Goal: Task Accomplishment & Management: Manage account settings

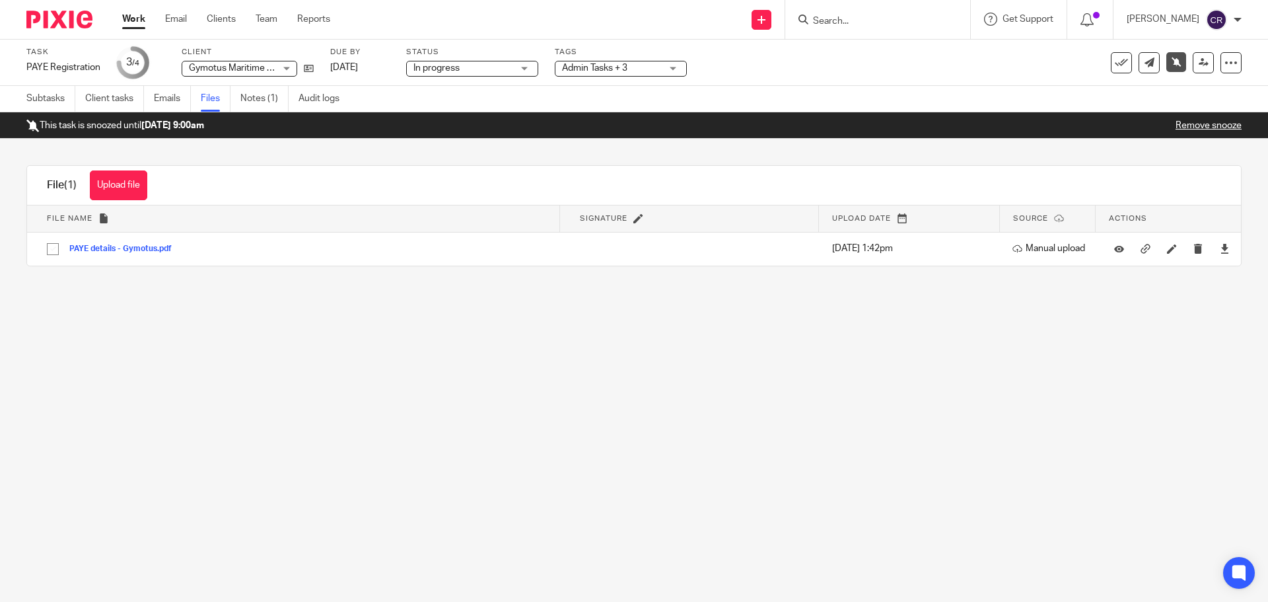
drag, startPoint x: 1096, startPoint y: 246, endPoint x: 1149, endPoint y: 302, distance: 76.6
click at [1178, 308] on main "Task PAYE Registration Save PAYE Registration 3 /4 Client Gymotus Maritime Tech…" at bounding box center [634, 301] width 1268 height 602
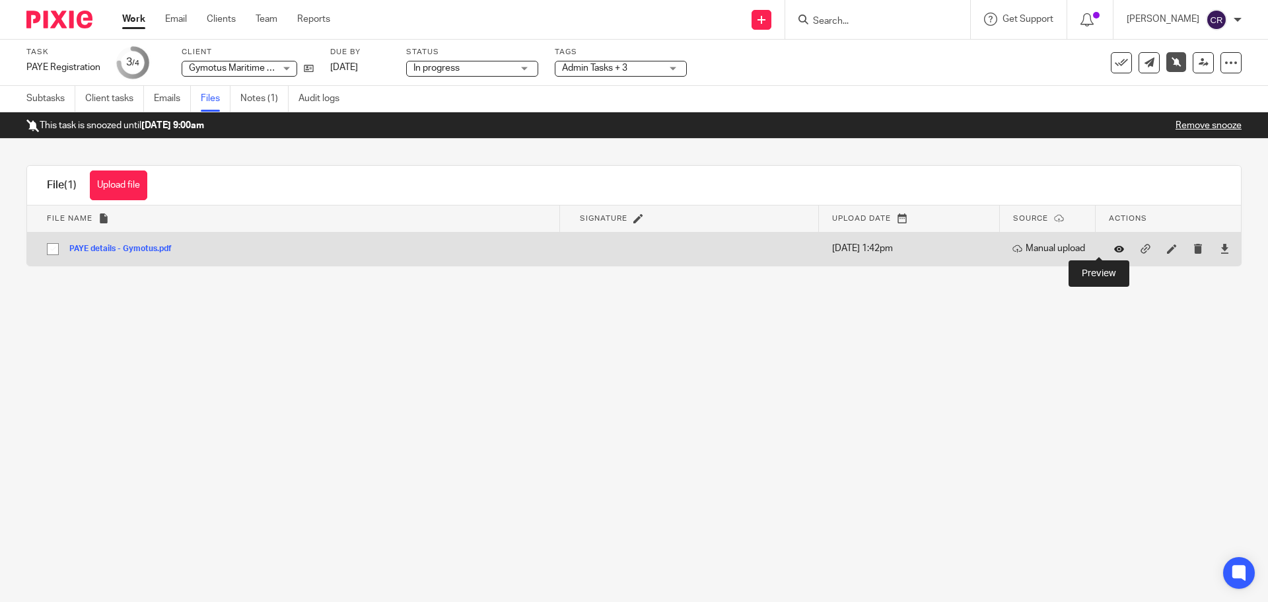
click at [1114, 249] on icon at bounding box center [1119, 249] width 10 height 10
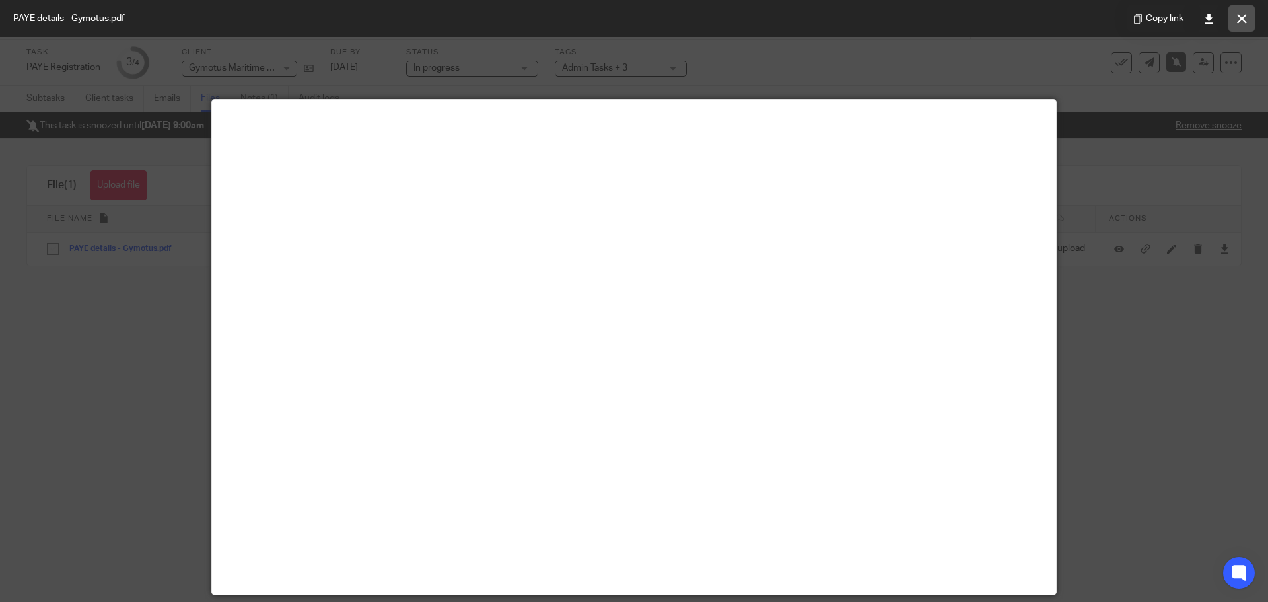
click at [1236, 13] on button at bounding box center [1242, 18] width 26 height 26
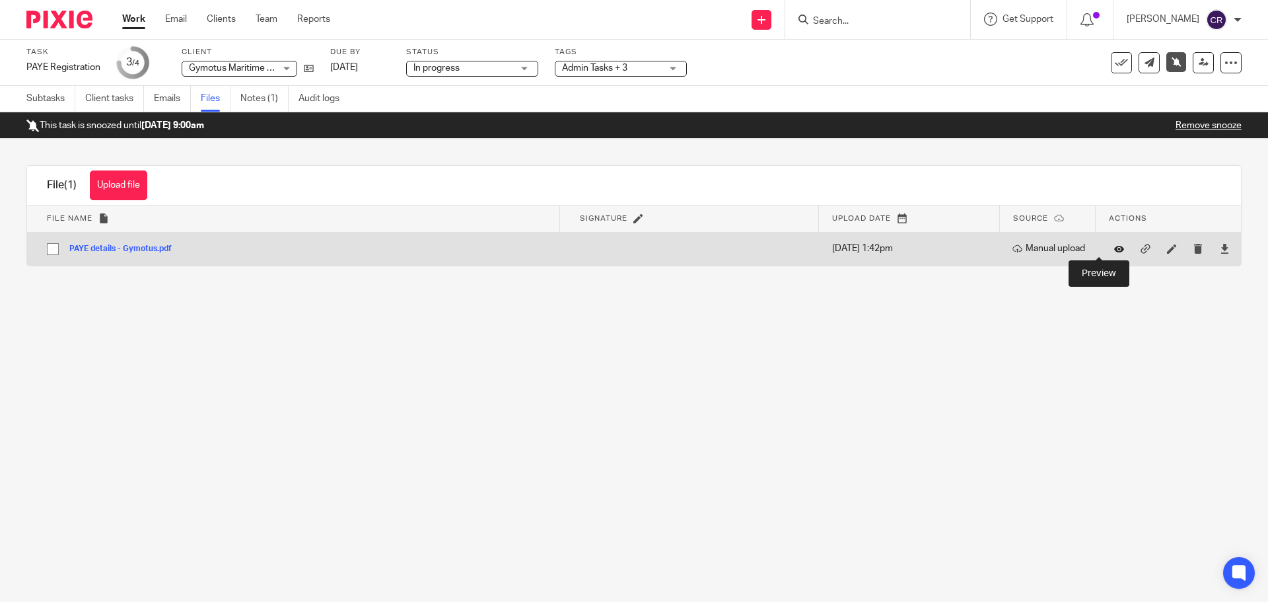
click at [1114, 249] on icon at bounding box center [1119, 249] width 10 height 10
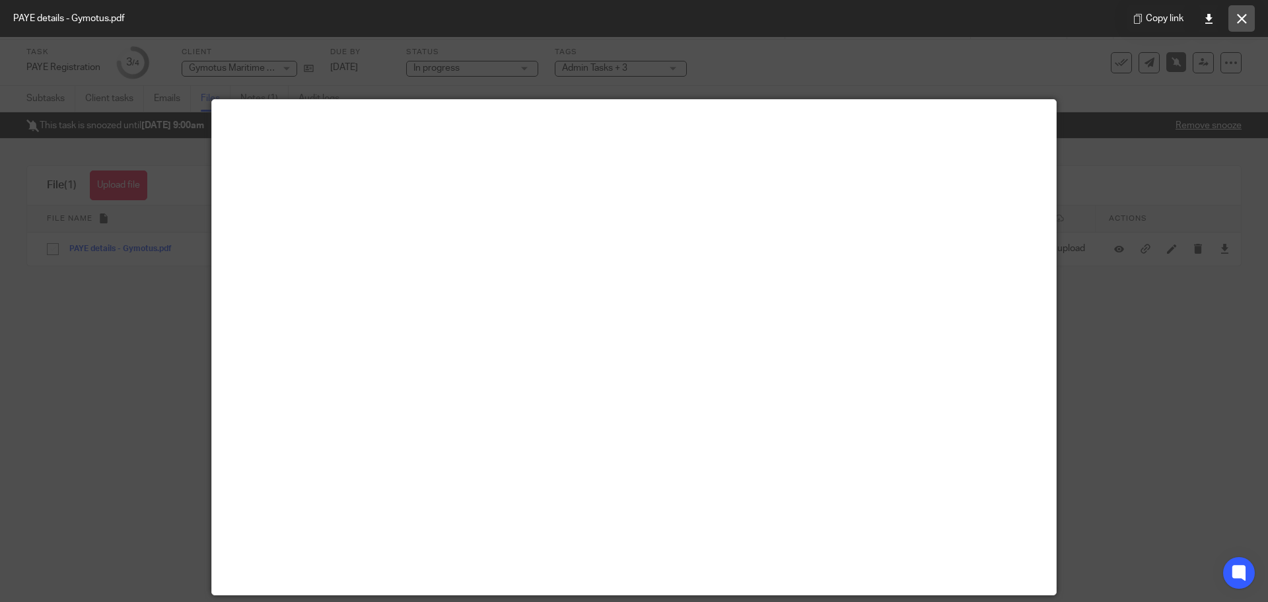
click at [1240, 9] on button at bounding box center [1242, 18] width 26 height 26
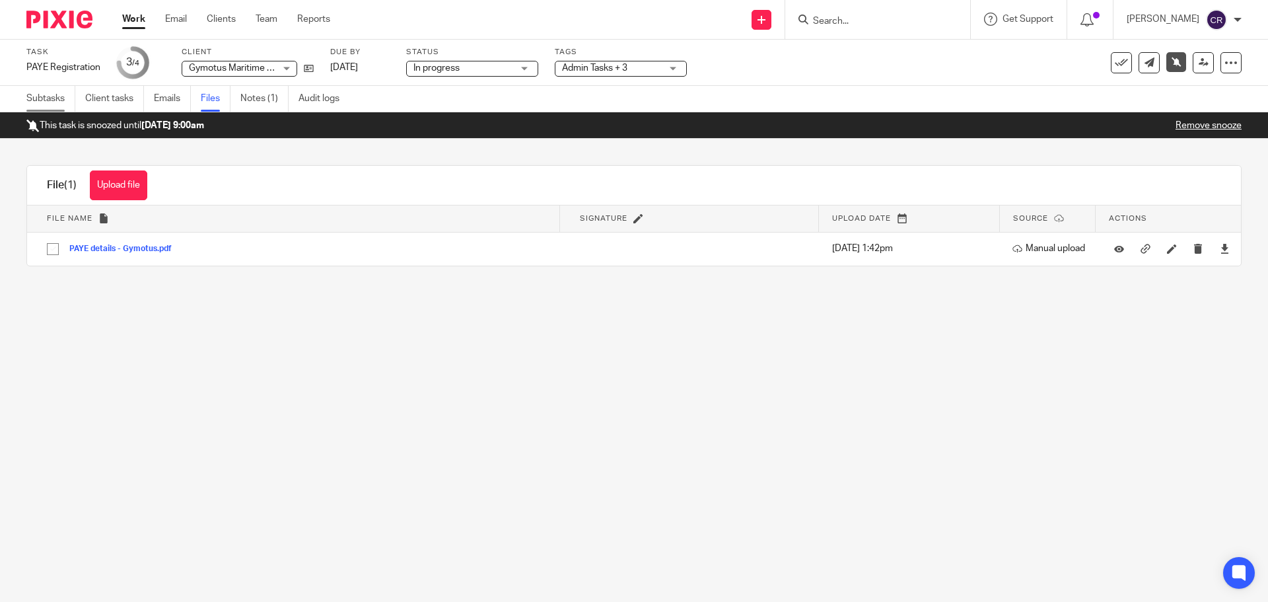
click at [54, 99] on link "Subtasks" at bounding box center [50, 99] width 49 height 26
click at [48, 97] on link "Subtasks" at bounding box center [50, 99] width 49 height 26
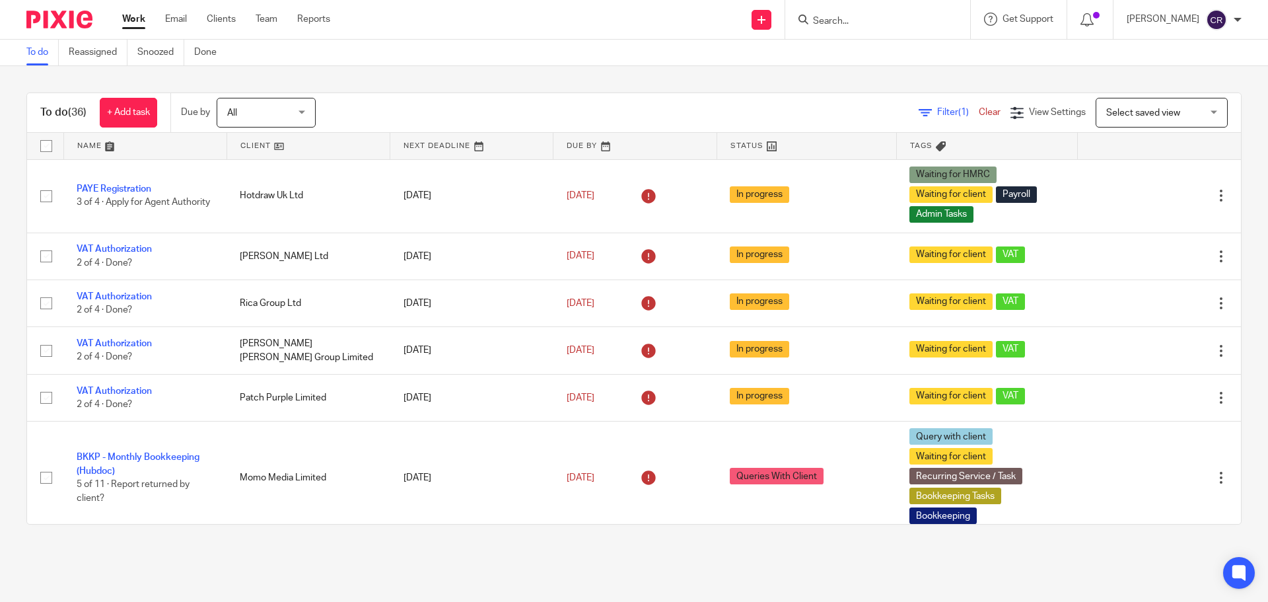
scroll to position [528, 0]
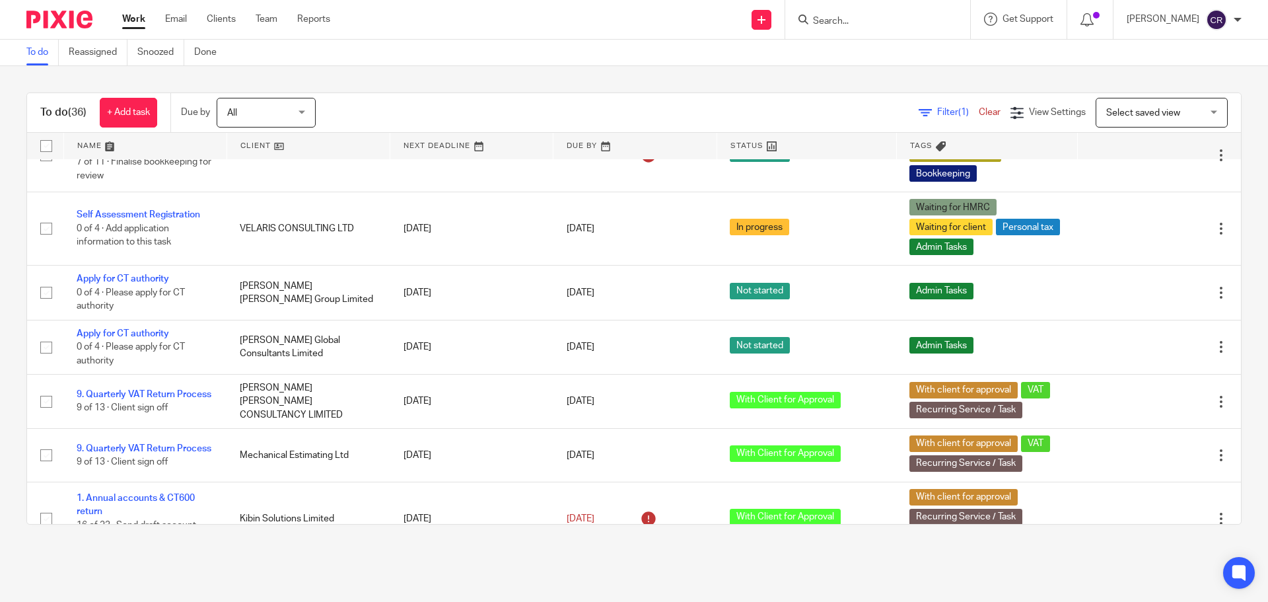
click at [861, 30] on div at bounding box center [877, 19] width 185 height 39
click at [868, 19] on input "Search" at bounding box center [871, 22] width 119 height 12
type input "kt ps"
click at [882, 49] on link at bounding box center [920, 57] width 223 height 30
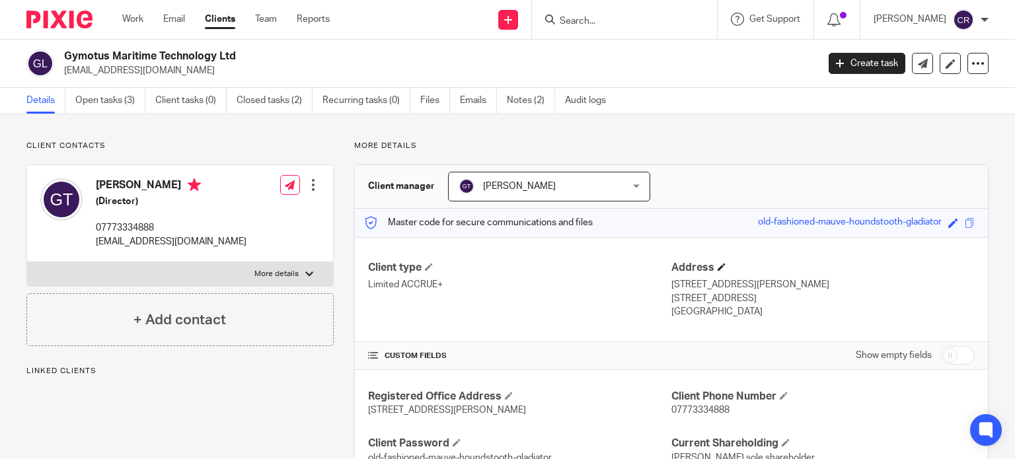
drag, startPoint x: 945, startPoint y: 351, endPoint x: 797, endPoint y: 263, distance: 173.0
click at [945, 351] on input "checkbox" at bounding box center [958, 355] width 34 height 18
checkbox input "true"
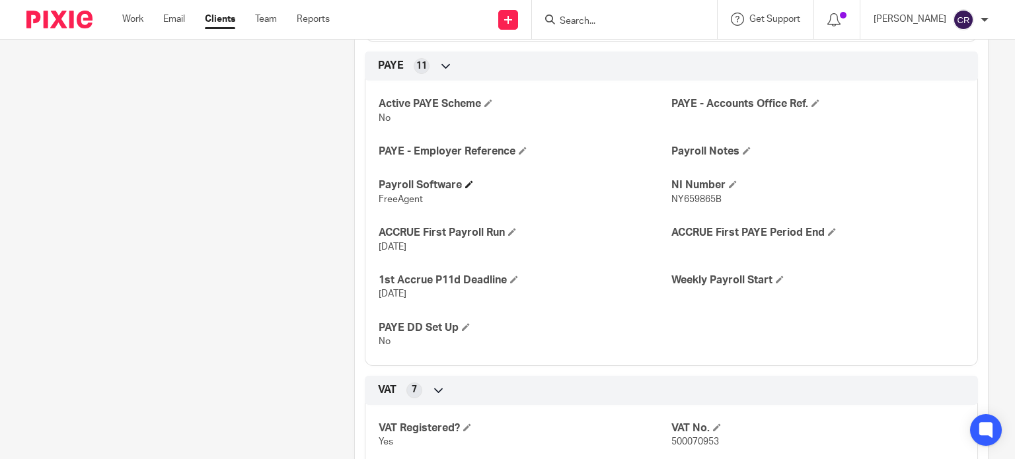
scroll to position [1123, 0]
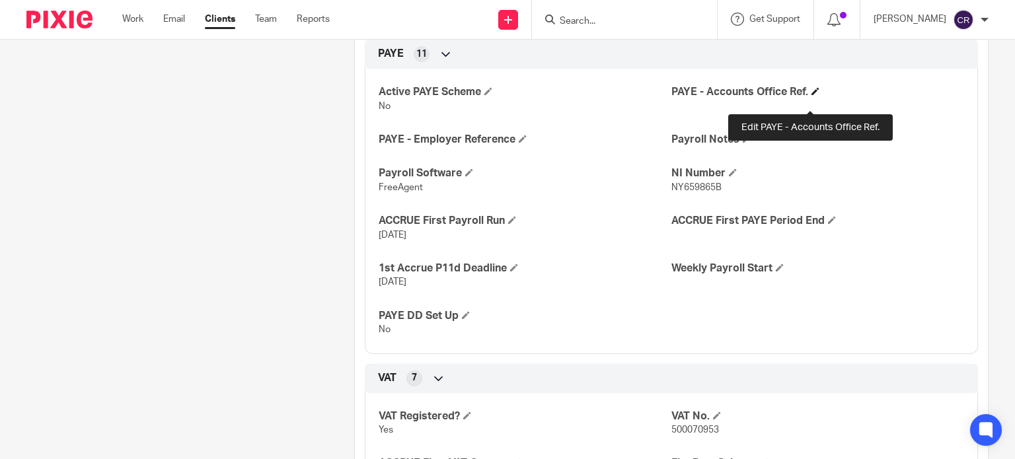
click at [811, 95] on span at bounding box center [815, 91] width 8 height 8
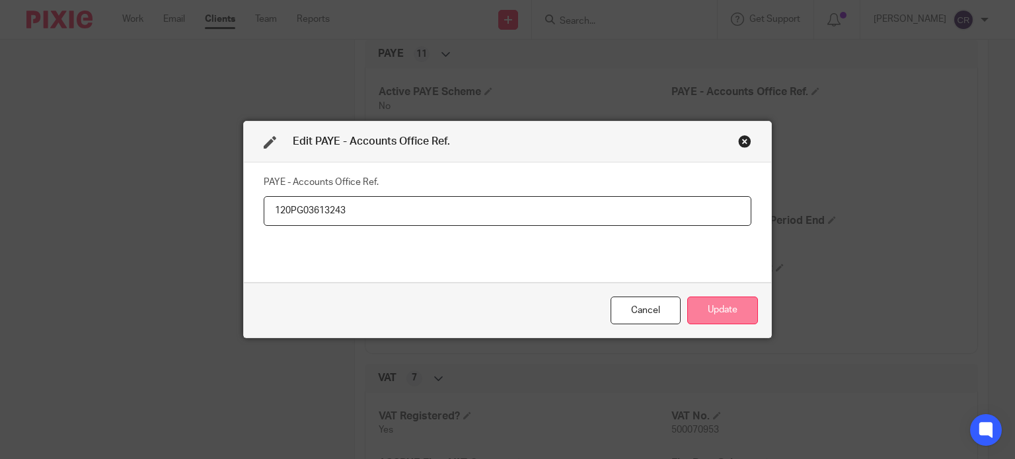
type input "120PG03613243"
click at [704, 301] on button "Update" at bounding box center [722, 311] width 71 height 28
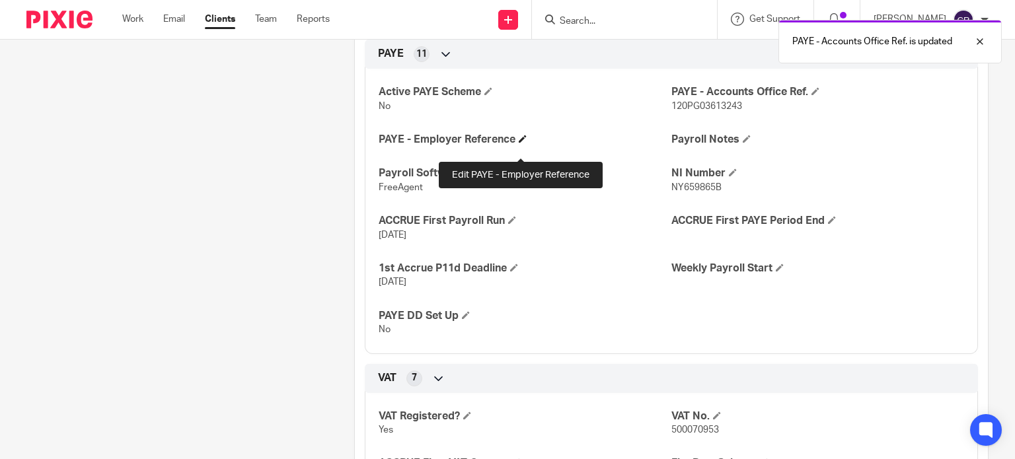
click at [518, 143] on span at bounding box center [522, 139] width 8 height 8
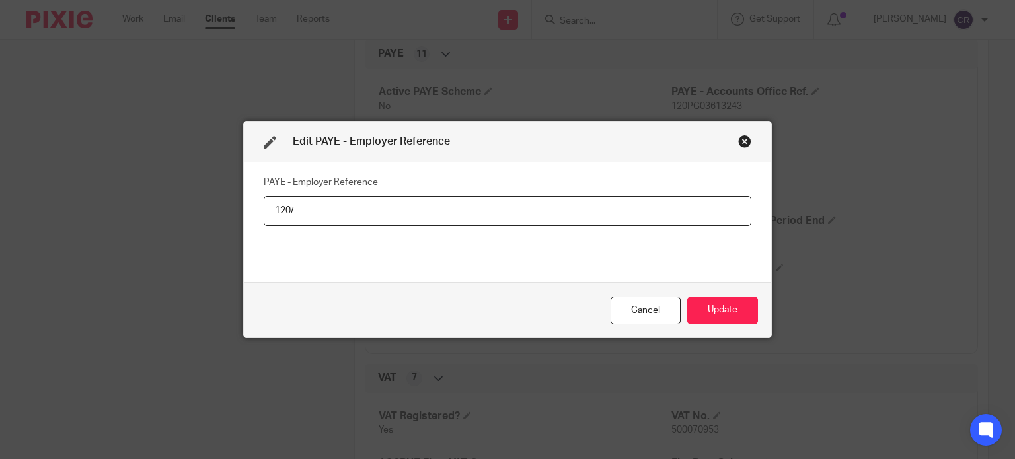
click at [481, 219] on input "120/" at bounding box center [507, 211] width 487 height 30
type input "120/JF02265"
click at [699, 301] on button "Update" at bounding box center [722, 311] width 71 height 28
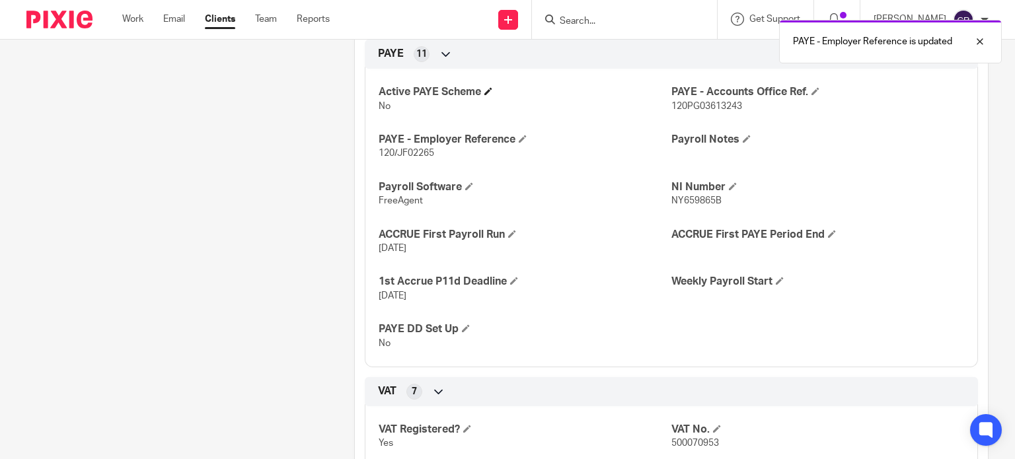
click at [480, 99] on h4 "Active PAYE Scheme" at bounding box center [524, 92] width 293 height 14
click at [484, 95] on span at bounding box center [488, 91] width 8 height 8
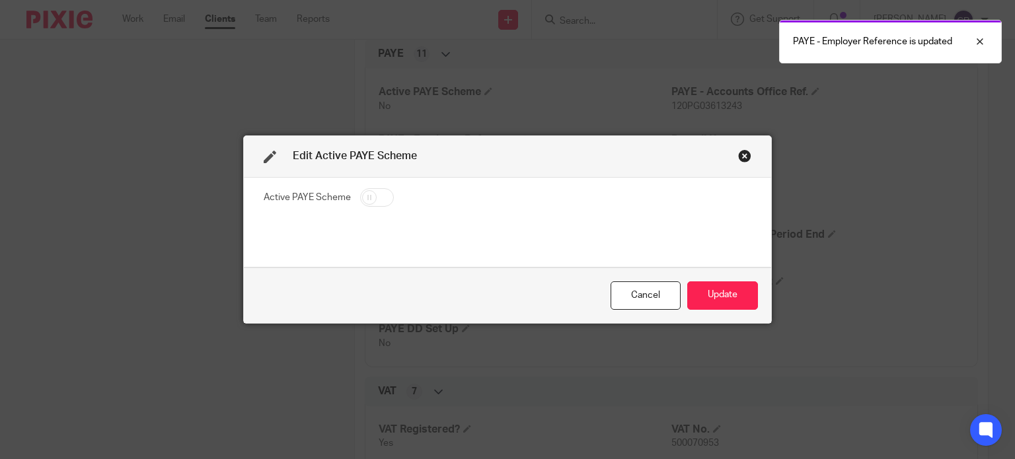
click at [370, 201] on input "checkbox" at bounding box center [377, 197] width 34 height 18
checkbox input "true"
click at [716, 290] on button "Update" at bounding box center [722, 295] width 71 height 28
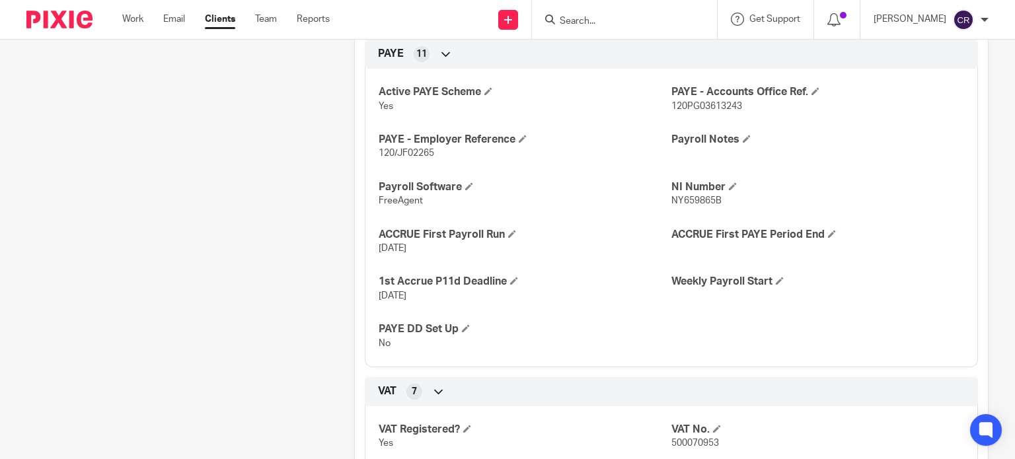
click at [692, 113] on p "120PG03613243" at bounding box center [817, 106] width 293 height 13
copy span "120PG03613243"
click at [423, 158] on span "120/JF02265" at bounding box center [405, 153] width 55 height 9
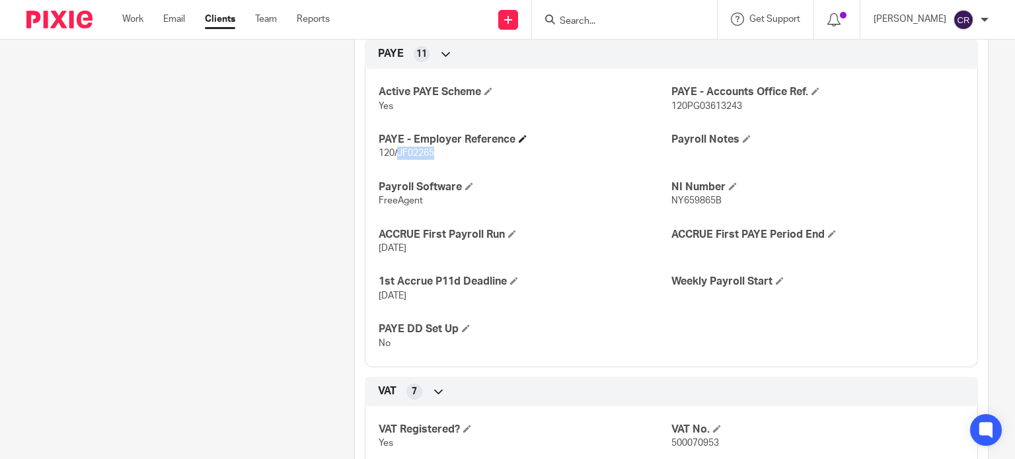
copy span "JF02265"
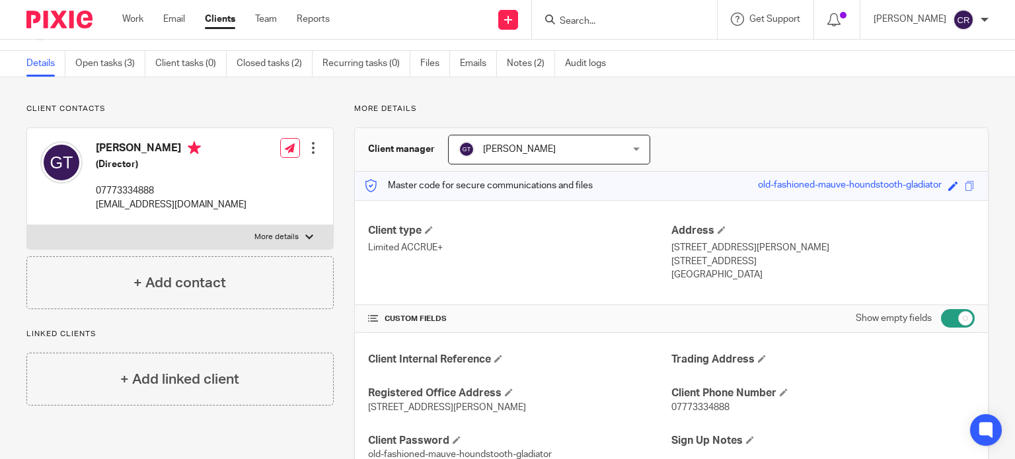
scroll to position [0, 0]
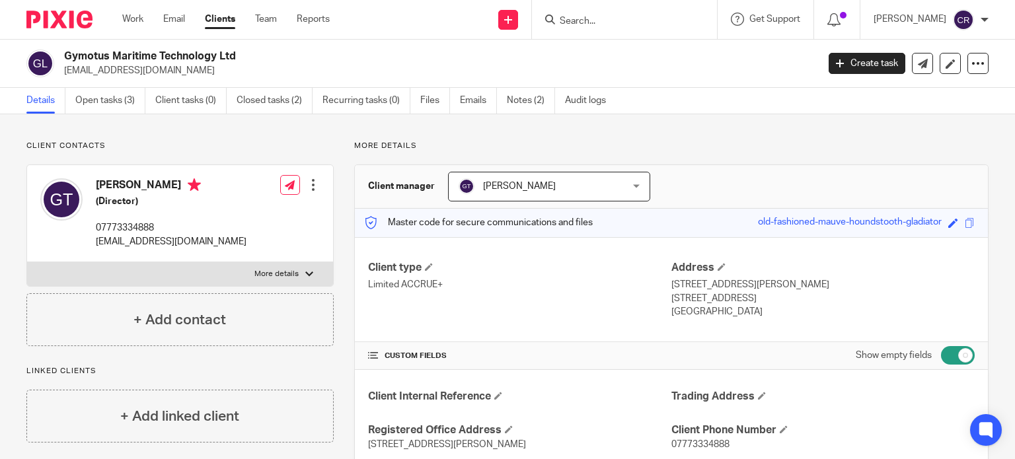
click at [133, 57] on h2 "Gymotus Maritime Technology Ltd" at bounding box center [362, 57] width 596 height 14
copy div "Gymotus Maritime Technology Ltd"
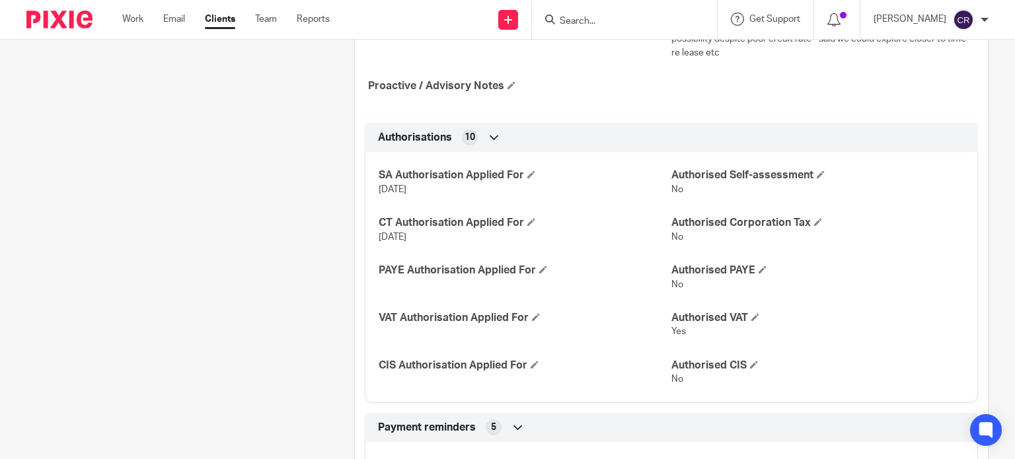
scroll to position [594, 0]
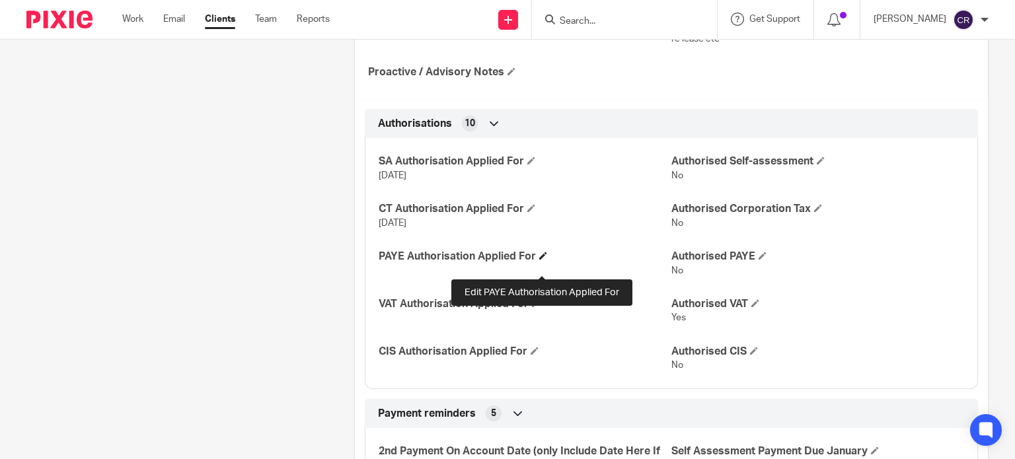
click at [542, 260] on span at bounding box center [543, 256] width 8 height 8
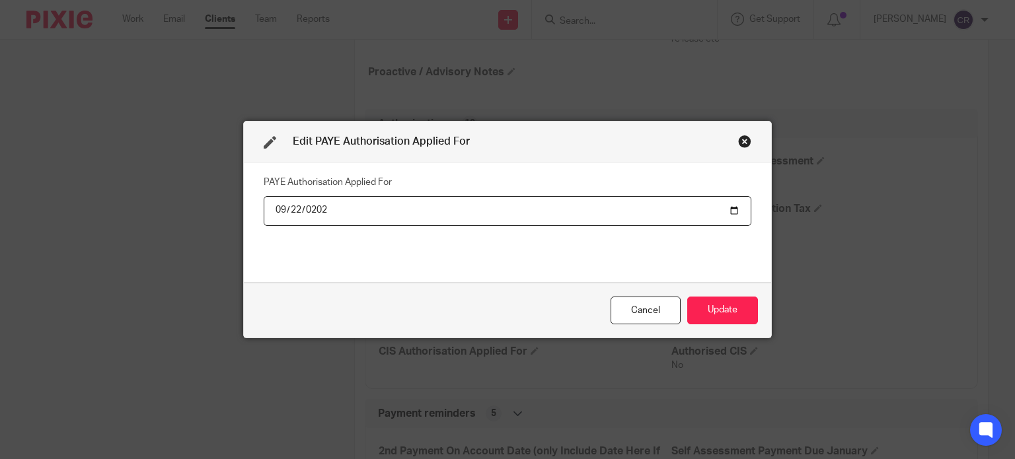
type input "2025-09-22"
click at [729, 308] on button "Update" at bounding box center [722, 311] width 71 height 28
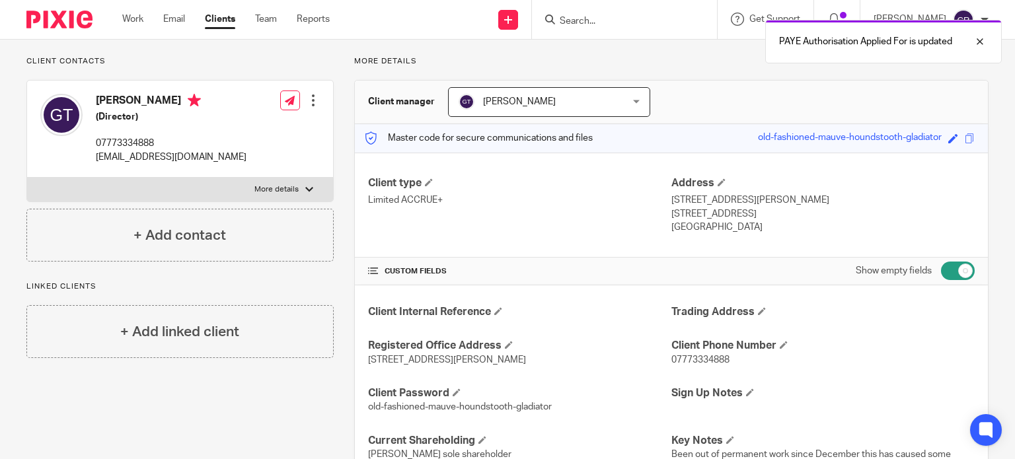
scroll to position [0, 0]
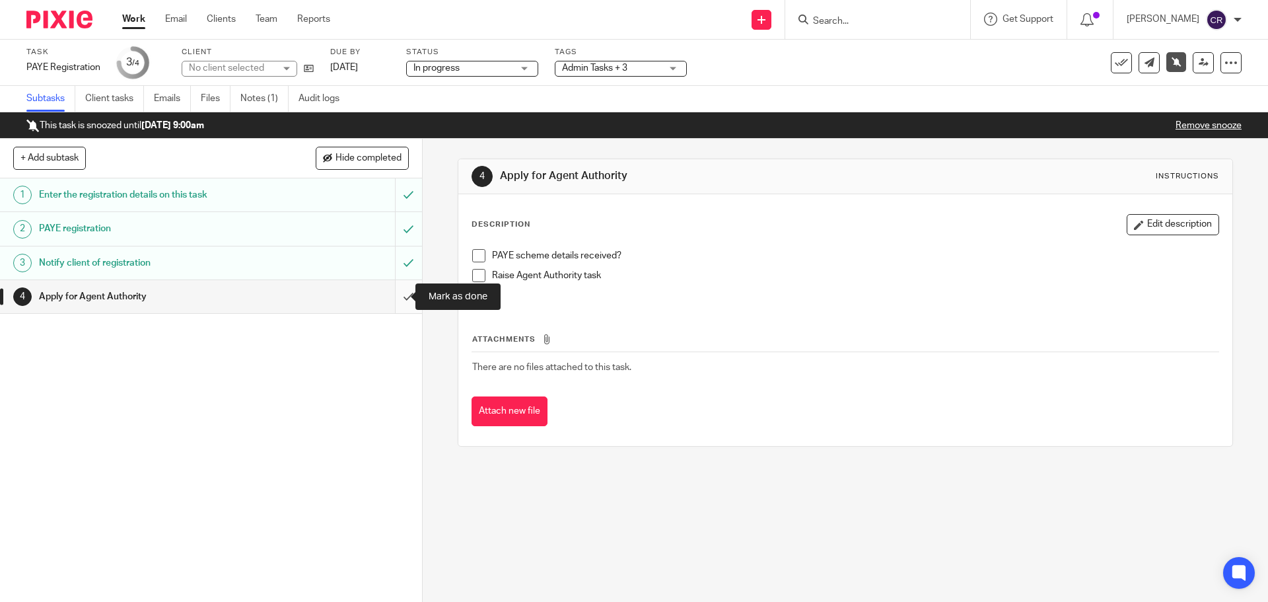
click at [403, 297] on input "submit" at bounding box center [211, 296] width 422 height 33
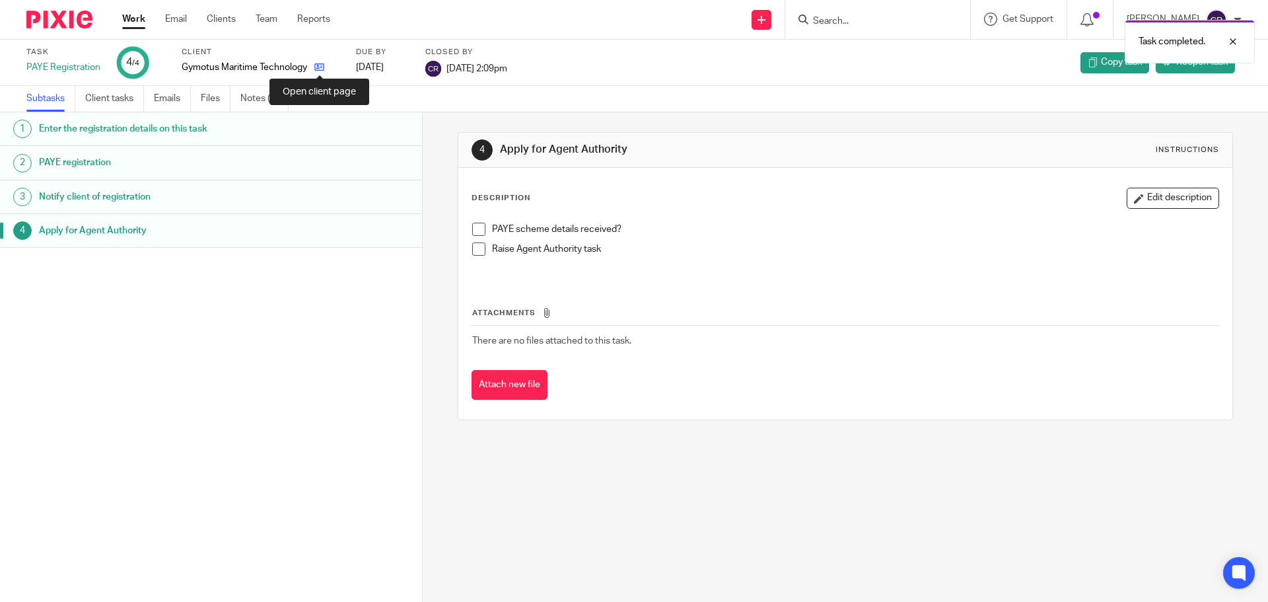
click at [318, 63] on icon at bounding box center [319, 67] width 10 height 10
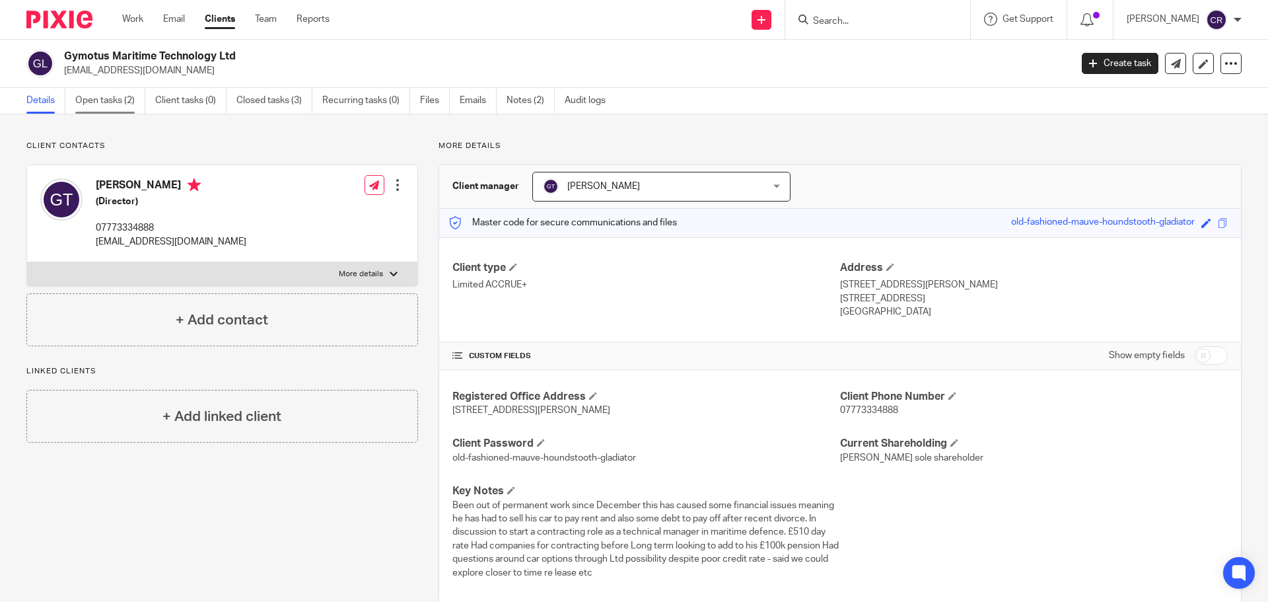
click at [133, 106] on link "Open tasks (2)" at bounding box center [110, 101] width 70 height 26
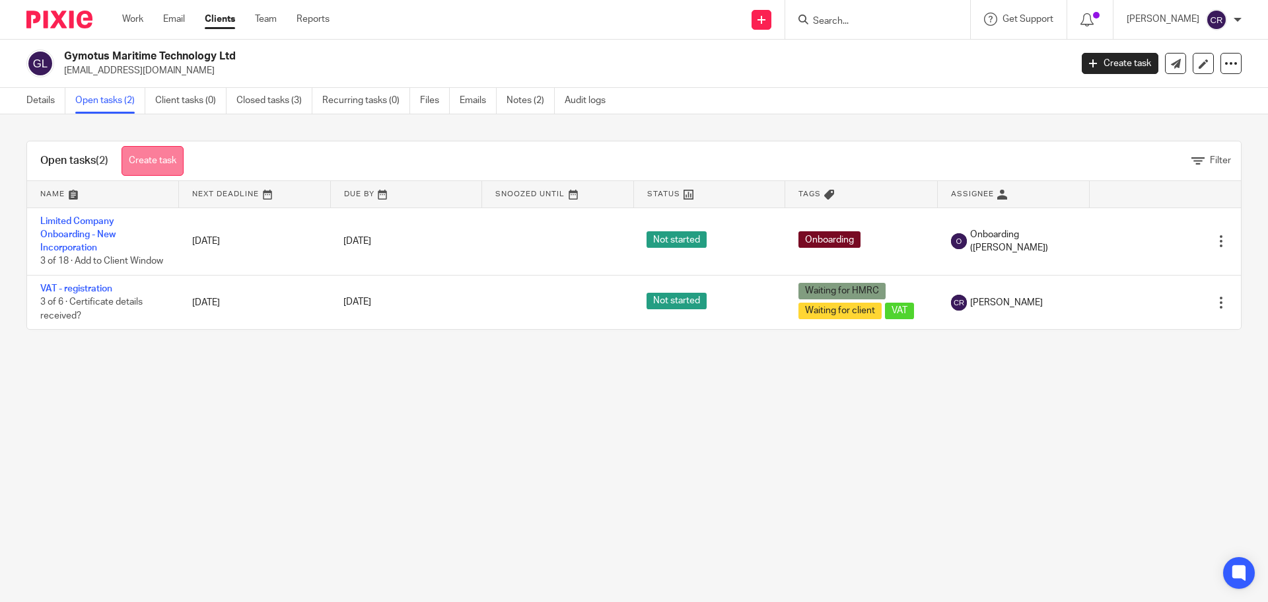
click at [140, 155] on link "Create task" at bounding box center [153, 161] width 62 height 30
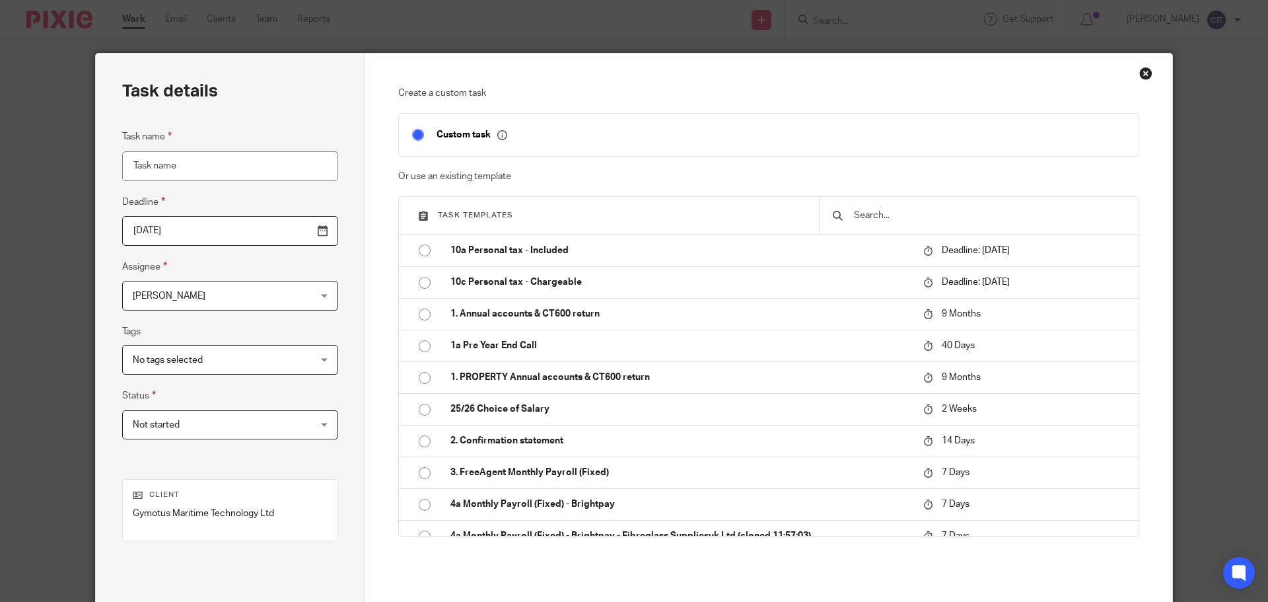
click at [1144, 75] on div "Close this dialog window" at bounding box center [1145, 73] width 13 height 13
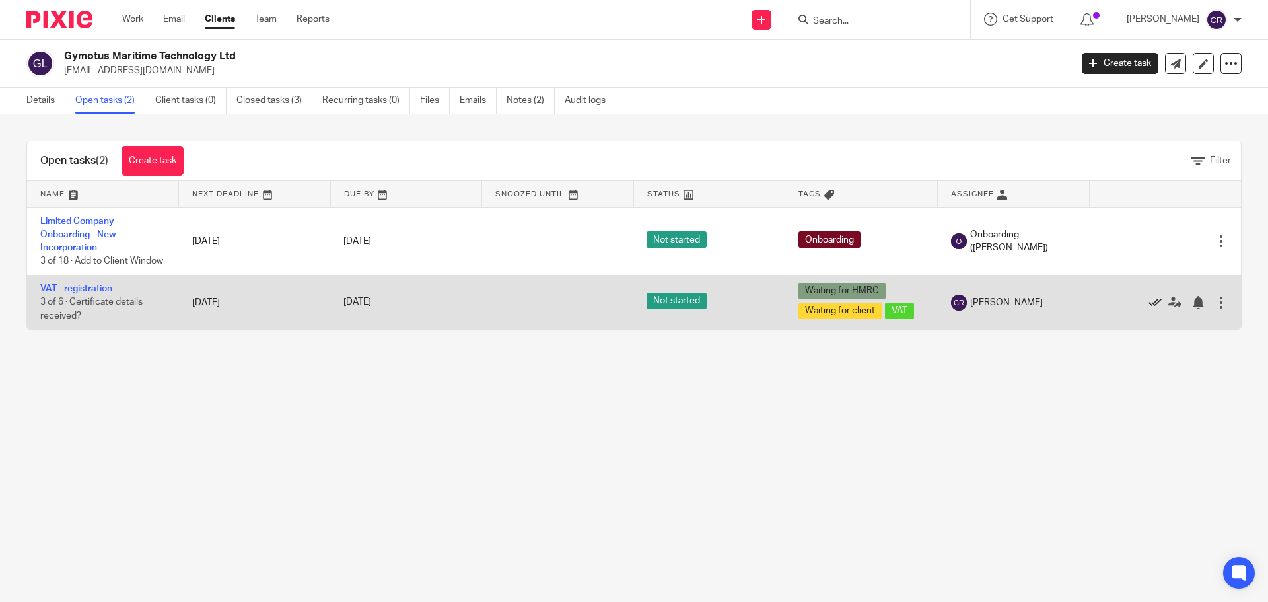
click at [1149, 309] on icon at bounding box center [1155, 302] width 13 height 13
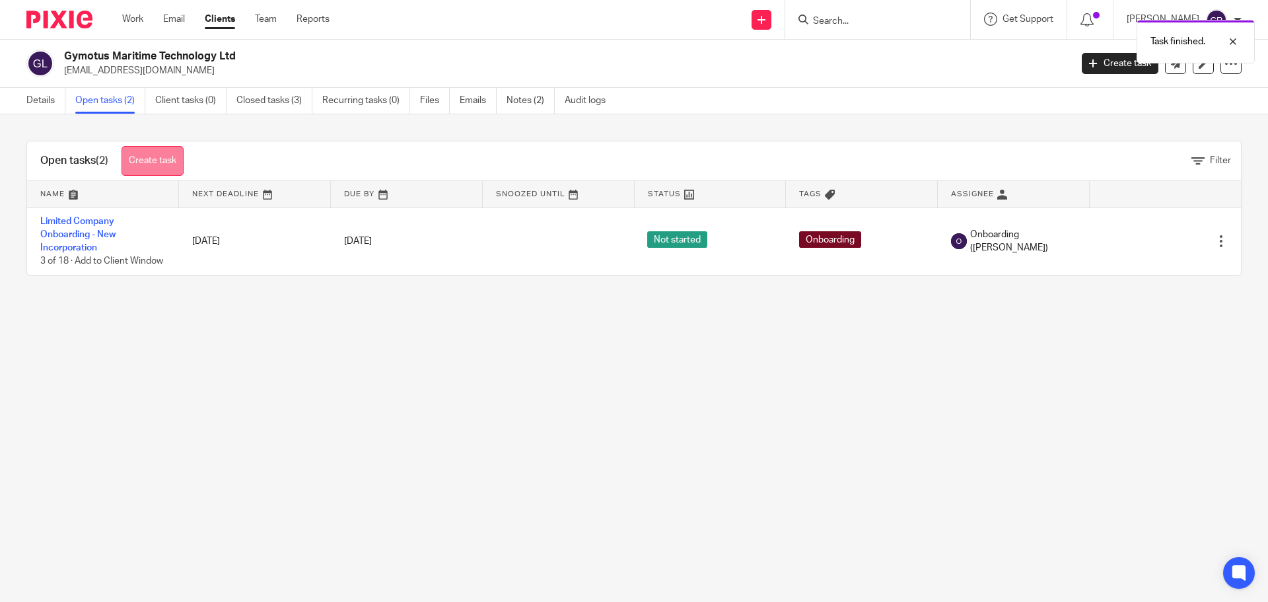
click at [159, 159] on link "Create task" at bounding box center [153, 161] width 62 height 30
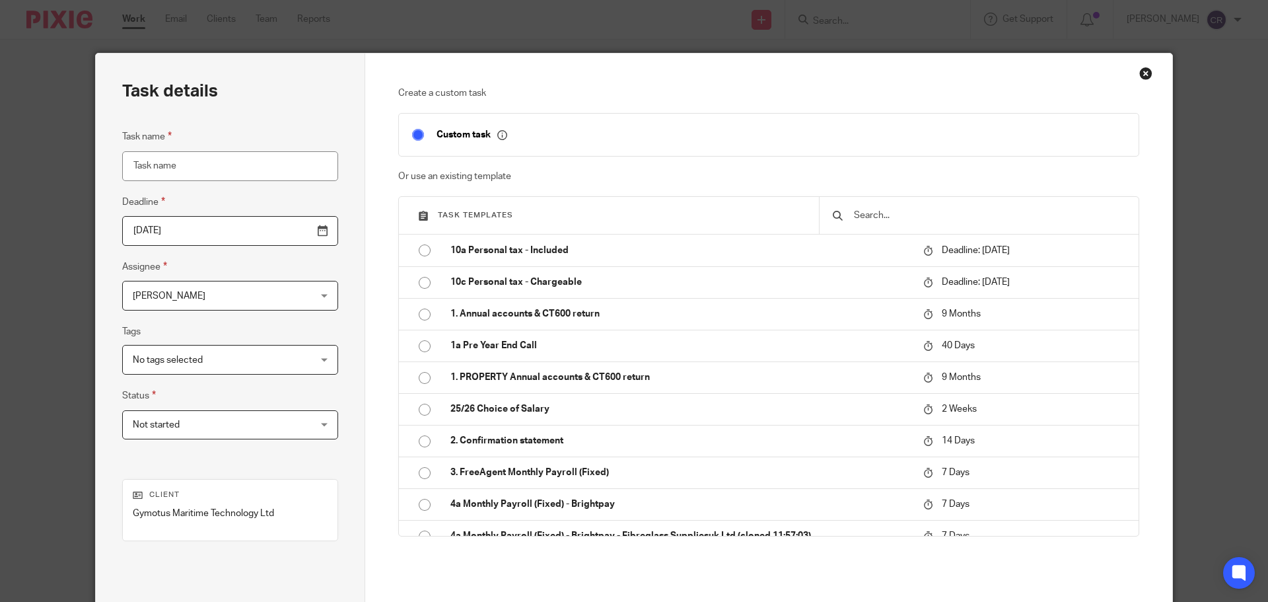
click at [892, 215] on input "text" at bounding box center [989, 215] width 273 height 15
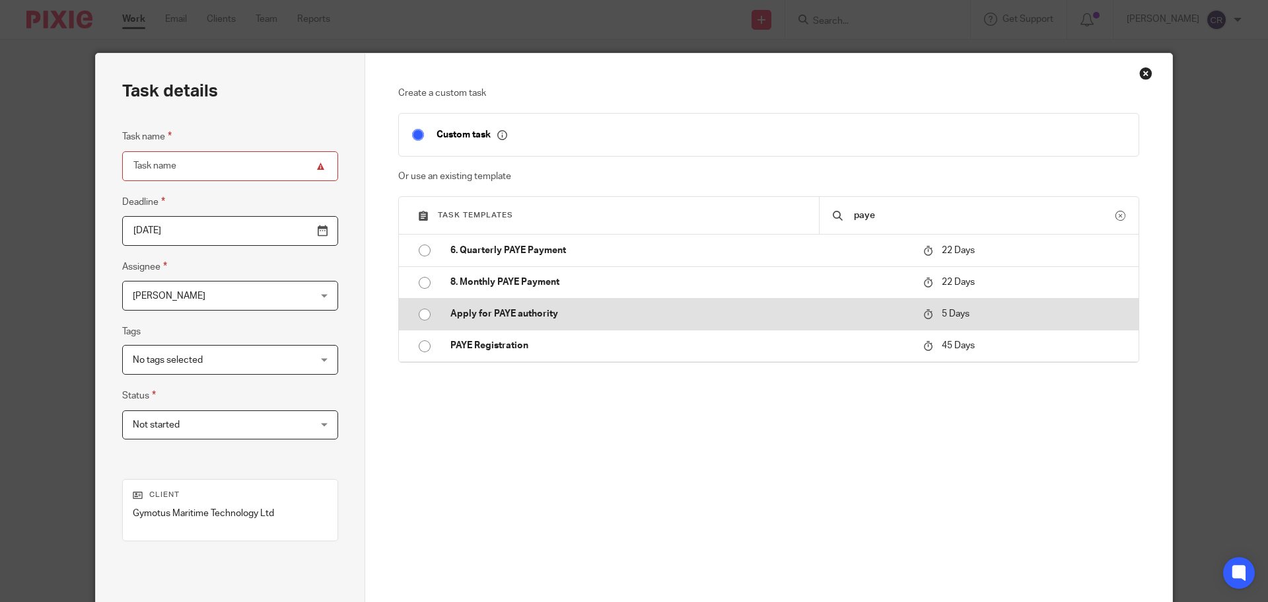
type input "paye"
click at [654, 316] on p "Apply for PAYE authority" at bounding box center [680, 313] width 460 height 13
type input "[DATE]"
type input "Apply for PAYE authority"
checkbox input "false"
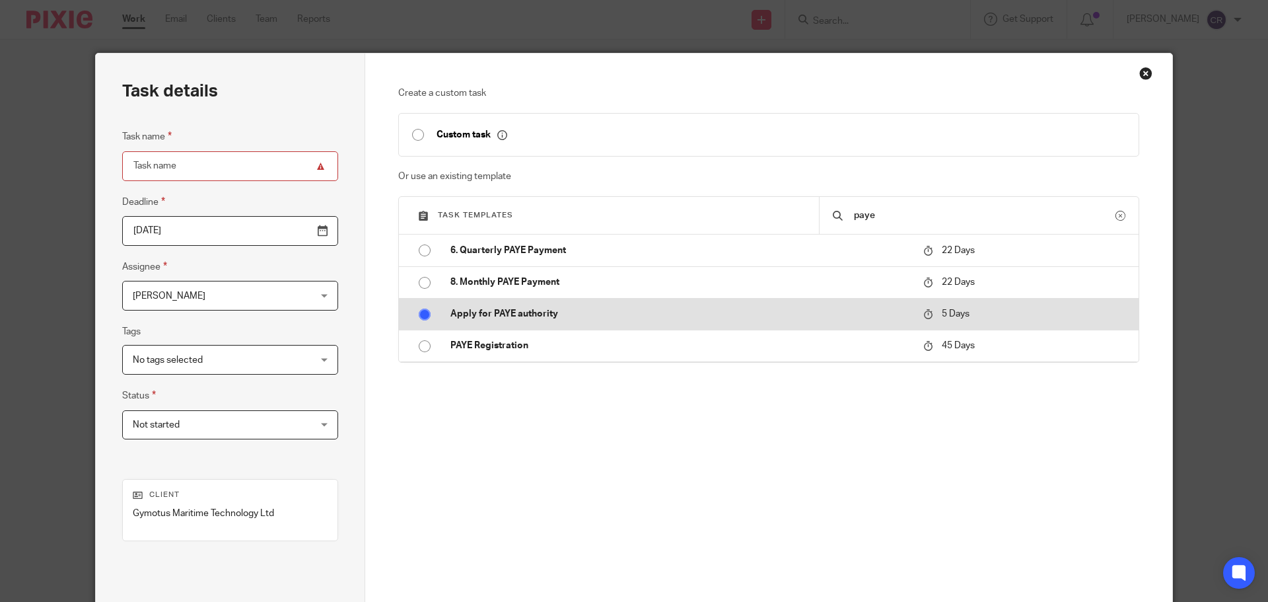
radio input "true"
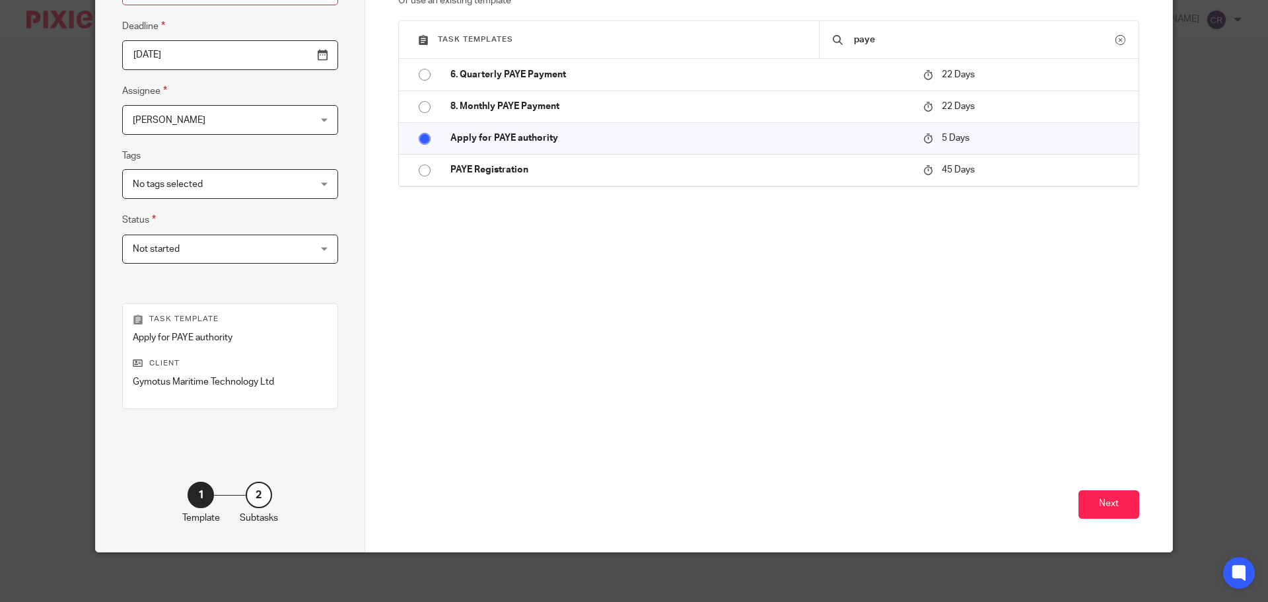
scroll to position [179, 0]
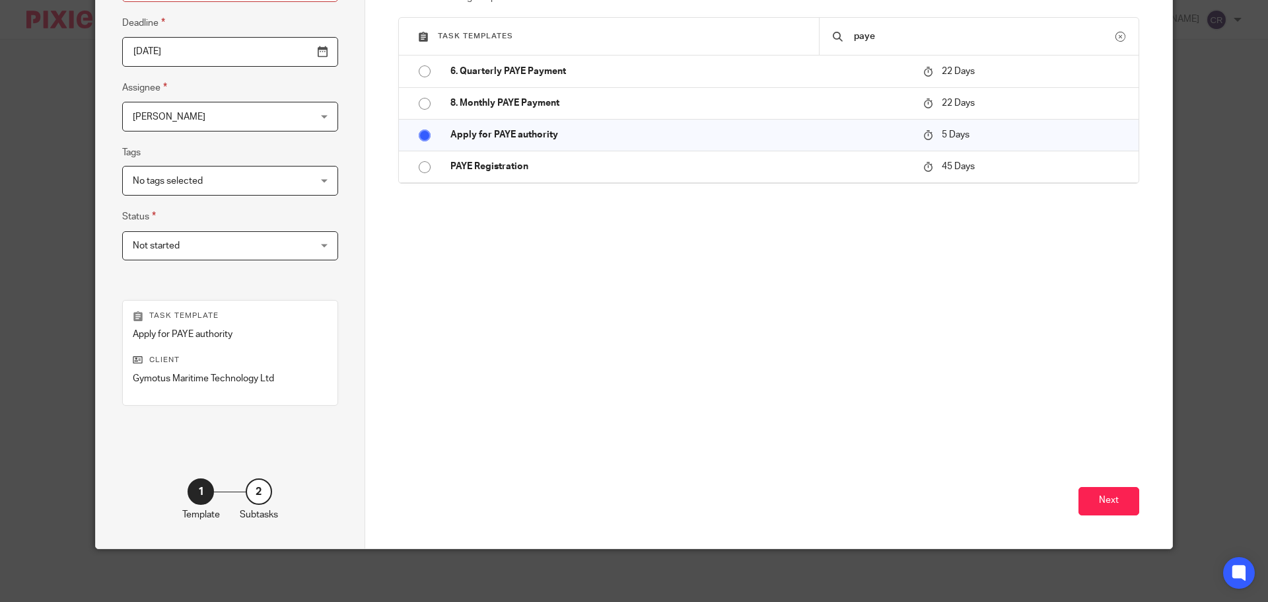
click at [1071, 489] on div "Next" at bounding box center [769, 444] width 742 height 206
click at [1085, 498] on button "Next" at bounding box center [1109, 501] width 61 height 28
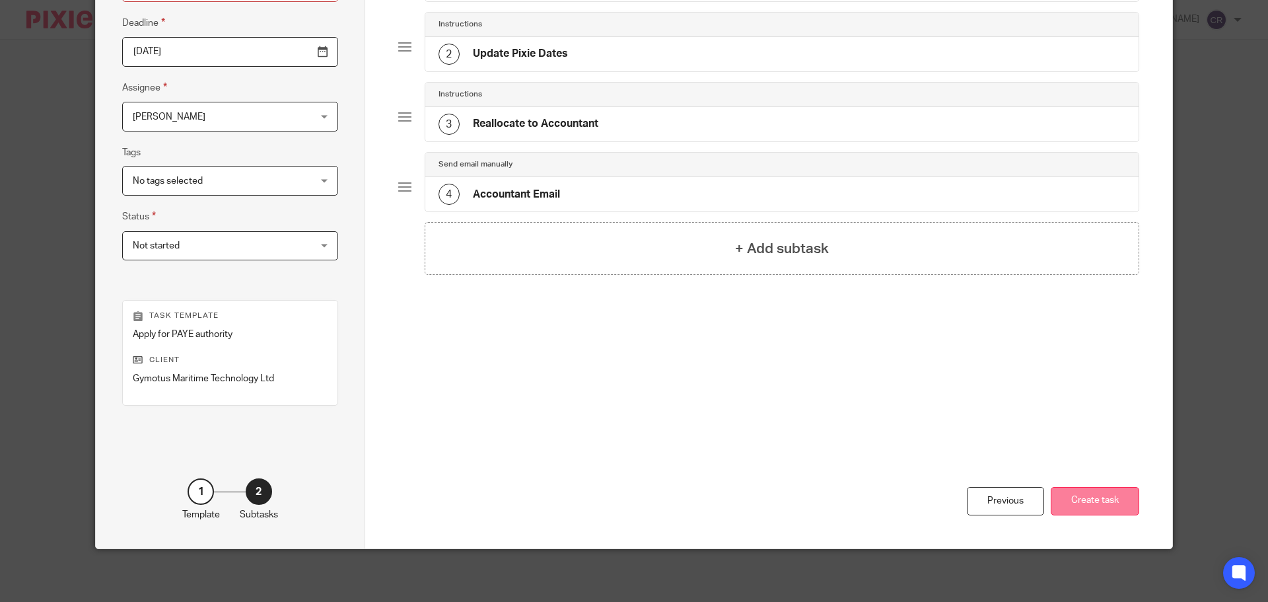
click at [1108, 505] on button "Create task" at bounding box center [1095, 501] width 89 height 28
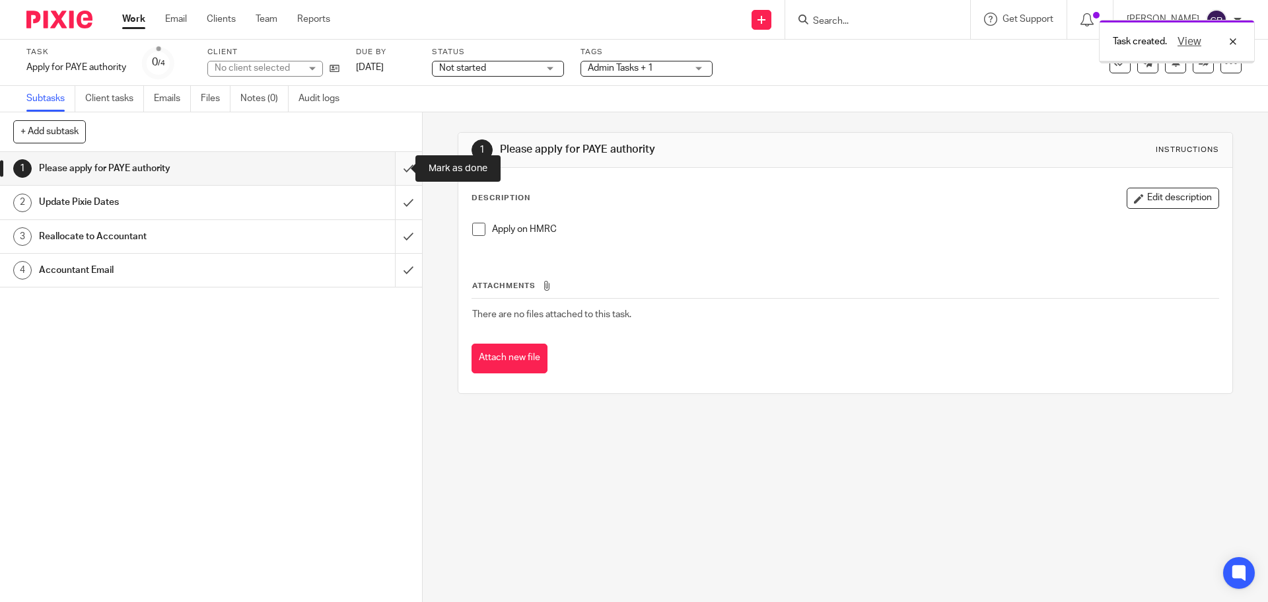
drag, startPoint x: 388, startPoint y: 163, endPoint x: 388, endPoint y: 174, distance: 11.2
click at [388, 163] on input "submit" at bounding box center [211, 168] width 422 height 33
drag, startPoint x: 398, startPoint y: 199, endPoint x: 397, endPoint y: 231, distance: 31.0
click at [398, 205] on input "submit" at bounding box center [211, 202] width 422 height 33
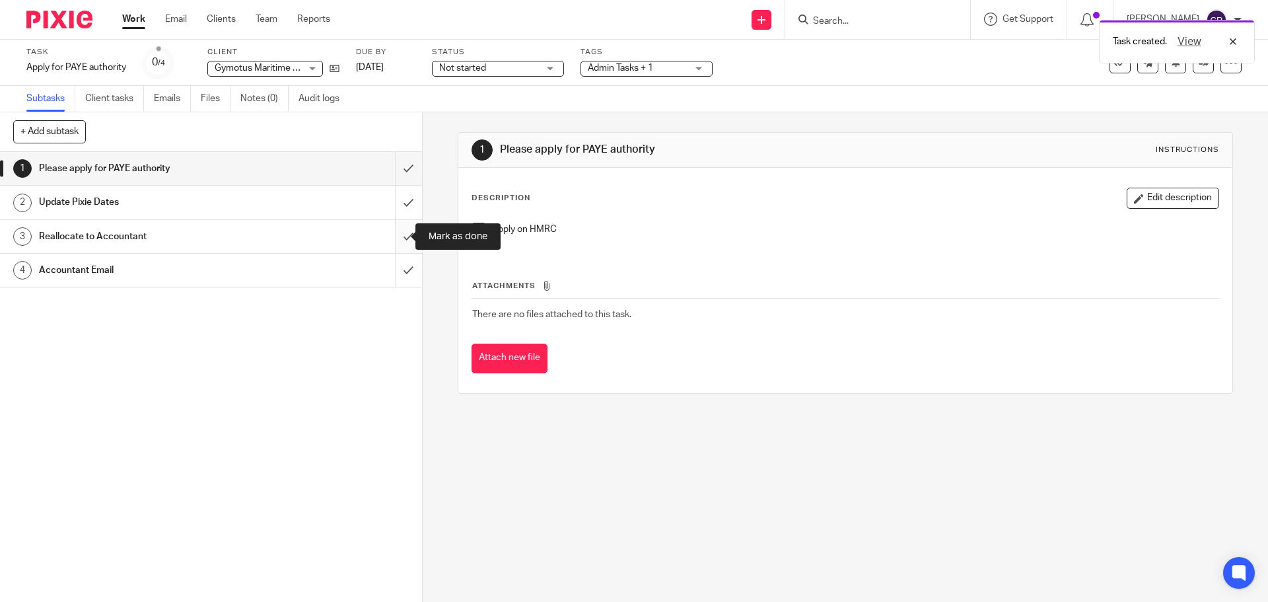
click at [397, 231] on input "submit" at bounding box center [211, 236] width 422 height 33
click at [338, 69] on icon at bounding box center [335, 68] width 10 height 10
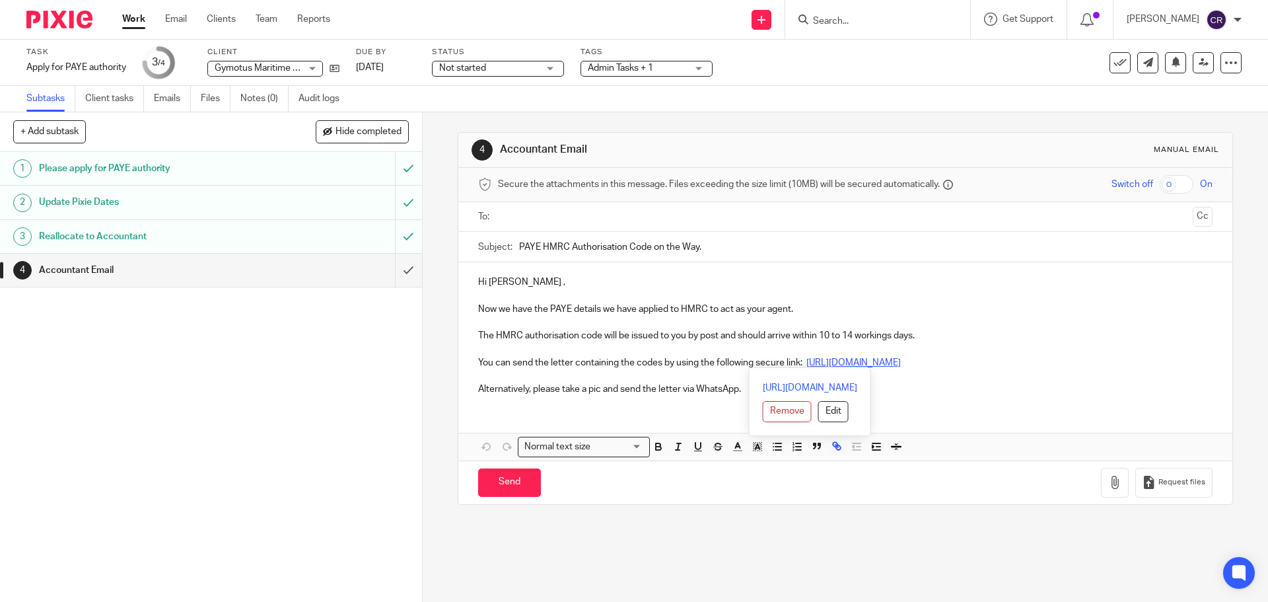
drag, startPoint x: 477, startPoint y: 309, endPoint x: 1135, endPoint y: 363, distance: 660.7
click at [1135, 363] on div "Hi [PERSON_NAME] , Now we have the PAYE details we have applied to HMRC to act …" at bounding box center [844, 333] width 773 height 143
copy div "Now we have the PAYE details we have applied to HMRC to act as your agent. The …"
click at [392, 275] on input "submit" at bounding box center [211, 270] width 422 height 33
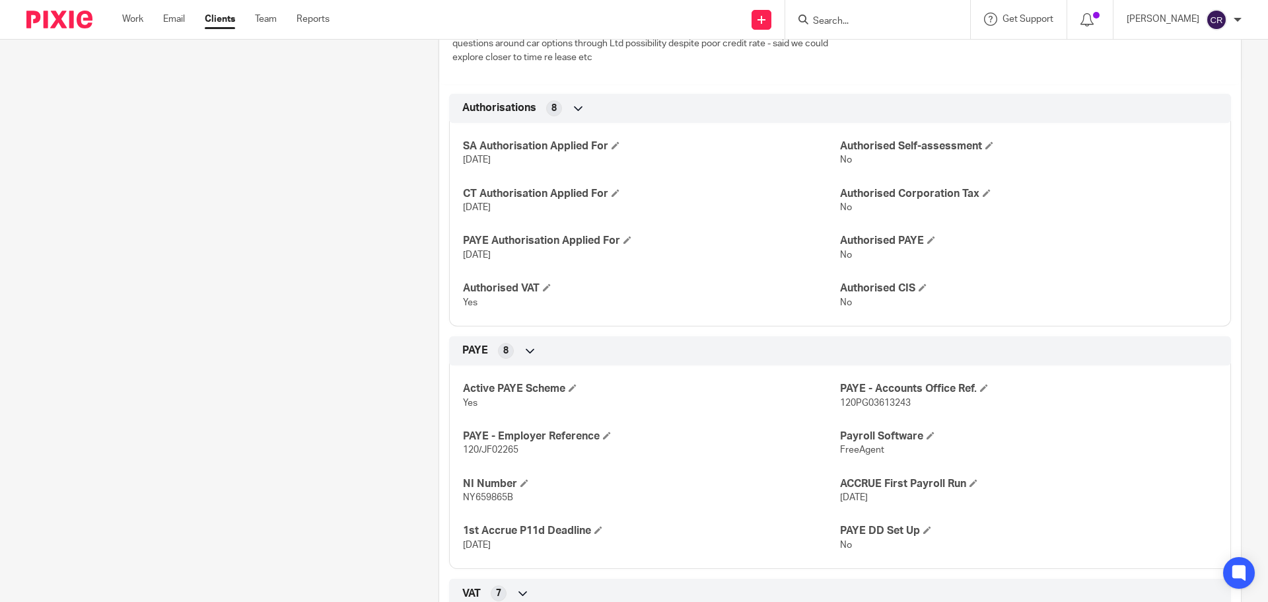
scroll to position [528, 0]
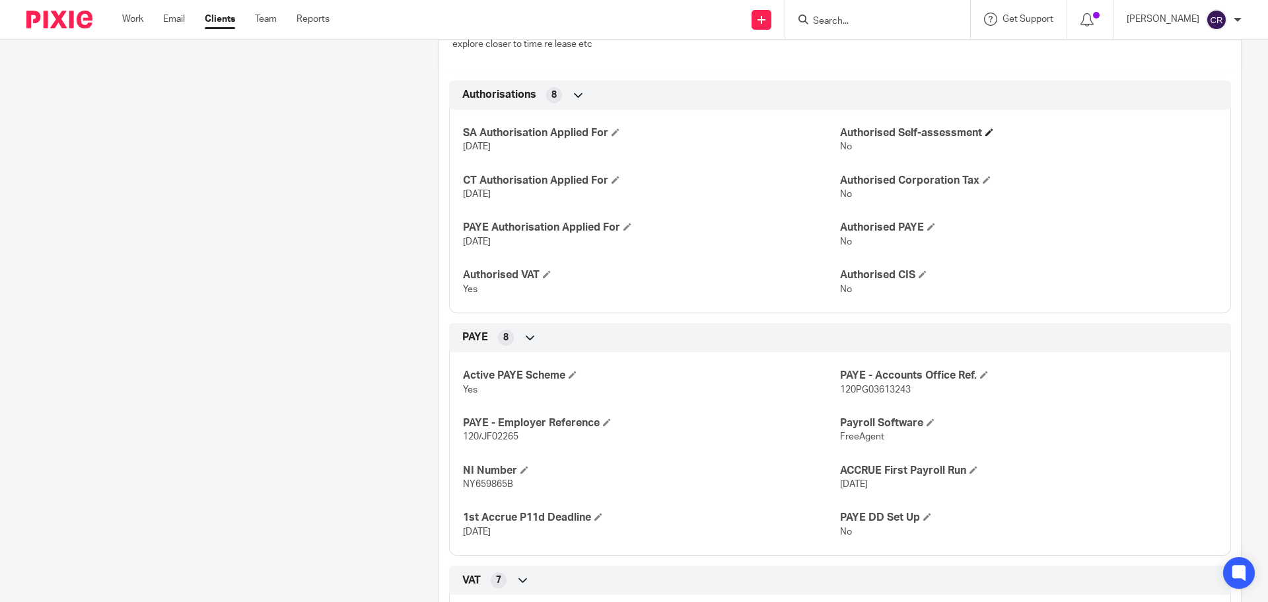
click at [981, 129] on h4 "Authorised Self-assessment" at bounding box center [1028, 133] width 377 height 14
click at [985, 131] on span at bounding box center [989, 132] width 8 height 8
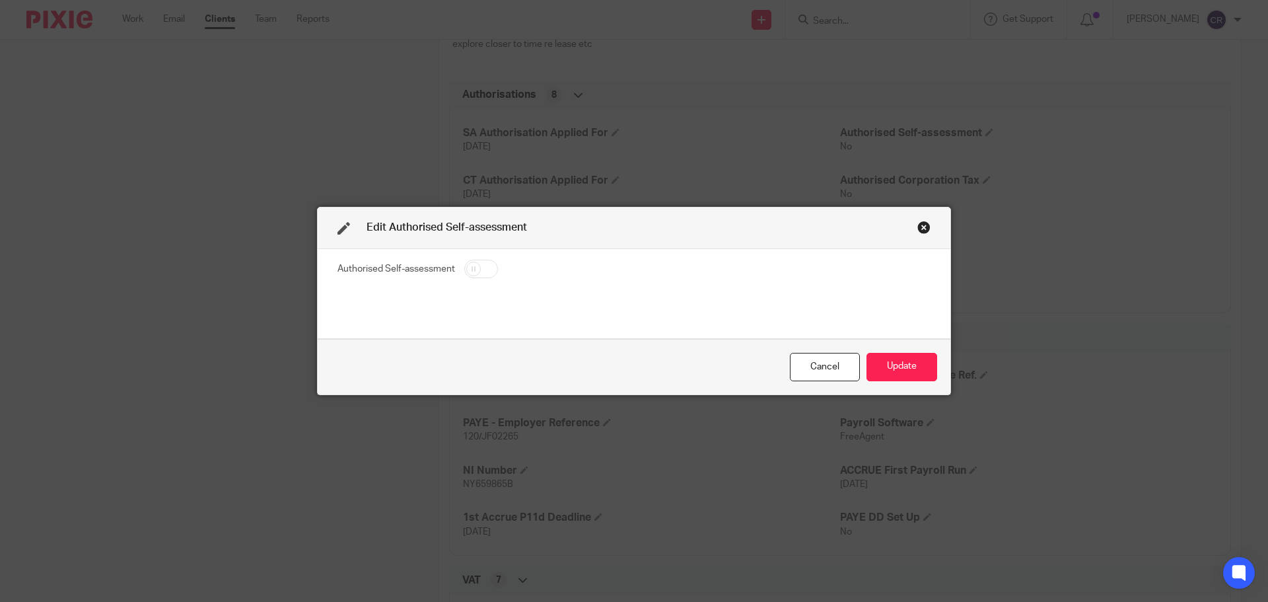
click at [475, 273] on input "checkbox" at bounding box center [481, 269] width 34 height 18
checkbox input "true"
click at [904, 366] on button "Update" at bounding box center [902, 367] width 71 height 28
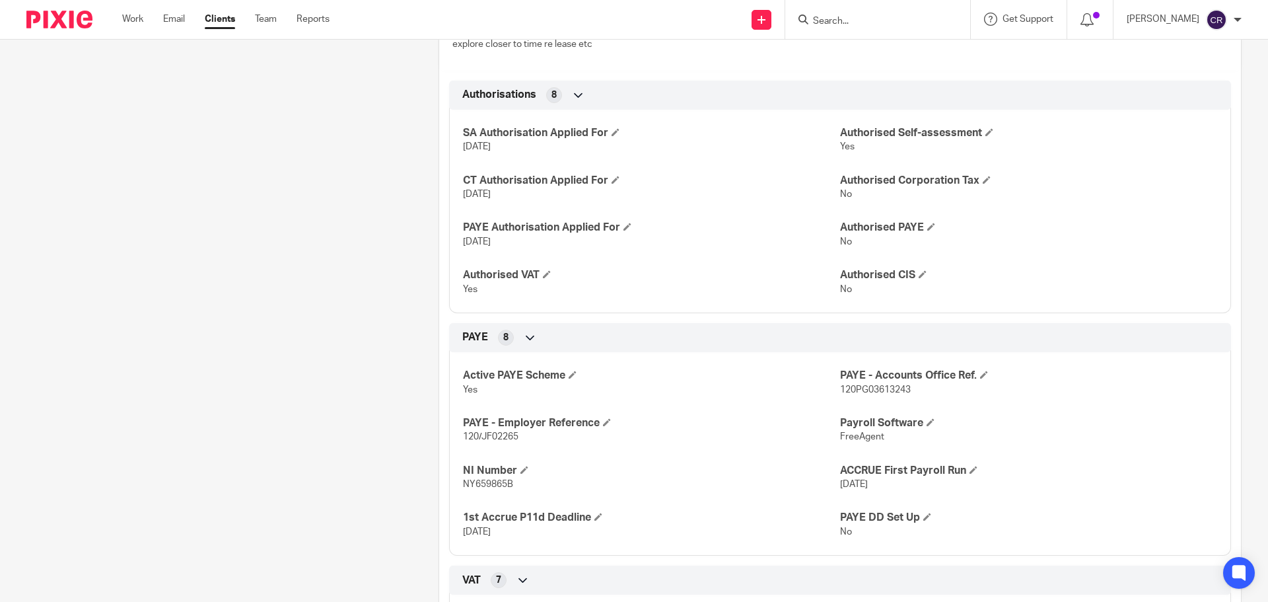
click at [888, 10] on div at bounding box center [877, 19] width 185 height 39
click at [879, 20] on input "Search" at bounding box center [871, 22] width 119 height 12
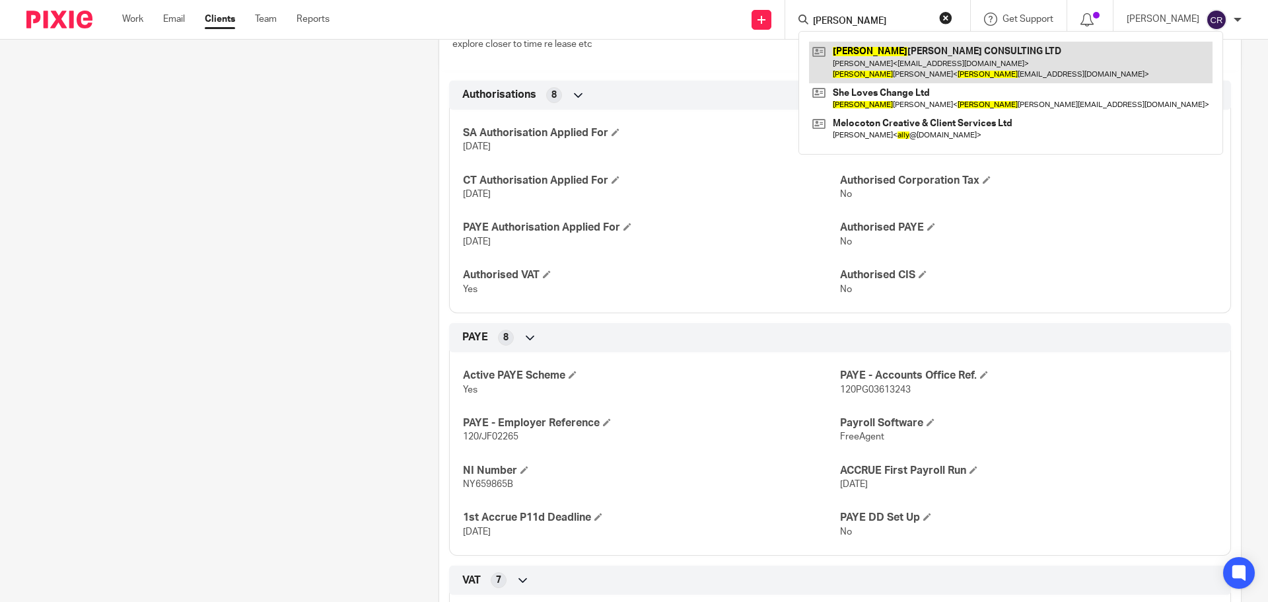
type input "sally"
click at [900, 56] on link at bounding box center [1011, 62] width 404 height 41
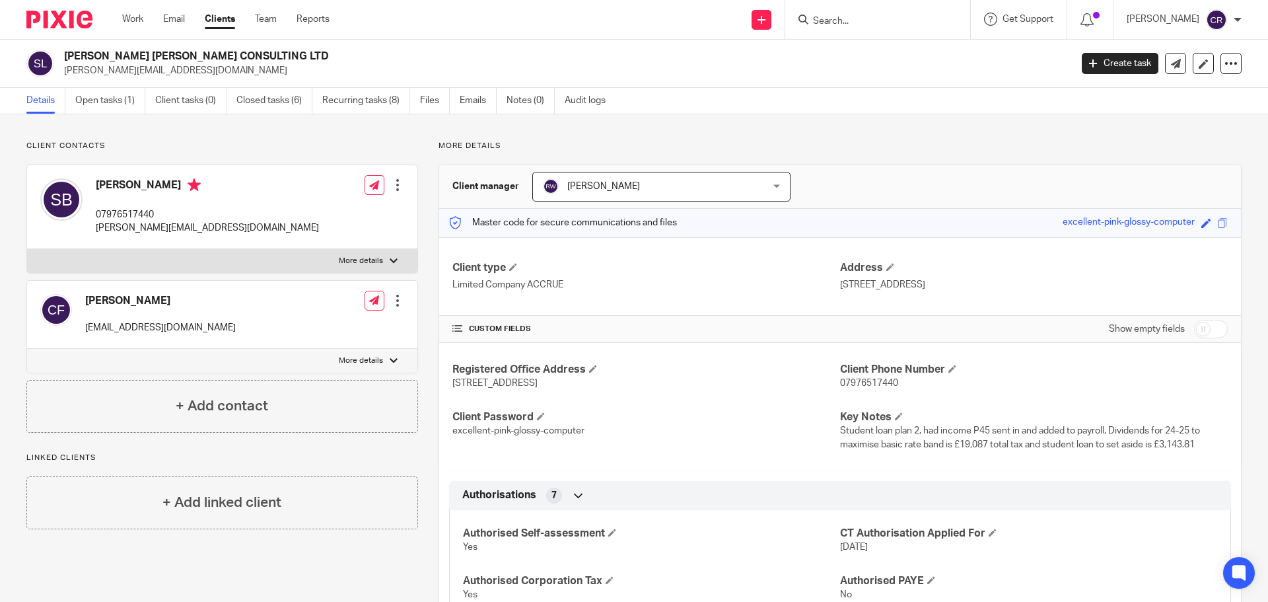
click at [1195, 324] on input "checkbox" at bounding box center [1211, 329] width 34 height 18
checkbox input "true"
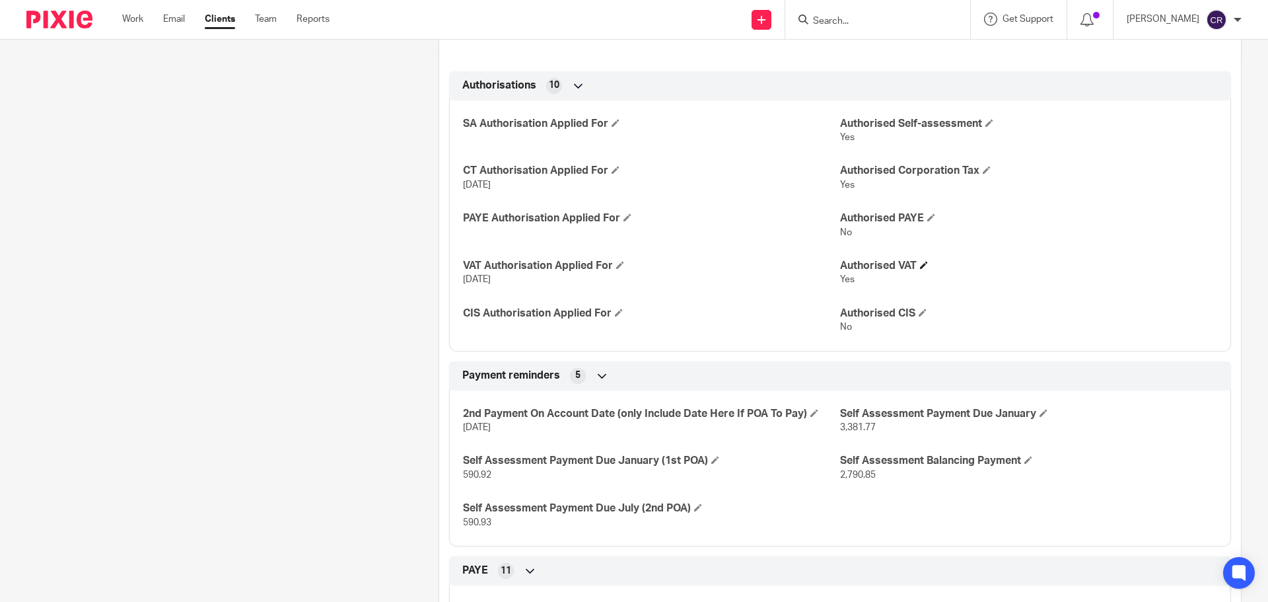
scroll to position [528, 0]
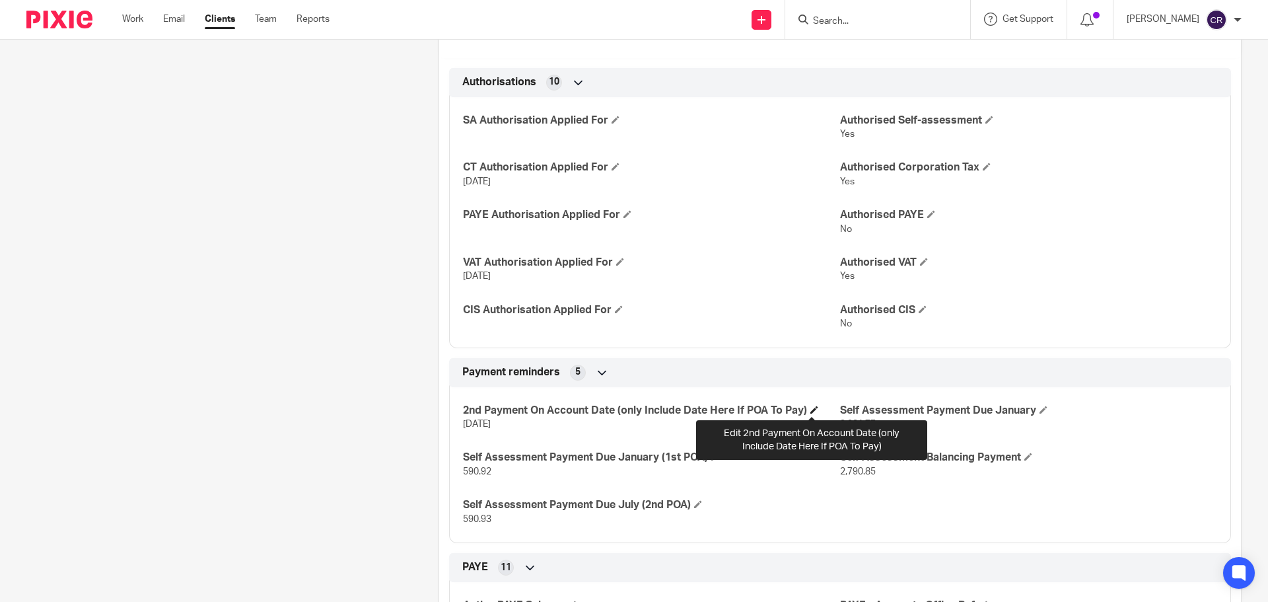
click at [810, 406] on span at bounding box center [814, 410] width 8 height 8
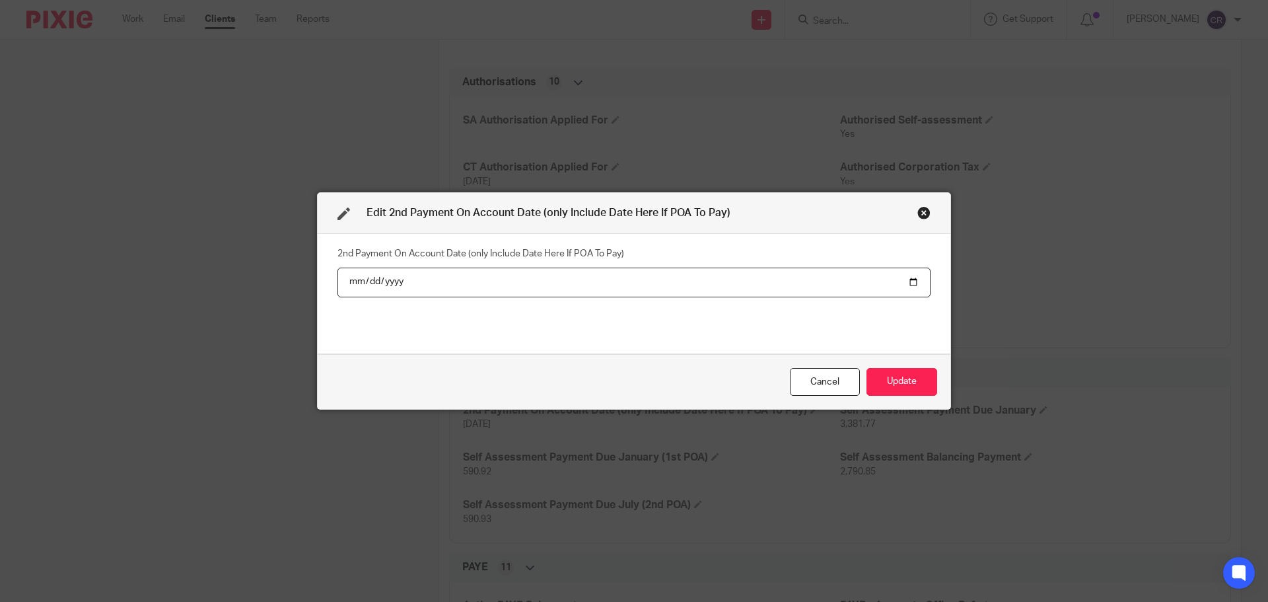
click at [381, 275] on input "2025-07-31" at bounding box center [634, 282] width 593 height 30
click at [394, 285] on input "2025-07-31" at bounding box center [634, 282] width 593 height 30
type input "2026-07-31"
click at [867, 368] on button "Update" at bounding box center [902, 382] width 71 height 28
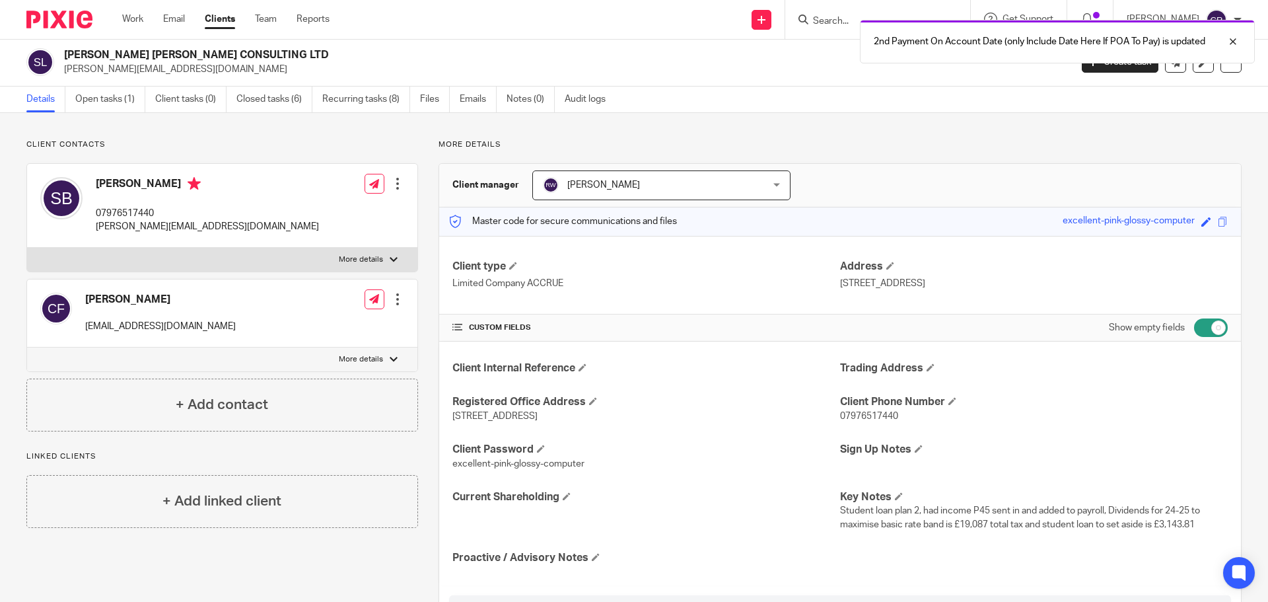
scroll to position [0, 0]
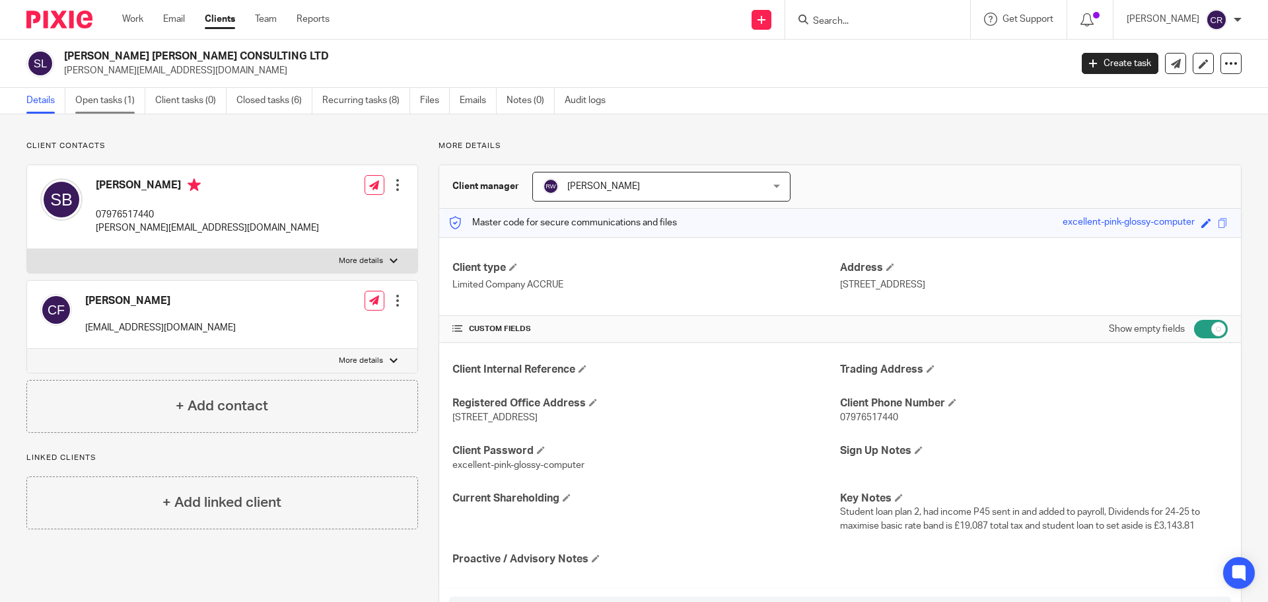
click at [115, 94] on link "Open tasks (1)" at bounding box center [110, 101] width 70 height 26
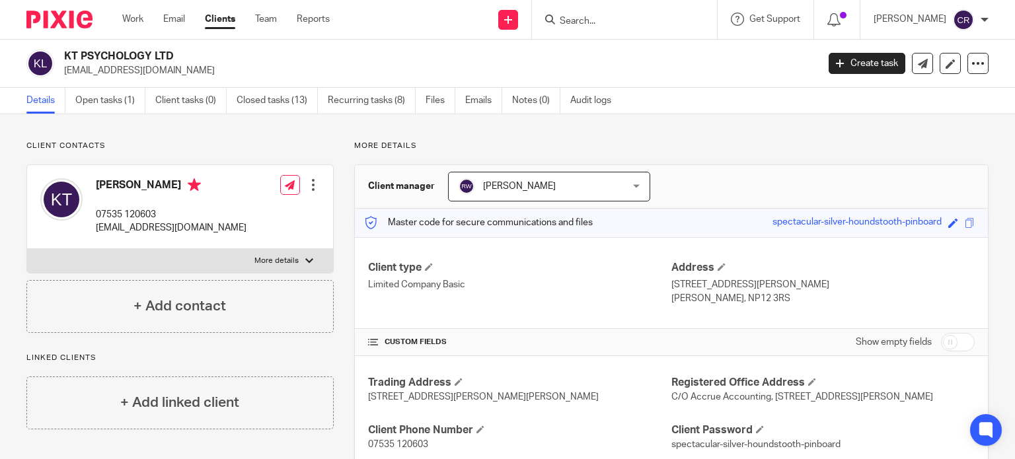
click at [943, 335] on input "checkbox" at bounding box center [958, 342] width 34 height 18
checkbox input "true"
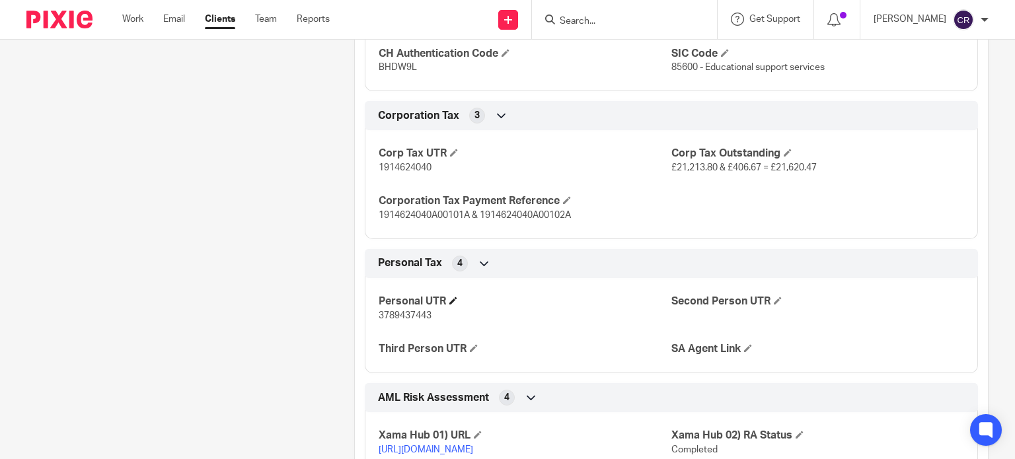
scroll to position [1783, 0]
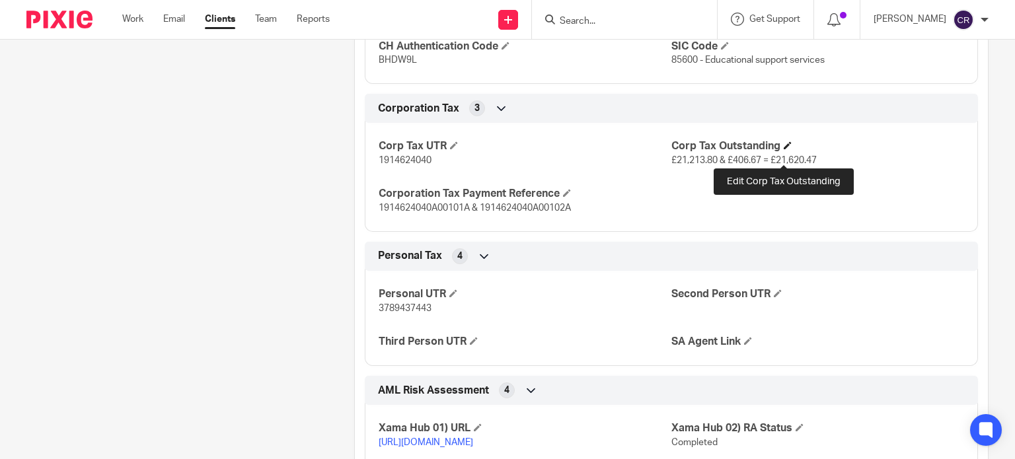
click at [783, 149] on span at bounding box center [787, 145] width 8 height 8
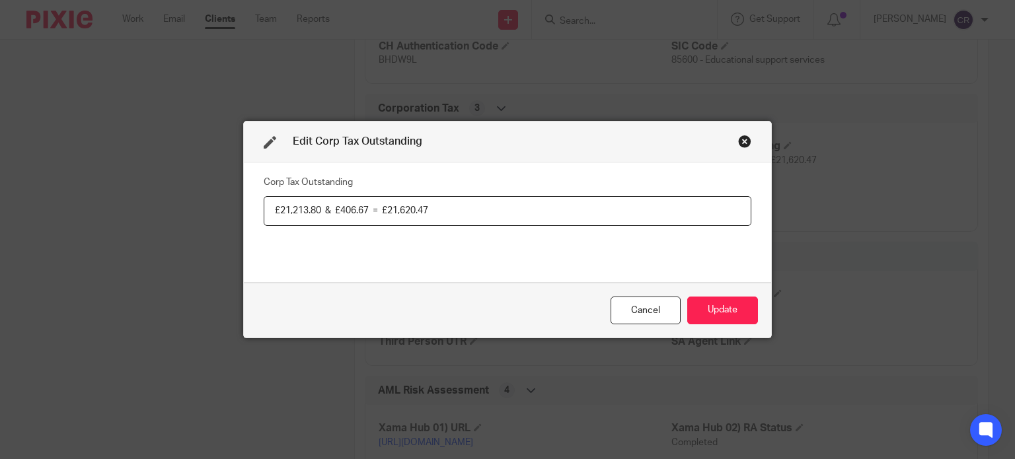
drag, startPoint x: 316, startPoint y: 211, endPoint x: 294, endPoint y: 211, distance: 22.5
click at [293, 211] on input "£21,213.80 & £406.67 = £21,620.47" at bounding box center [507, 211] width 487 height 30
click at [451, 208] on input "£21,203.46 & £406.67 = £21,620.47" at bounding box center [507, 211] width 487 height 30
click at [362, 210] on input "£21,203.46 & £406.67 = £21,620.47" at bounding box center [507, 211] width 487 height 30
drag, startPoint x: 365, startPoint y: 211, endPoint x: 356, endPoint y: 212, distance: 8.7
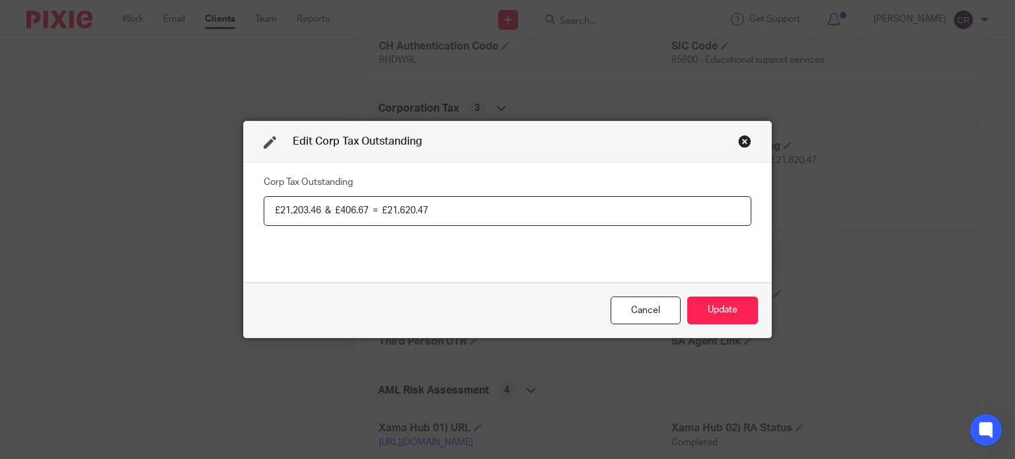
click at [356, 212] on input "£21,203.46 & £406.67 = £21,620.47" at bounding box center [507, 211] width 487 height 30
drag, startPoint x: 465, startPoint y: 207, endPoint x: 403, endPoint y: 217, distance: 62.8
click at [403, 217] on input "£21,203.46 & £406.41 = £21,620.47" at bounding box center [507, 211] width 487 height 30
type input "£21,203.46 & £406.41 = £21,609.87"
click at [708, 303] on button "Update" at bounding box center [722, 311] width 71 height 28
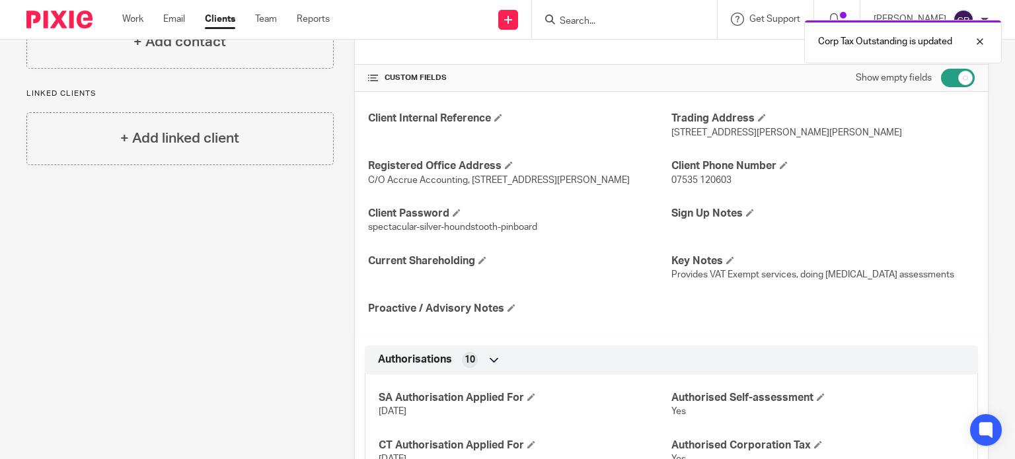
scroll to position [0, 0]
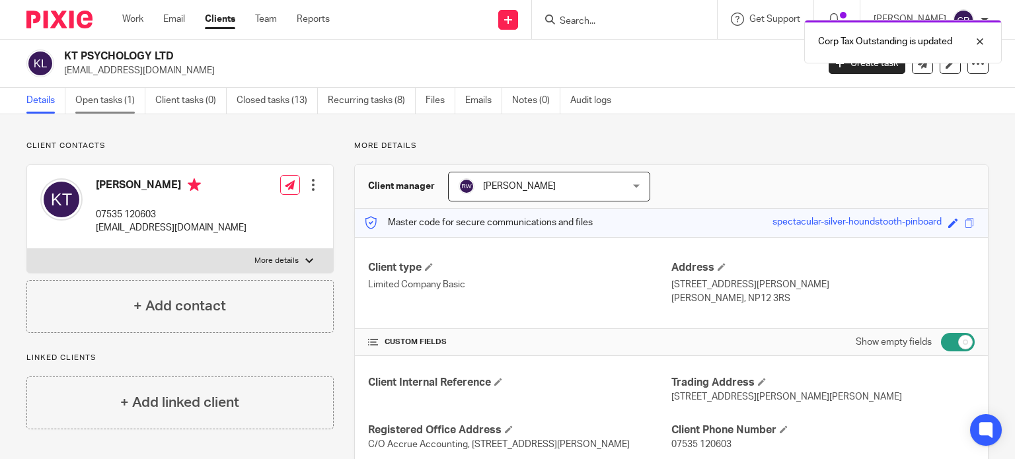
click at [130, 105] on link "Open tasks (1)" at bounding box center [110, 101] width 70 height 26
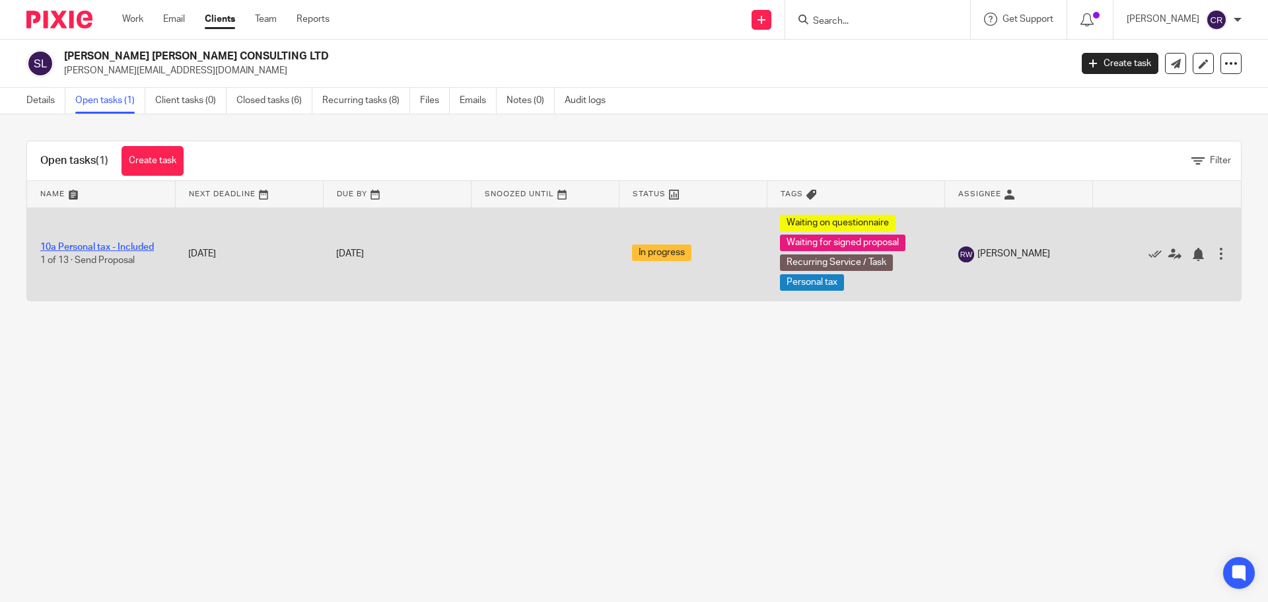
click at [143, 247] on link "10a Personal tax - Included" at bounding box center [97, 246] width 114 height 9
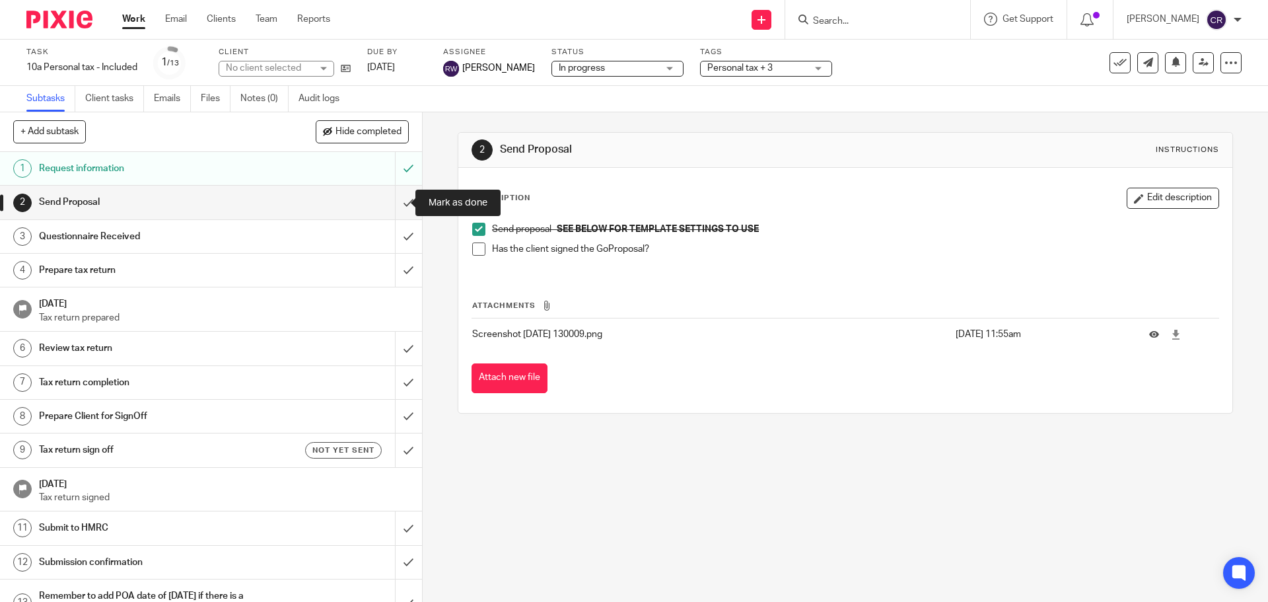
click at [387, 198] on input "submit" at bounding box center [211, 202] width 422 height 33
click at [393, 232] on input "submit" at bounding box center [211, 236] width 422 height 33
drag, startPoint x: 386, startPoint y: 266, endPoint x: 390, endPoint y: 293, distance: 28.0
click at [386, 266] on input "submit" at bounding box center [211, 270] width 422 height 33
click at [398, 353] on input "submit" at bounding box center [211, 348] width 422 height 33
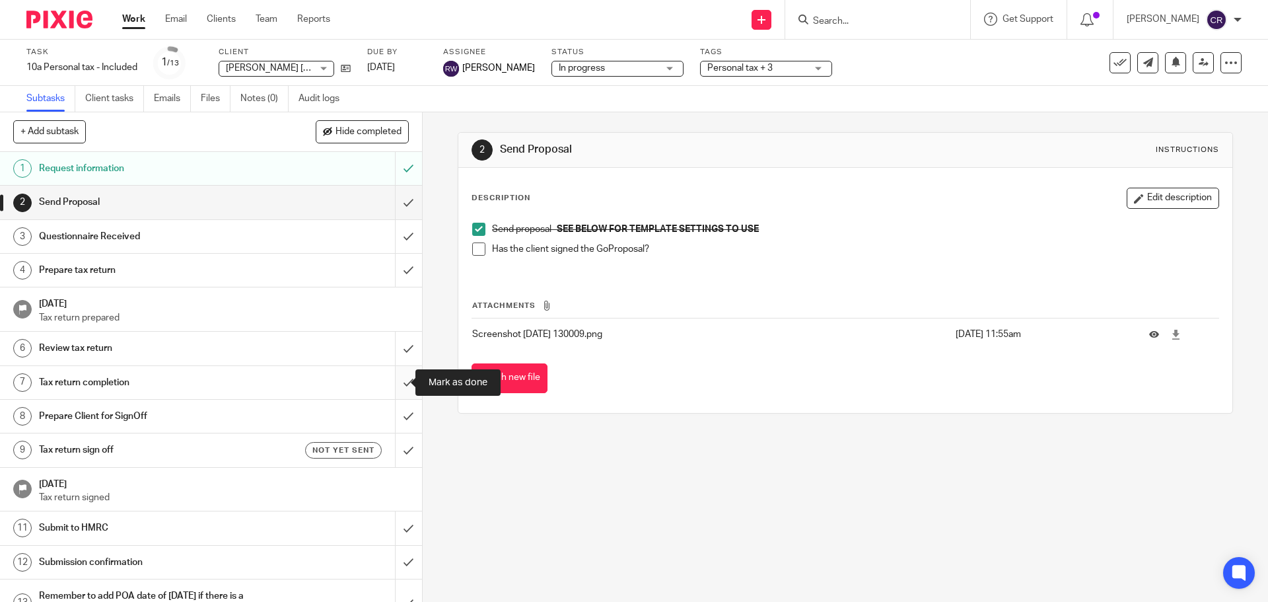
click at [396, 383] on input "submit" at bounding box center [211, 382] width 422 height 33
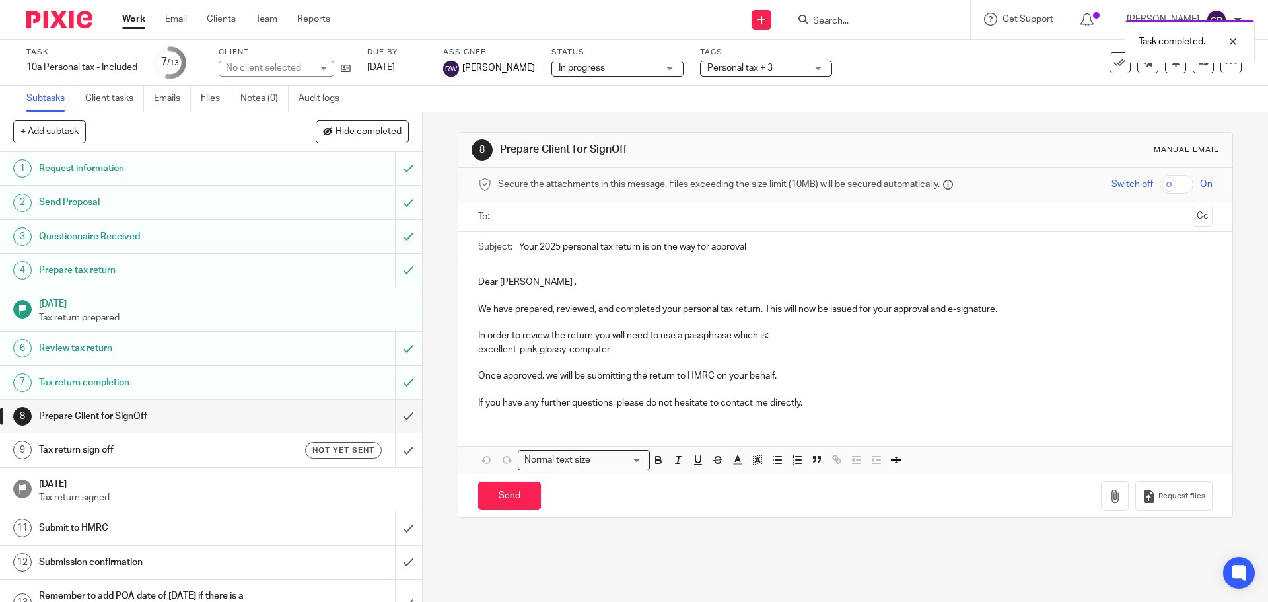
click at [591, 207] on ul at bounding box center [845, 217] width 693 height 22
click at [631, 220] on input "text" at bounding box center [845, 216] width 684 height 15
click at [489, 277] on div "Dear Sally , We have prepared, reviewed, and completed your personal tax return…" at bounding box center [844, 343] width 773 height 157
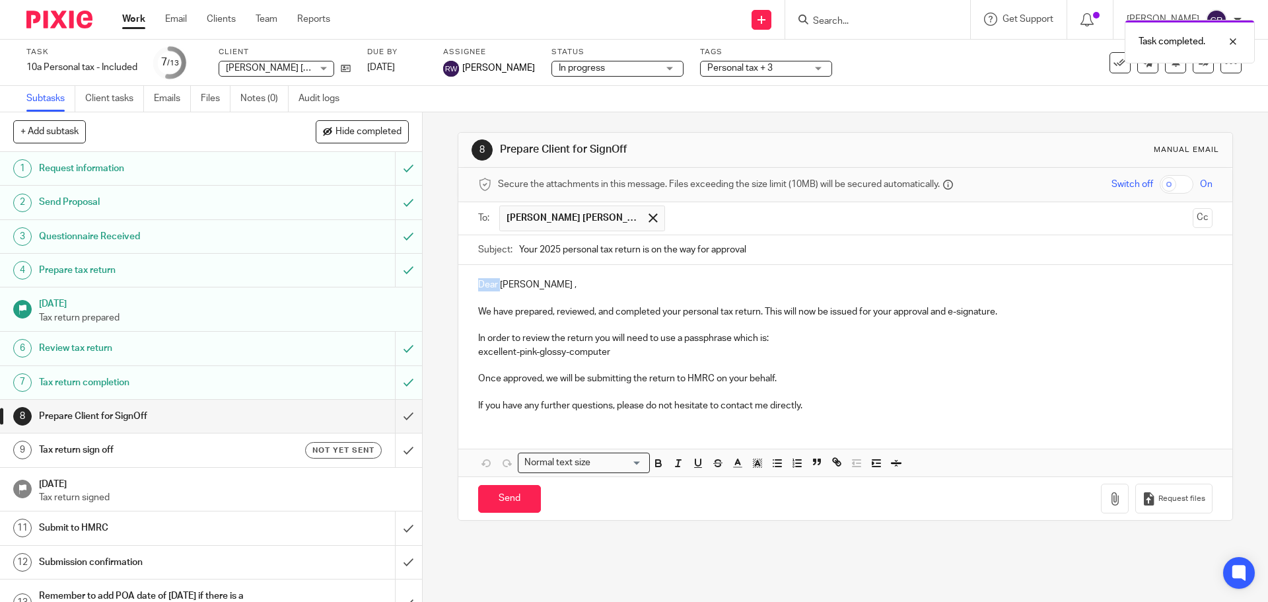
click at [489, 279] on p "Dear Sally ," at bounding box center [845, 284] width 734 height 13
click at [503, 499] on input "Send" at bounding box center [509, 499] width 63 height 28
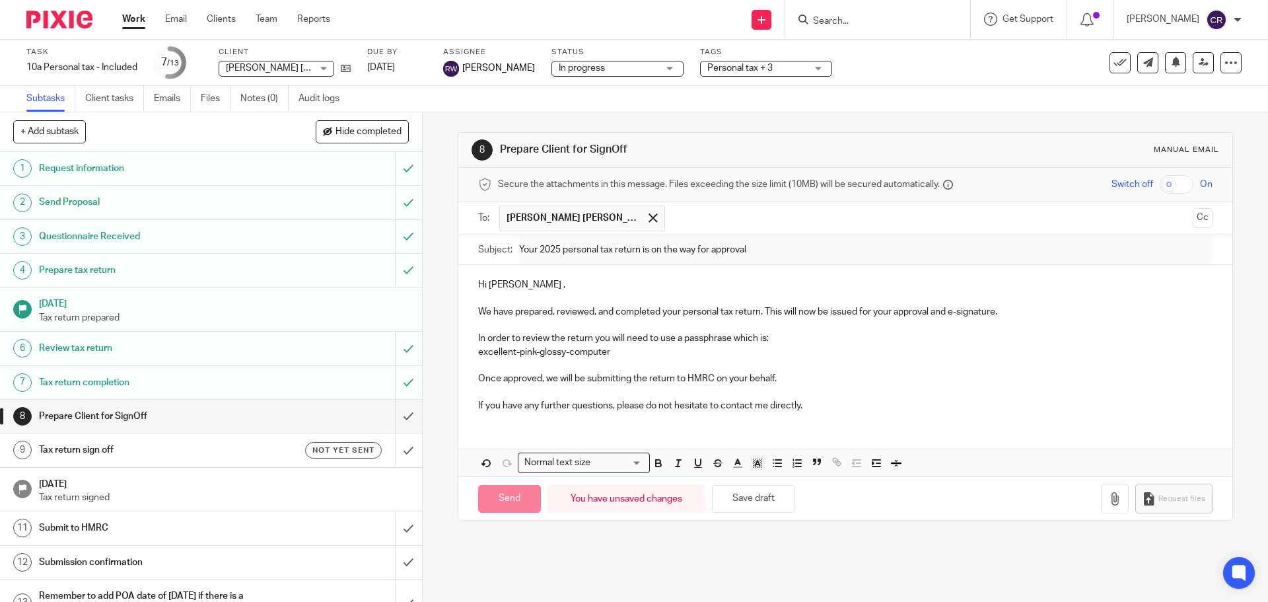
click at [231, 451] on h1 "Tax return sign off" at bounding box center [153, 450] width 229 height 20
type input "Sent"
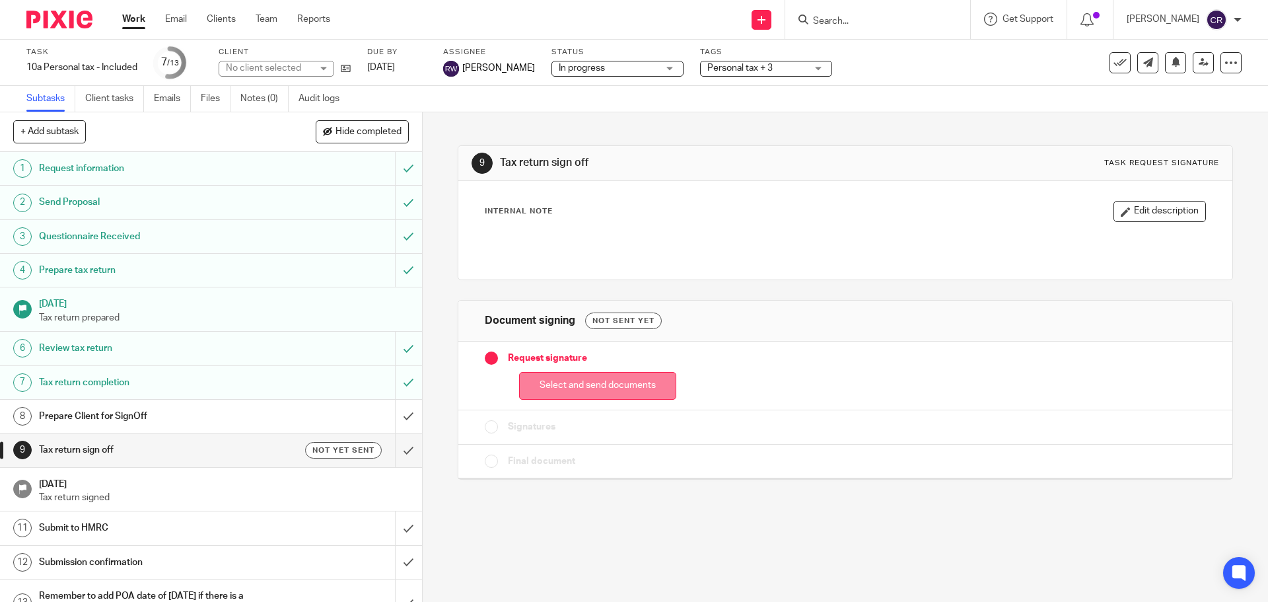
click at [619, 377] on button "Select and send documents" at bounding box center [597, 386] width 157 height 28
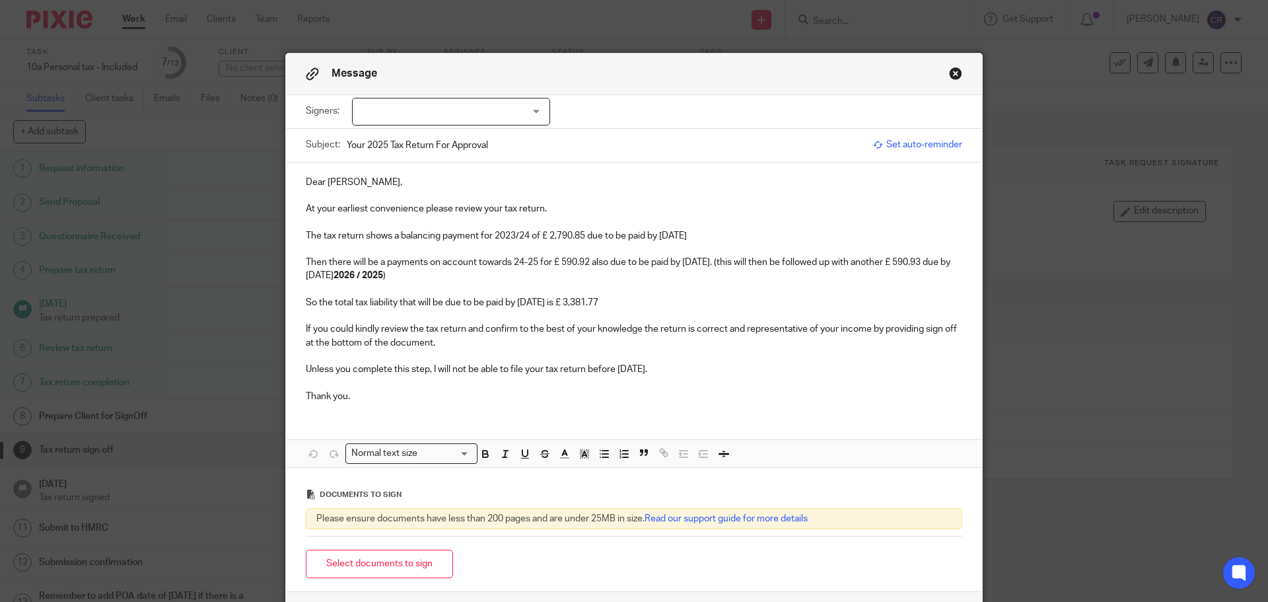
click at [445, 111] on div at bounding box center [451, 112] width 198 height 28
click at [431, 159] on li "[PERSON_NAME]" at bounding box center [446, 165] width 197 height 27
checkbox input "true"
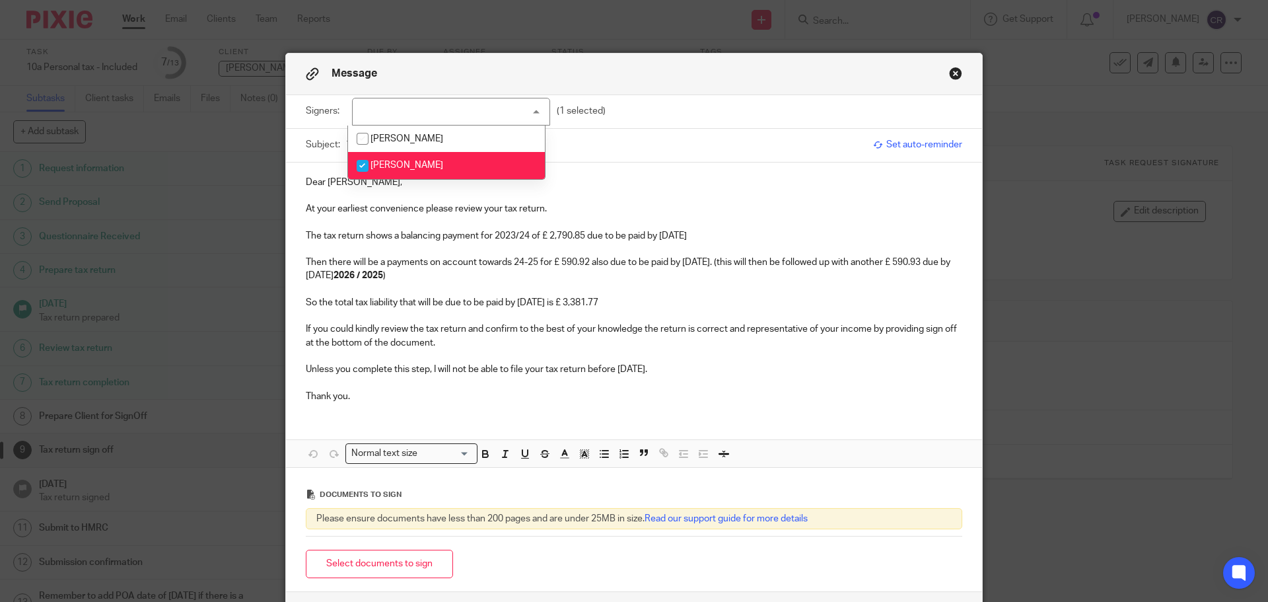
click at [306, 183] on p "Dear Sally," at bounding box center [634, 182] width 657 height 13
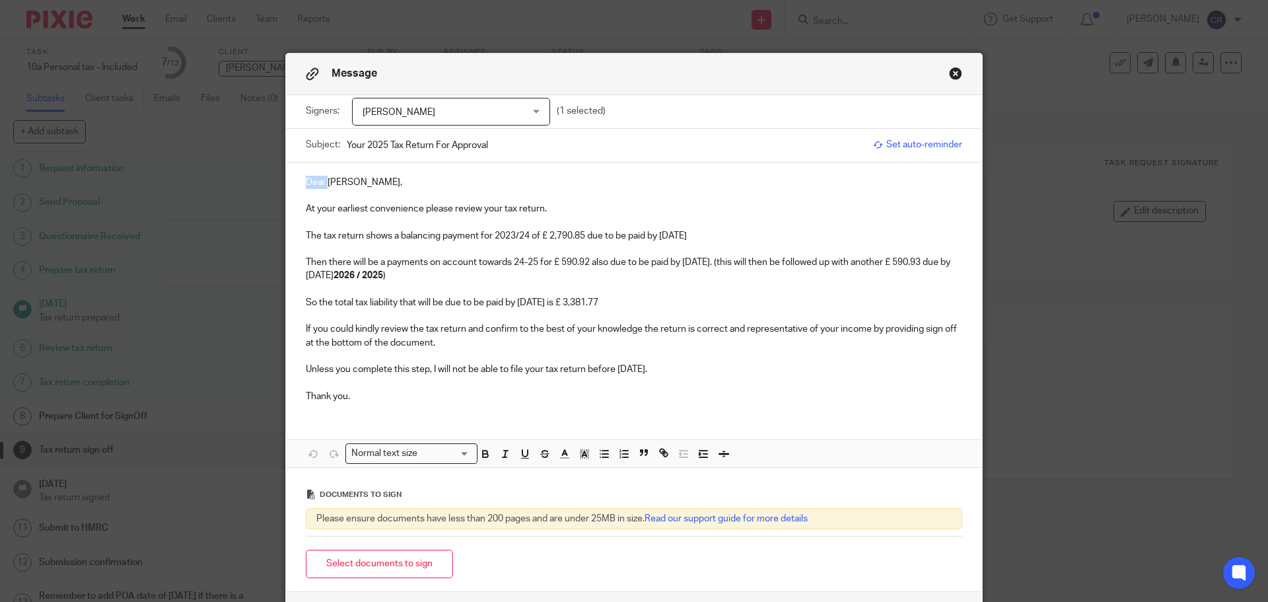
click at [306, 183] on p "Dear Sally," at bounding box center [634, 182] width 657 height 13
click at [507, 235] on p "The tax return shows a balancing payment for 2023/24 of £ 2,790.85 due to be pa…" at bounding box center [634, 235] width 657 height 13
drag, startPoint x: 546, startPoint y: 236, endPoint x: 549, endPoint y: 247, distance: 11.1
click at [546, 236] on p "The tax return shows a balancing payment for 2024/25 of £ 2,790.85 due to be pa…" at bounding box center [634, 235] width 657 height 13
click at [520, 265] on p "Then there will be a payments on account towards 24-25 for £ 590.92 also due to…" at bounding box center [634, 269] width 657 height 27
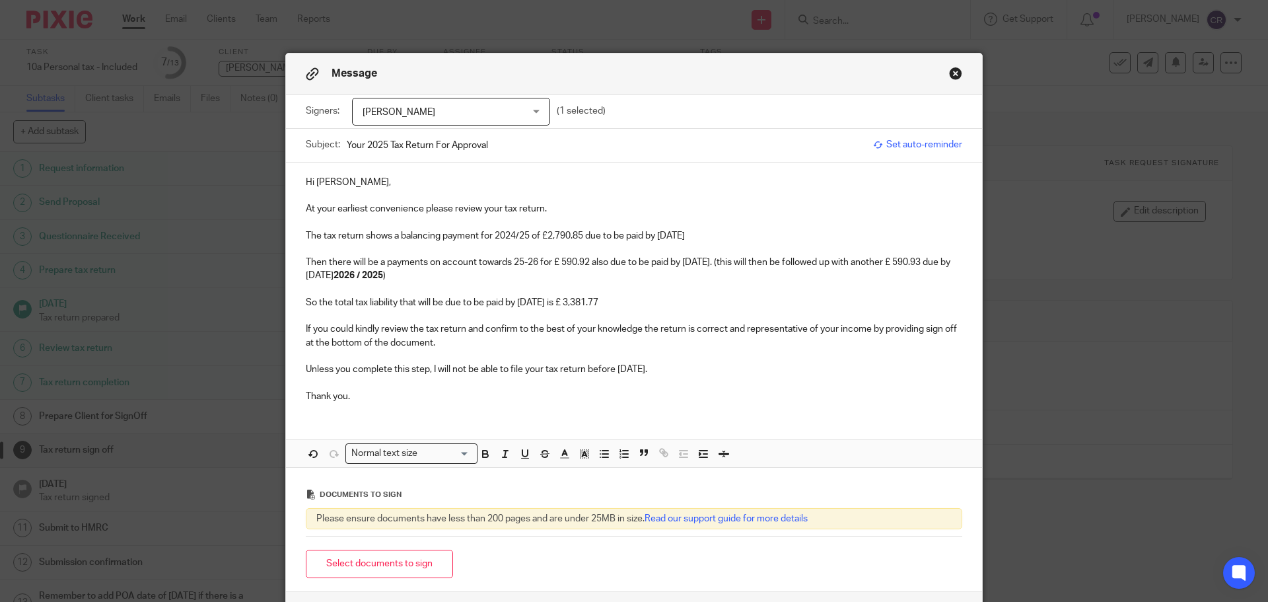
click at [563, 265] on p "Then there will be a payments on account towards 25-26 for £ 590.92 also due to…" at bounding box center [634, 269] width 657 height 27
click at [918, 264] on p "Then there will be a payments on account towards 25-26 for £590.92 also due to …" at bounding box center [634, 269] width 657 height 27
click at [383, 273] on strong "2026 / 2025" at bounding box center [359, 275] width 50 height 9
click at [383, 275] on strong "2026 / 2025" at bounding box center [359, 275] width 50 height 9
click at [586, 305] on p "So the total tax liability that will be due to be paid by 31 Jan 2026 is £ 3,38…" at bounding box center [634, 302] width 657 height 13
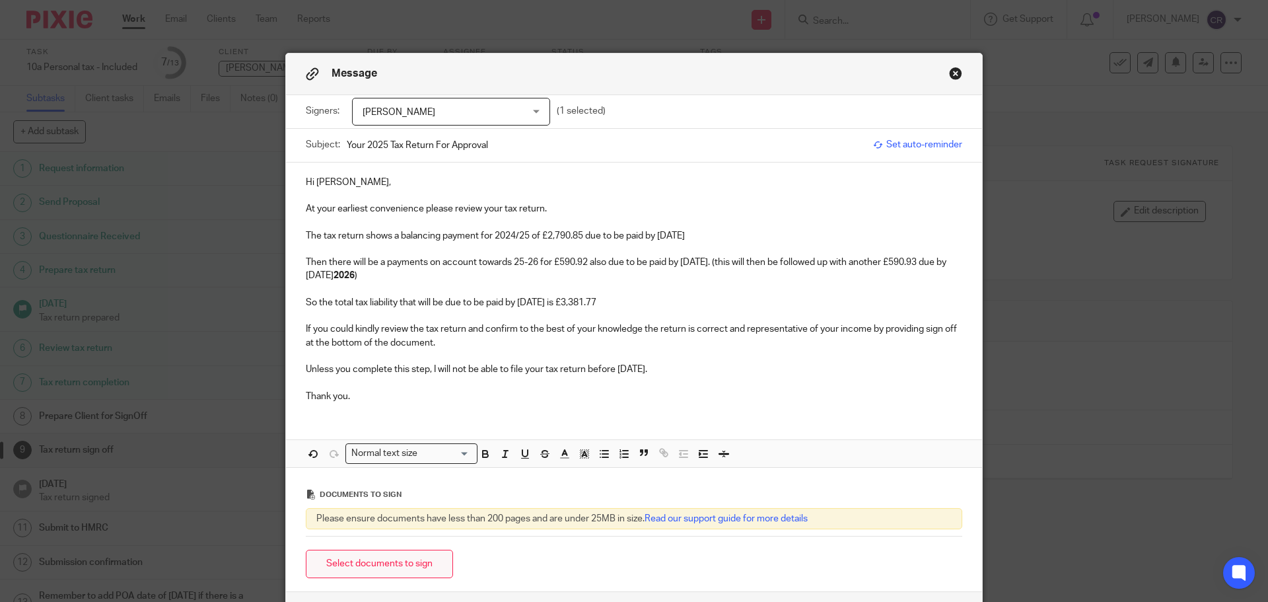
click at [431, 553] on button "Select documents to sign" at bounding box center [379, 564] width 147 height 28
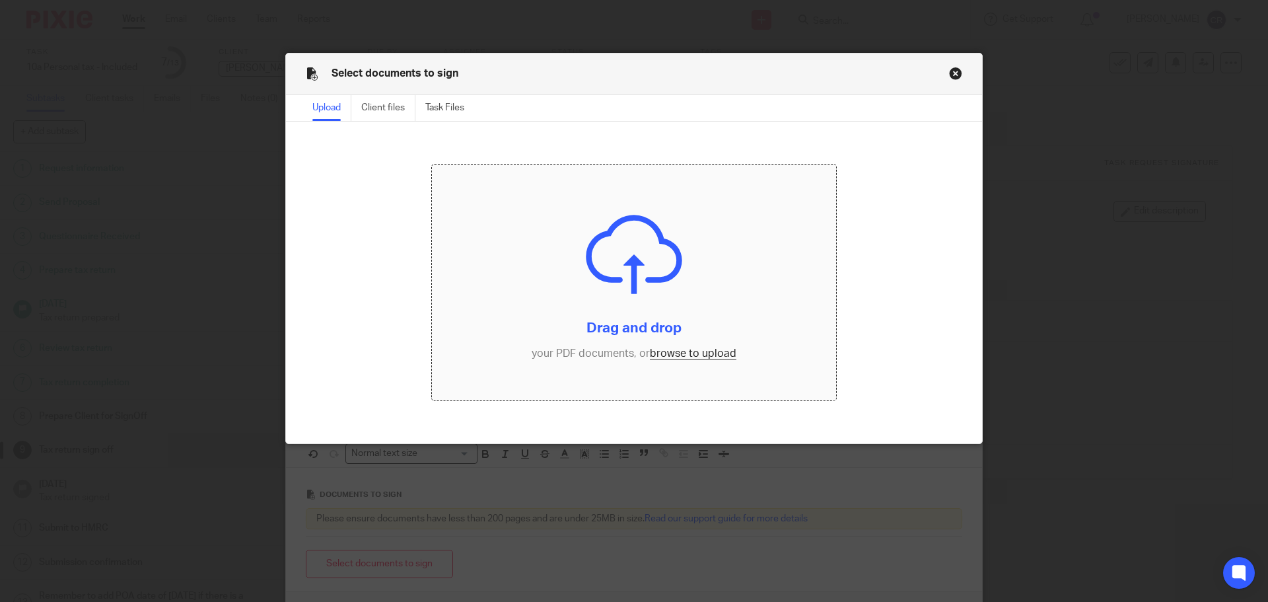
click at [673, 355] on input "file" at bounding box center [634, 282] width 405 height 236
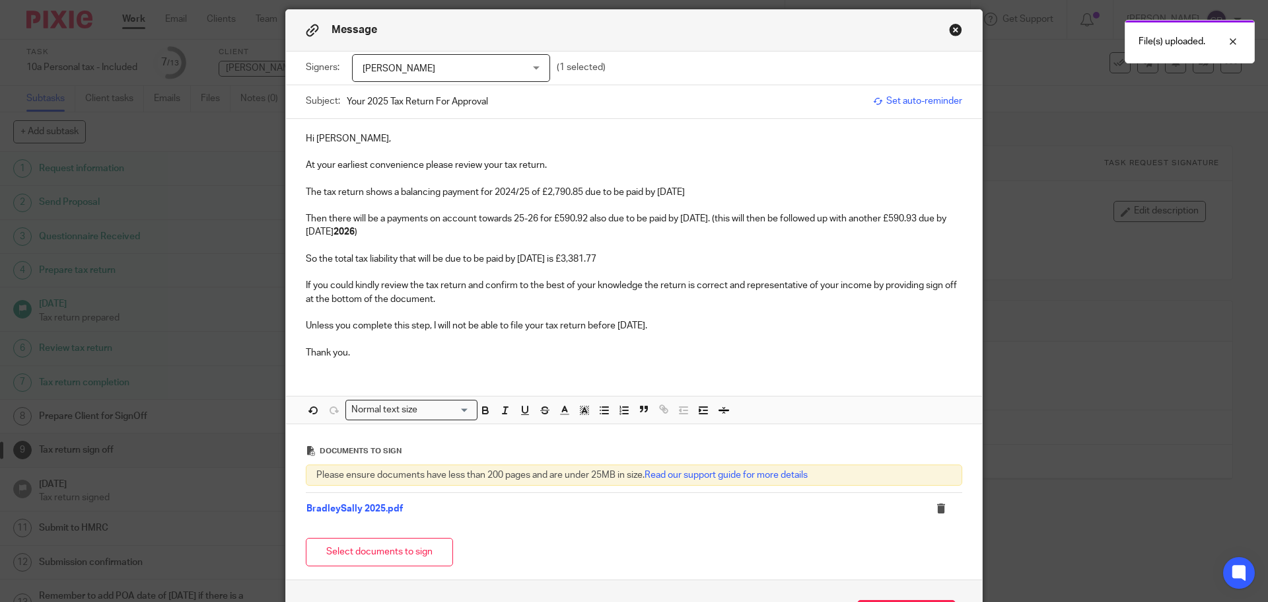
scroll to position [143, 0]
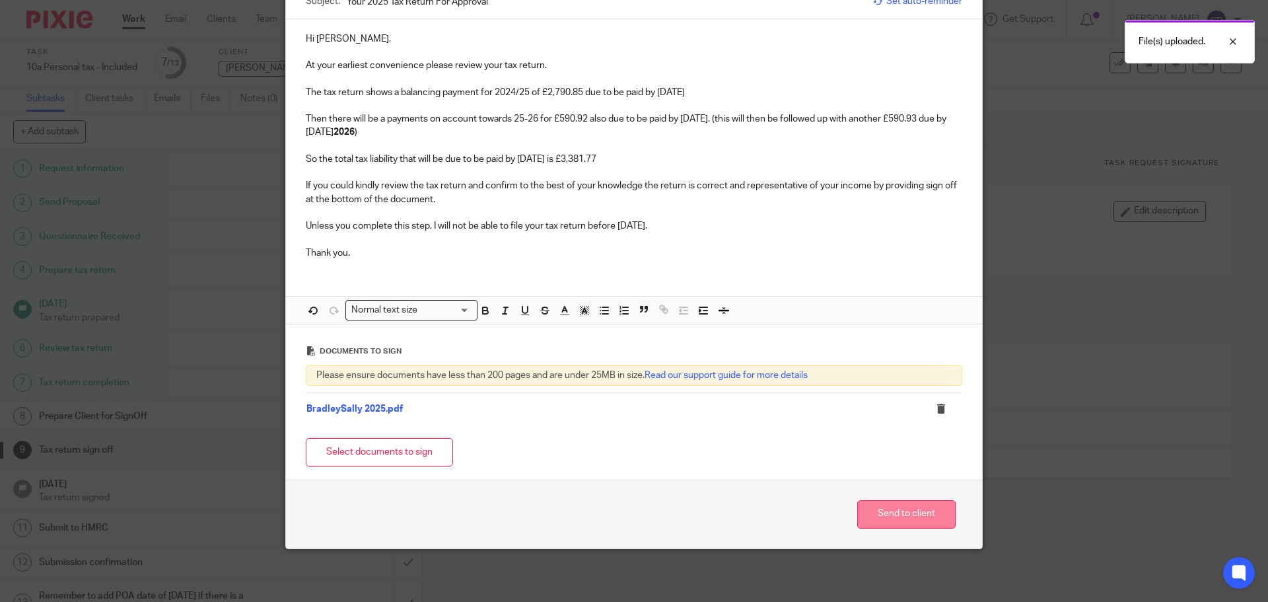
click at [902, 515] on button "Send to client" at bounding box center [906, 514] width 98 height 28
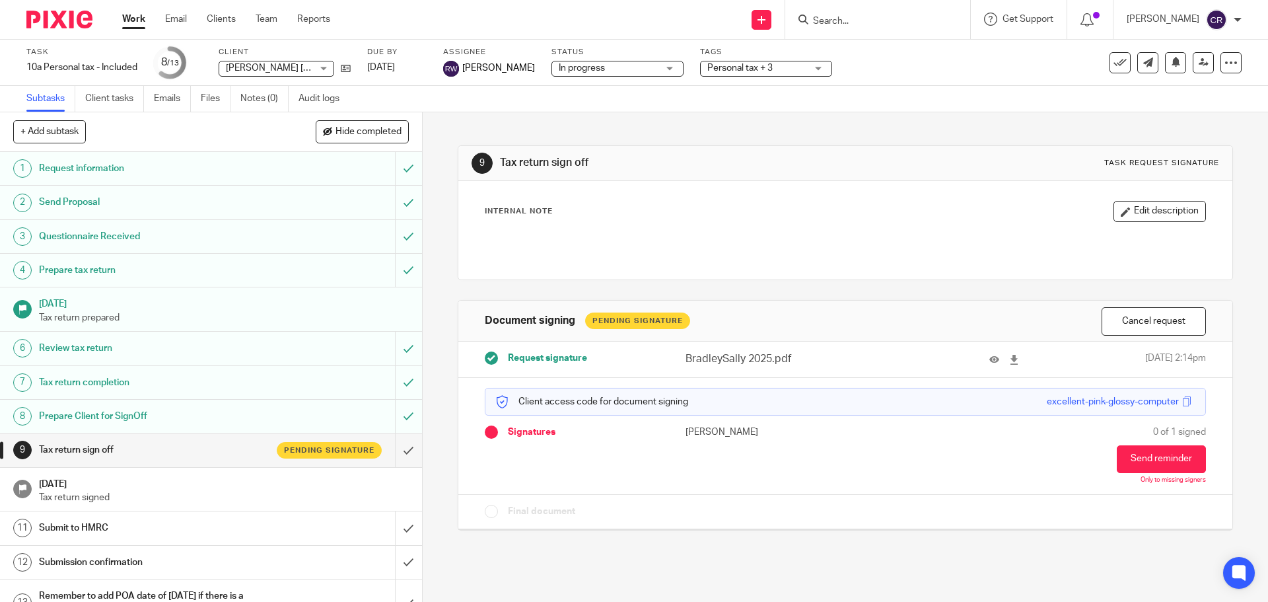
drag, startPoint x: 632, startPoint y: 66, endPoint x: 625, endPoint y: 86, distance: 20.9
click at [632, 65] on span "In progress" at bounding box center [608, 68] width 99 height 14
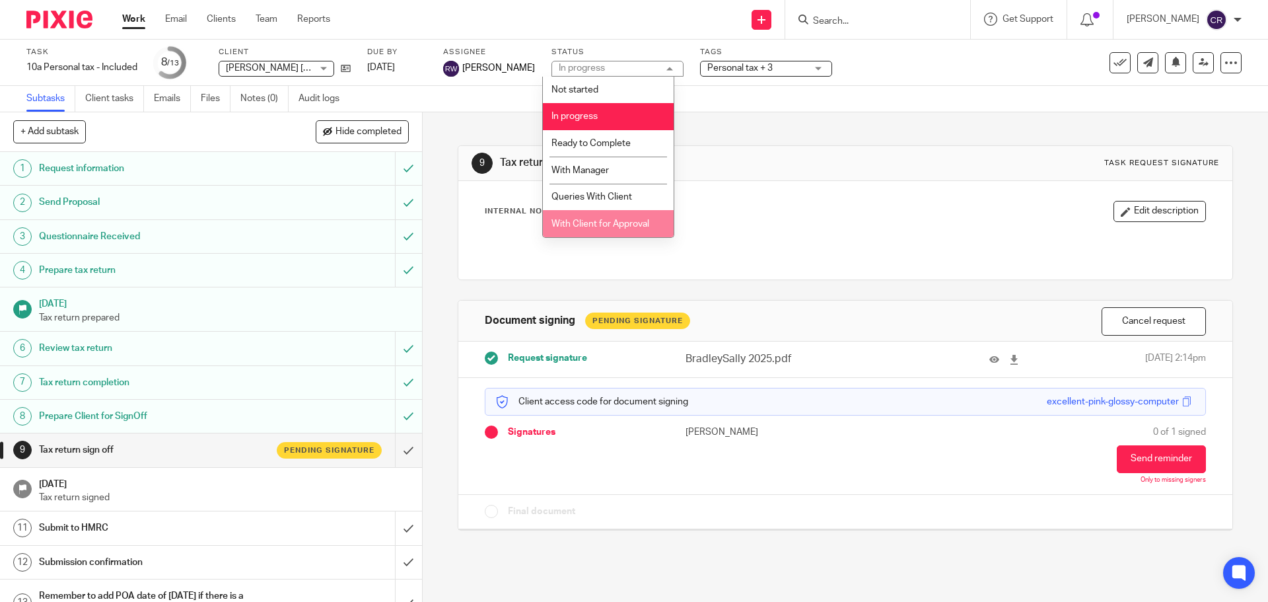
click at [604, 229] on li "With Client for Approval" at bounding box center [608, 223] width 131 height 27
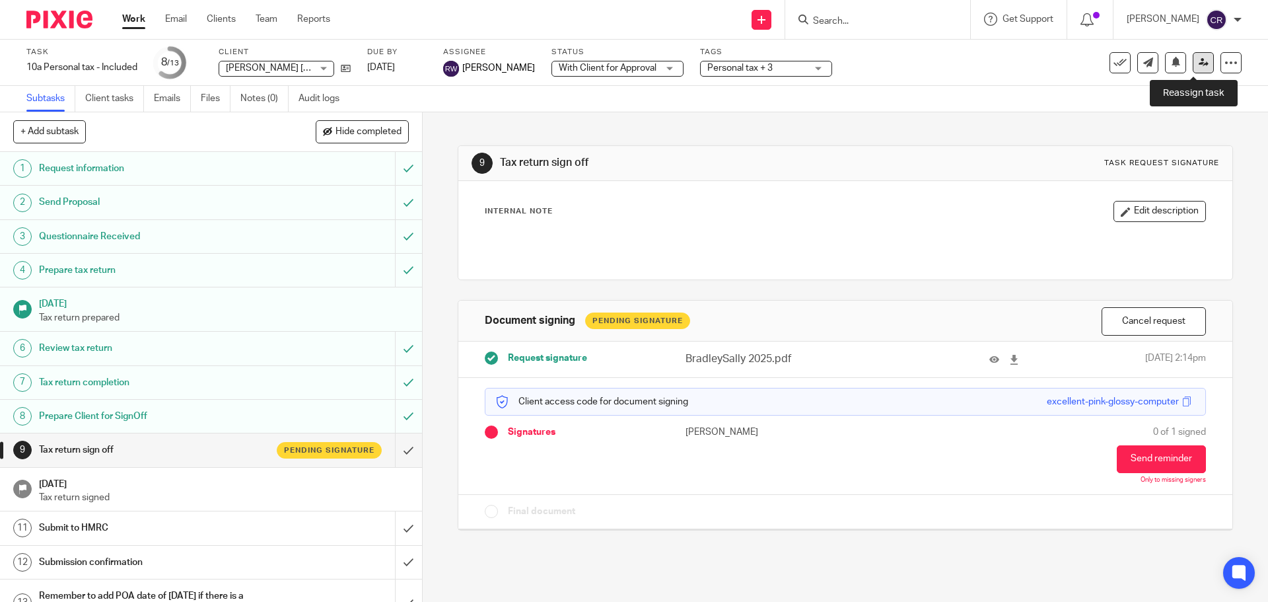
click at [1199, 66] on icon at bounding box center [1204, 62] width 10 height 10
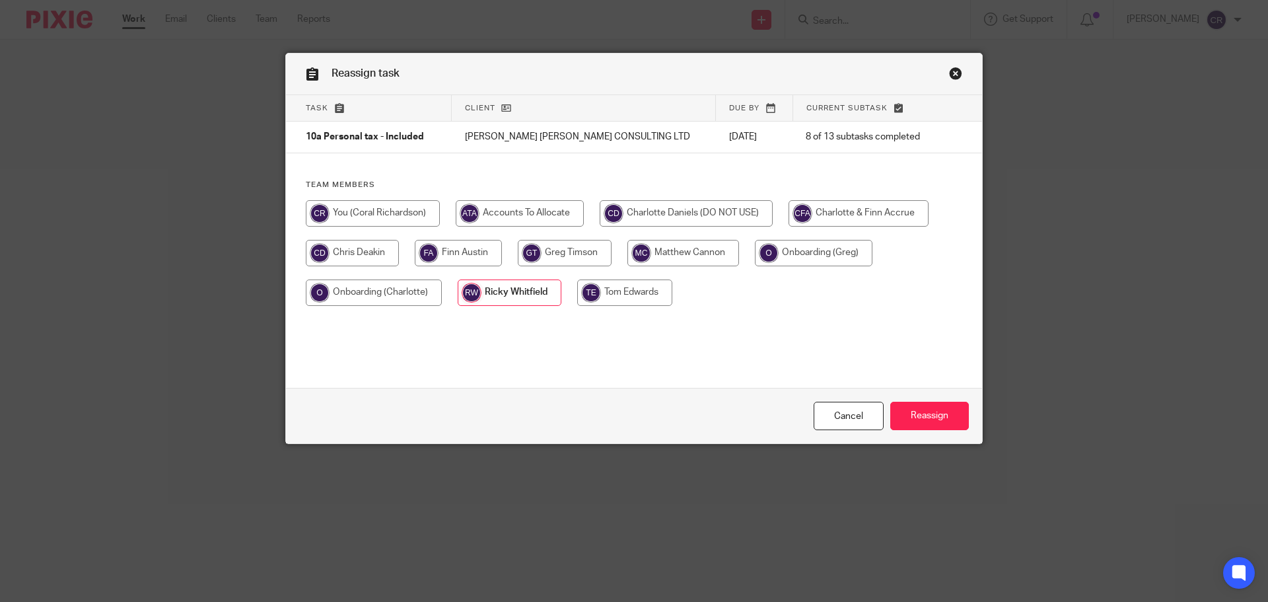
click at [416, 199] on div "Team members" at bounding box center [634, 249] width 696 height 139
click at [411, 205] on input "radio" at bounding box center [373, 213] width 134 height 26
radio input "true"
click at [932, 411] on input "Reassign" at bounding box center [929, 416] width 79 height 28
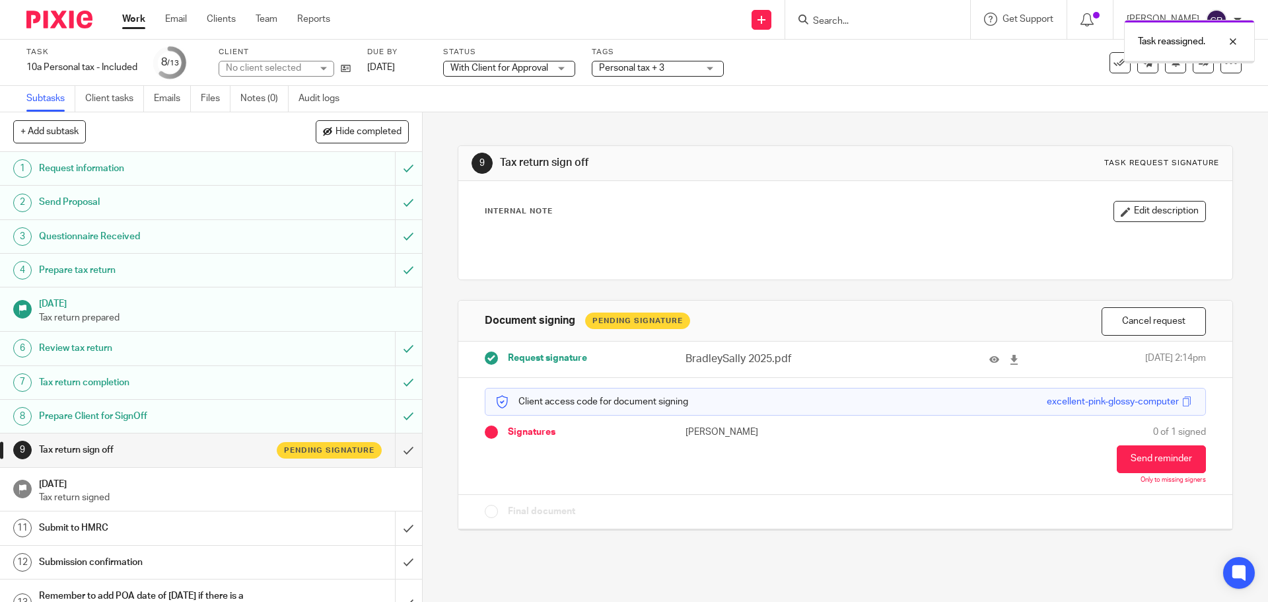
click at [631, 57] on label "Tags" at bounding box center [658, 52] width 132 height 11
click at [639, 63] on div "Task reassigned." at bounding box center [944, 38] width 621 height 50
click at [647, 75] on div "Personal tax + 3" at bounding box center [658, 69] width 132 height 16
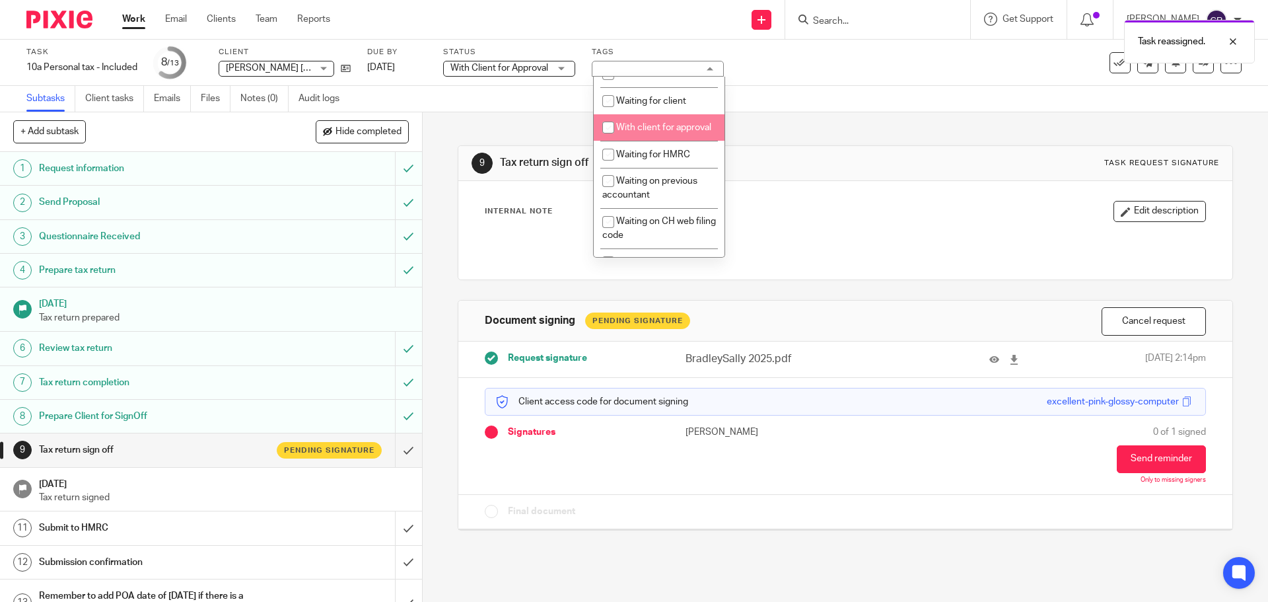
click at [656, 132] on span "With client for approval" at bounding box center [663, 127] width 95 height 9
checkbox input "true"
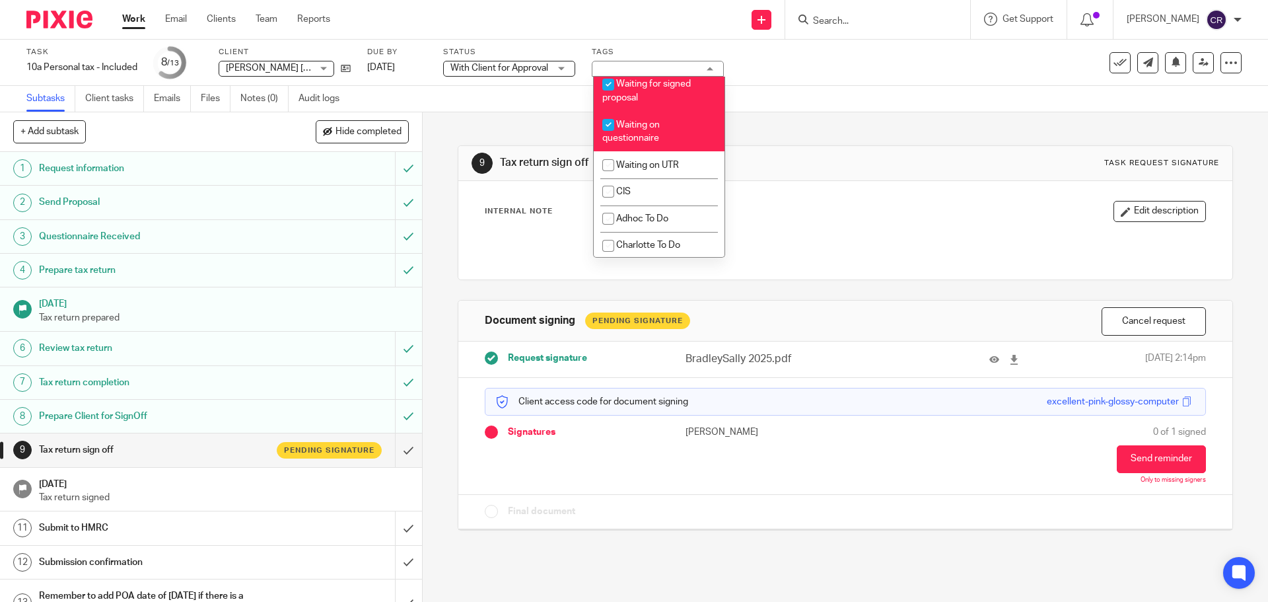
scroll to position [1123, 0]
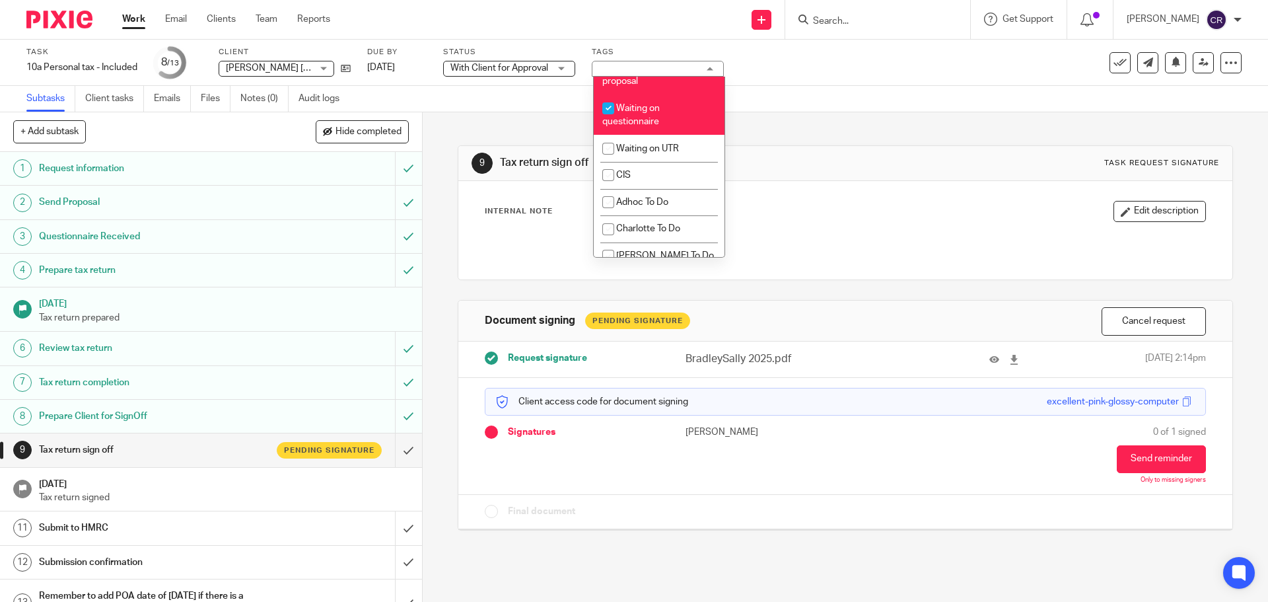
click at [687, 86] on span "Waiting for signed proposal" at bounding box center [646, 74] width 89 height 23
checkbox input "false"
click at [684, 135] on li "Waiting on questionnaire" at bounding box center [659, 114] width 131 height 40
checkbox input "false"
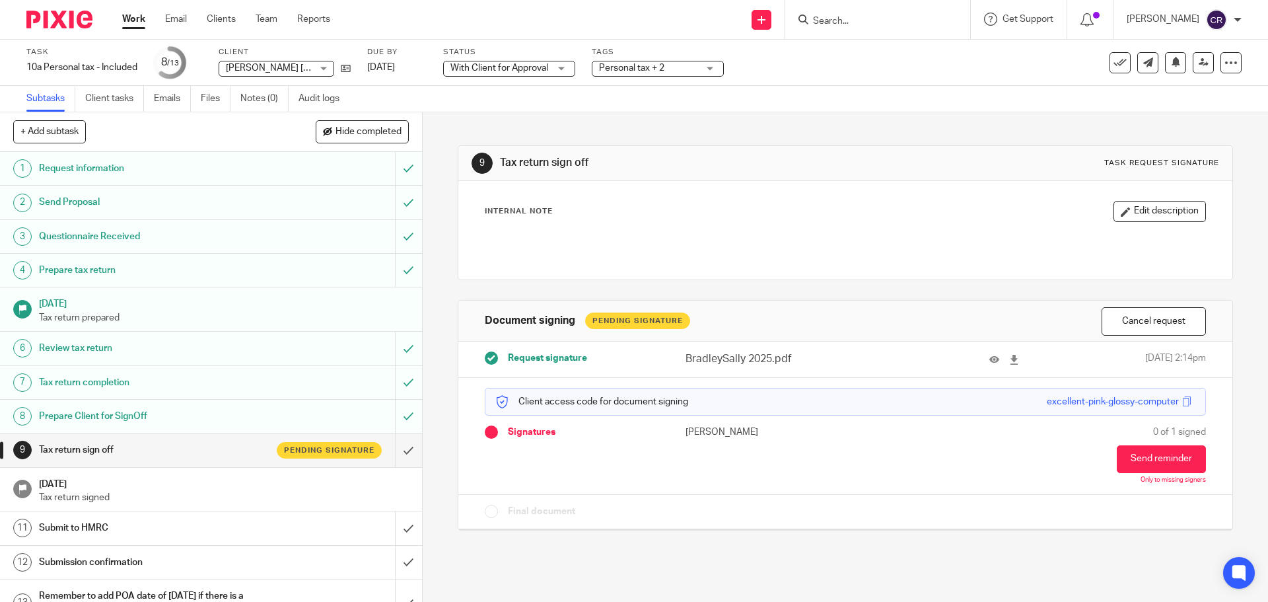
click at [799, 143] on div "9 Tax return sign off Task request signature Internal Note Edit description Doc…" at bounding box center [845, 327] width 775 height 431
drag, startPoint x: 828, startPoint y: 23, endPoint x: 835, endPoint y: 21, distance: 6.9
click at [835, 21] on input "Search" at bounding box center [871, 22] width 119 height 12
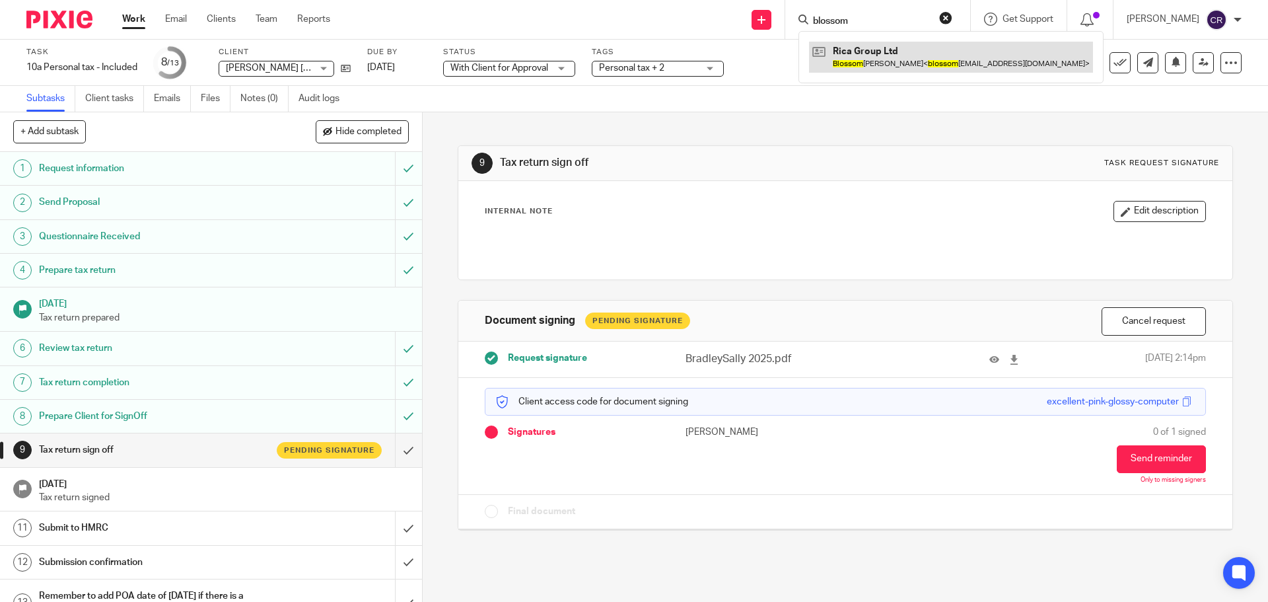
type input "blossom"
click at [910, 53] on link at bounding box center [951, 57] width 284 height 30
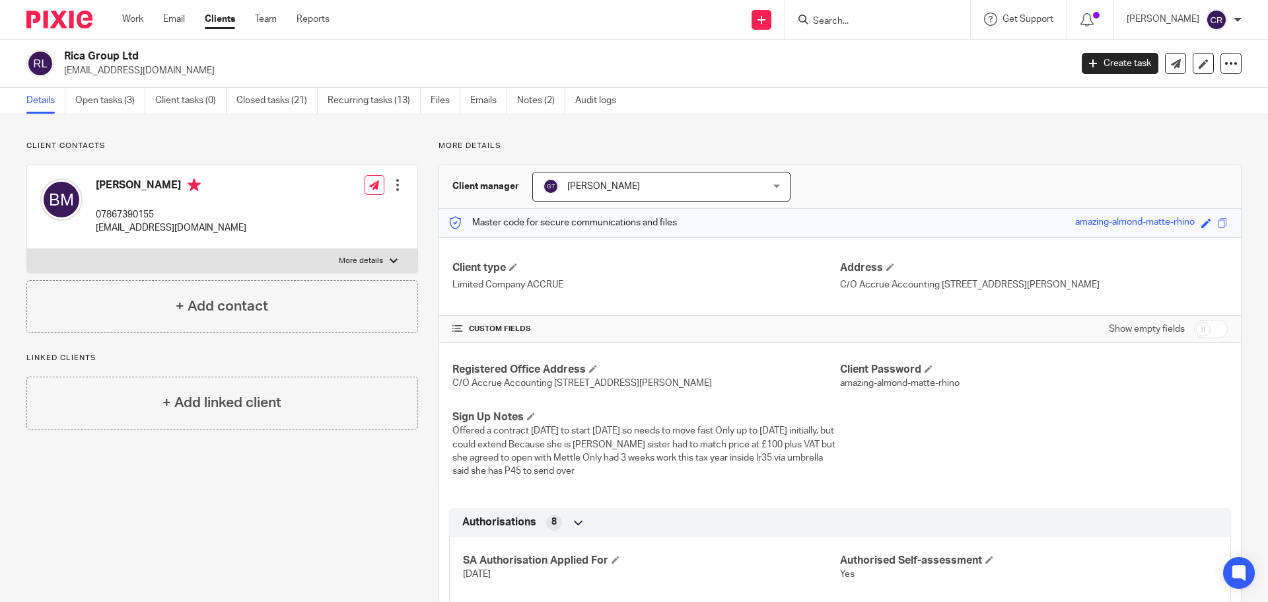
drag, startPoint x: 314, startPoint y: 265, endPoint x: 297, endPoint y: 282, distance: 23.8
click at [314, 265] on label "More details" at bounding box center [222, 261] width 390 height 24
click at [27, 249] on input "More details" at bounding box center [26, 248] width 1 height 1
checkbox input "true"
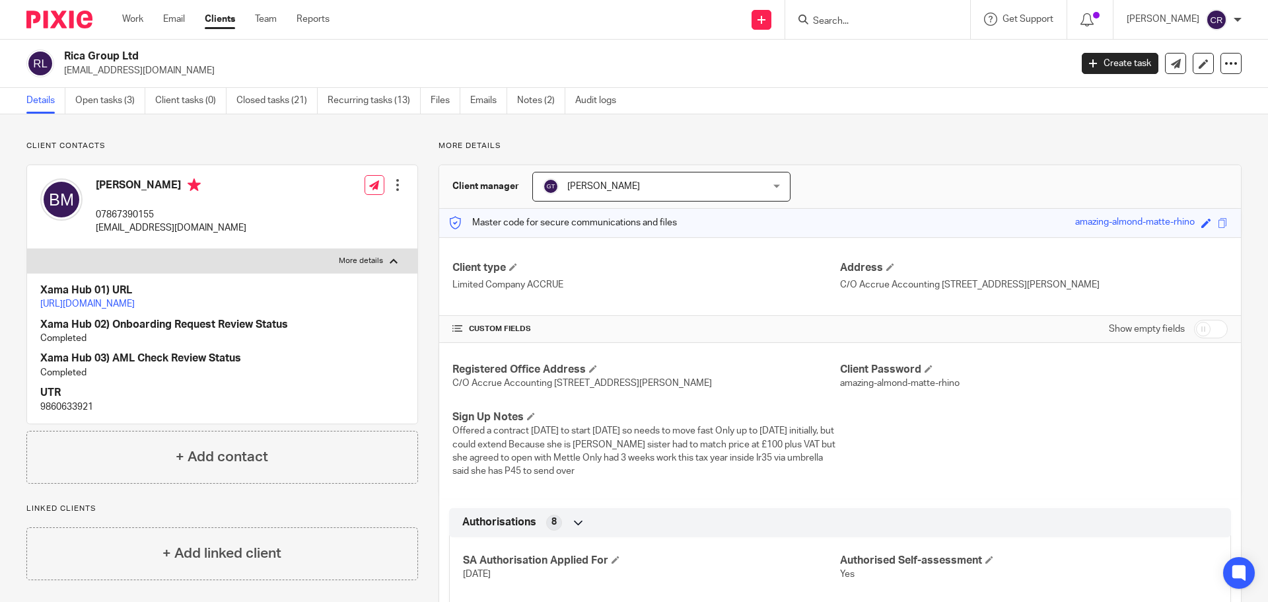
click at [135, 305] on link "[URL][DOMAIN_NAME]" at bounding box center [87, 303] width 94 height 9
click at [857, 12] on form at bounding box center [882, 19] width 141 height 17
click at [854, 18] on input "Search" at bounding box center [871, 22] width 119 height 12
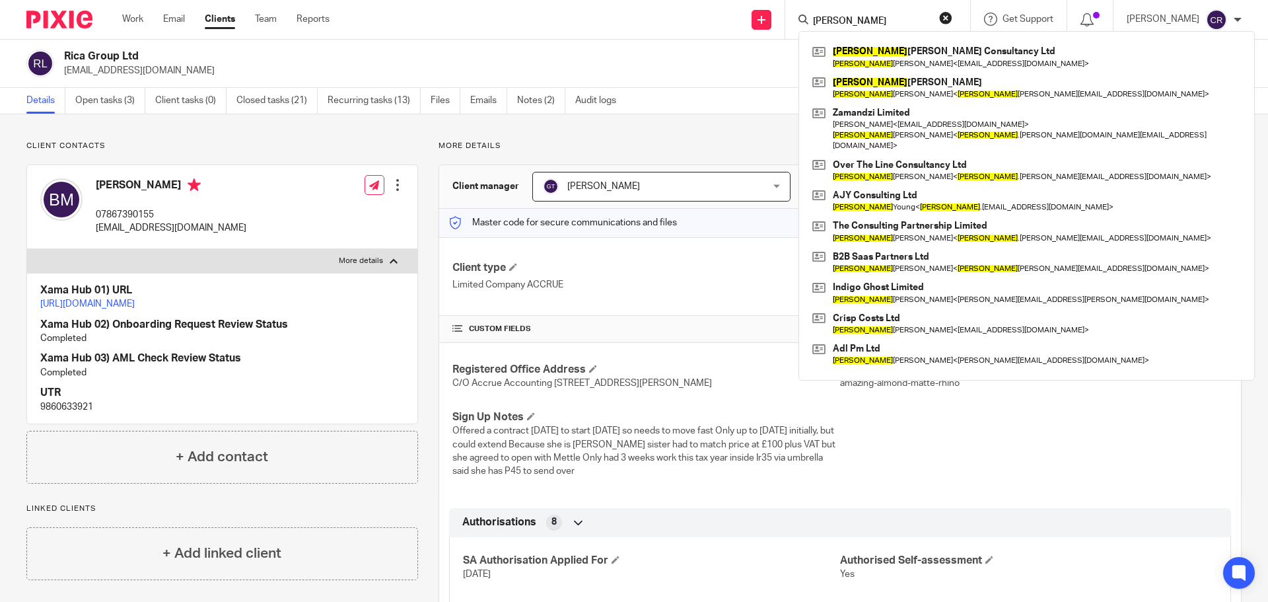
type input "[PERSON_NAME]"
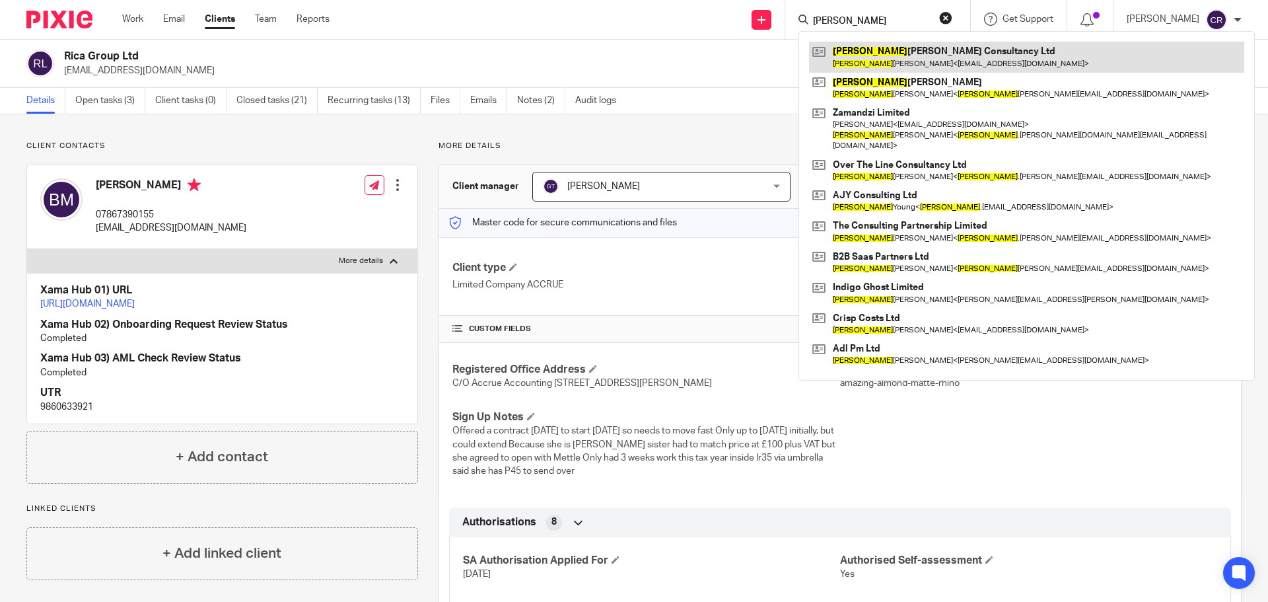
click at [874, 52] on link at bounding box center [1026, 57] width 435 height 30
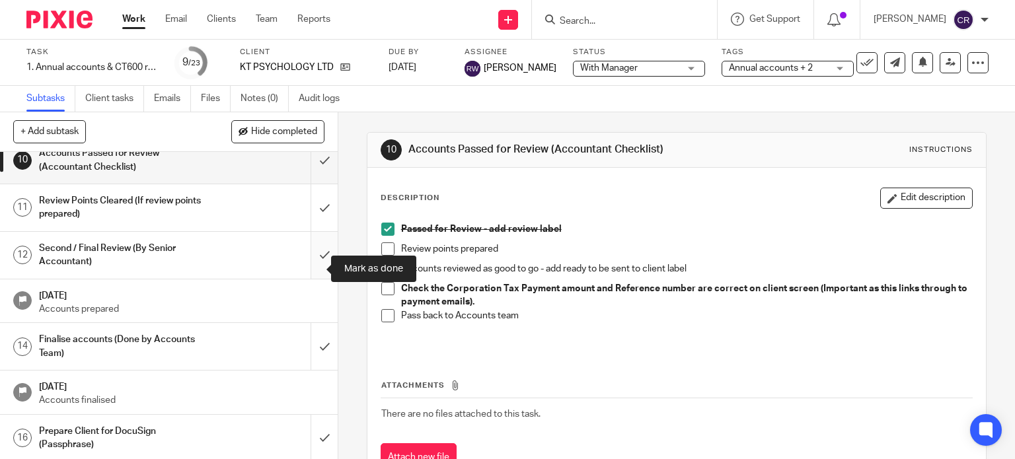
scroll to position [396, 0]
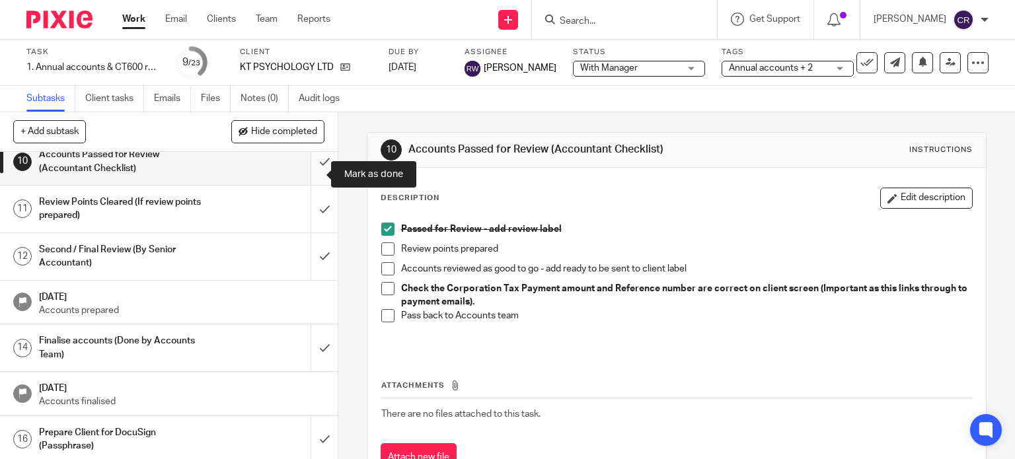
click at [309, 185] on input "submit" at bounding box center [169, 161] width 338 height 47
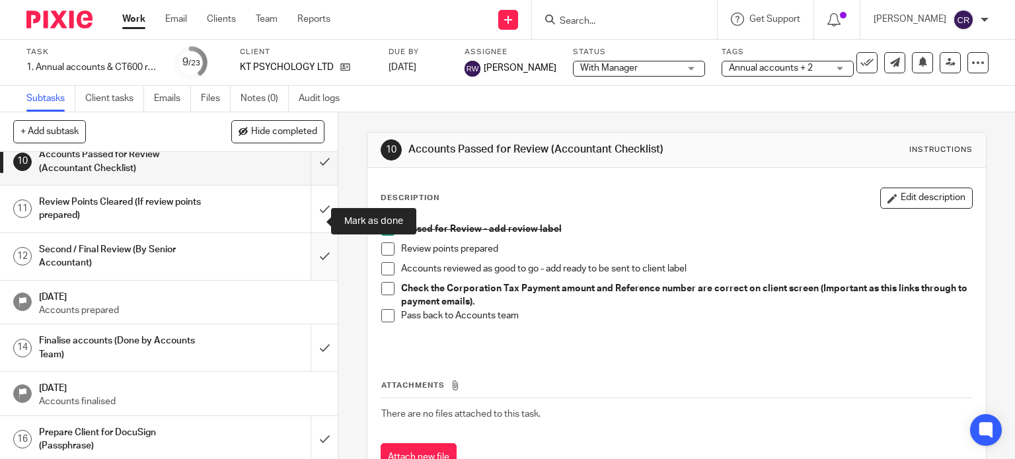
drag, startPoint x: 310, startPoint y: 219, endPoint x: 305, endPoint y: 284, distance: 64.9
click at [309, 228] on input "submit" at bounding box center [169, 209] width 338 height 47
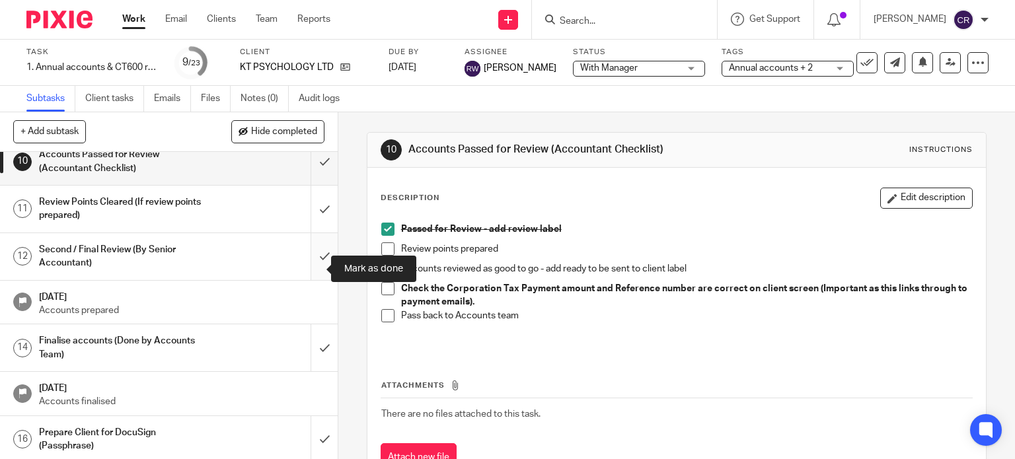
click at [309, 277] on input "submit" at bounding box center [169, 256] width 338 height 47
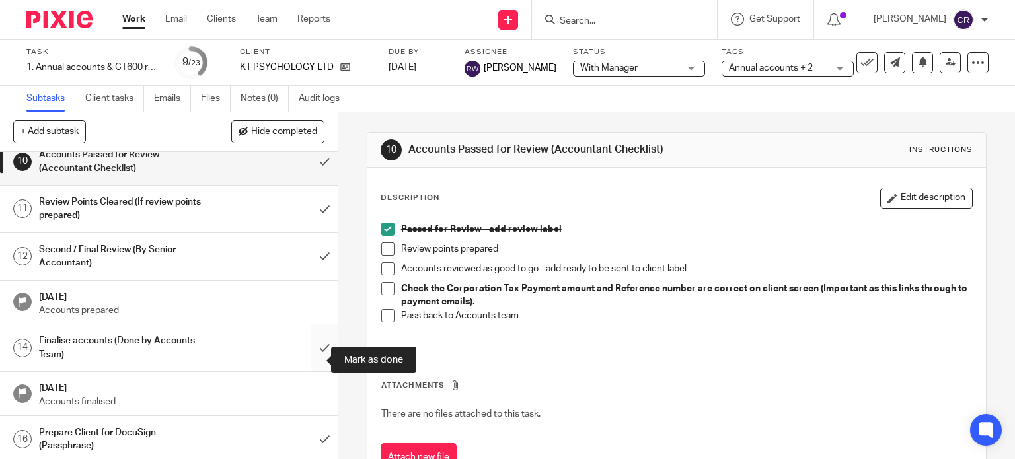
click at [308, 351] on input "submit" at bounding box center [169, 347] width 338 height 47
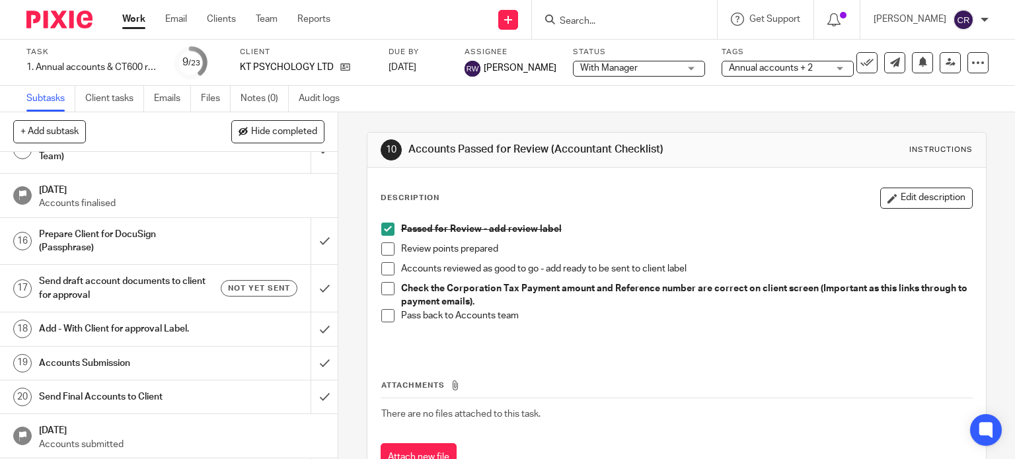
scroll to position [594, 0]
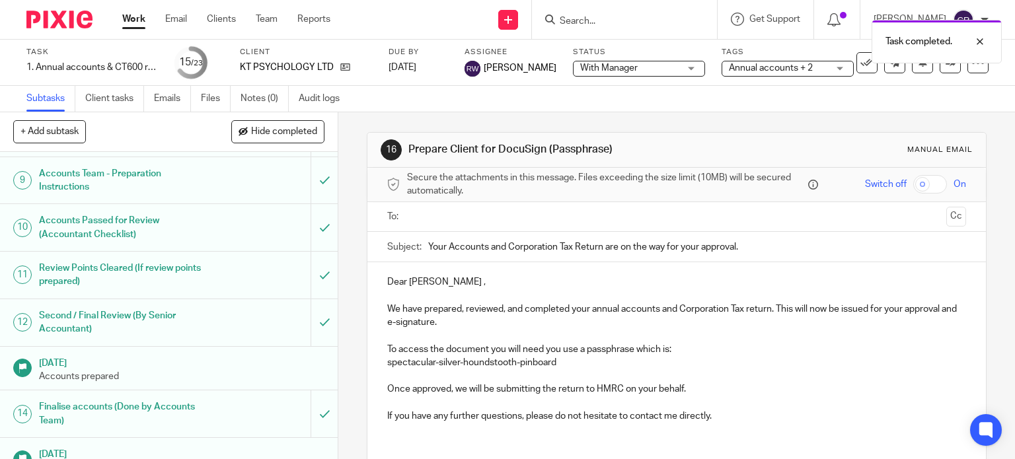
scroll to position [528, 0]
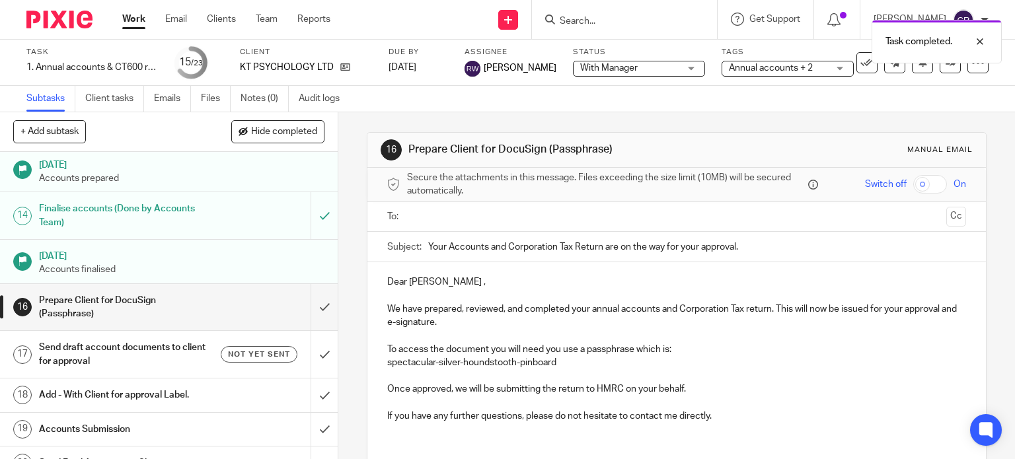
click at [457, 235] on input "Your Accounts and Corporation Tax Return are on the way for your approval." at bounding box center [697, 247] width 538 height 30
click at [471, 217] on input "text" at bounding box center [675, 216] width 529 height 15
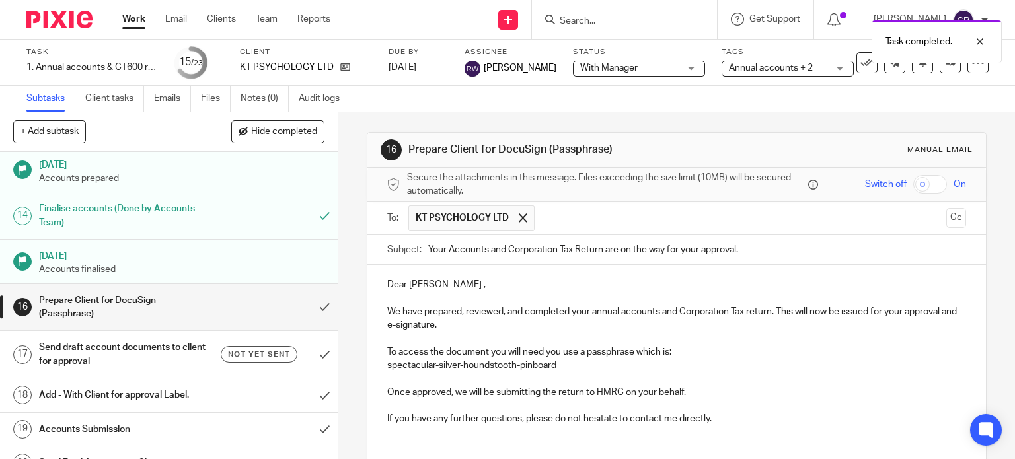
drag, startPoint x: 486, startPoint y: 244, endPoint x: 974, endPoint y: 267, distance: 488.6
click at [946, 219] on button "Cc" at bounding box center [956, 218] width 20 height 20
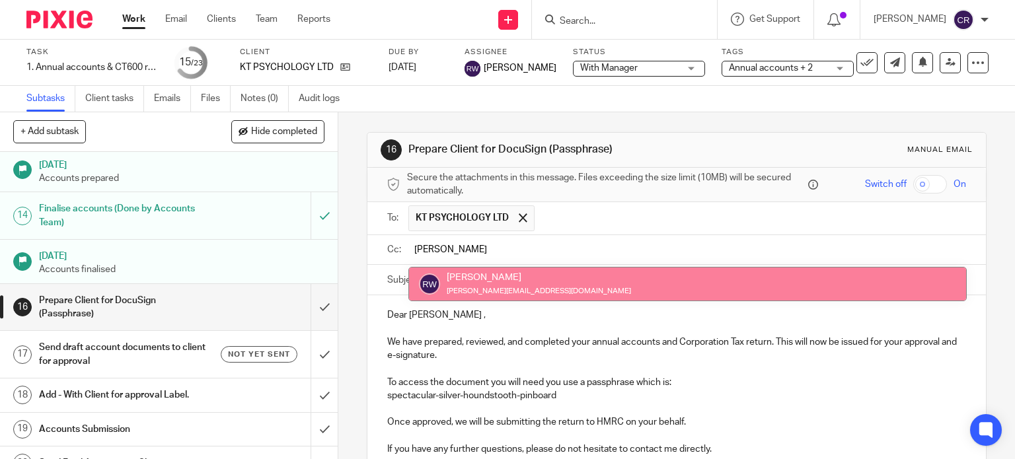
type input "rick"
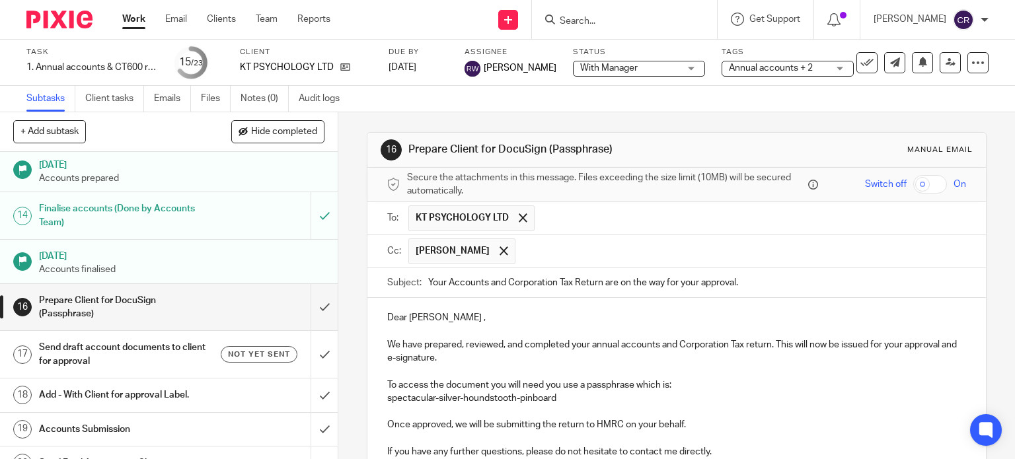
scroll to position [125, 0]
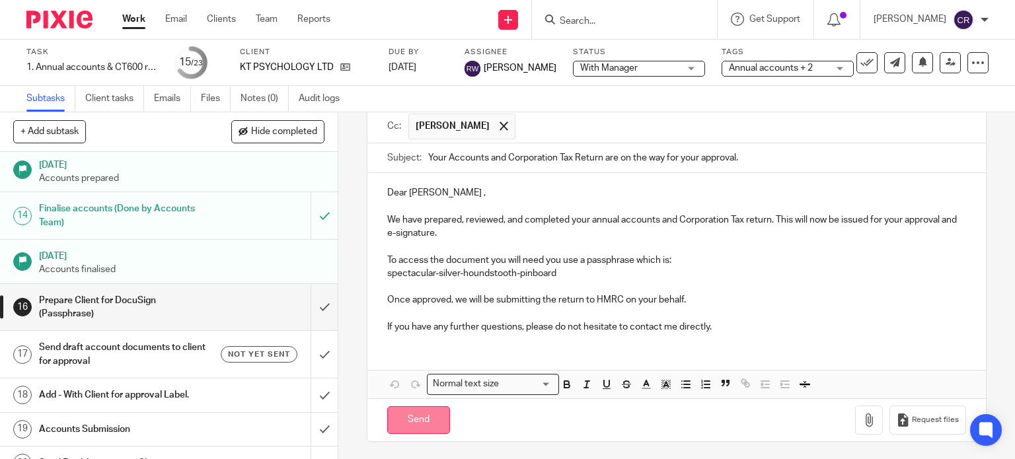
drag, startPoint x: 413, startPoint y: 411, endPoint x: 376, endPoint y: 414, distance: 37.1
click at [412, 411] on input "Send" at bounding box center [418, 420] width 63 height 28
type input "Sent"
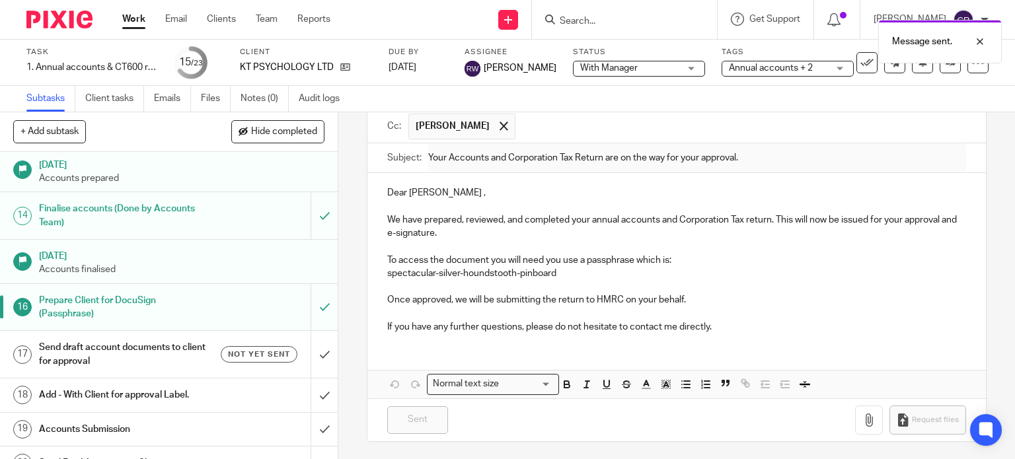
click at [137, 370] on h1 "Send draft account documents to client for approval" at bounding box center [125, 355] width 172 height 34
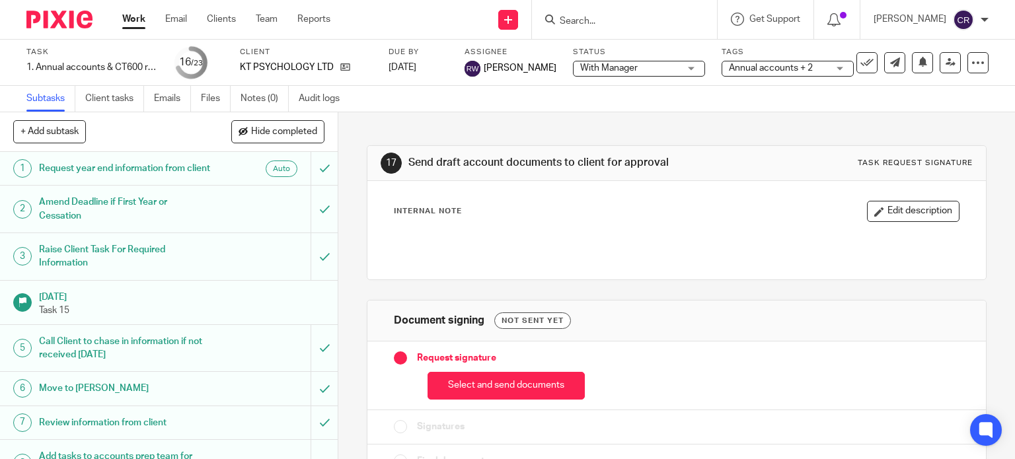
click at [502, 382] on button "Select and send documents" at bounding box center [505, 386] width 157 height 28
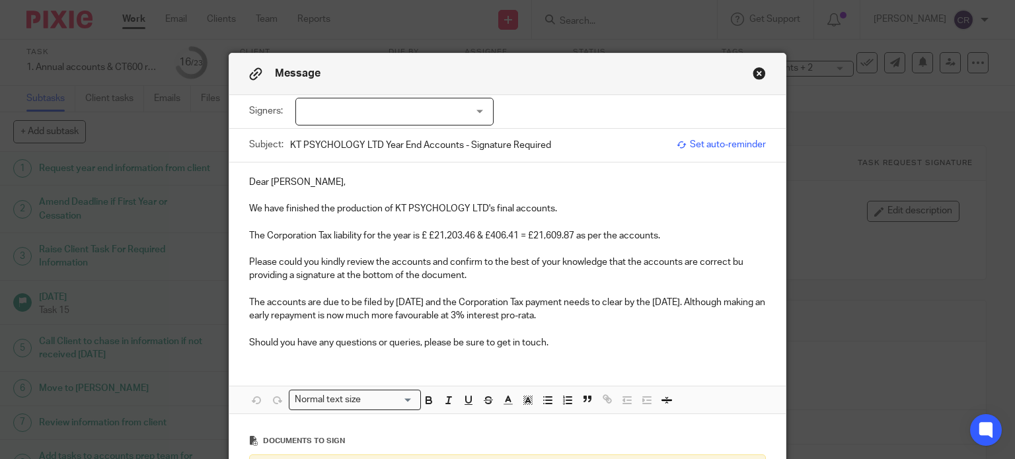
click at [446, 106] on div at bounding box center [394, 112] width 198 height 28
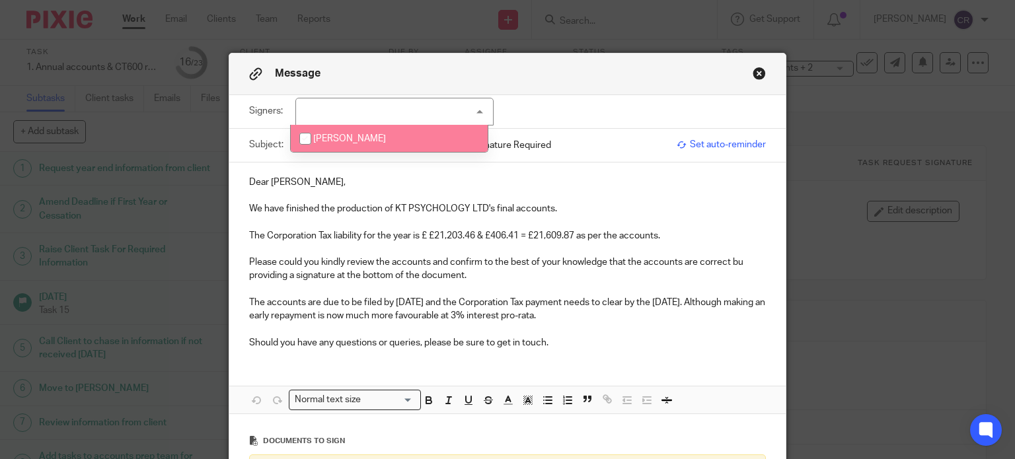
drag, startPoint x: 406, startPoint y: 137, endPoint x: 413, endPoint y: 158, distance: 21.7
click at [406, 139] on li "[PERSON_NAME]" at bounding box center [389, 138] width 197 height 27
checkbox input "true"
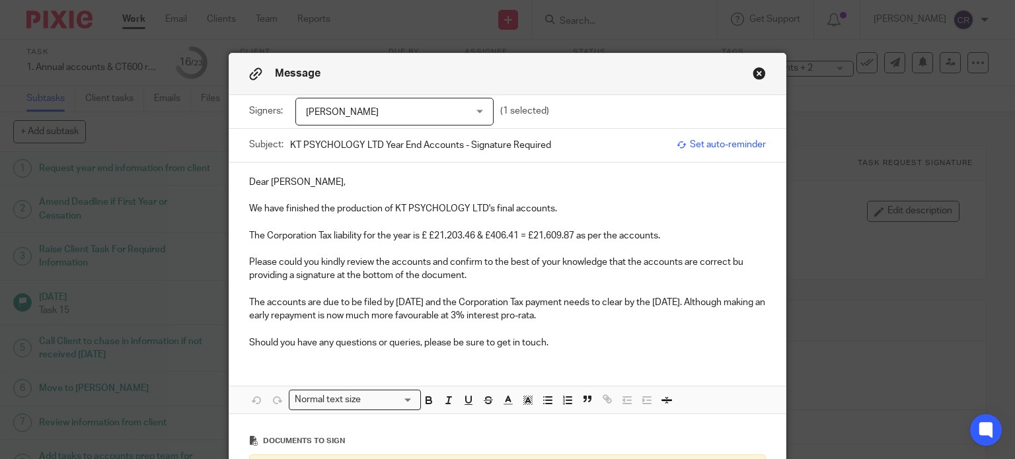
click at [399, 250] on p at bounding box center [507, 248] width 517 height 13
drag, startPoint x: 530, startPoint y: 234, endPoint x: 420, endPoint y: 238, distance: 109.7
click at [420, 238] on p "The Corporation Tax liability for the year is £ £21,203.46 & £406.41 = £21,609.…" at bounding box center [507, 235] width 517 height 13
click at [259, 234] on p "The Corporation Tax liability for the year is £21,609.87 as per the accounts." at bounding box center [507, 235] width 517 height 13
click at [735, 264] on p "Please could you kindly review the accounts and confirm to the best of your kno…" at bounding box center [507, 269] width 517 height 27
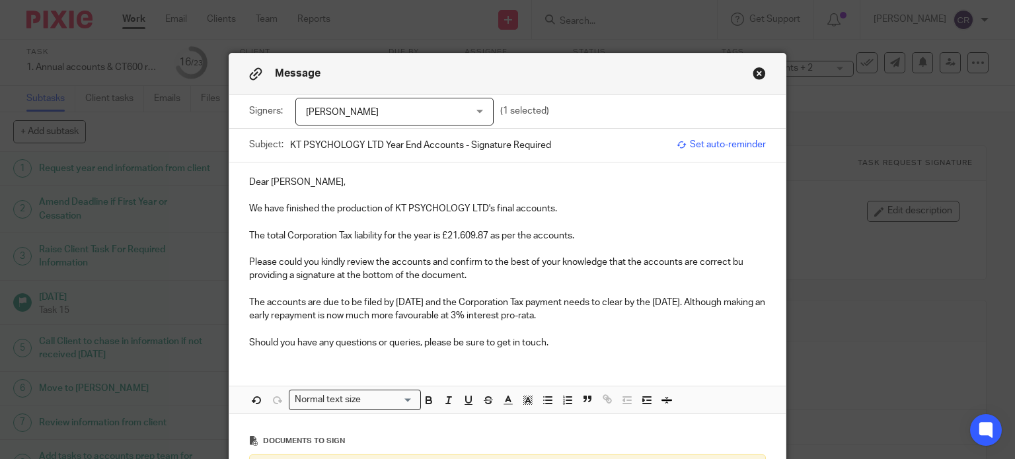
drag, startPoint x: 735, startPoint y: 266, endPoint x: 737, endPoint y: 277, distance: 11.4
click at [737, 277] on p "Please could you kindly review the accounts and confirm to the best of your kno…" at bounding box center [507, 269] width 517 height 27
click at [737, 258] on p "Please could you kindly review the accounts and confirm to the best of your kno…" at bounding box center [507, 269] width 517 height 27
click at [250, 182] on p "Dear Kelly," at bounding box center [507, 182] width 517 height 13
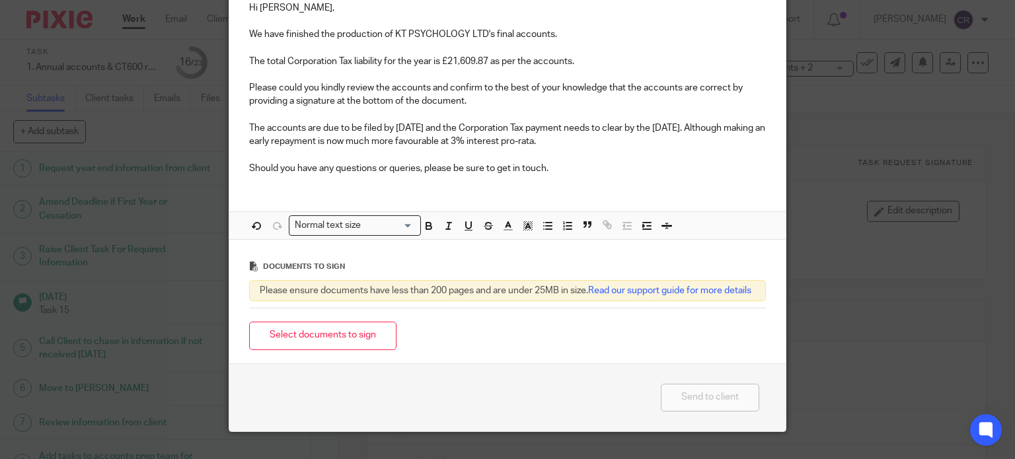
scroll to position [211, 0]
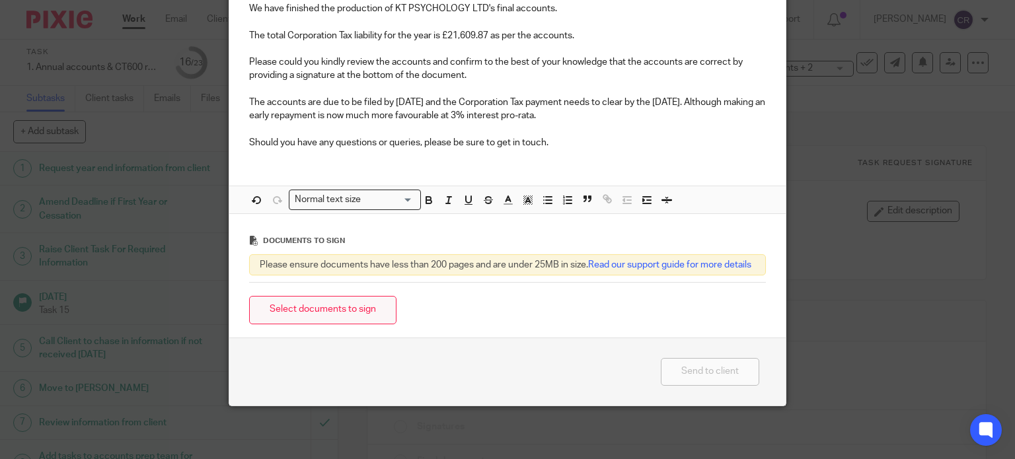
click at [359, 305] on button "Select documents to sign" at bounding box center [322, 310] width 147 height 28
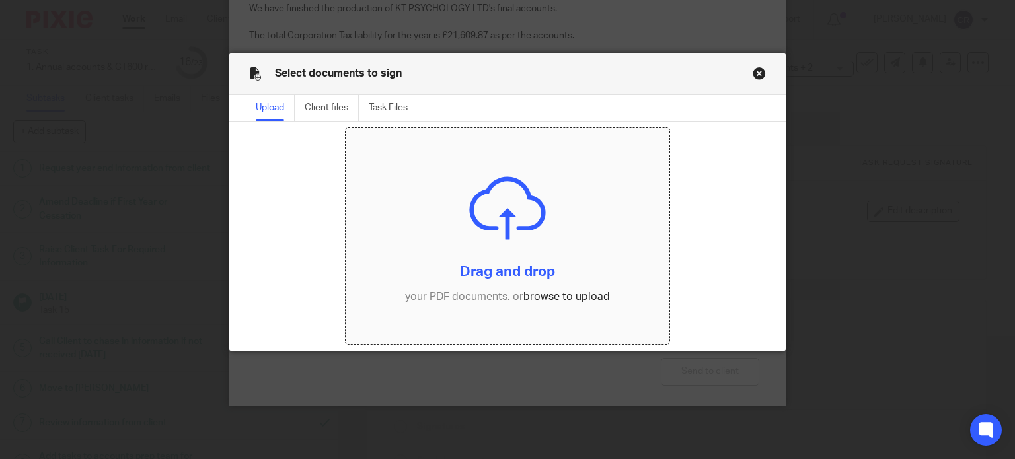
click at [546, 301] on input "file" at bounding box center [507, 236] width 324 height 216
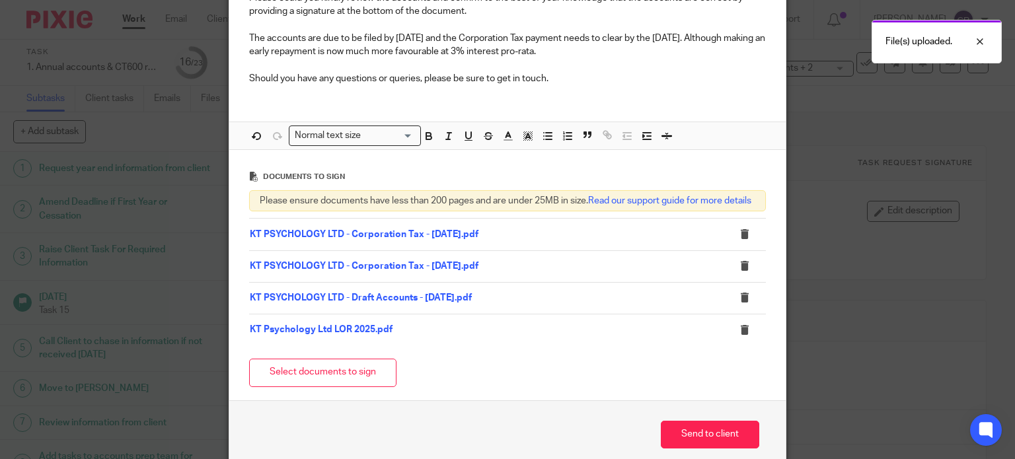
scroll to position [338, 0]
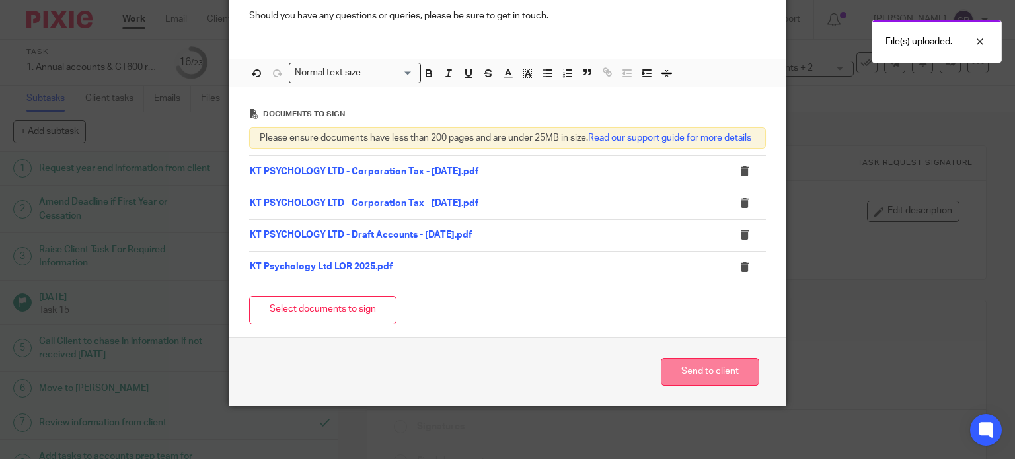
click at [731, 365] on button "Send to client" at bounding box center [709, 372] width 98 height 28
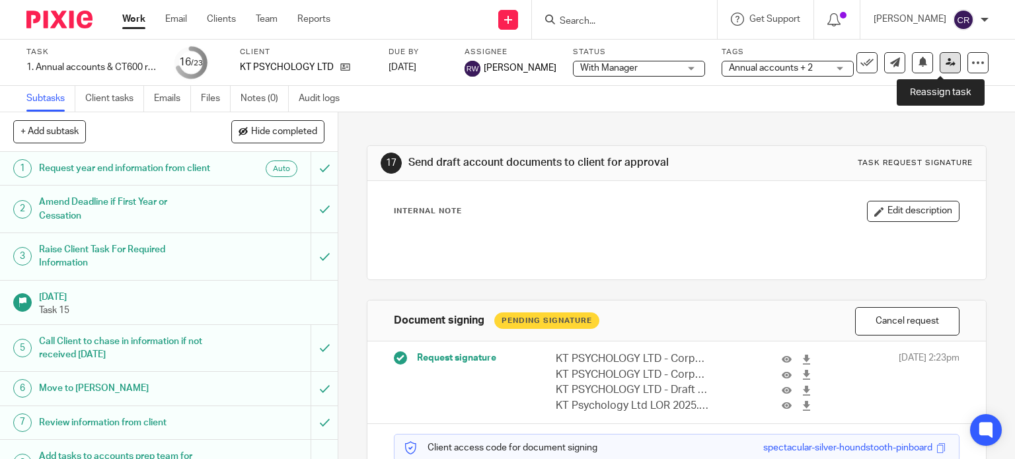
click at [946, 63] on link at bounding box center [949, 62] width 21 height 21
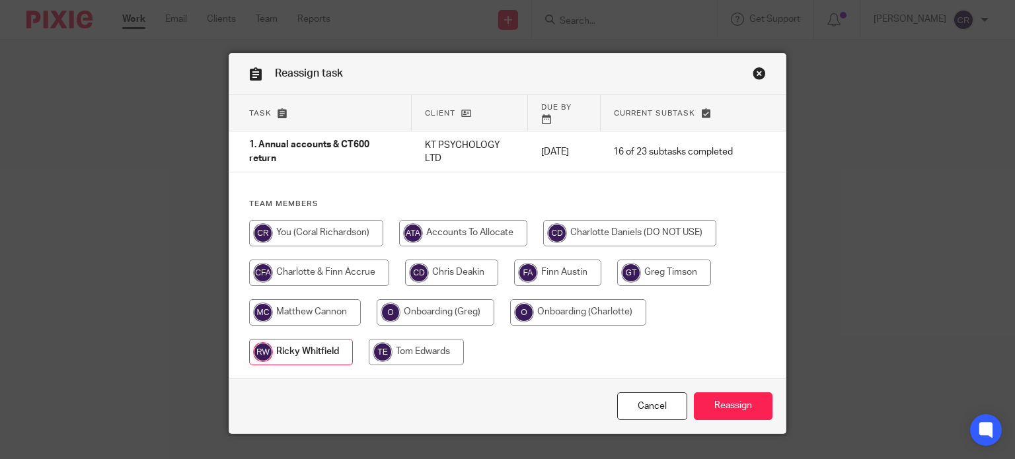
drag, startPoint x: 312, startPoint y: 225, endPoint x: 423, endPoint y: 277, distance: 122.6
click at [314, 225] on input "radio" at bounding box center [316, 233] width 134 height 26
radio input "true"
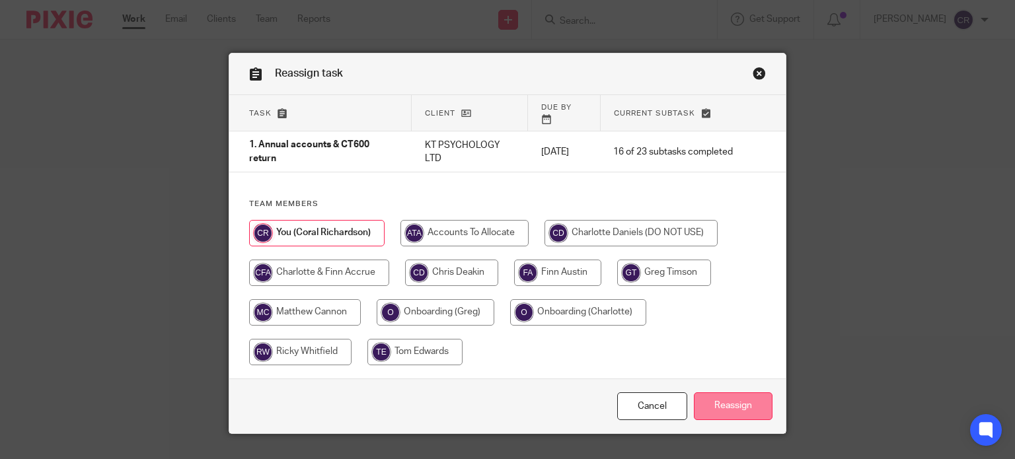
click at [730, 399] on input "Reassign" at bounding box center [733, 406] width 79 height 28
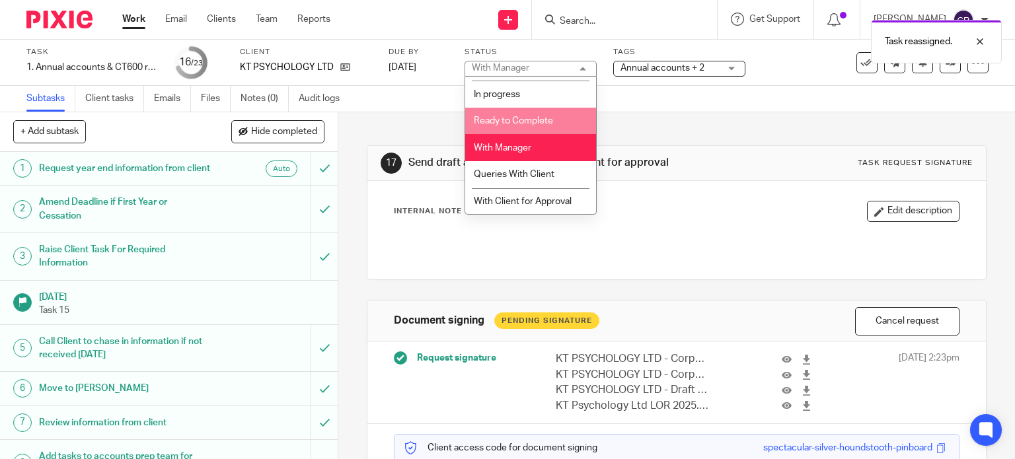
scroll to position [24, 0]
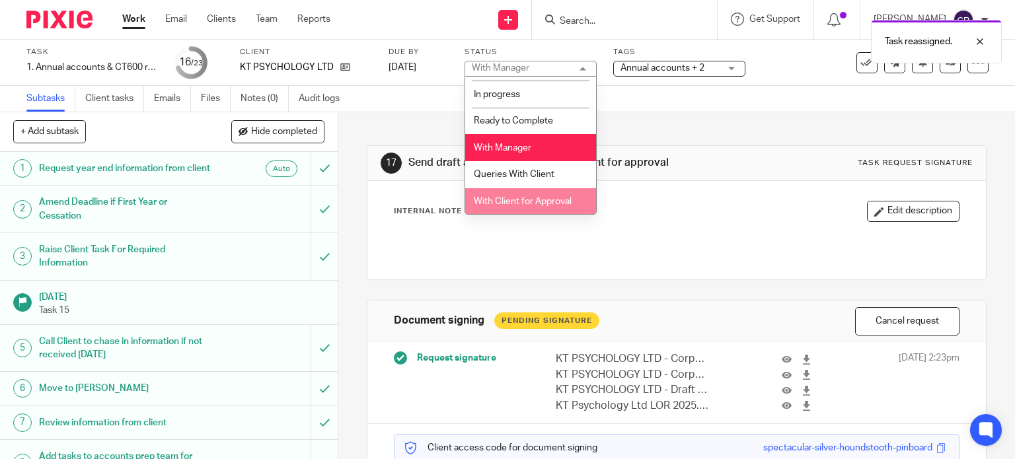
click at [548, 199] on span "With Client for Approval" at bounding box center [523, 201] width 98 height 9
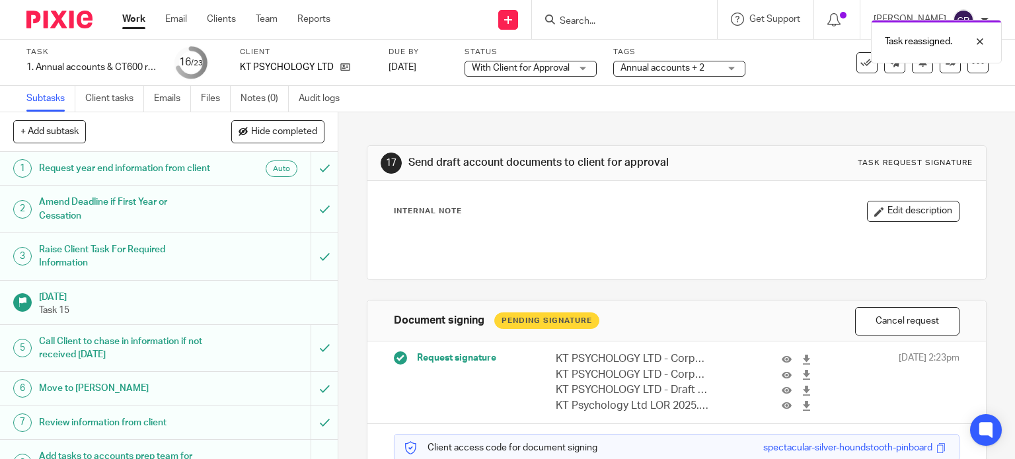
click at [657, 65] on span "Annual accounts + 2" at bounding box center [662, 67] width 84 height 9
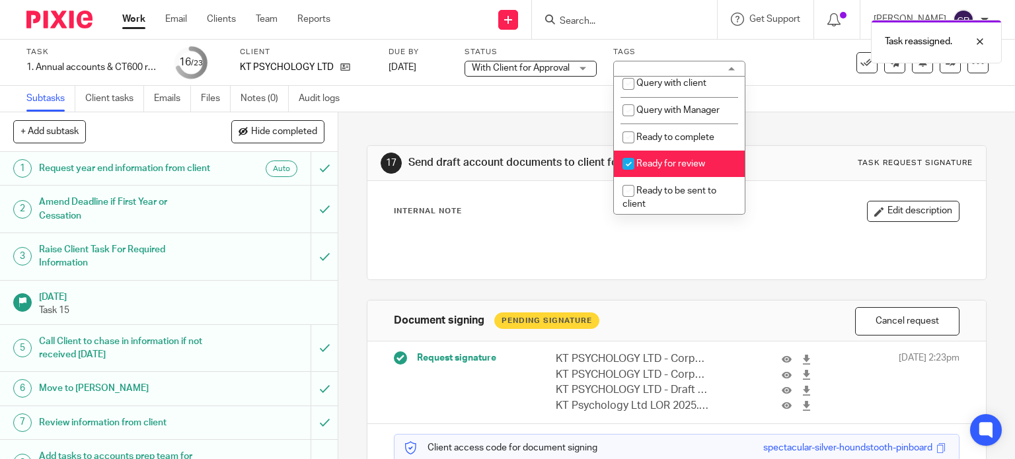
click at [677, 174] on li "Ready for review" at bounding box center [679, 164] width 131 height 27
checkbox input "false"
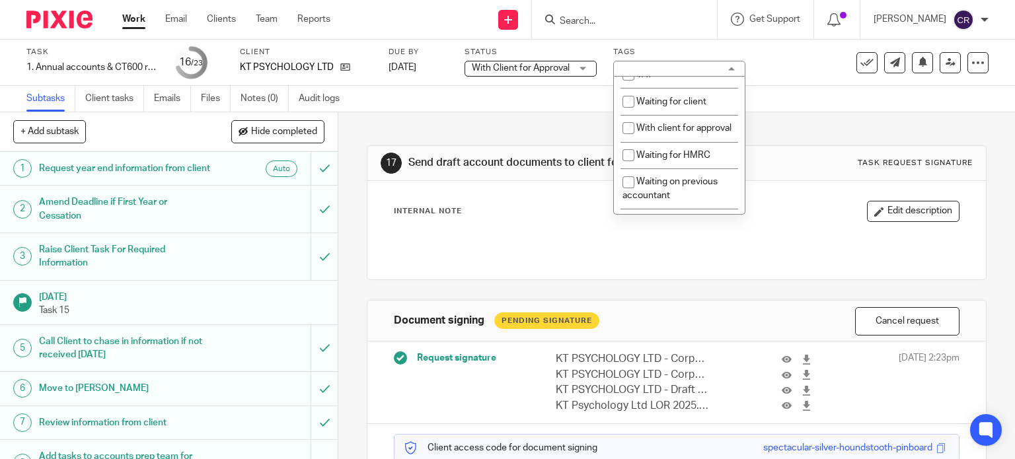
scroll to position [727, 0]
click at [678, 141] on li "With client for approval" at bounding box center [679, 127] width 131 height 27
checkbox input "true"
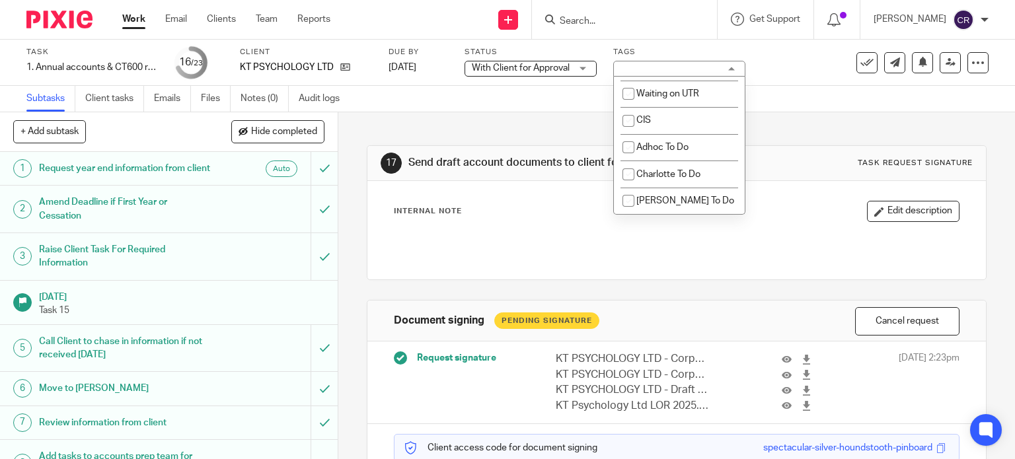
scroll to position [1247, 0]
click at [787, 135] on div "17 Send draft account documents to client for approval Task request signature I…" at bounding box center [677, 351] width 620 height 478
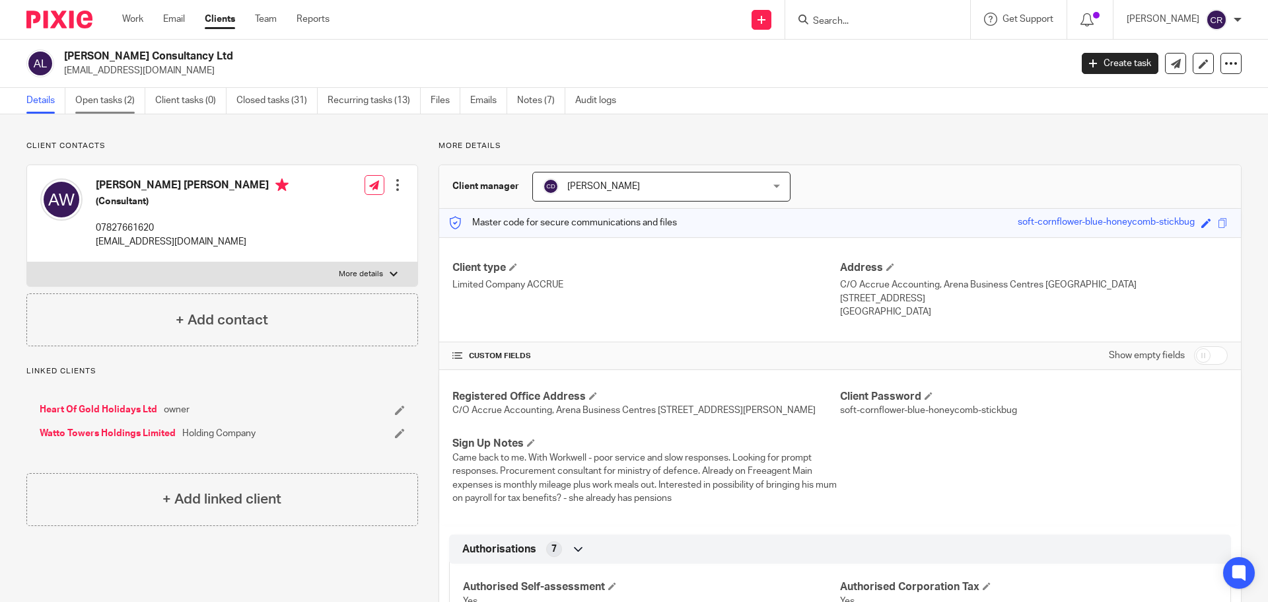
click at [89, 100] on link "Open tasks (2)" at bounding box center [110, 101] width 70 height 26
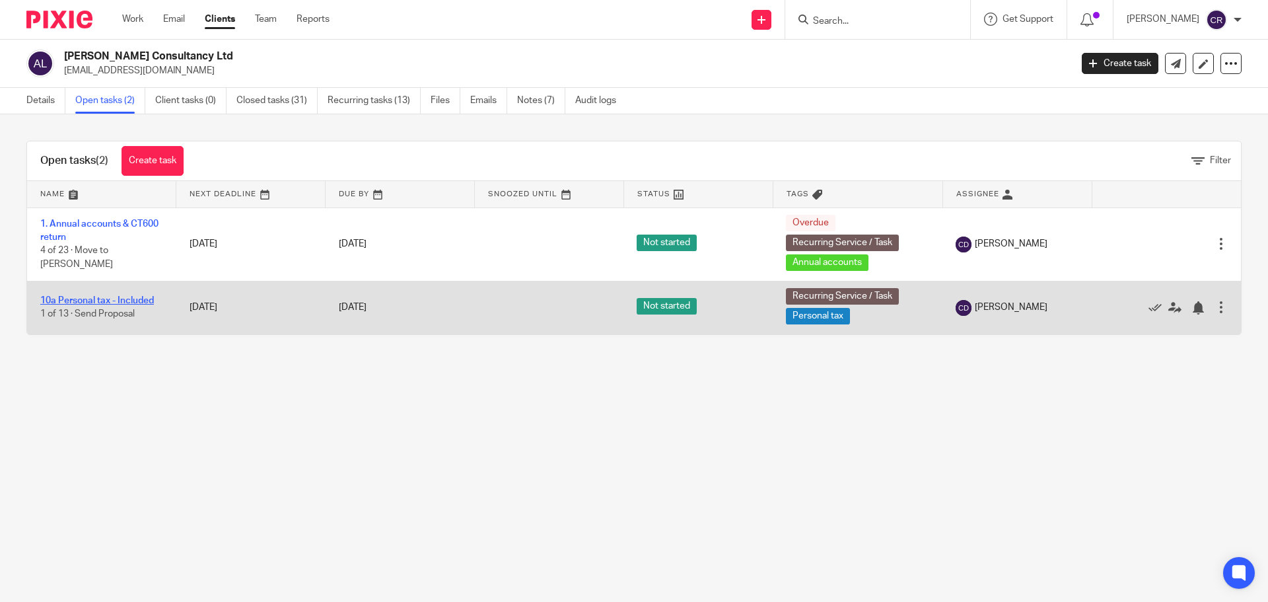
click at [127, 300] on link "10a Personal tax - Included" at bounding box center [97, 300] width 114 height 9
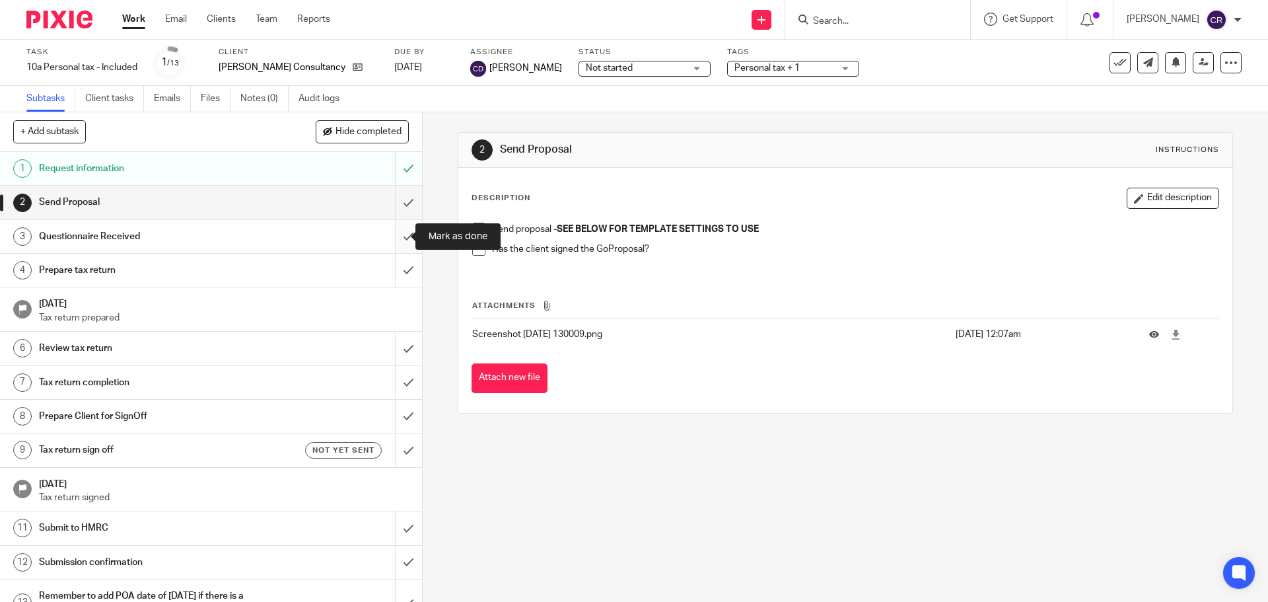
click at [395, 238] on input "submit" at bounding box center [211, 236] width 422 height 33
click at [611, 61] on div "Not started Not started" at bounding box center [645, 69] width 132 height 16
click at [785, 163] on div "2 Send Proposal Instructions" at bounding box center [844, 150] width 773 height 35
click at [128, 20] on link "Work" at bounding box center [133, 19] width 23 height 13
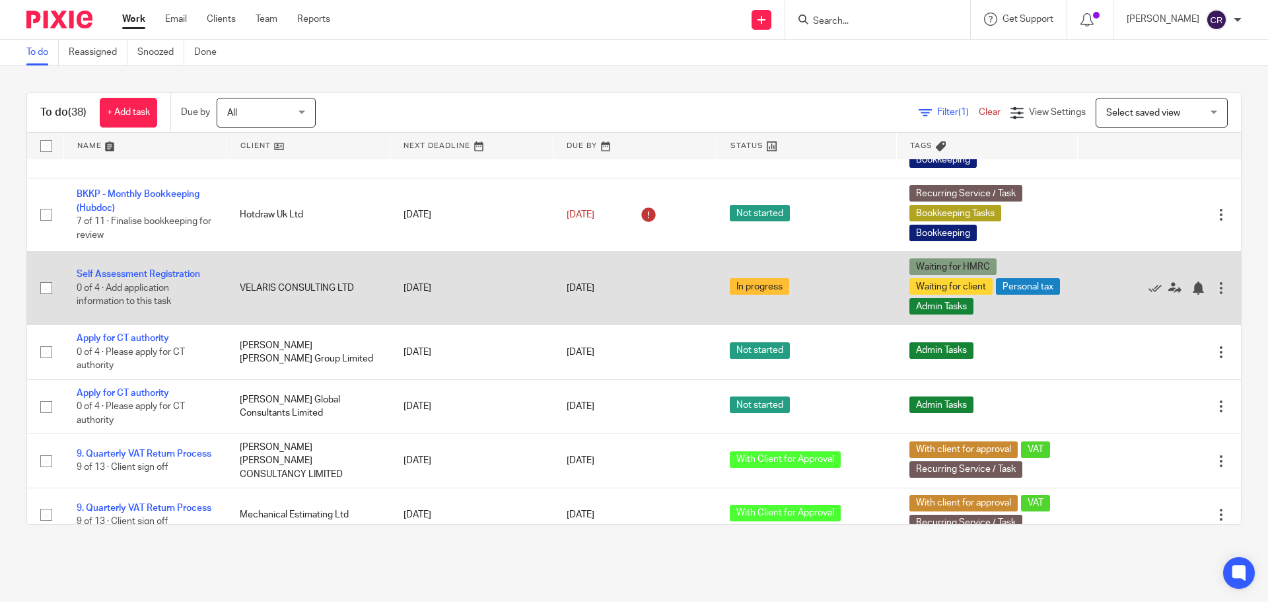
scroll to position [470, 0]
click at [121, 267] on td "Self Assessment Registration 0 of 4 · Add application information to this task" at bounding box center [144, 287] width 163 height 73
drag, startPoint x: 146, startPoint y: 268, endPoint x: 100, endPoint y: 271, distance: 45.7
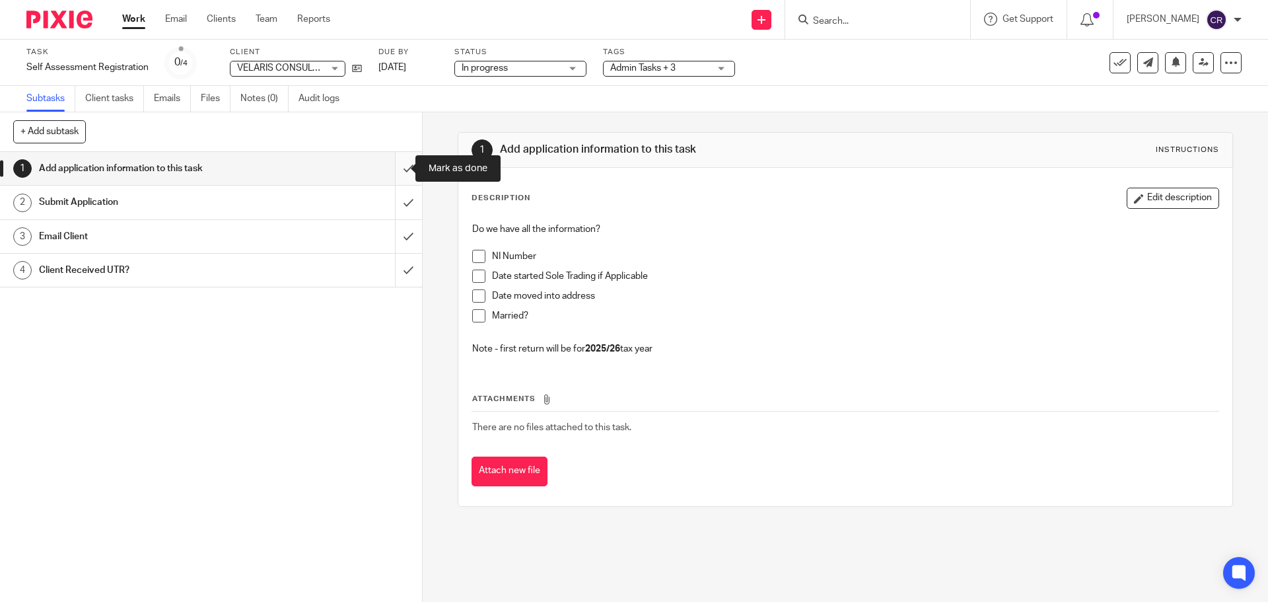
drag, startPoint x: 392, startPoint y: 164, endPoint x: 395, endPoint y: 176, distance: 12.2
click at [392, 164] on input "submit" at bounding box center [211, 168] width 422 height 33
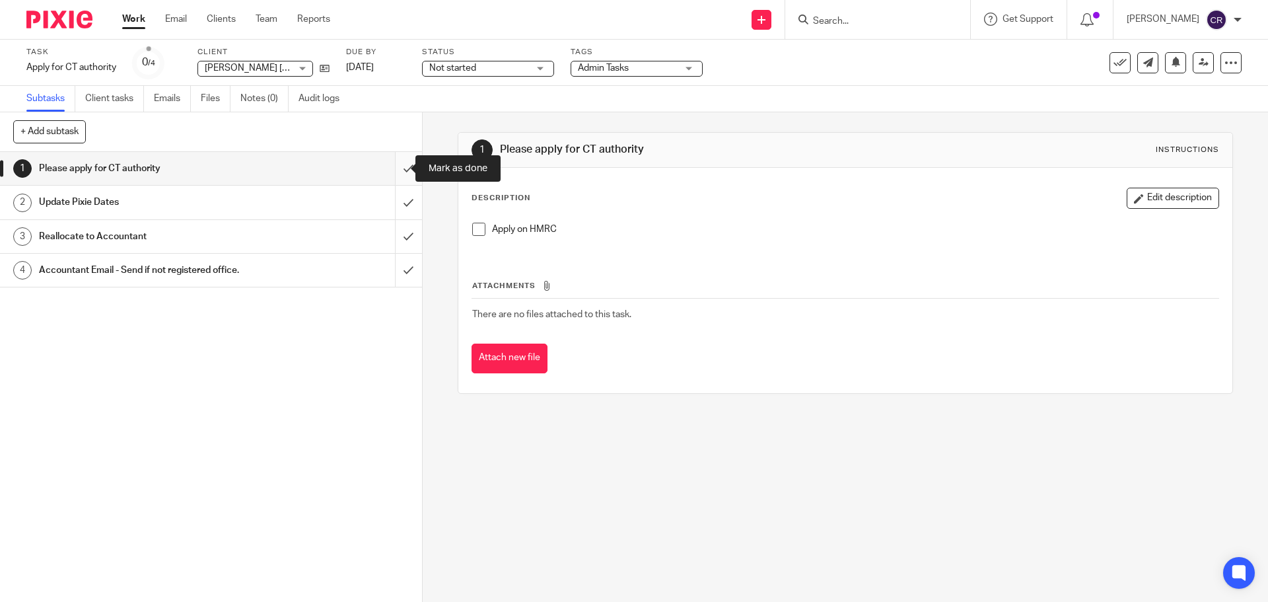
click at [400, 173] on input "submit" at bounding box center [211, 168] width 422 height 33
click at [394, 201] on input "submit" at bounding box center [211, 202] width 422 height 33
click at [1114, 56] on icon at bounding box center [1120, 62] width 13 height 13
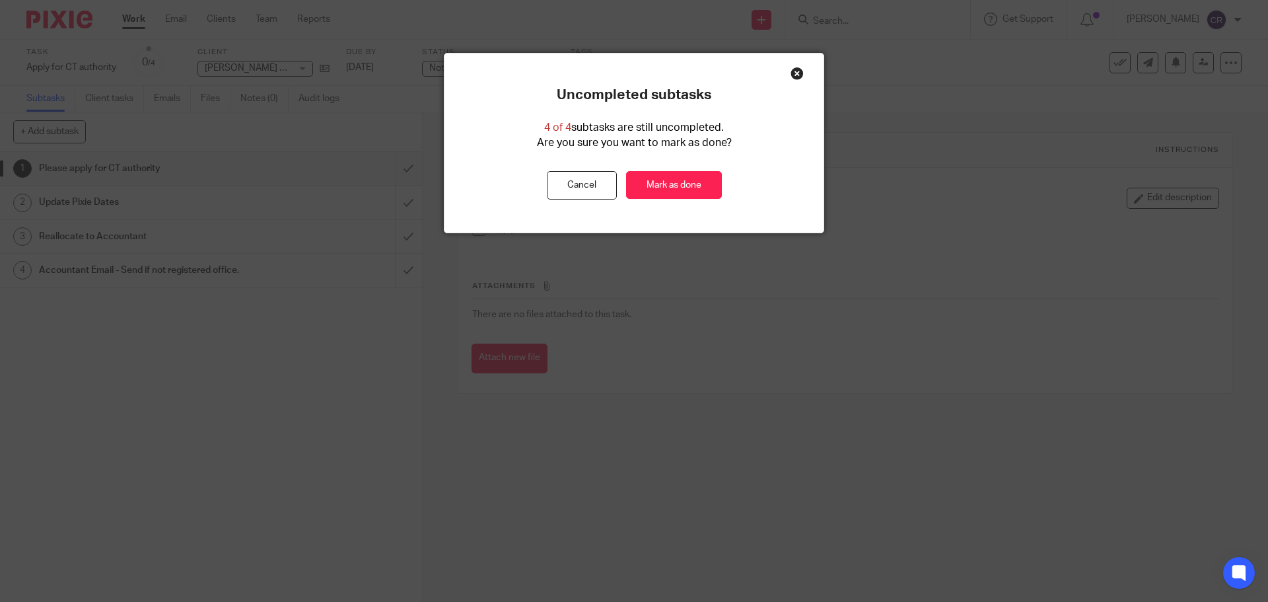
click at [700, 163] on div "Uncompleted subtasks 4 of 4 subtasks are still uncompleted. Are you sure you wa…" at bounding box center [634, 143] width 379 height 113
click at [688, 181] on link "Mark as done" at bounding box center [674, 185] width 96 height 28
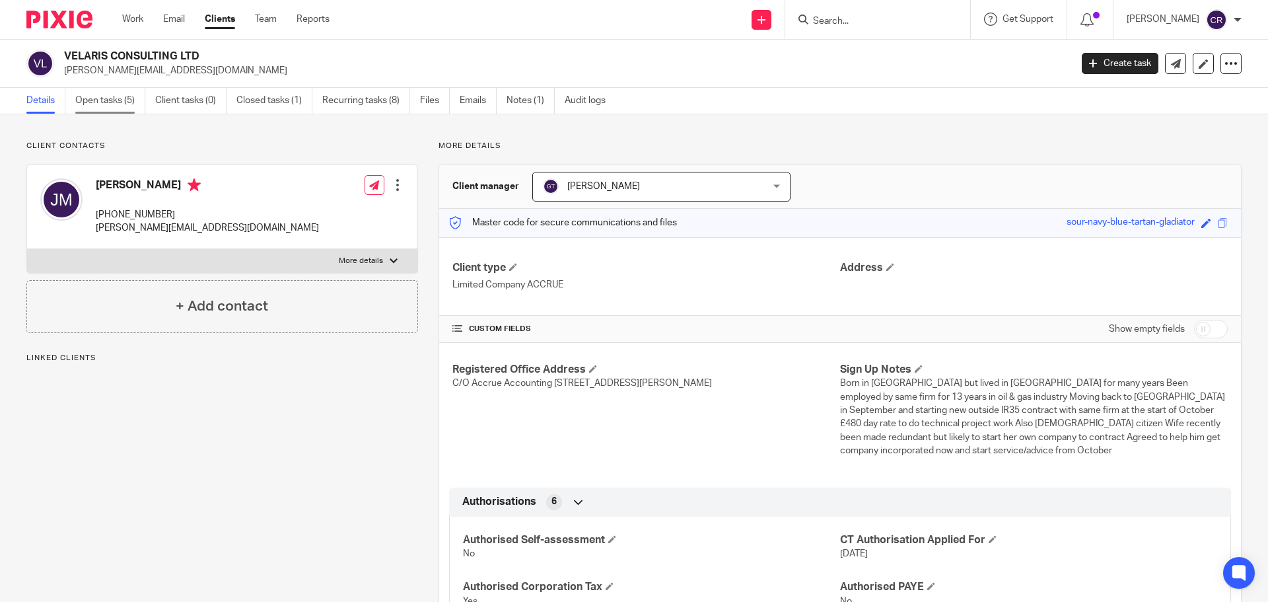
click at [98, 104] on link "Open tasks (5)" at bounding box center [110, 101] width 70 height 26
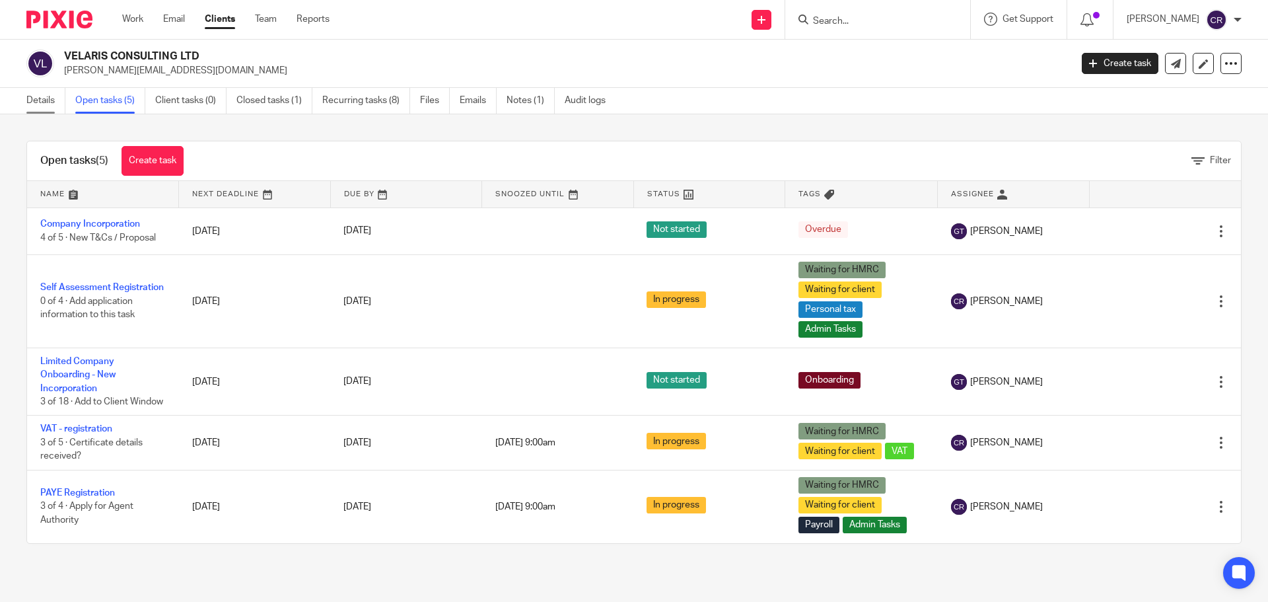
click at [38, 99] on link "Details" at bounding box center [45, 101] width 39 height 26
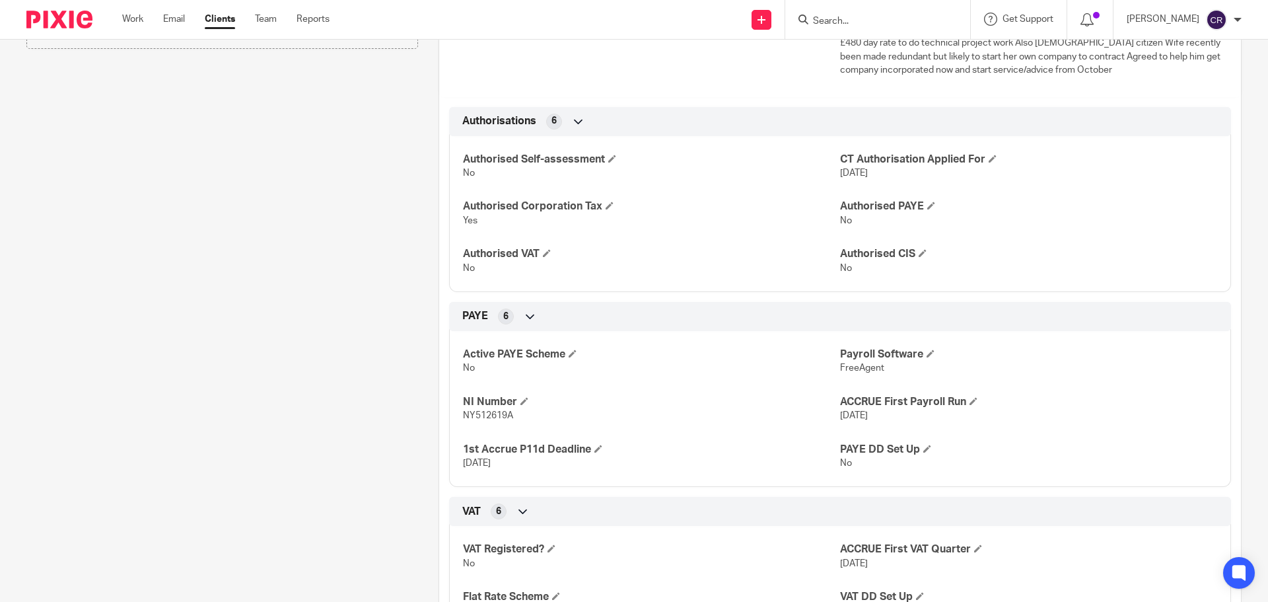
scroll to position [396, 0]
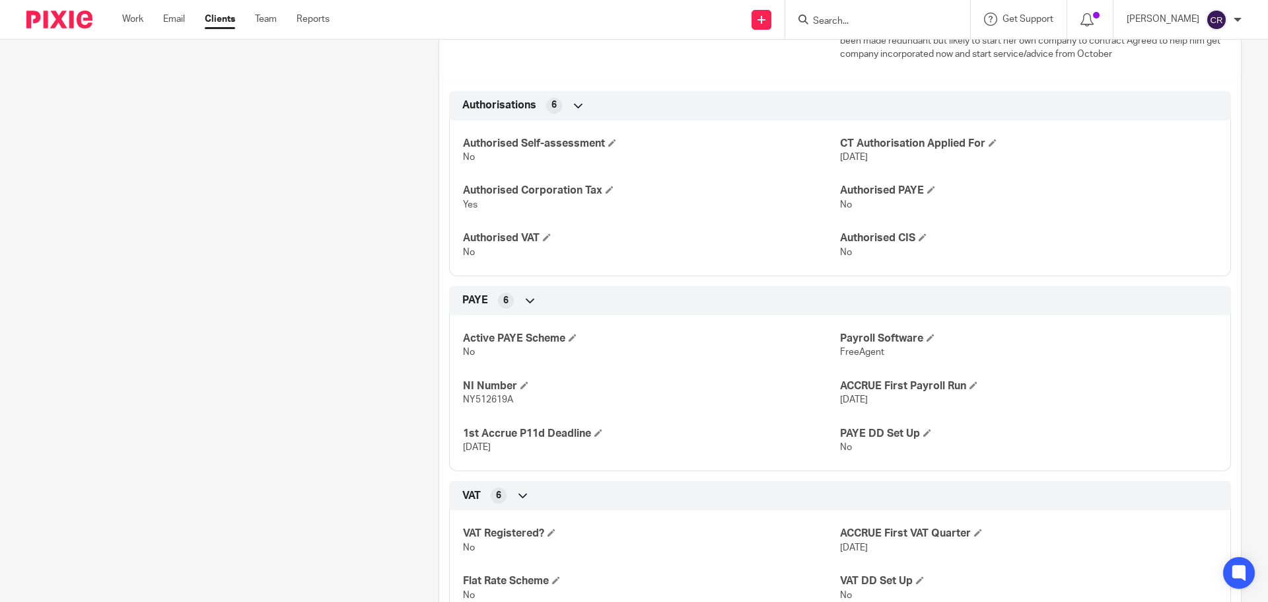
click at [483, 395] on span "NY512619A" at bounding box center [488, 399] width 50 height 9
copy span "NY512619A"
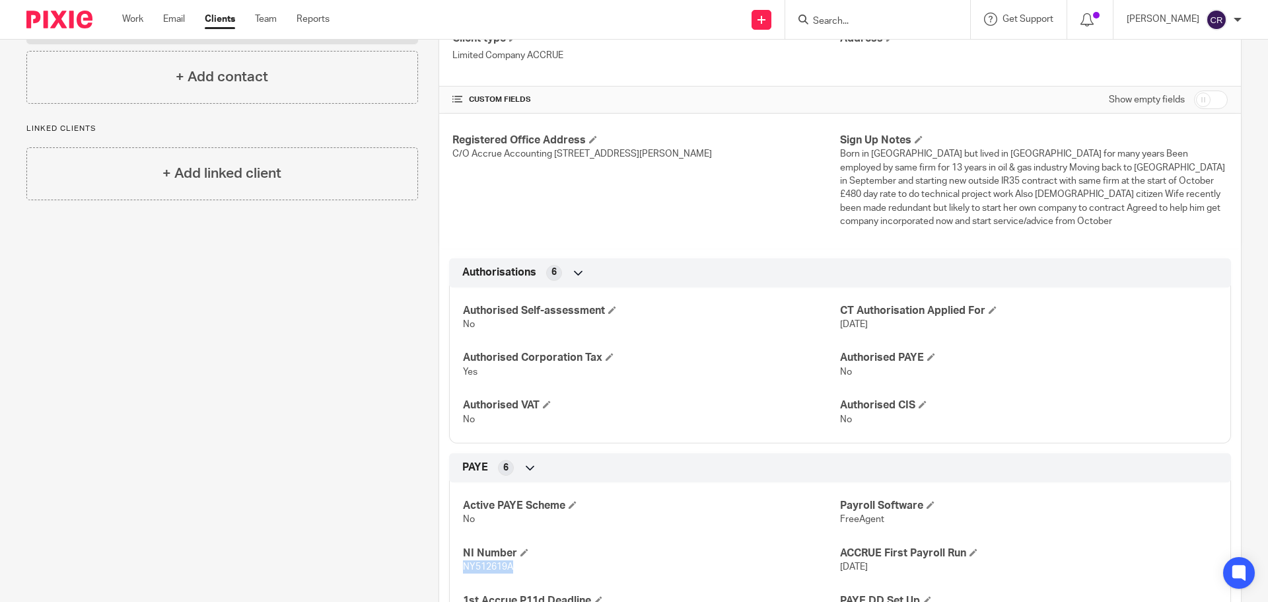
scroll to position [66, 0]
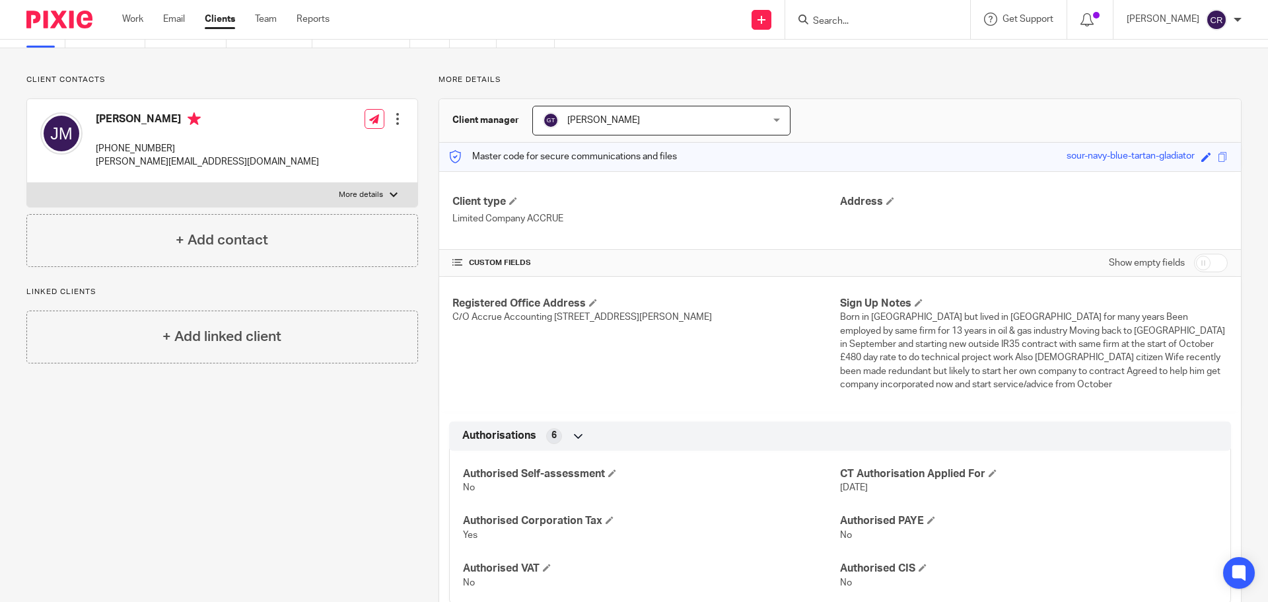
click at [394, 118] on div at bounding box center [397, 118] width 13 height 13
click at [327, 151] on link "Edit contact" at bounding box center [335, 148] width 126 height 19
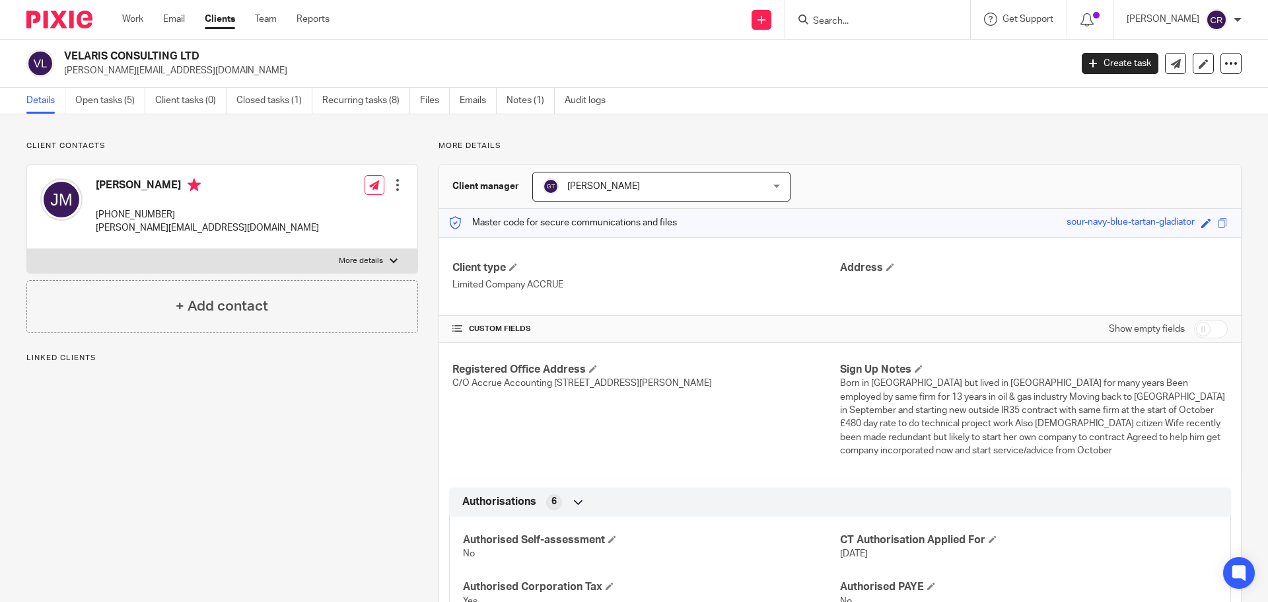
drag, startPoint x: 177, startPoint y: 261, endPoint x: 170, endPoint y: 273, distance: 13.6
click at [178, 261] on label "More details" at bounding box center [222, 261] width 390 height 24
click at [27, 249] on input "More details" at bounding box center [26, 248] width 1 height 1
checkbox input "true"
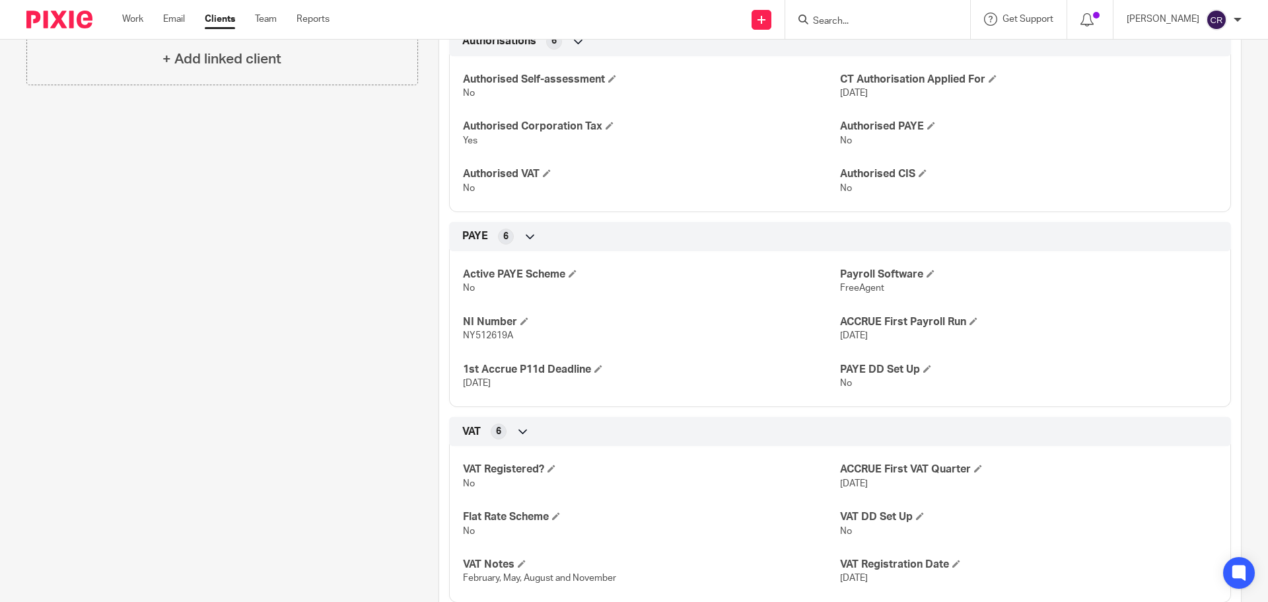
scroll to position [462, 0]
click at [485, 329] on span "NY512619A" at bounding box center [488, 333] width 50 height 9
copy span "NY512619A"
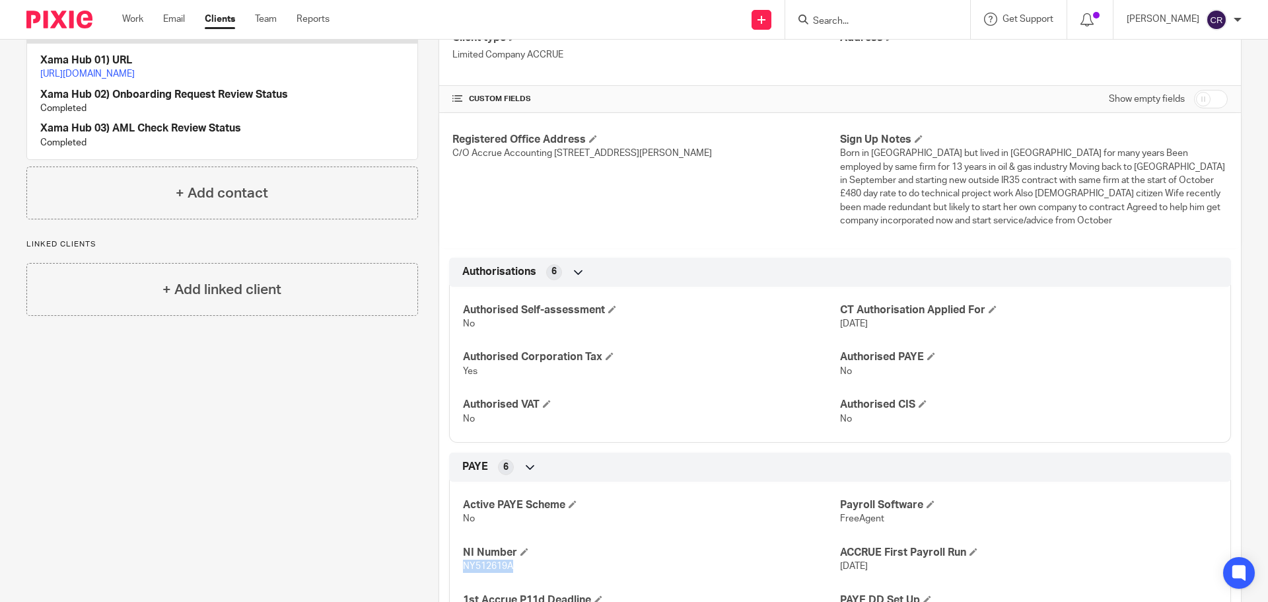
scroll to position [132, 0]
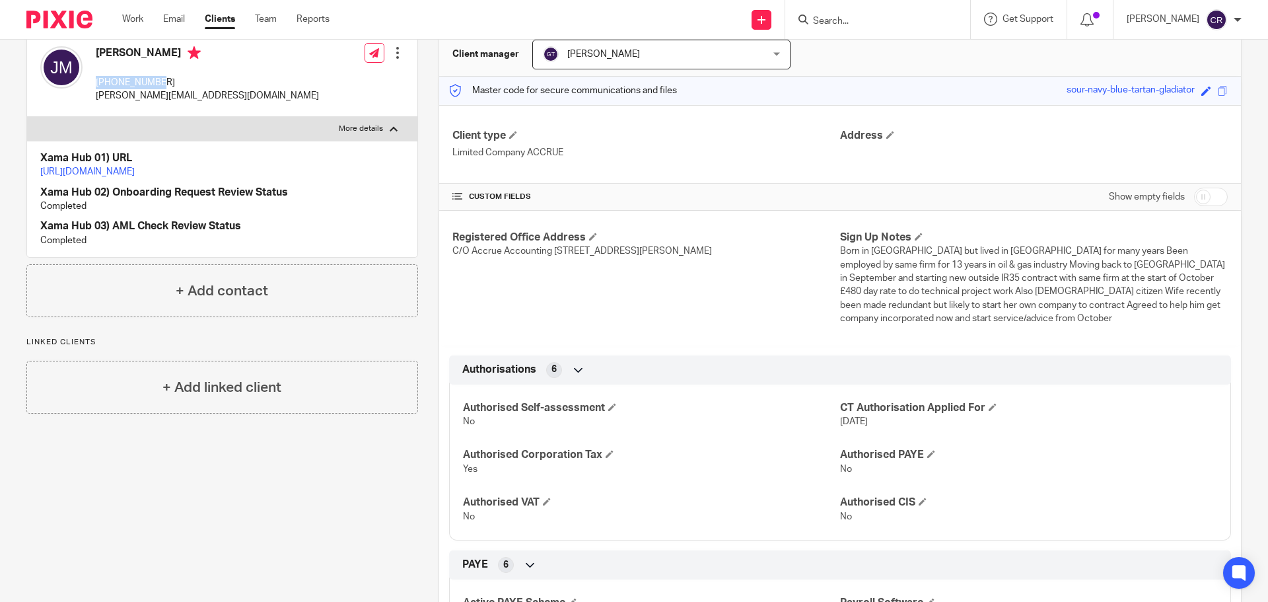
drag, startPoint x: 162, startPoint y: 79, endPoint x: 91, endPoint y: 83, distance: 71.4
click at [91, 83] on div "Jason Miles +18325404121 jason@jdmiles.net" at bounding box center [179, 75] width 279 height 70
copy p "[PHONE_NUMBER]"
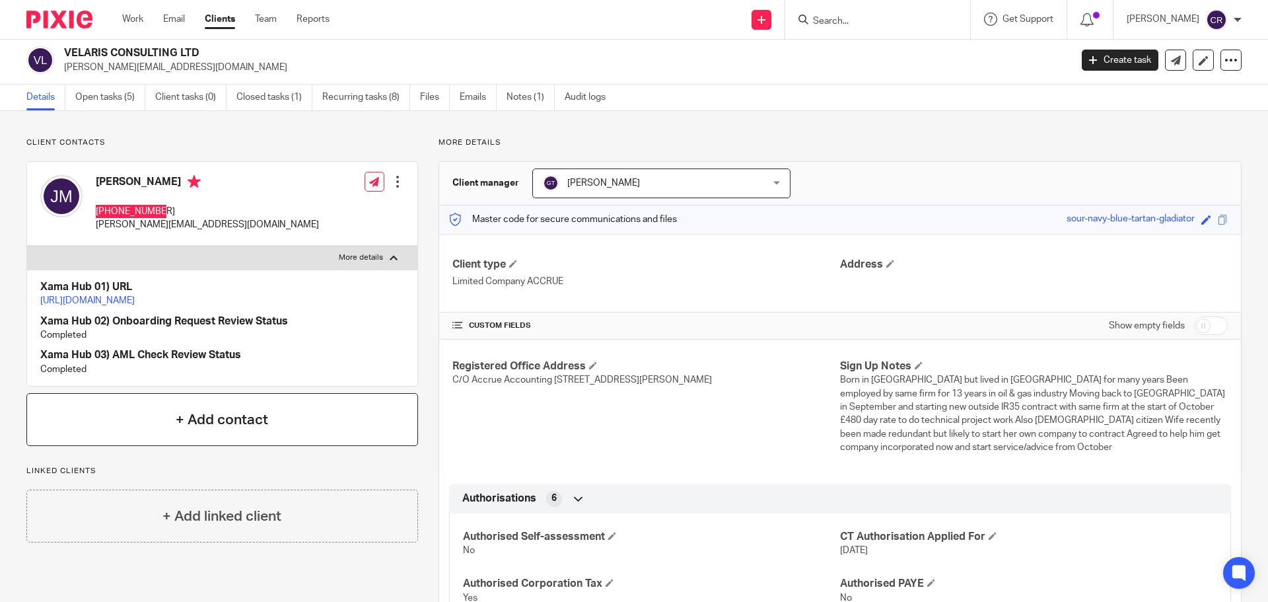
scroll to position [0, 0]
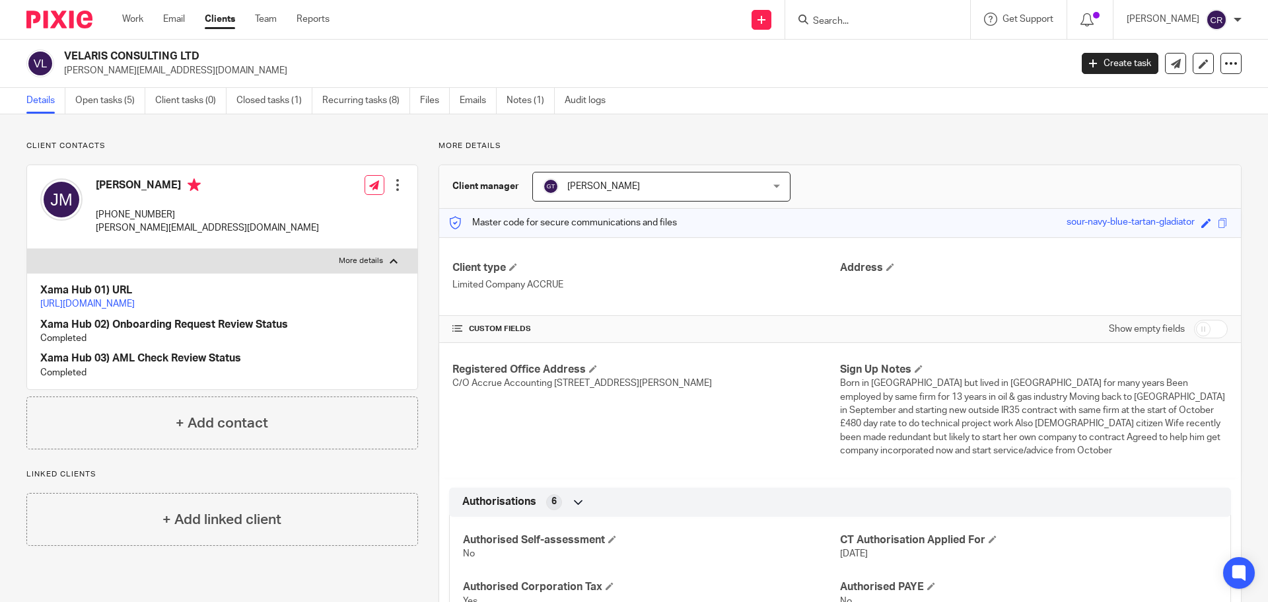
click at [120, 226] on p "[PERSON_NAME][EMAIL_ADDRESS][DOMAIN_NAME]" at bounding box center [207, 227] width 223 height 13
click at [122, 231] on p "[PERSON_NAME][EMAIL_ADDRESS][DOMAIN_NAME]" at bounding box center [207, 227] width 223 height 13
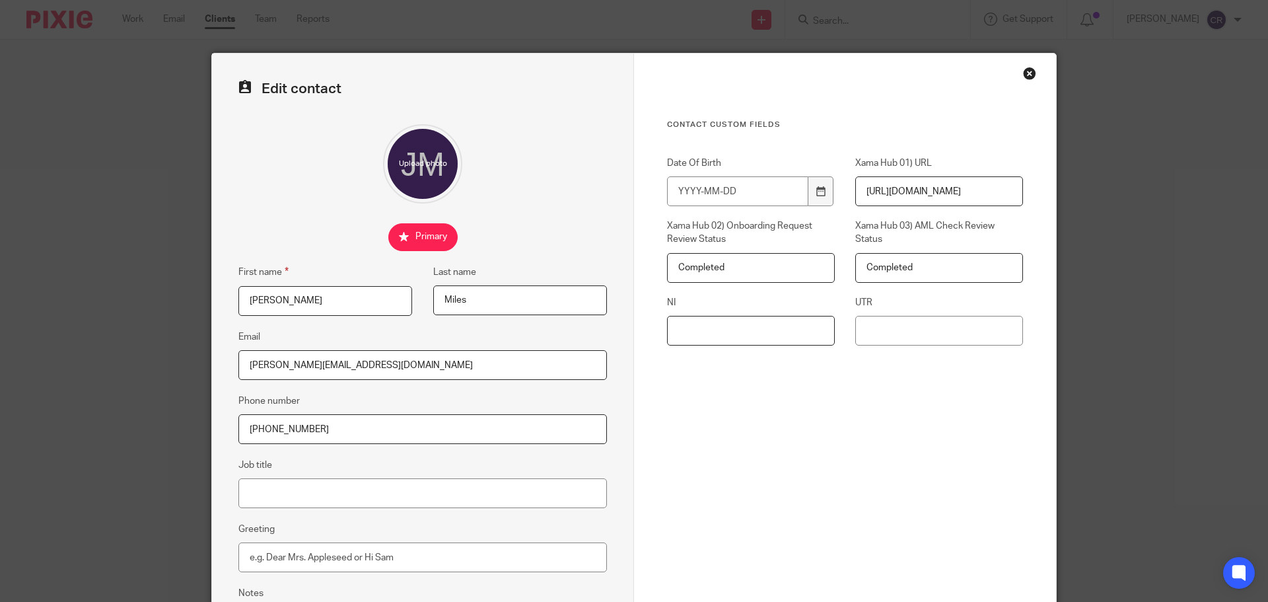
click at [721, 322] on input "NI" at bounding box center [751, 331] width 168 height 30
paste input "NY512619A"
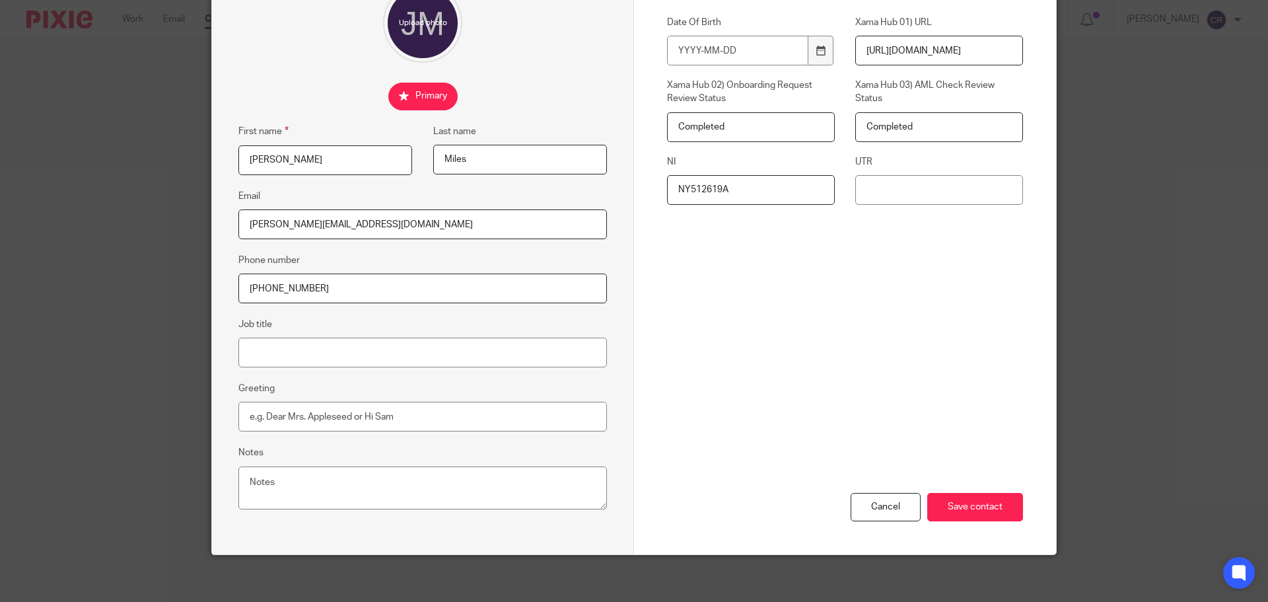
scroll to position [147, 0]
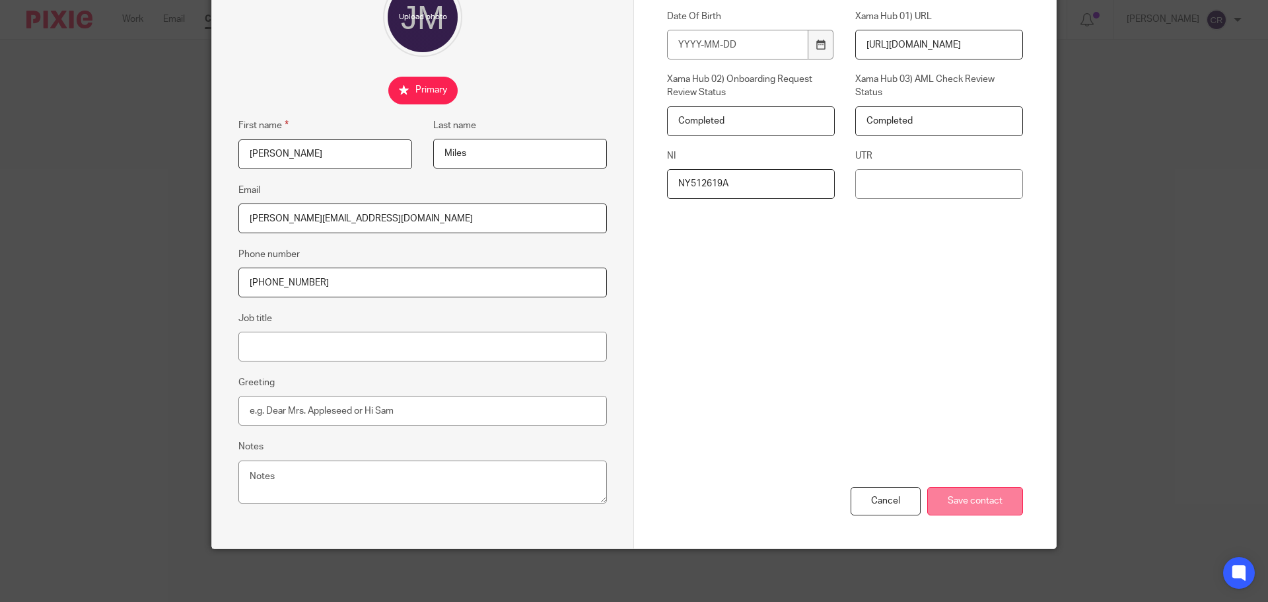
type input "NY512619A"
click at [973, 509] on input "Save contact" at bounding box center [975, 501] width 96 height 28
click at [977, 504] on input "Save contact" at bounding box center [975, 501] width 96 height 28
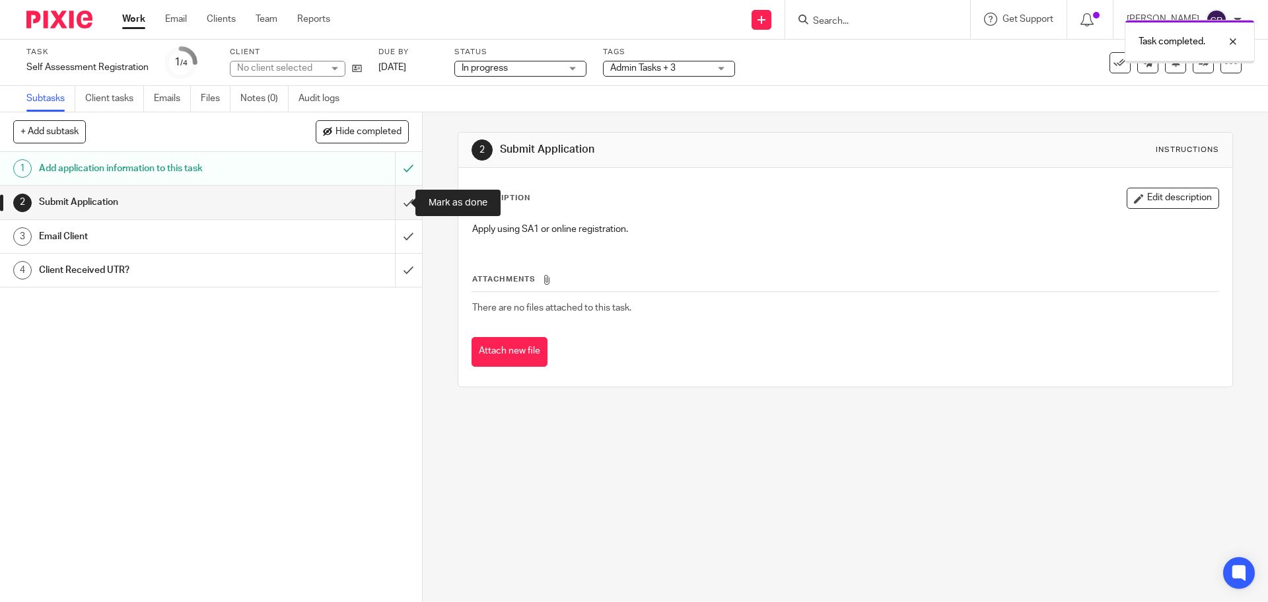
click at [404, 197] on input "submit" at bounding box center [211, 202] width 422 height 33
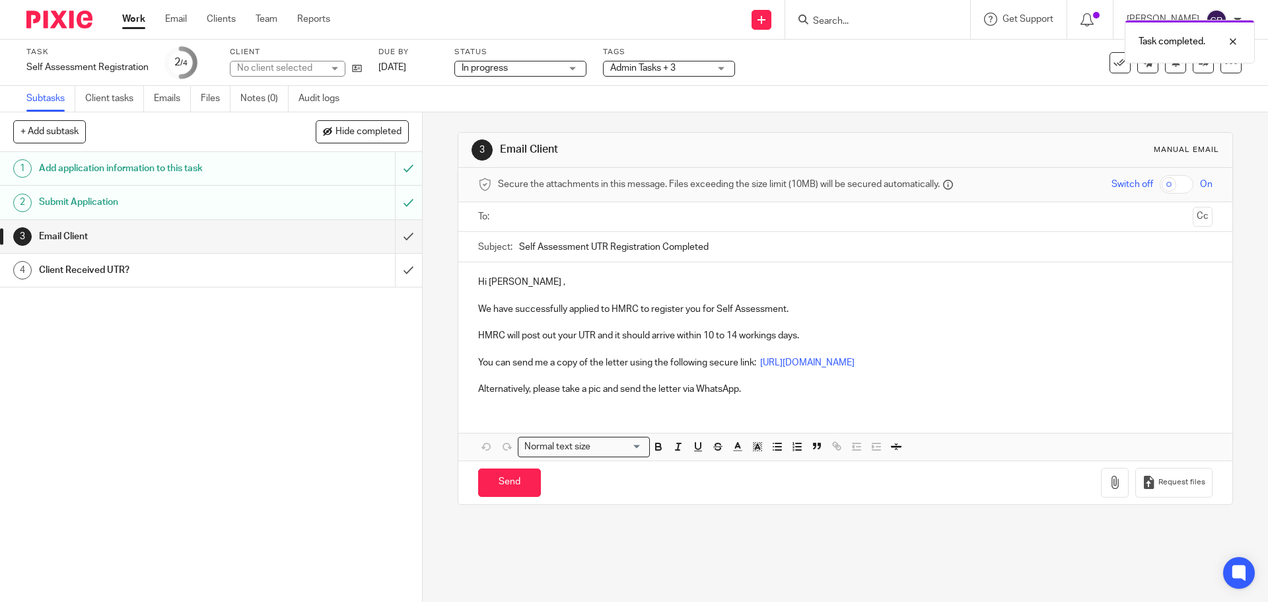
click at [561, 217] on input "text" at bounding box center [845, 216] width 684 height 15
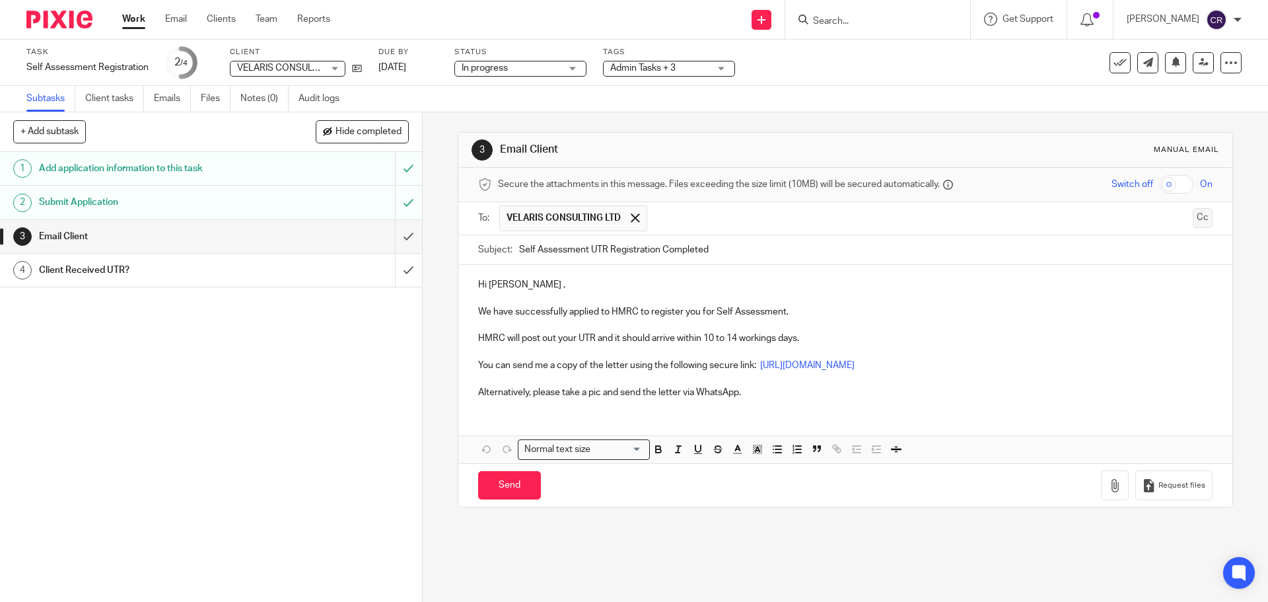
click at [1193, 215] on button "Cc" at bounding box center [1203, 218] width 20 height 20
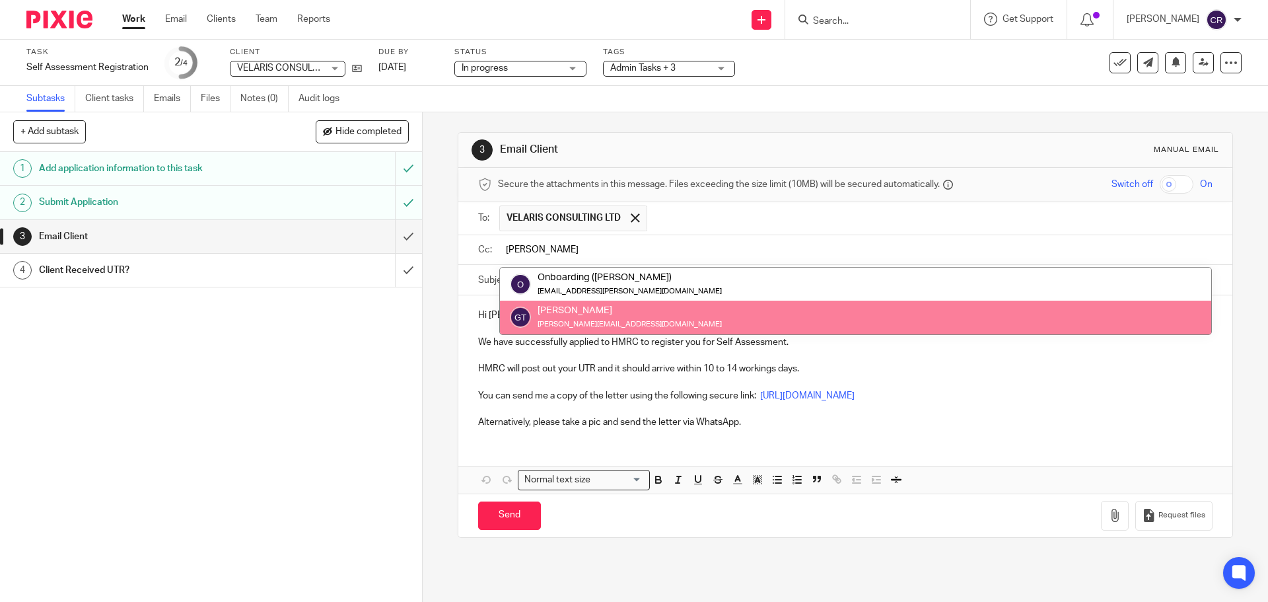
type input "greg"
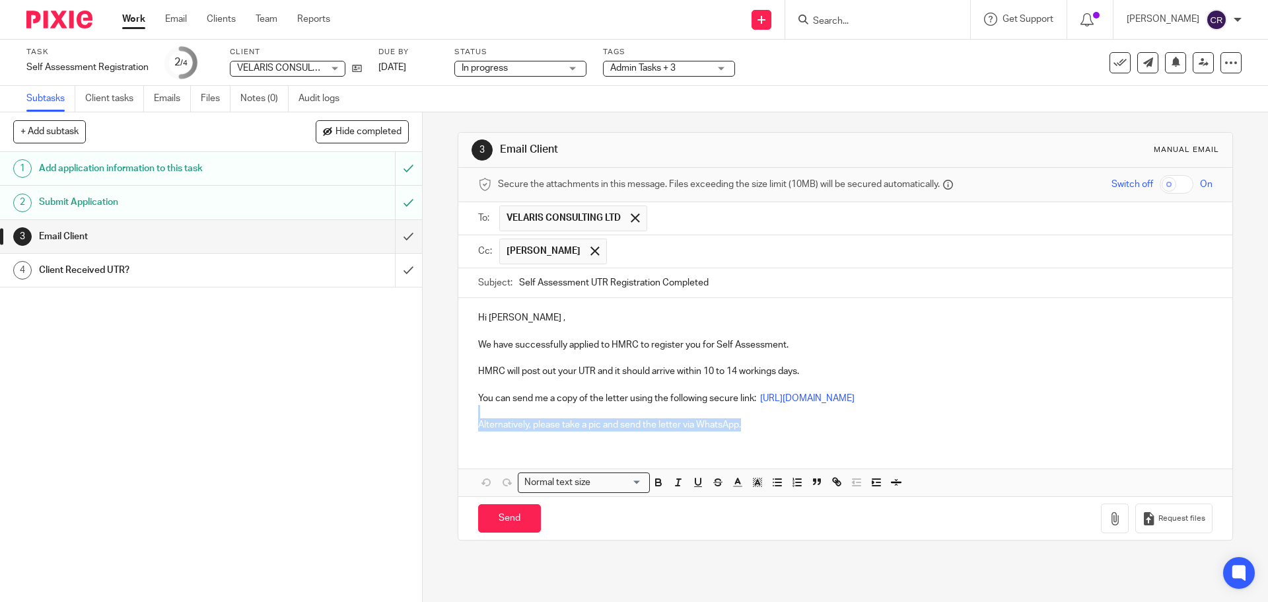
drag, startPoint x: 656, startPoint y: 433, endPoint x: 450, endPoint y: 413, distance: 207.0
click at [450, 413] on div "3 Email Client Manual email Secure the attachments in this message. Files excee…" at bounding box center [845, 356] width 845 height 489
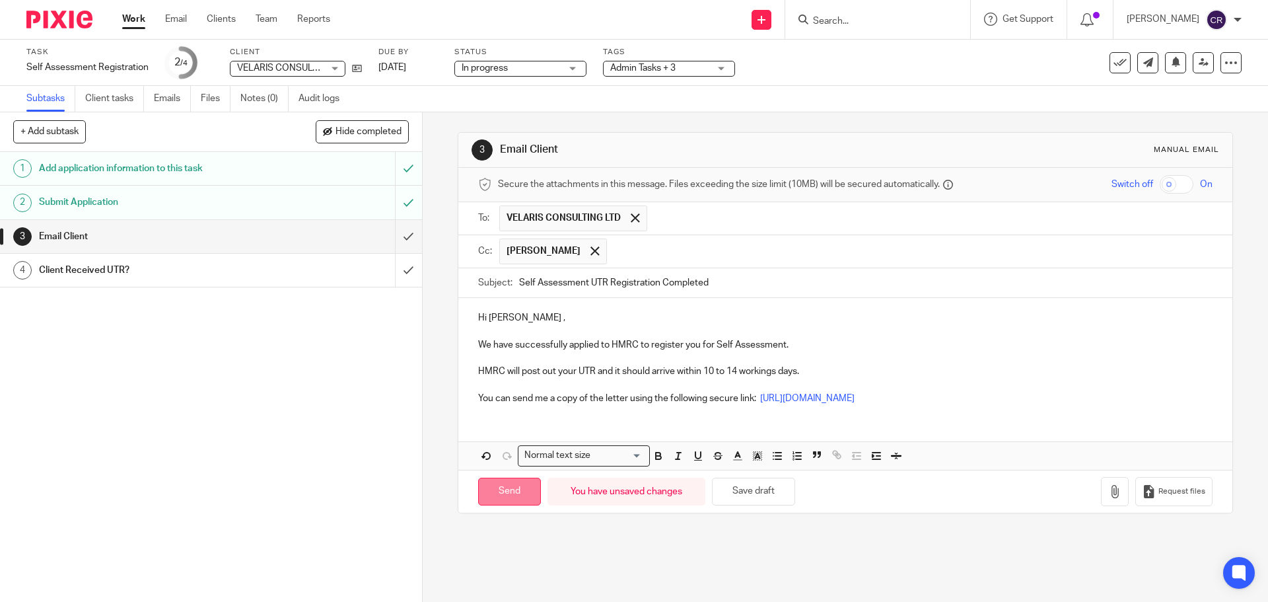
click at [491, 497] on input "Send" at bounding box center [509, 492] width 63 height 28
type input "Sent"
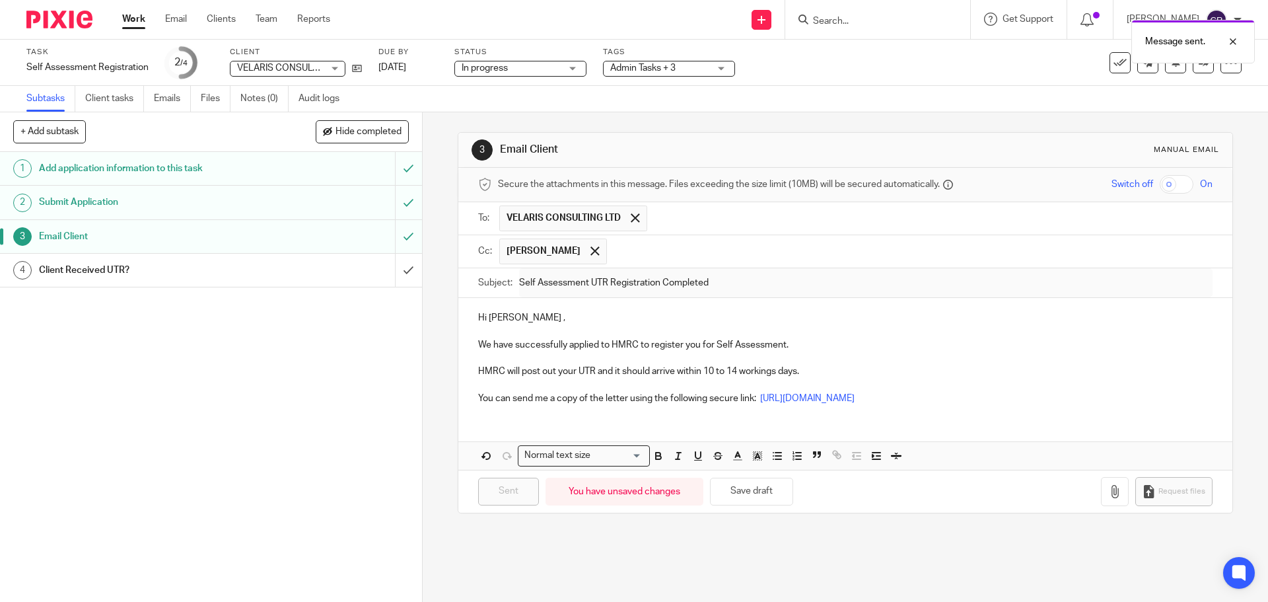
click at [524, 57] on div "Status In progress In progress Not started In progress Ready to Complete With M…" at bounding box center [520, 63] width 132 height 32
click at [513, 65] on span "In progress" at bounding box center [511, 68] width 99 height 14
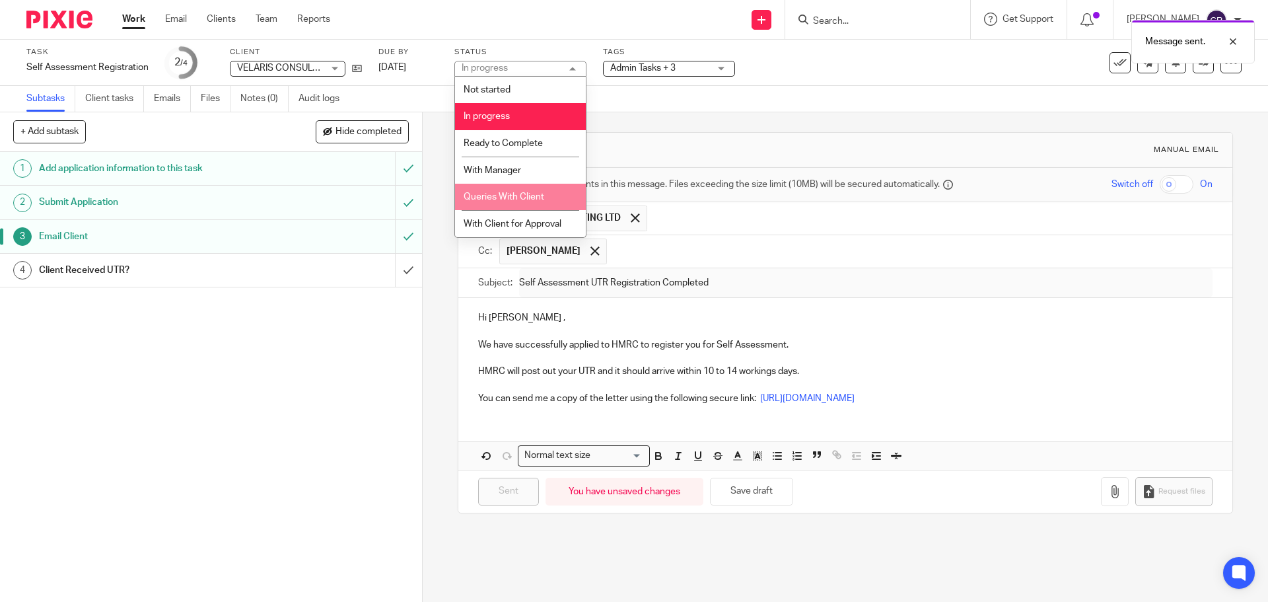
click at [521, 196] on span "Queries With Client" at bounding box center [504, 196] width 81 height 9
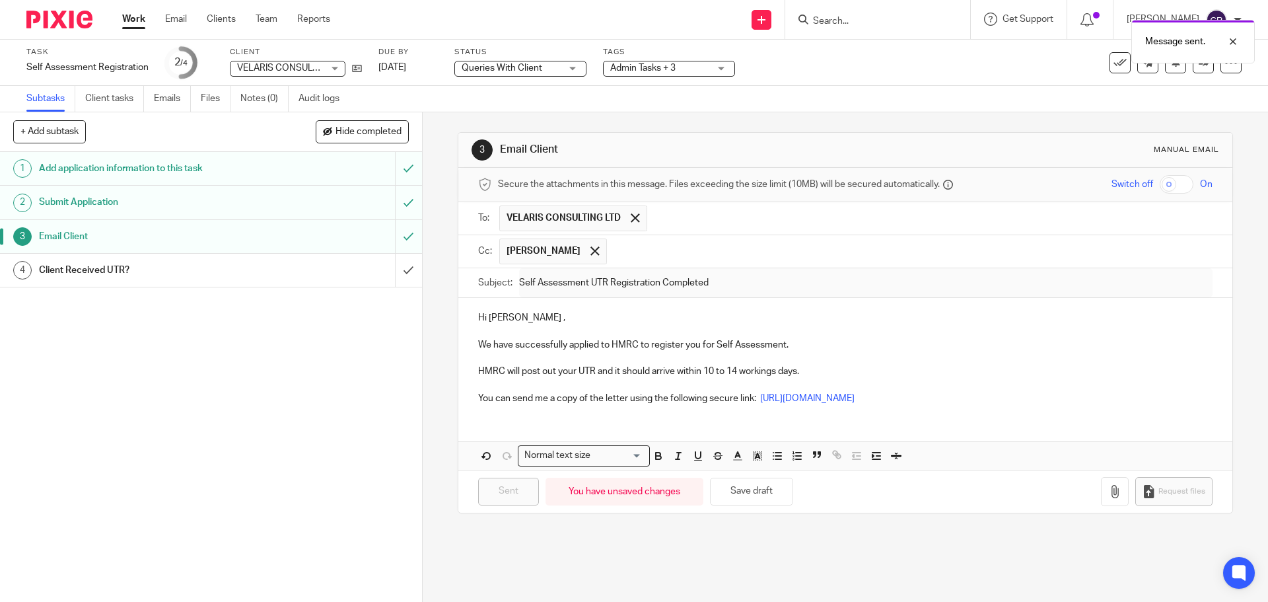
click at [634, 75] on span "Admin Tasks + 3" at bounding box center [659, 68] width 99 height 14
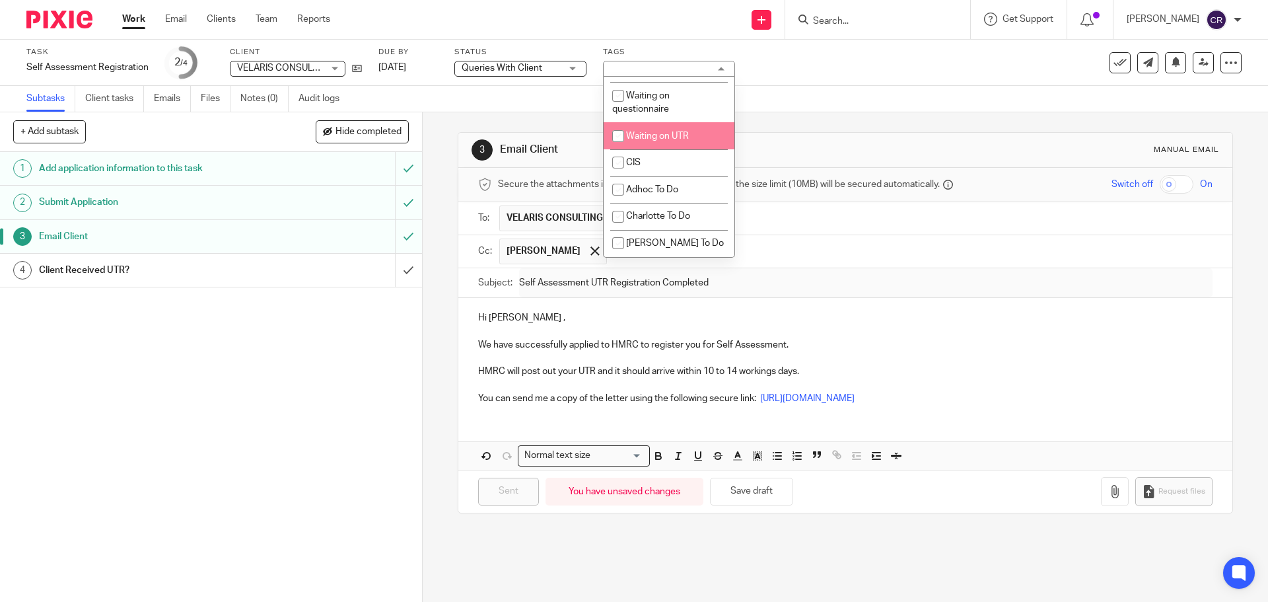
scroll to position [1190, 0]
click at [838, 65] on div "Task Self Assessment Registration Save Self Assessment Registration 2 /4 Client…" at bounding box center [532, 63] width 1013 height 32
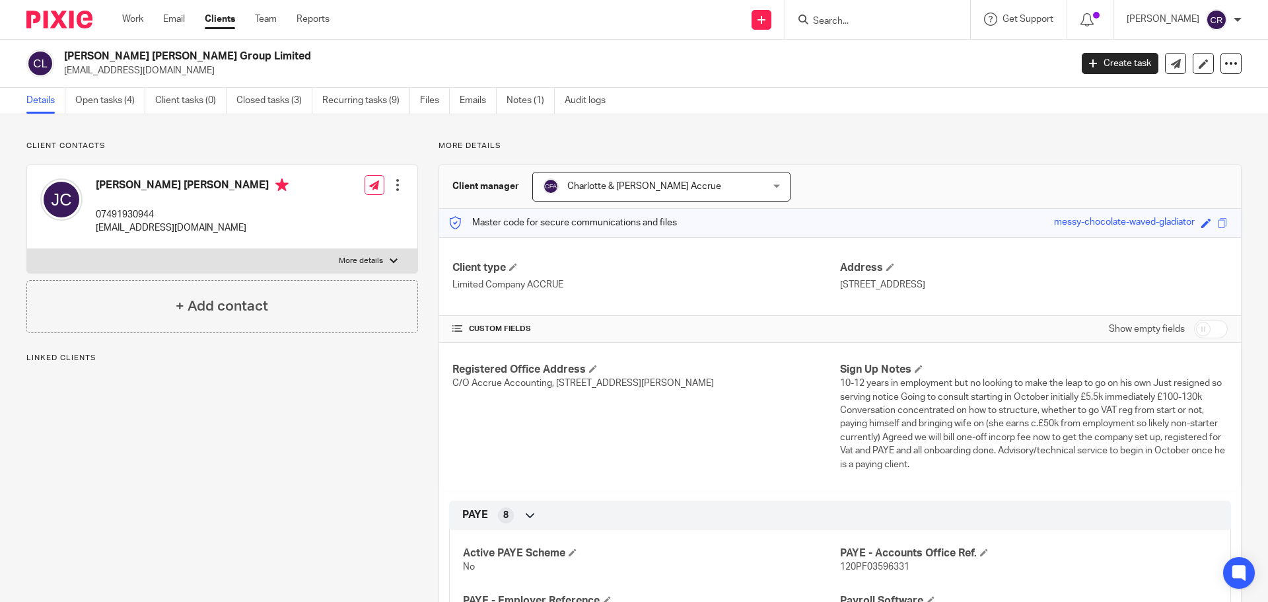
drag, startPoint x: 595, startPoint y: 408, endPoint x: 520, endPoint y: 410, distance: 74.7
click at [520, 410] on div "Registered Office Address C/O Accrue Accounting, [STREET_ADDRESS][PERSON_NAME]" at bounding box center [646, 417] width 388 height 108
copy span "BH17 7FP"
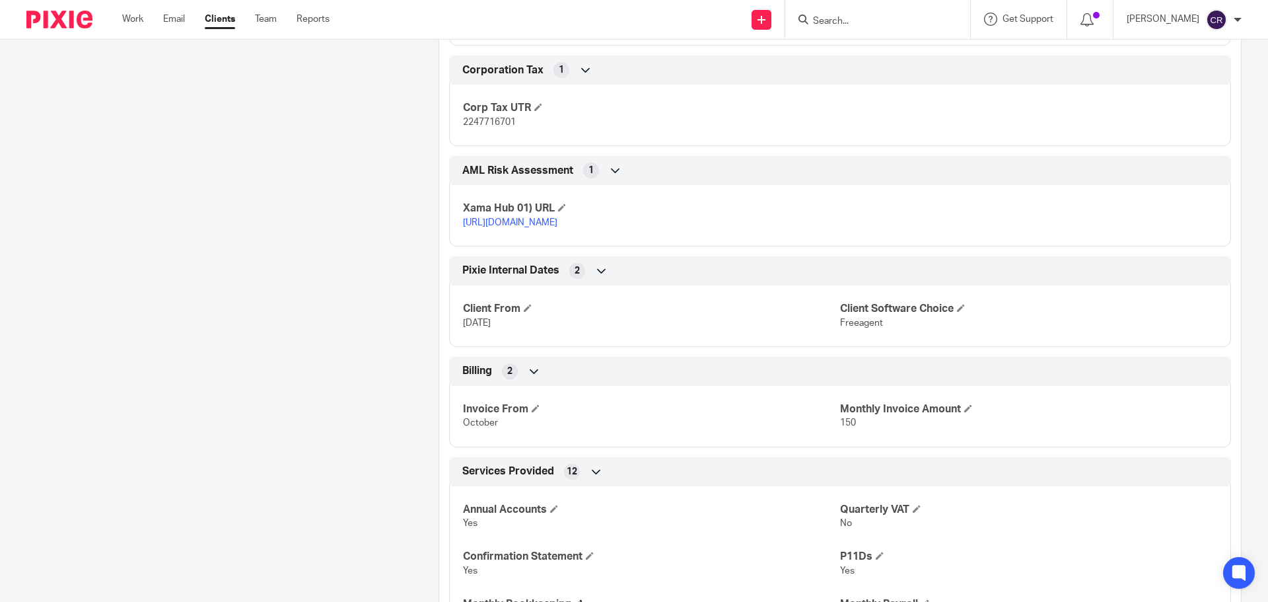
scroll to position [1141, 0]
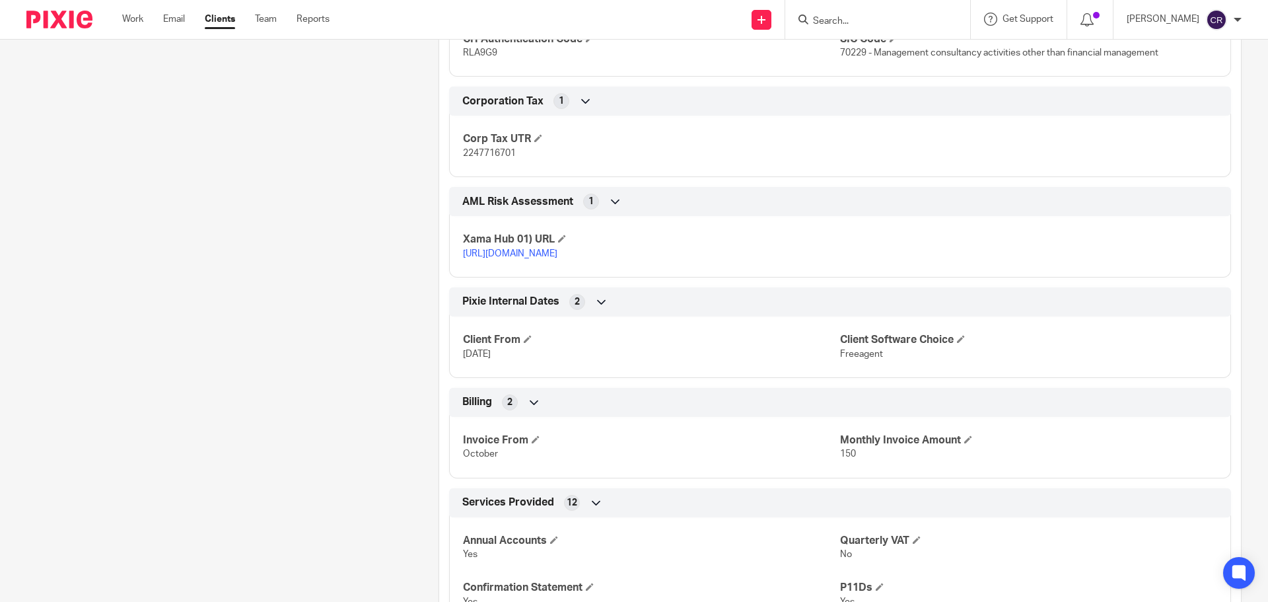
click at [491, 154] on span "2247716701" at bounding box center [489, 153] width 53 height 9
copy span "2247716701"
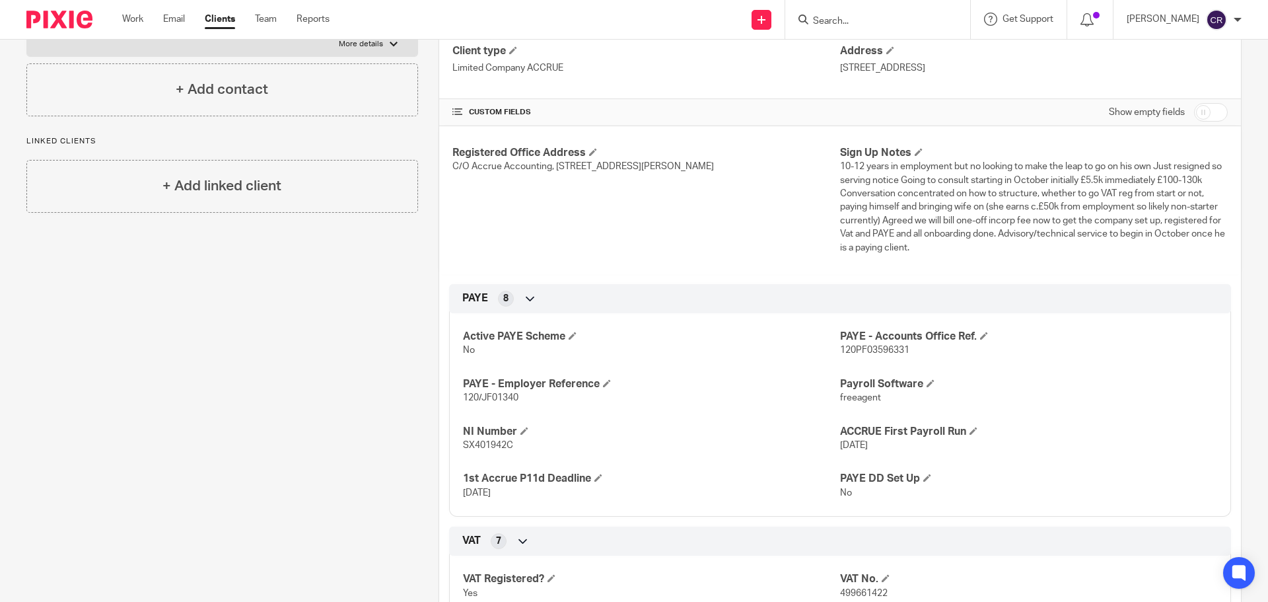
scroll to position [0, 0]
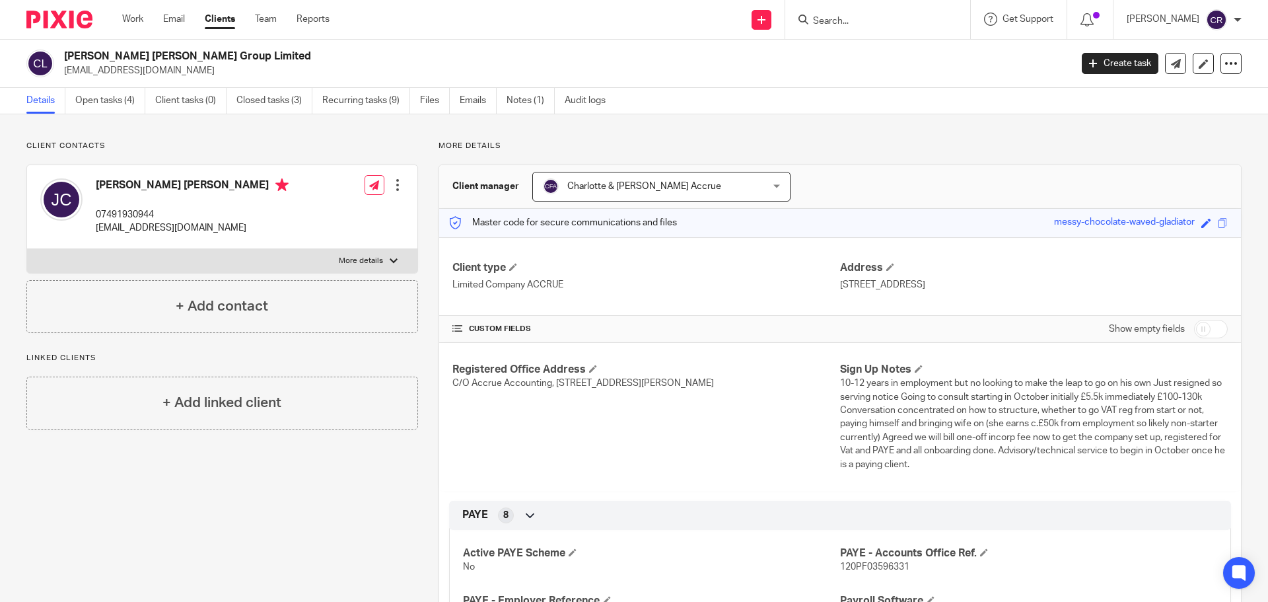
click at [133, 53] on h2 "[PERSON_NAME] [PERSON_NAME] Group Limited" at bounding box center [463, 57] width 799 height 14
copy div "Chalker Jackson Group Limited"
click at [347, 267] on label "More details" at bounding box center [222, 261] width 390 height 24
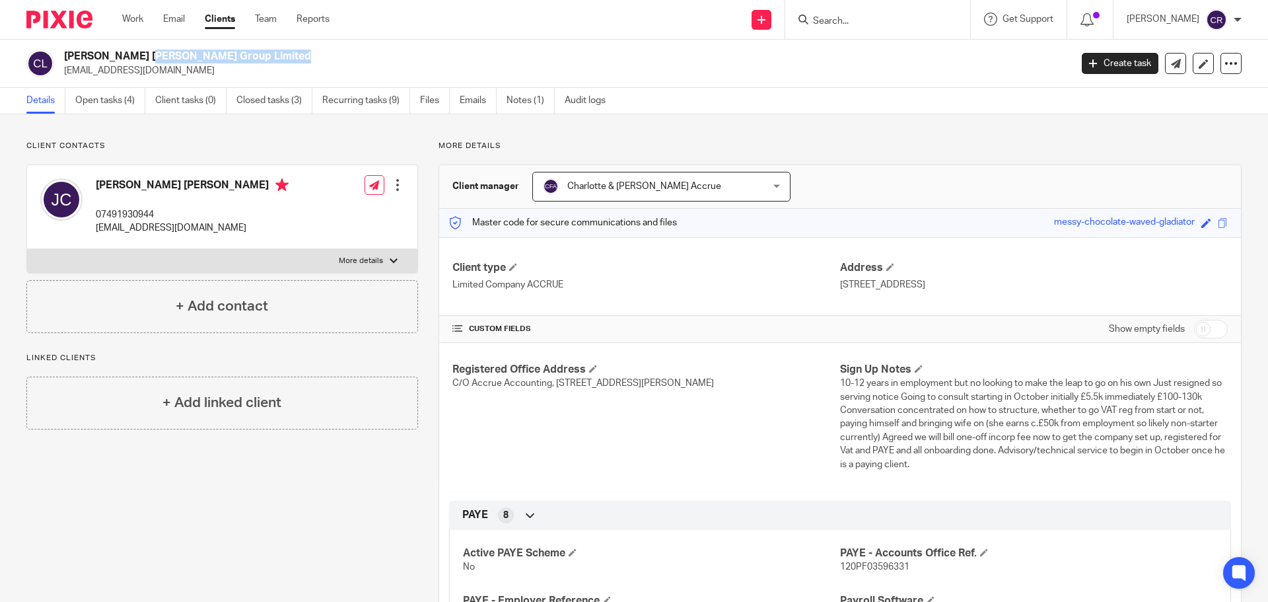
click at [27, 249] on input "More details" at bounding box center [26, 248] width 1 height 1
checkbox input "true"
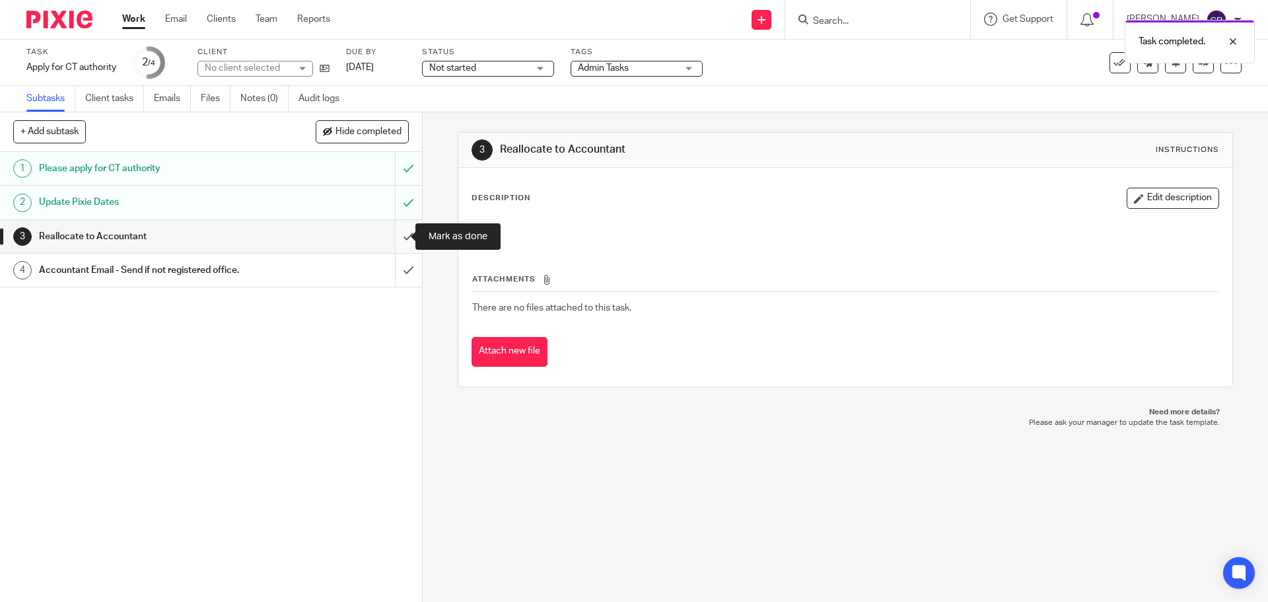
click at [400, 240] on input "submit" at bounding box center [211, 236] width 422 height 33
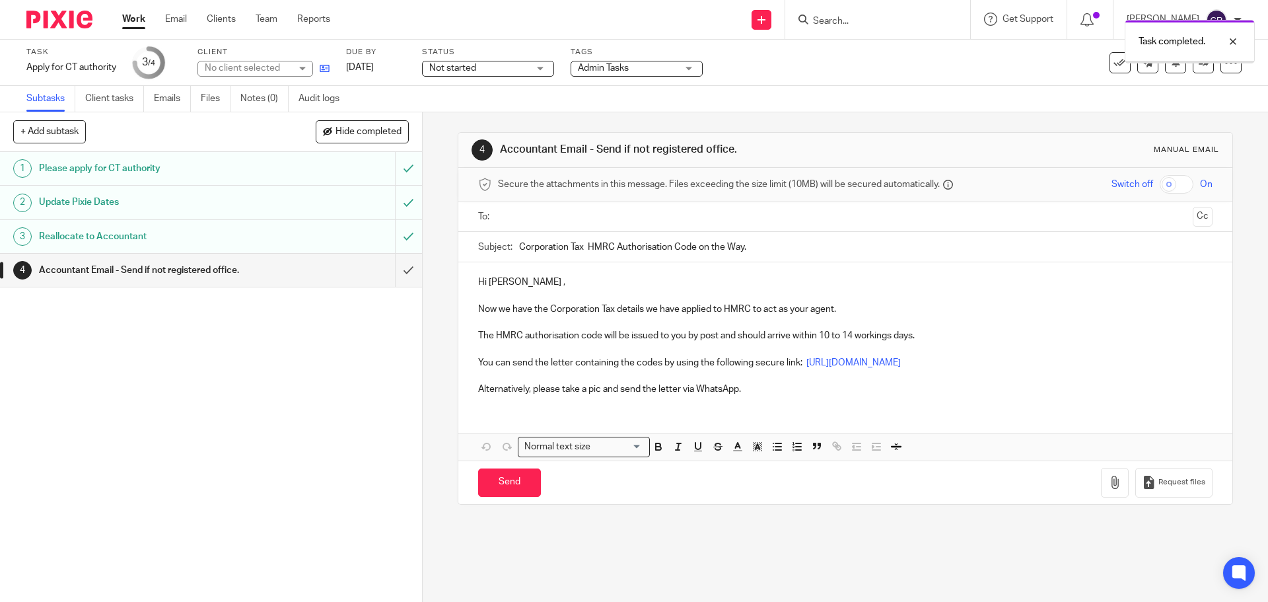
drag, startPoint x: 0, startPoint y: 0, endPoint x: 320, endPoint y: 64, distance: 326.7
click at [320, 64] on icon at bounding box center [325, 68] width 10 height 10
drag, startPoint x: 753, startPoint y: 392, endPoint x: 464, endPoint y: 372, distance: 289.3
click at [465, 371] on div "Hi [PERSON_NAME] , Now we have the Corporation Tax details we have applied to H…" at bounding box center [844, 333] width 773 height 143
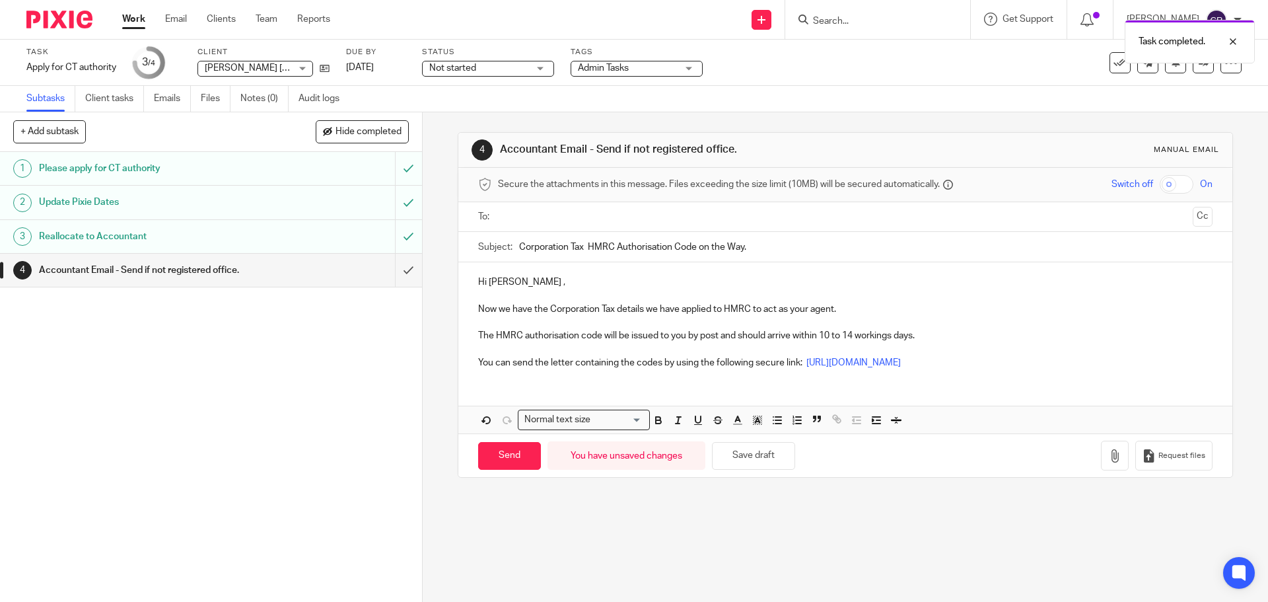
click at [599, 213] on input "text" at bounding box center [845, 216] width 684 height 15
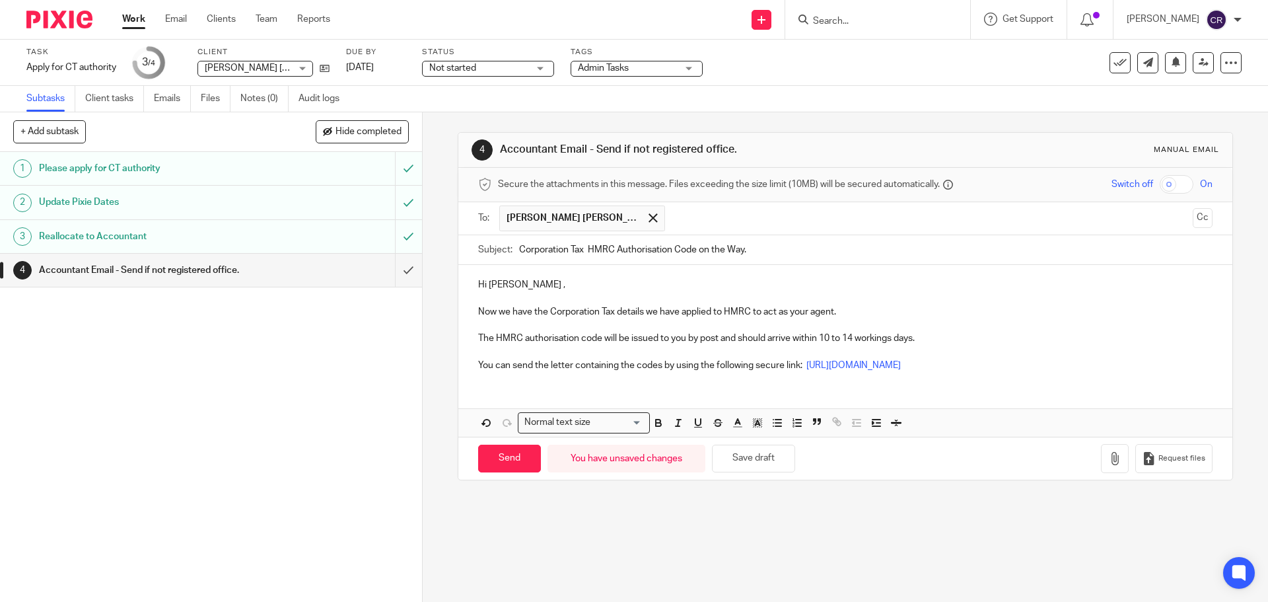
click at [1183, 230] on div "To: Chalker Jackson Group Limited Chalker Jackson Group Limited Cc" at bounding box center [845, 218] width 734 height 32
click at [1193, 222] on button "Cc" at bounding box center [1203, 218] width 20 height 20
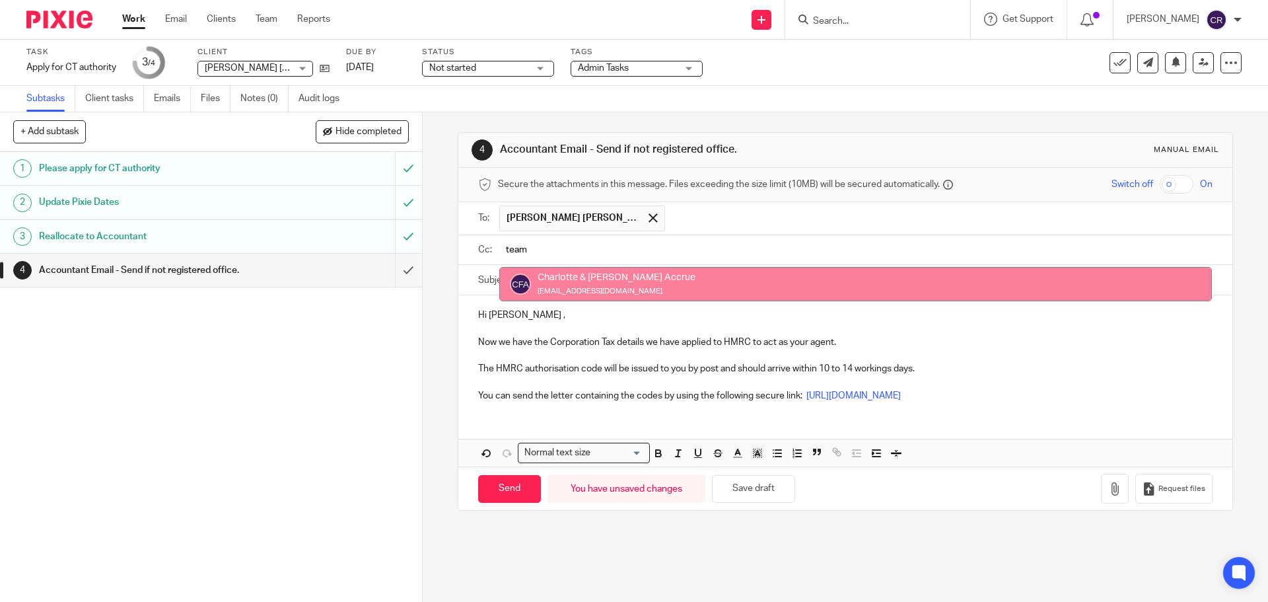
type input "team"
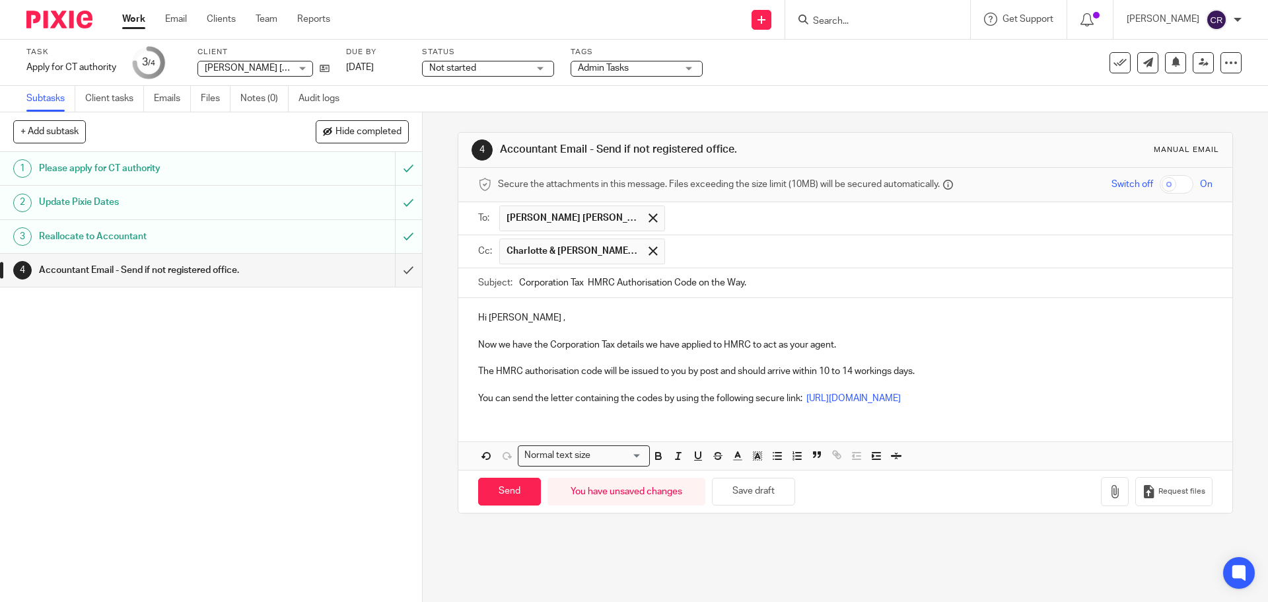
drag, startPoint x: 503, startPoint y: 491, endPoint x: 493, endPoint y: 446, distance: 45.9
click at [503, 489] on input "Send" at bounding box center [509, 492] width 63 height 28
type input "Sent"
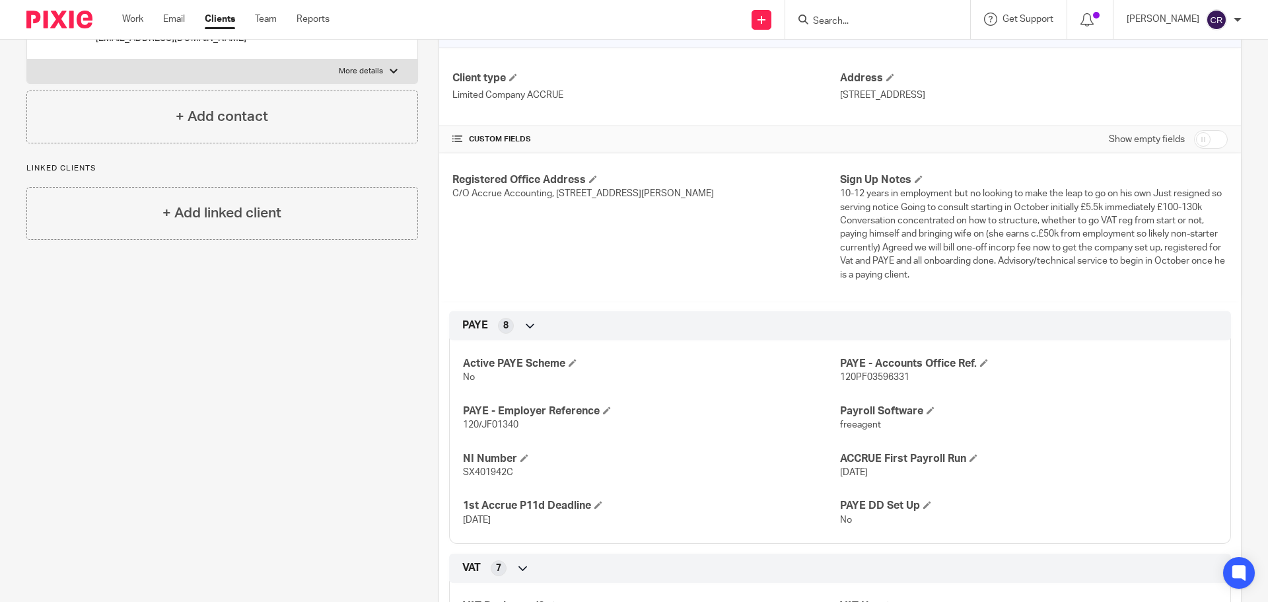
scroll to position [198, 0]
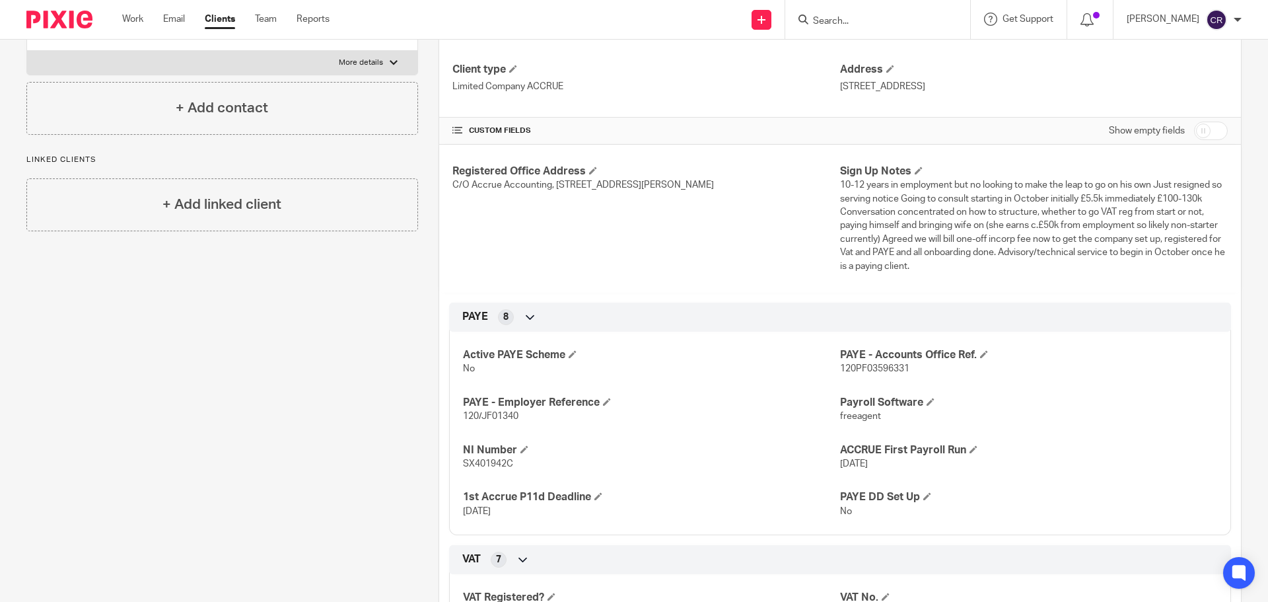
drag, startPoint x: 1206, startPoint y: 122, endPoint x: 1196, endPoint y: 133, distance: 14.5
click at [1206, 122] on input "checkbox" at bounding box center [1211, 131] width 34 height 18
checkbox input "true"
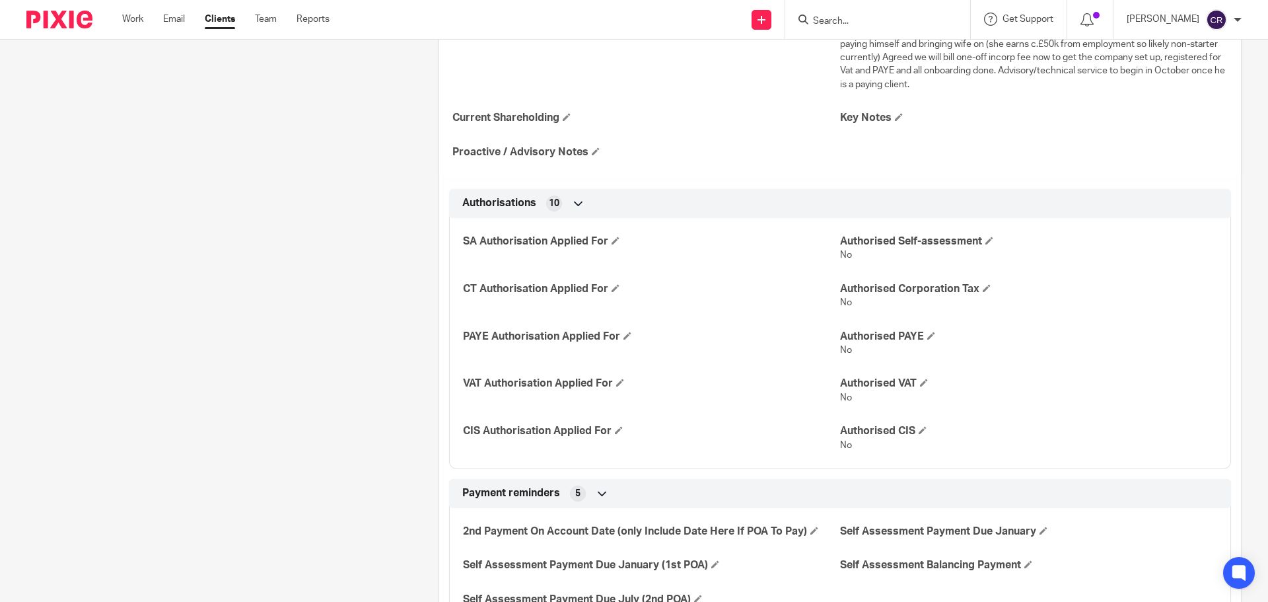
scroll to position [462, 0]
click at [612, 291] on span at bounding box center [616, 287] width 8 height 8
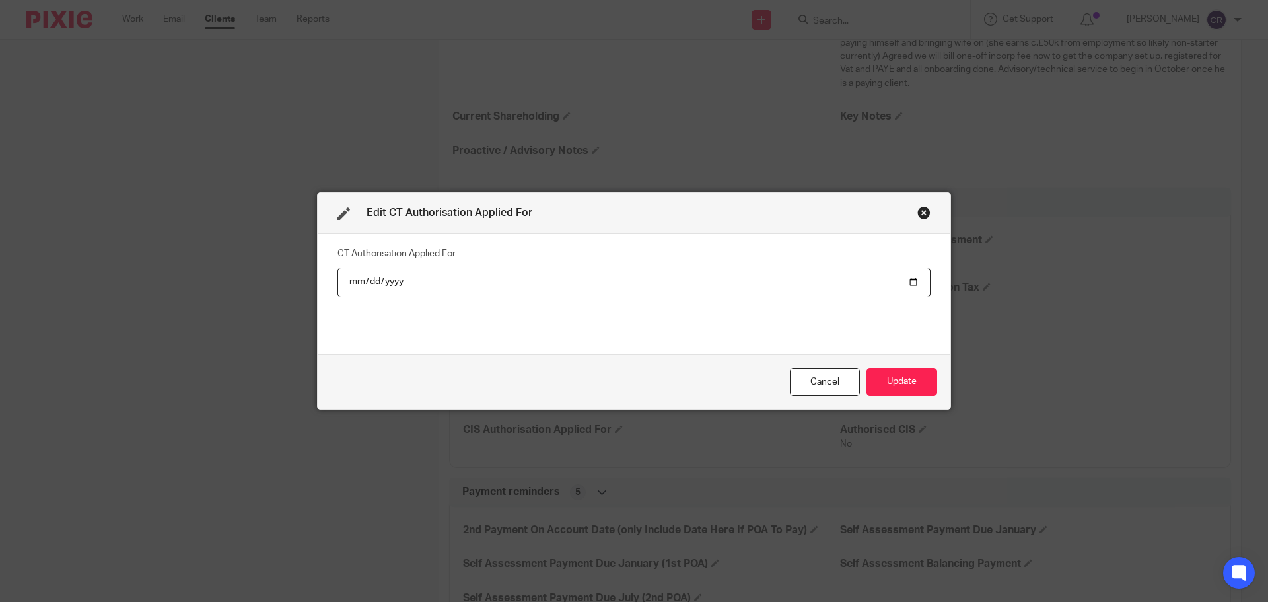
click at [911, 279] on input "date" at bounding box center [634, 282] width 593 height 30
type input "[DATE]"
click at [904, 382] on button "Update" at bounding box center [902, 382] width 71 height 28
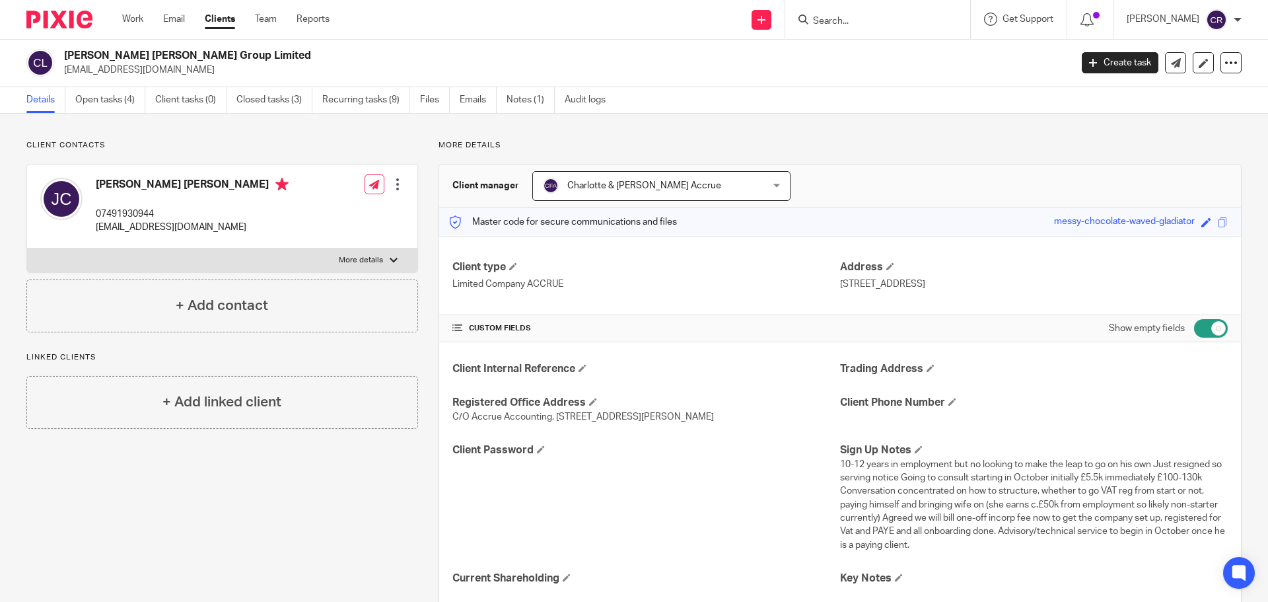
scroll to position [0, 0]
click at [267, 112] on link "Closed tasks (3)" at bounding box center [274, 101] width 76 height 26
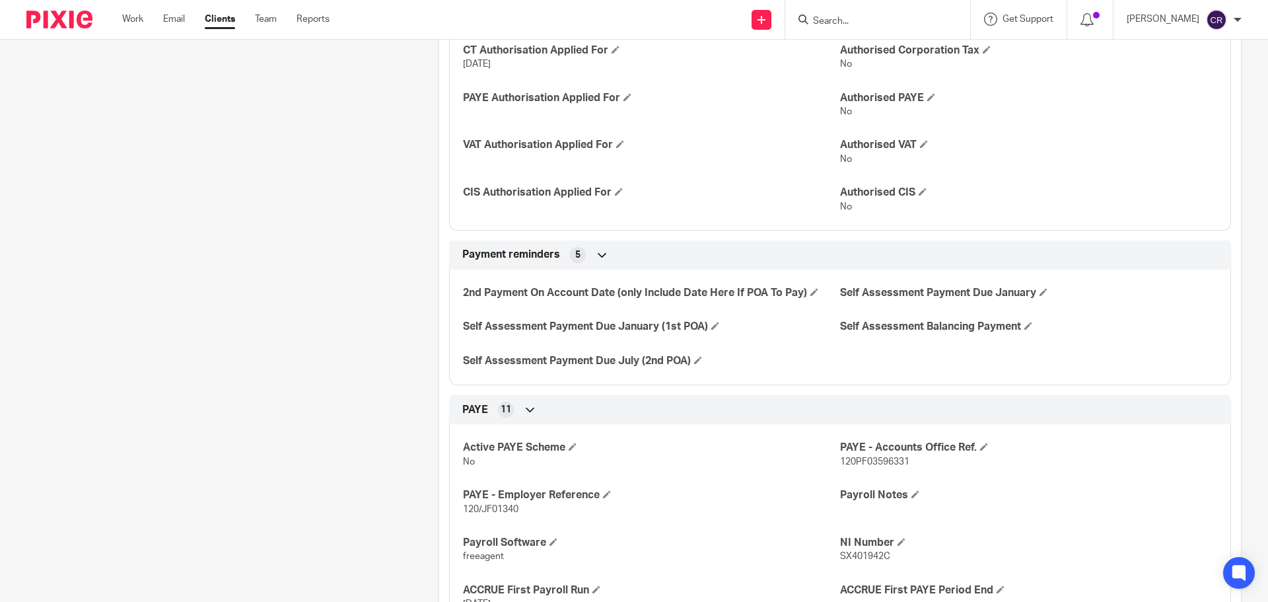
scroll to position [727, 0]
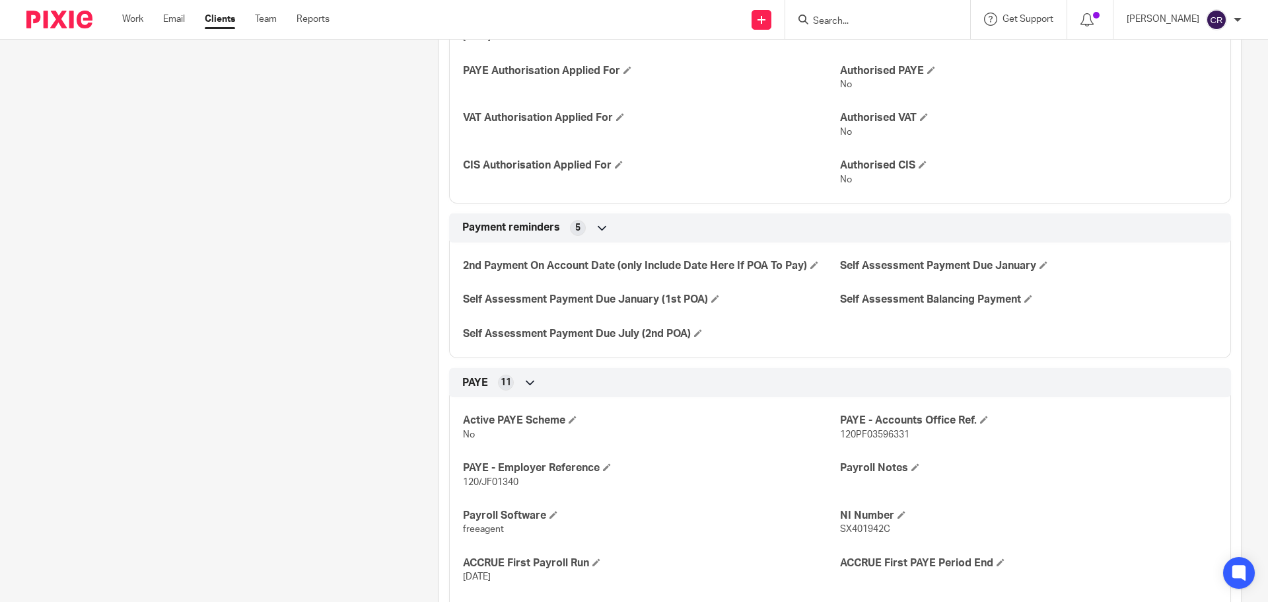
click at [841, 441] on p "120PF03596331" at bounding box center [1028, 434] width 377 height 13
click at [841, 439] on span "120PF03596331" at bounding box center [874, 434] width 69 height 9
copy span "120PF03596331"
click at [500, 489] on p "120/JF01340" at bounding box center [651, 482] width 377 height 13
click at [499, 489] on p "120/JF01340" at bounding box center [651, 482] width 377 height 13
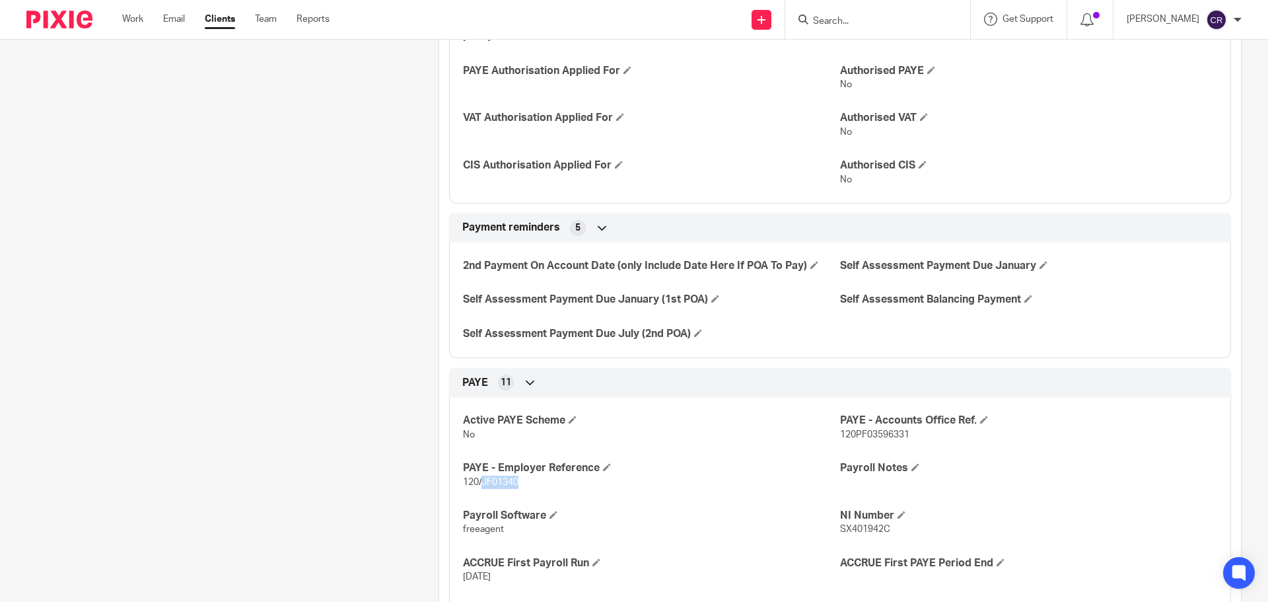
copy span "JF01340"
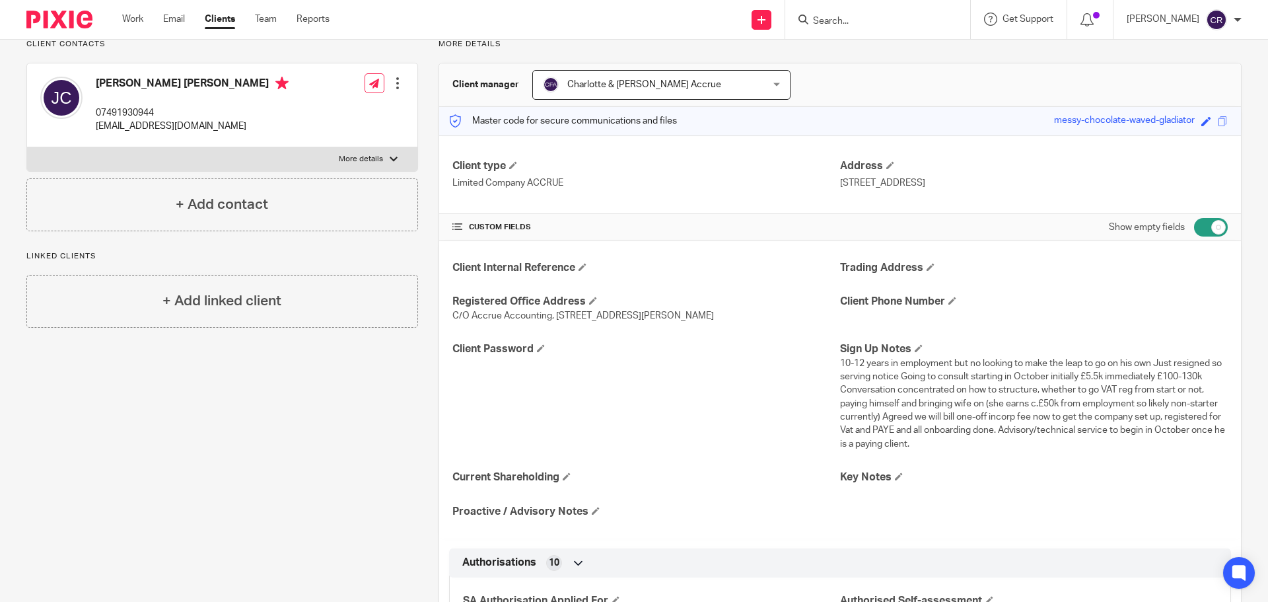
scroll to position [0, 0]
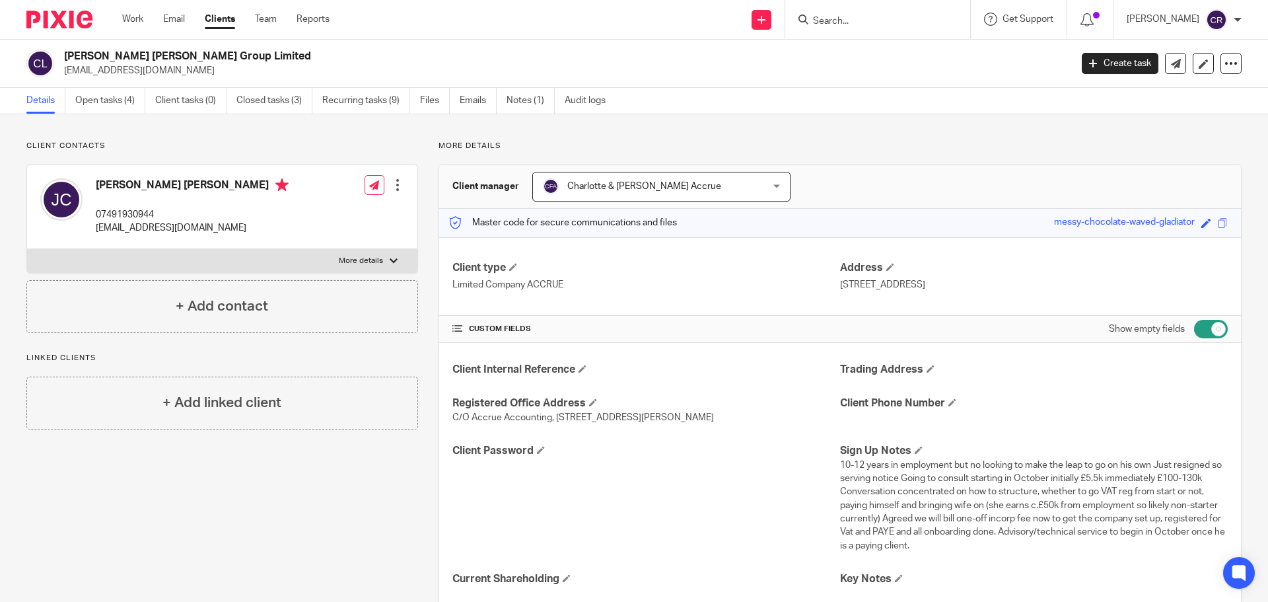
click at [141, 54] on h2 "Chalker Jackson Group Limited" at bounding box center [463, 57] width 799 height 14
copy div "Chalker Jackson Group Limited"
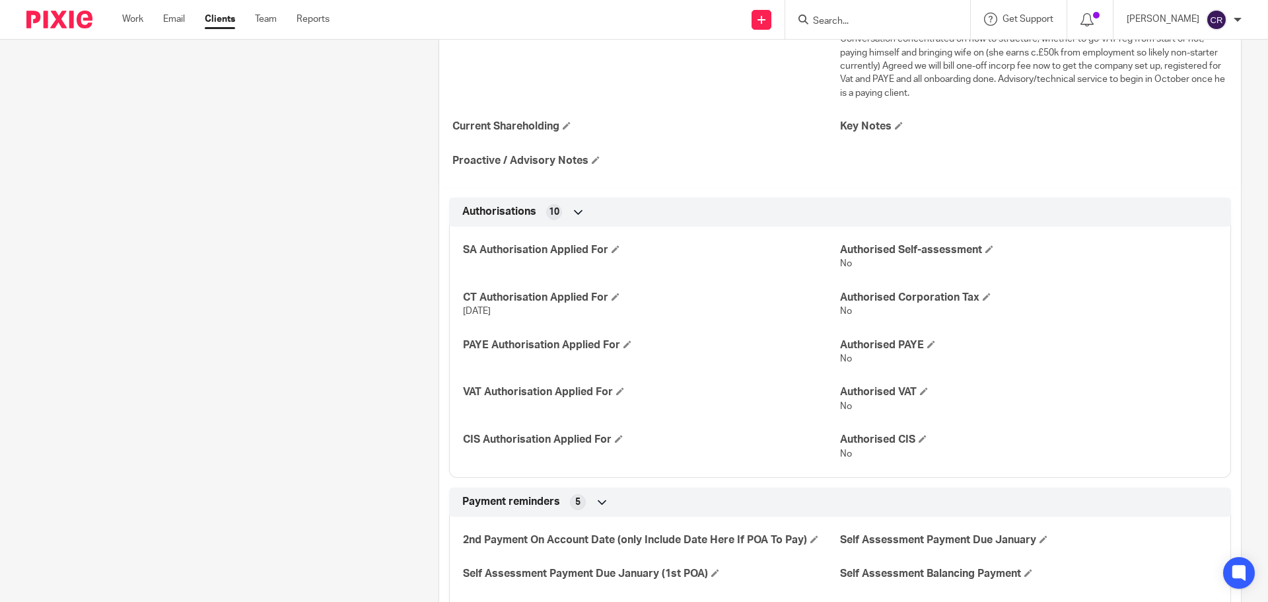
scroll to position [462, 0]
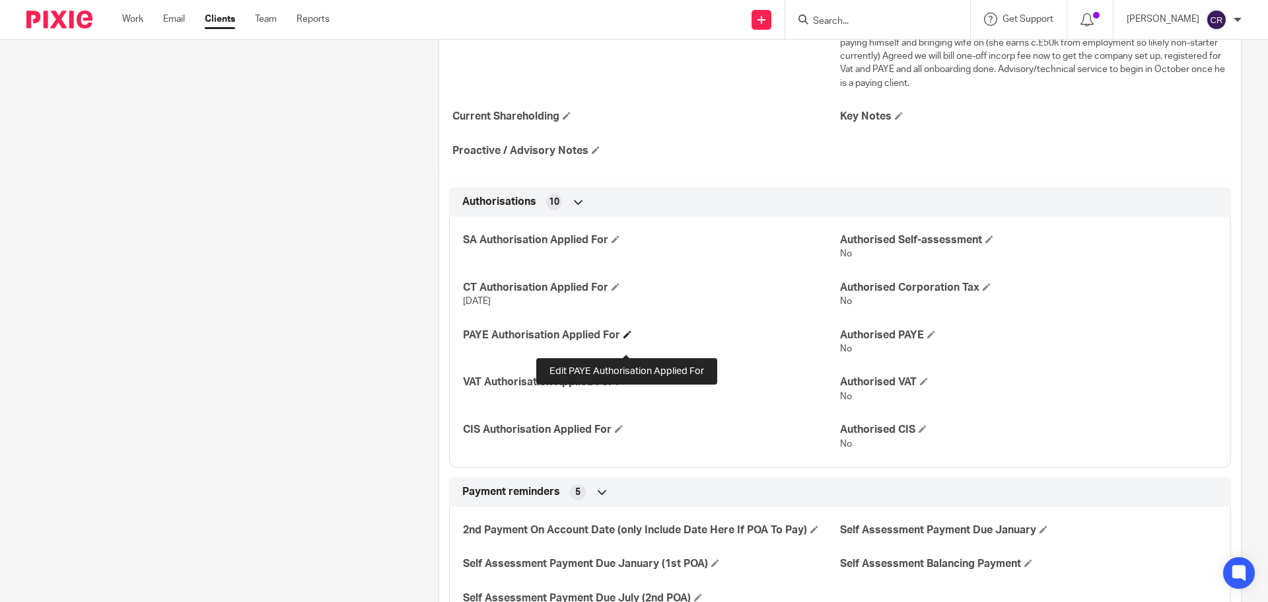
click at [629, 338] on span at bounding box center [628, 334] width 8 height 8
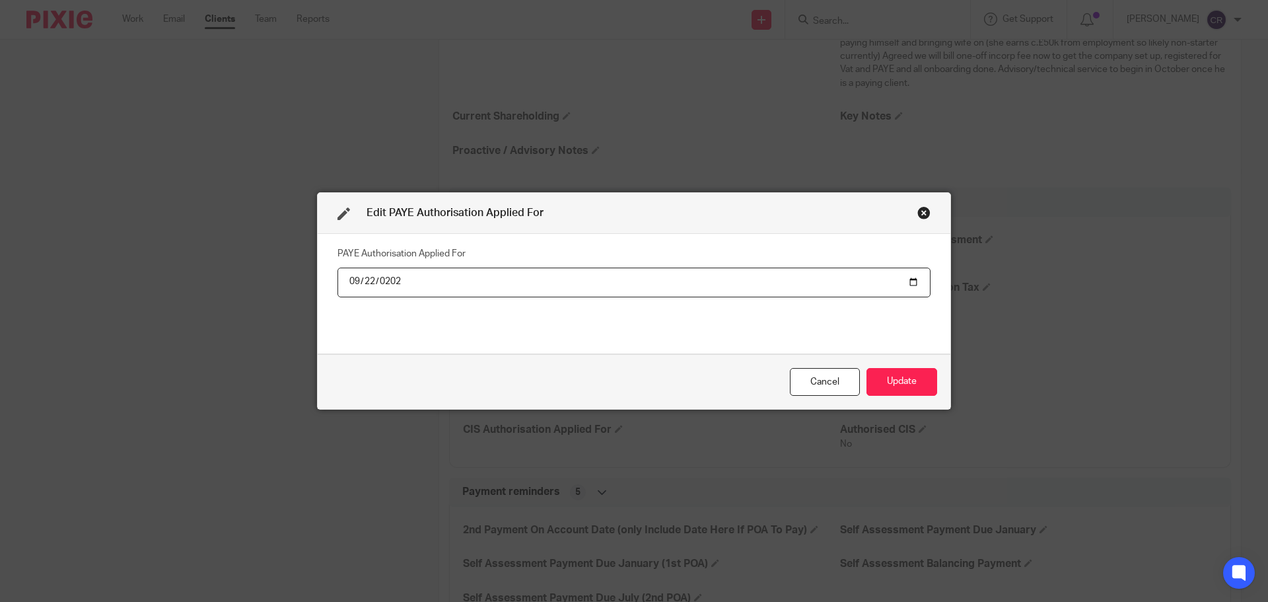
type input "[DATE]"
click at [897, 383] on button "Update" at bounding box center [902, 382] width 71 height 28
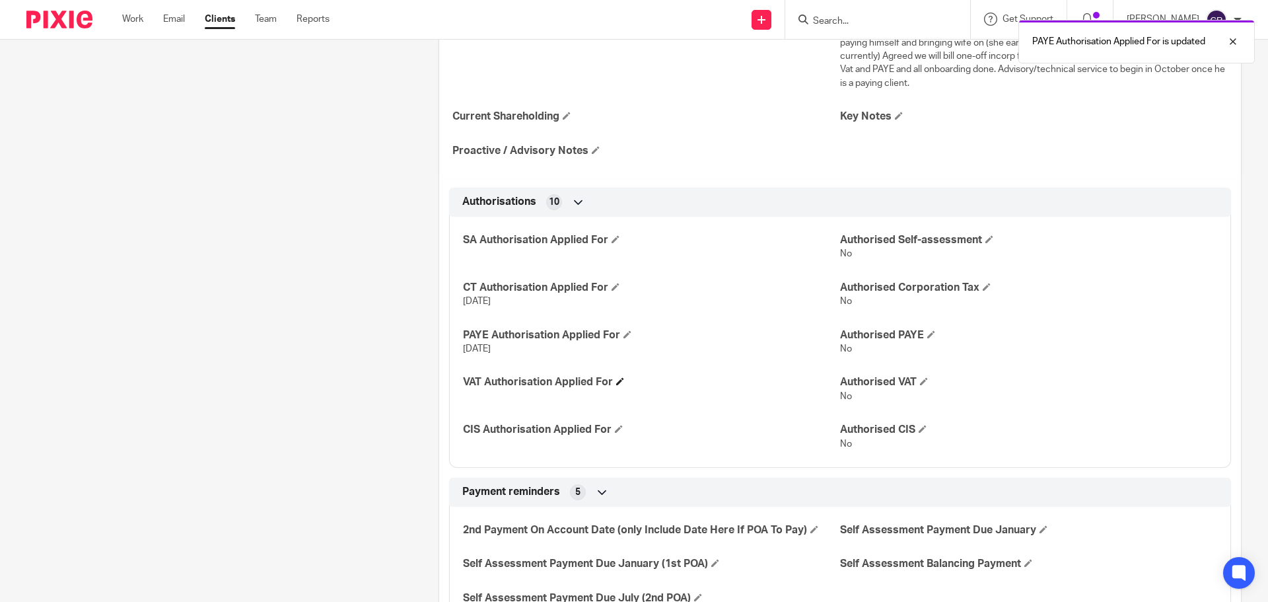
click at [620, 389] on h4 "VAT Authorisation Applied For" at bounding box center [651, 382] width 377 height 14
click at [620, 385] on span at bounding box center [620, 381] width 8 height 8
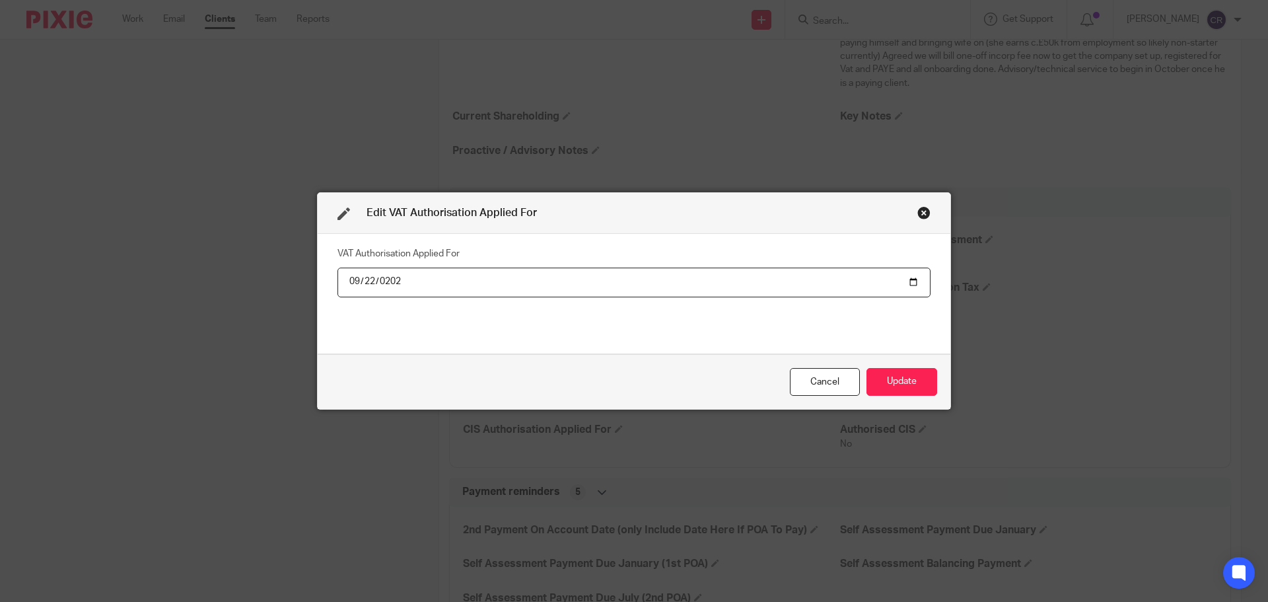
type input "2026-09-22"
click at [867, 368] on button "Update" at bounding box center [902, 382] width 71 height 28
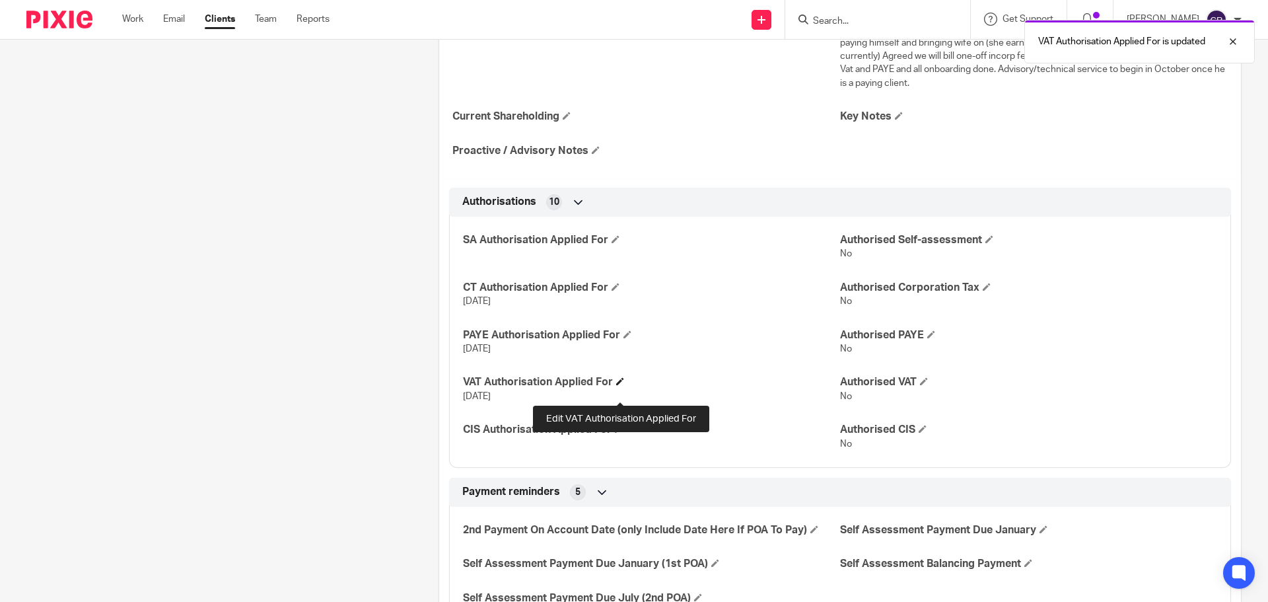
click at [621, 385] on span at bounding box center [620, 381] width 8 height 8
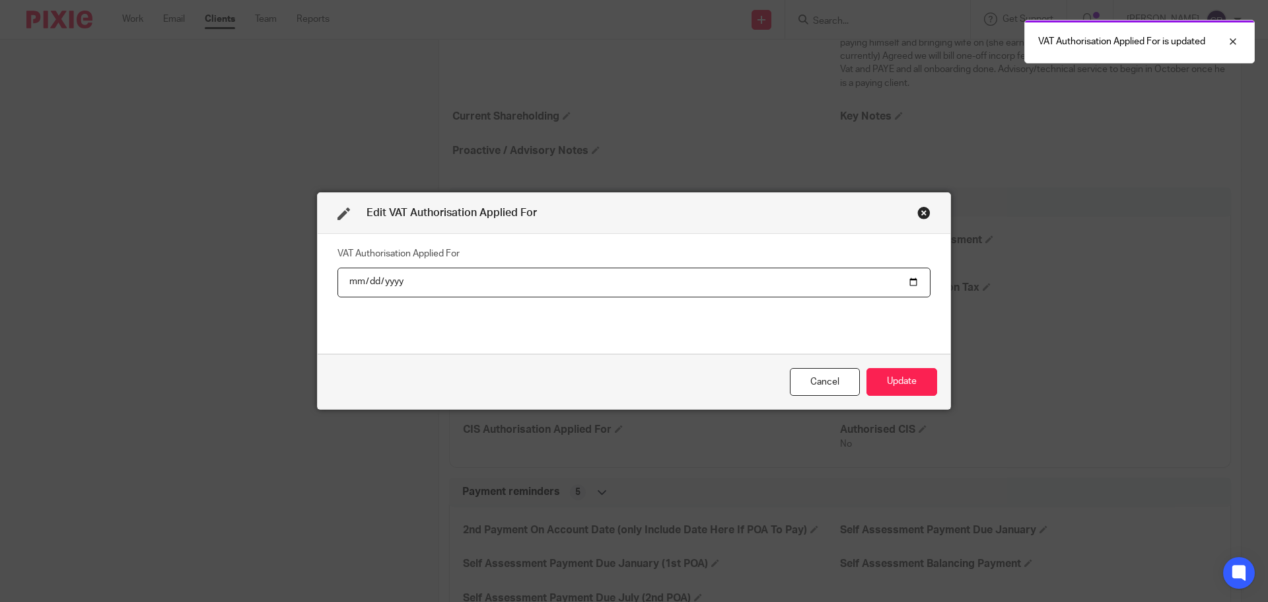
click at [383, 271] on input "2026-09-22" at bounding box center [634, 282] width 593 height 30
click at [385, 280] on input "2026-09-22" at bounding box center [634, 282] width 593 height 30
type input "2025-09-22"
click at [867, 368] on button "Update" at bounding box center [902, 382] width 71 height 28
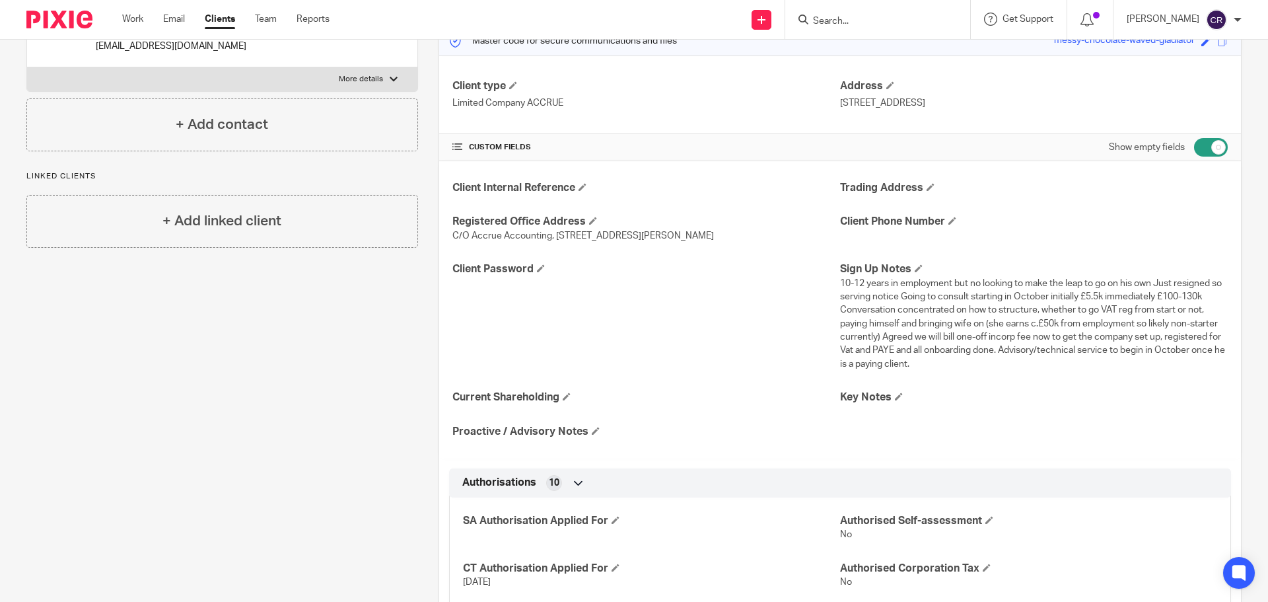
scroll to position [0, 0]
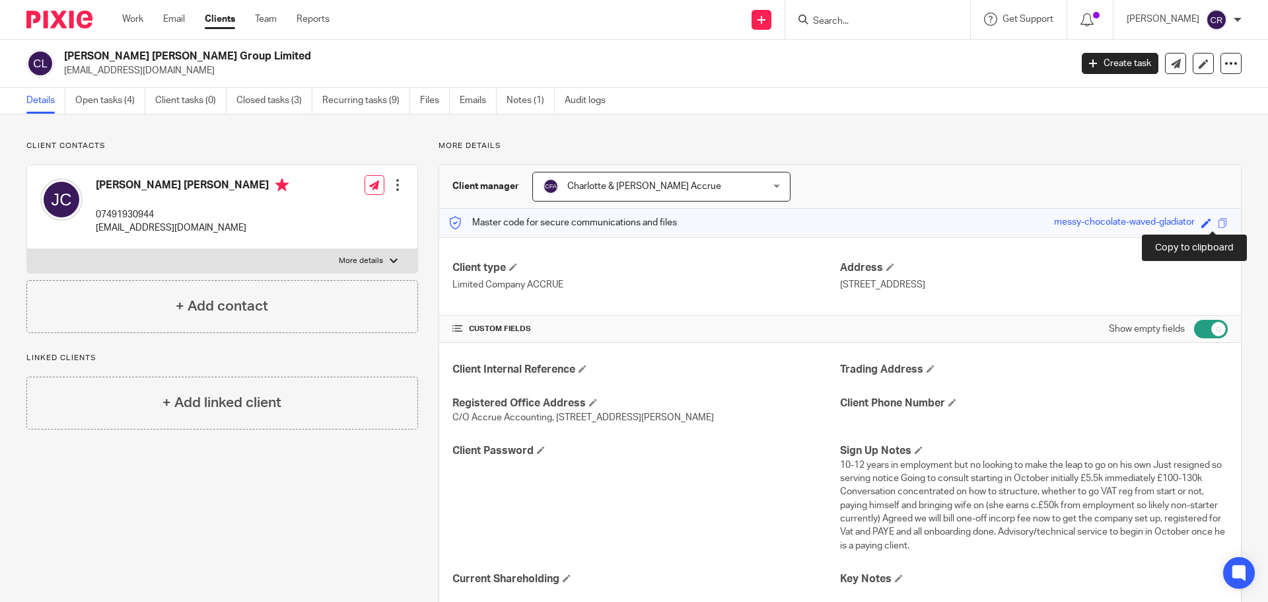
click at [1218, 225] on span at bounding box center [1223, 223] width 10 height 10
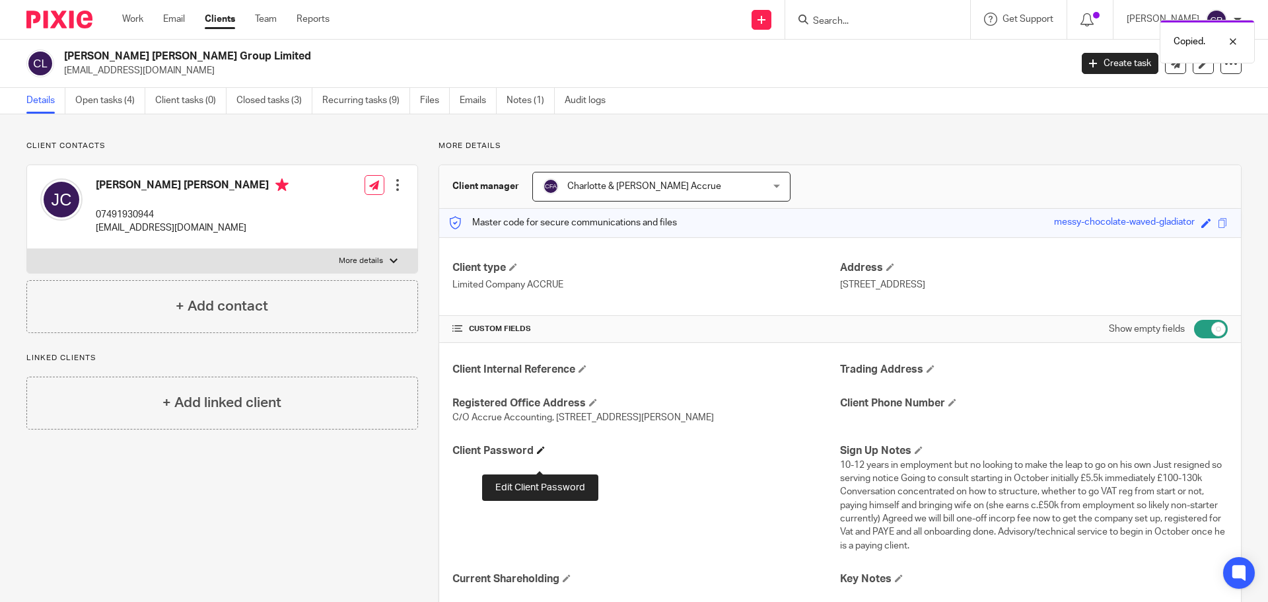
click at [537, 454] on span at bounding box center [541, 450] width 8 height 8
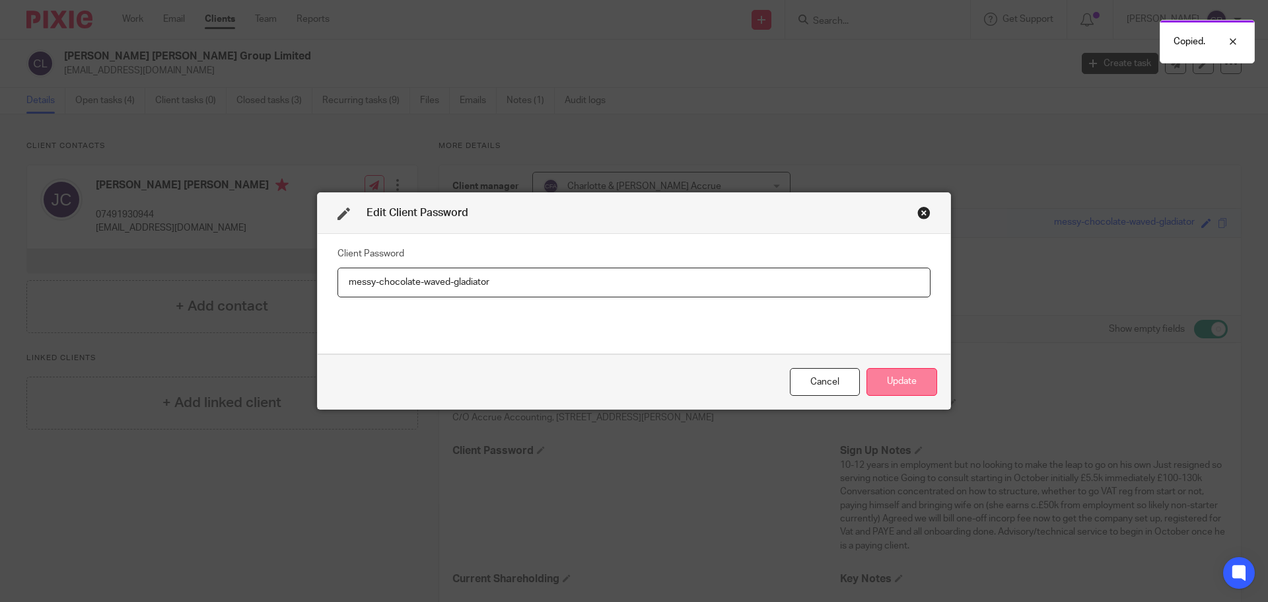
type input "messy-chocolate-waved-gladiator"
click at [878, 384] on button "Update" at bounding box center [902, 382] width 71 height 28
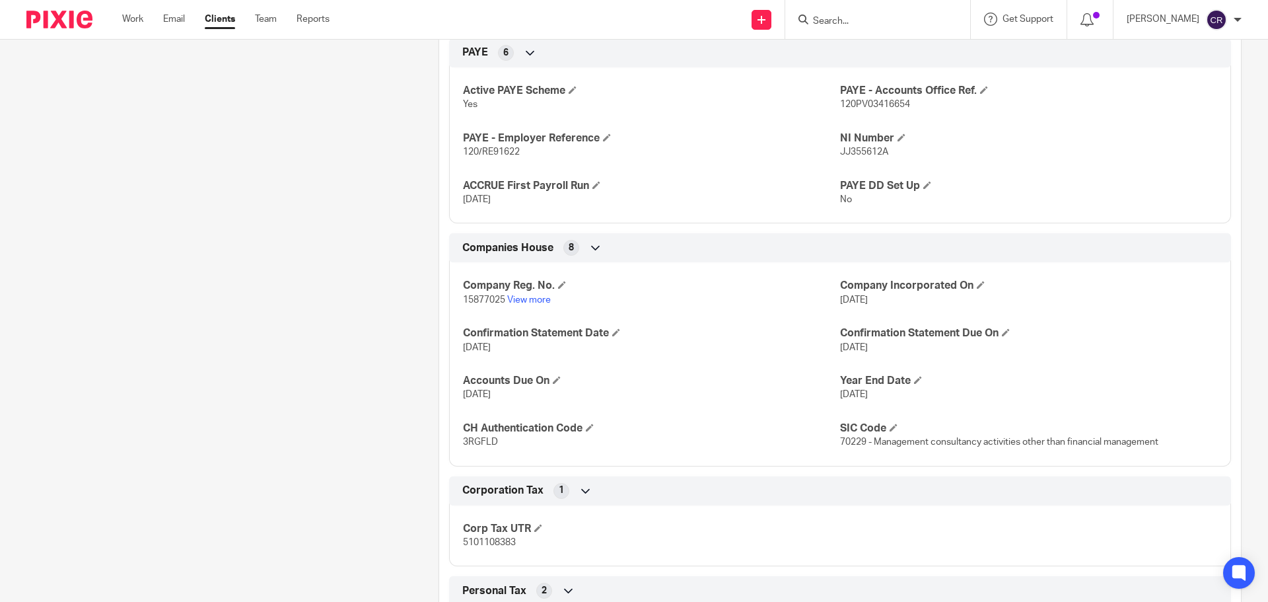
scroll to position [1189, 0]
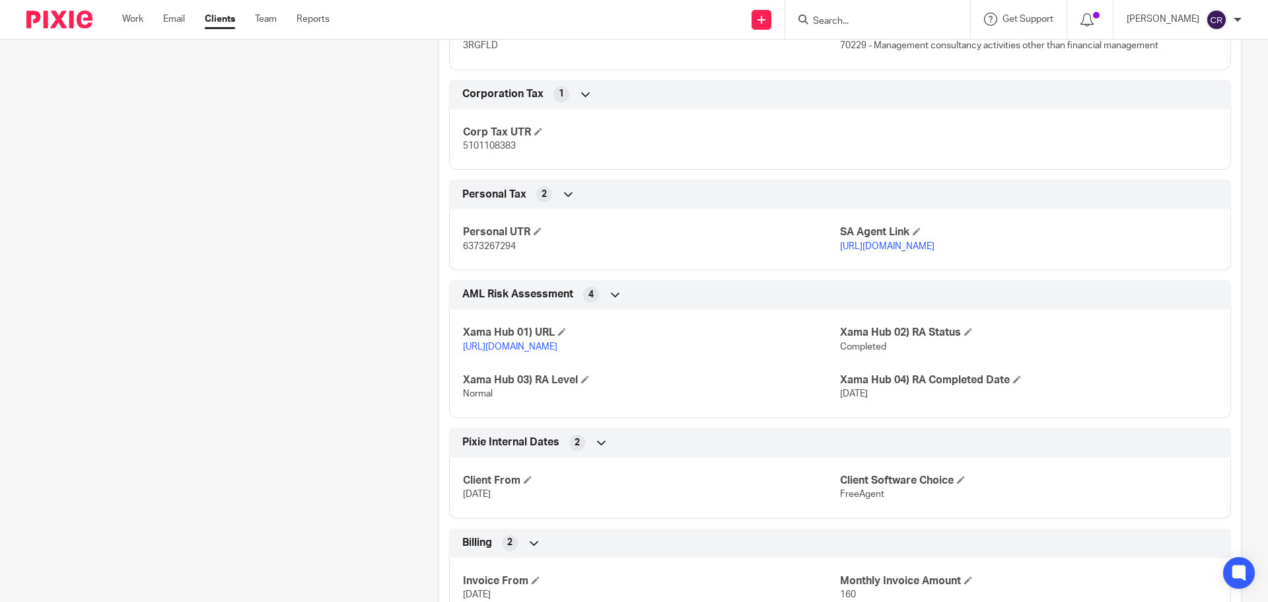
click at [486, 151] on span "5101108383" at bounding box center [489, 145] width 53 height 9
copy span "5101108383"
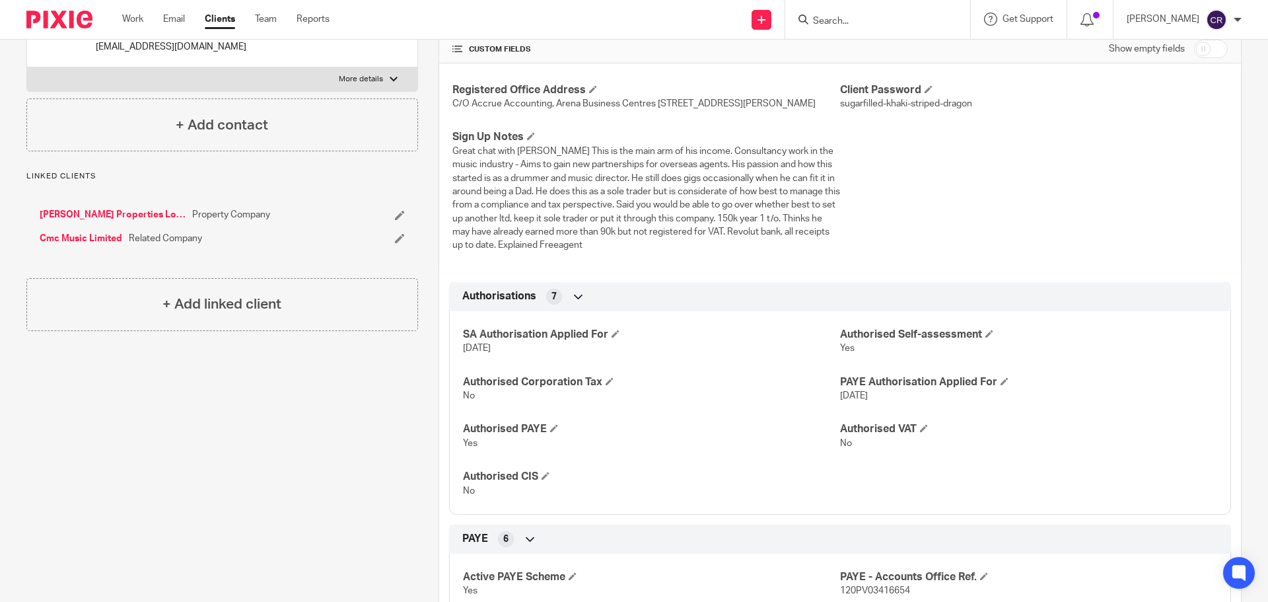
scroll to position [132, 0]
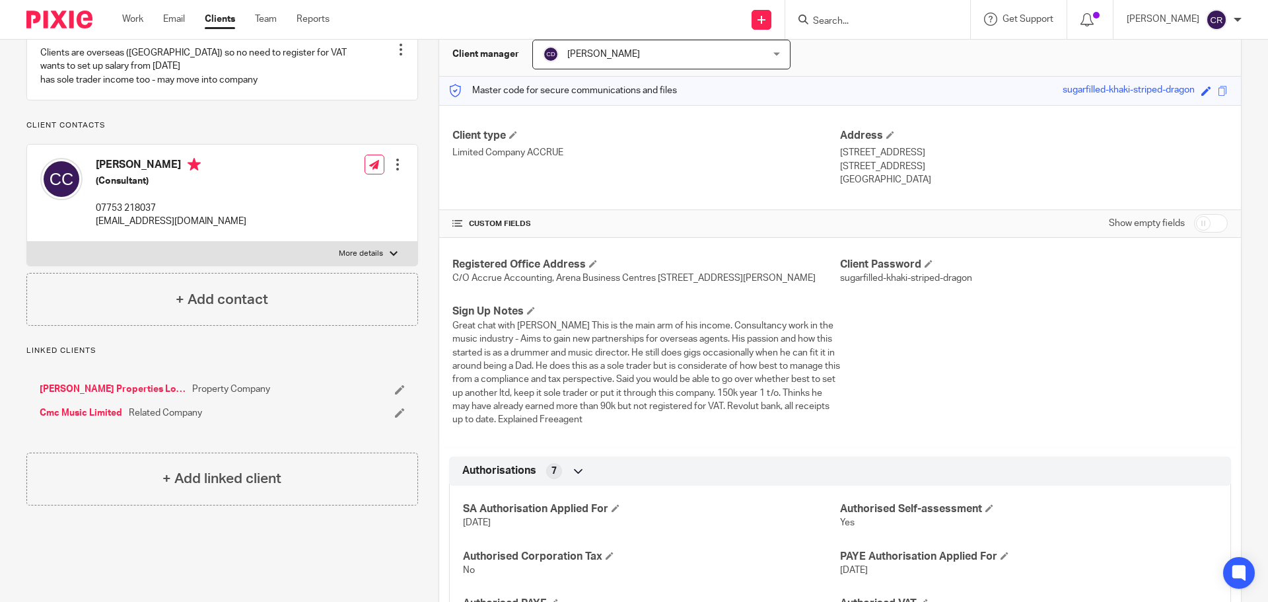
drag, startPoint x: 495, startPoint y: 287, endPoint x: 450, endPoint y: 290, distance: 45.7
click at [452, 285] on p "C/O Accrue Accounting, Arena Business Centres [STREET_ADDRESS][PERSON_NAME]" at bounding box center [646, 277] width 388 height 13
copy span "BH17 7FP"
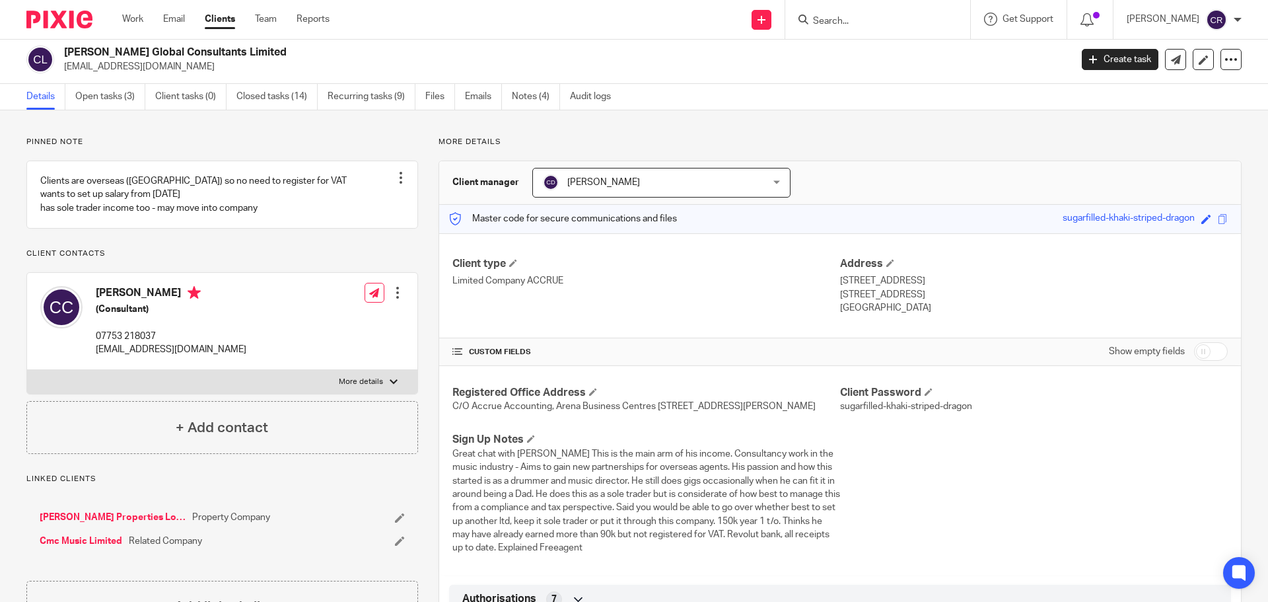
scroll to position [0, 0]
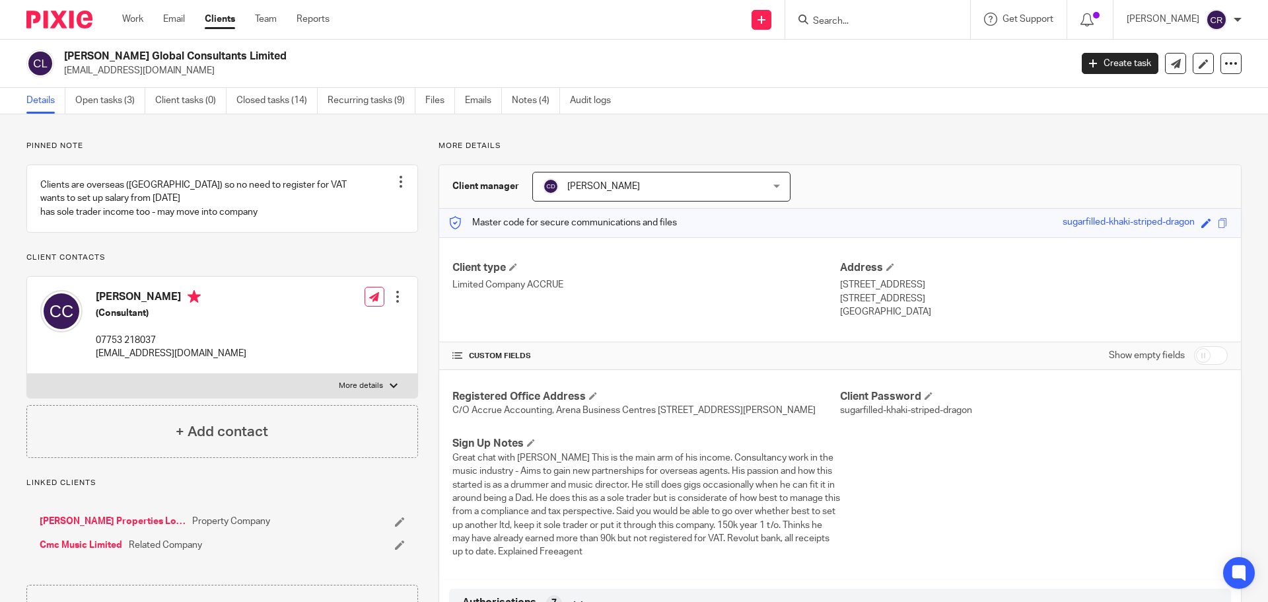
click at [110, 67] on p "[EMAIL_ADDRESS][DOMAIN_NAME]" at bounding box center [563, 70] width 998 height 13
click at [110, 55] on h2 "[PERSON_NAME] Global Consultants Limited" at bounding box center [463, 57] width 799 height 14
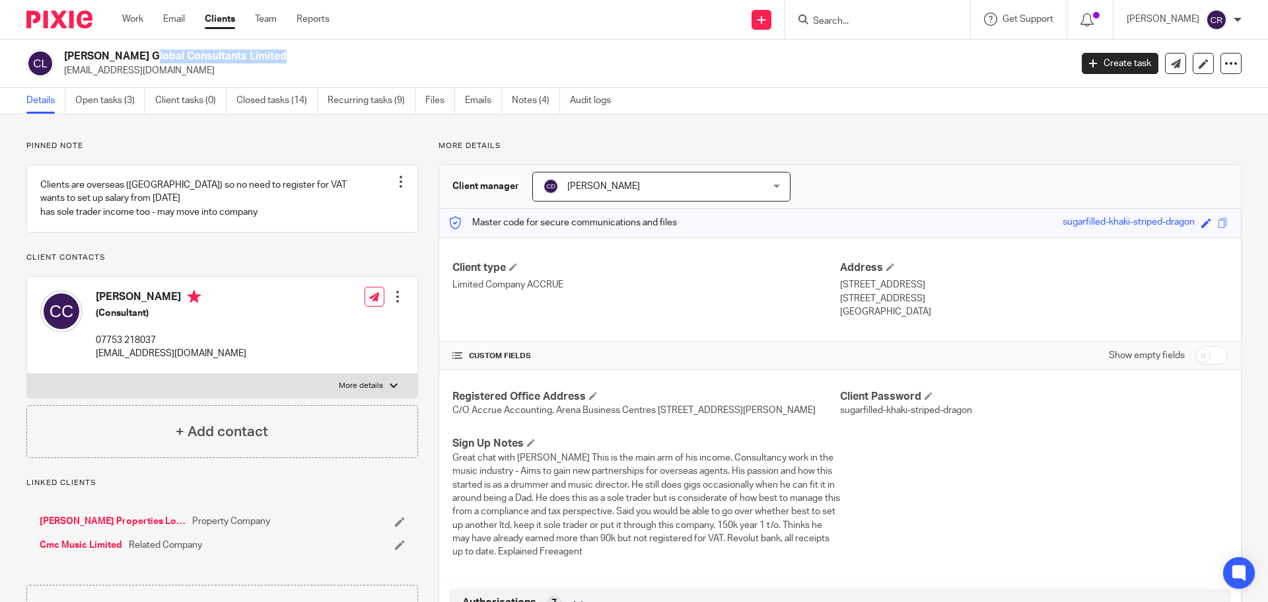
click at [110, 55] on h2 "[PERSON_NAME] Global Consultants Limited" at bounding box center [463, 57] width 799 height 14
copy div "[PERSON_NAME] Global Consultants Limited"
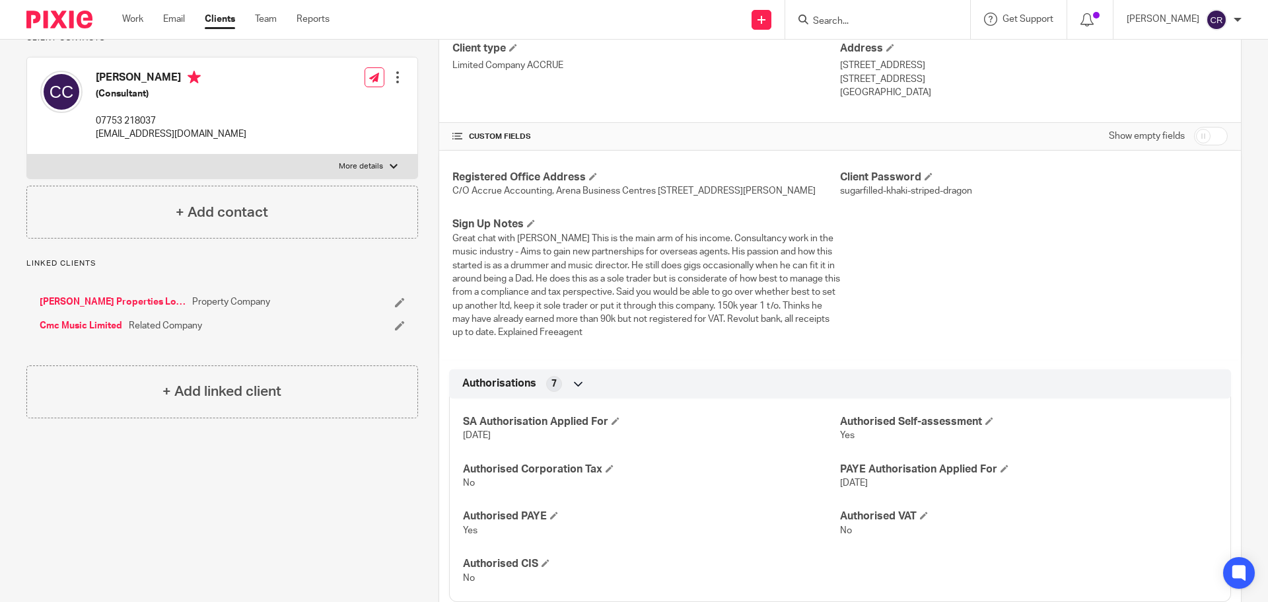
scroll to position [198, 0]
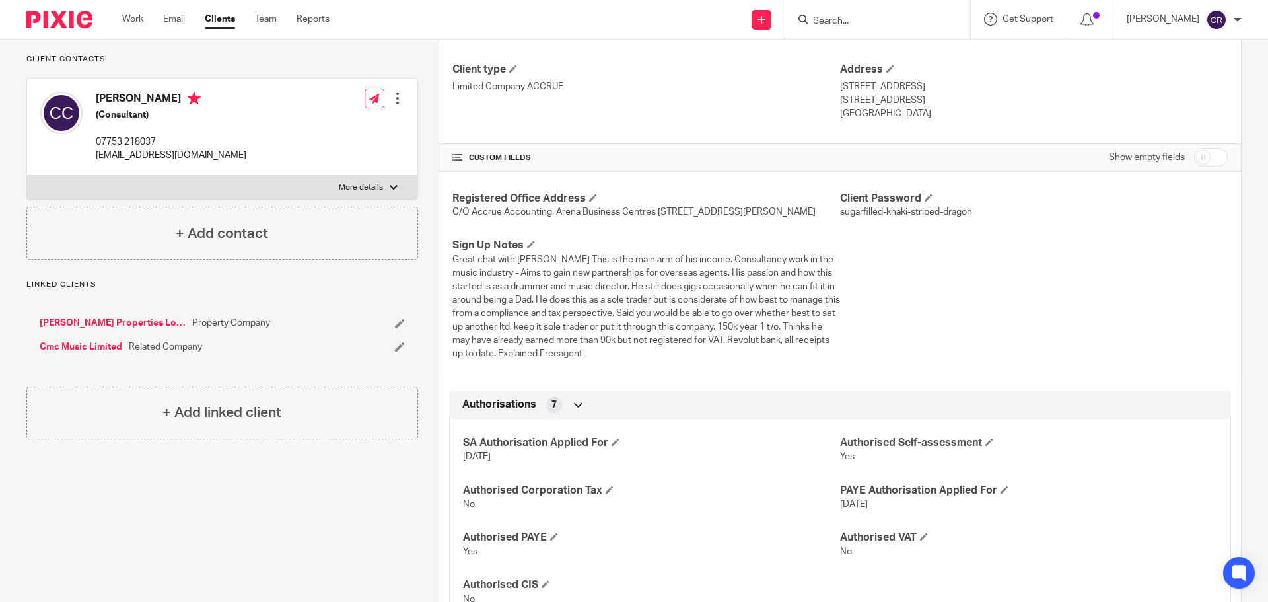
click at [1218, 158] on div "CUSTOM FIELDS Show empty fields" at bounding box center [840, 157] width 802 height 27
click at [1215, 159] on input "checkbox" at bounding box center [1211, 157] width 34 height 18
checkbox input "true"
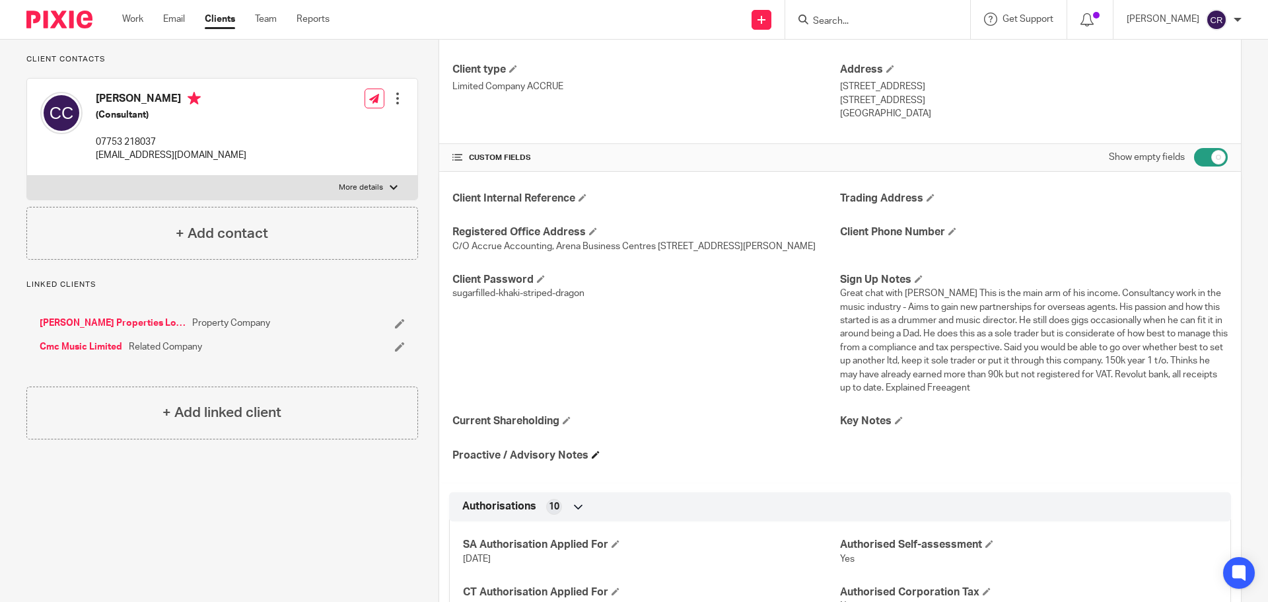
scroll to position [528, 0]
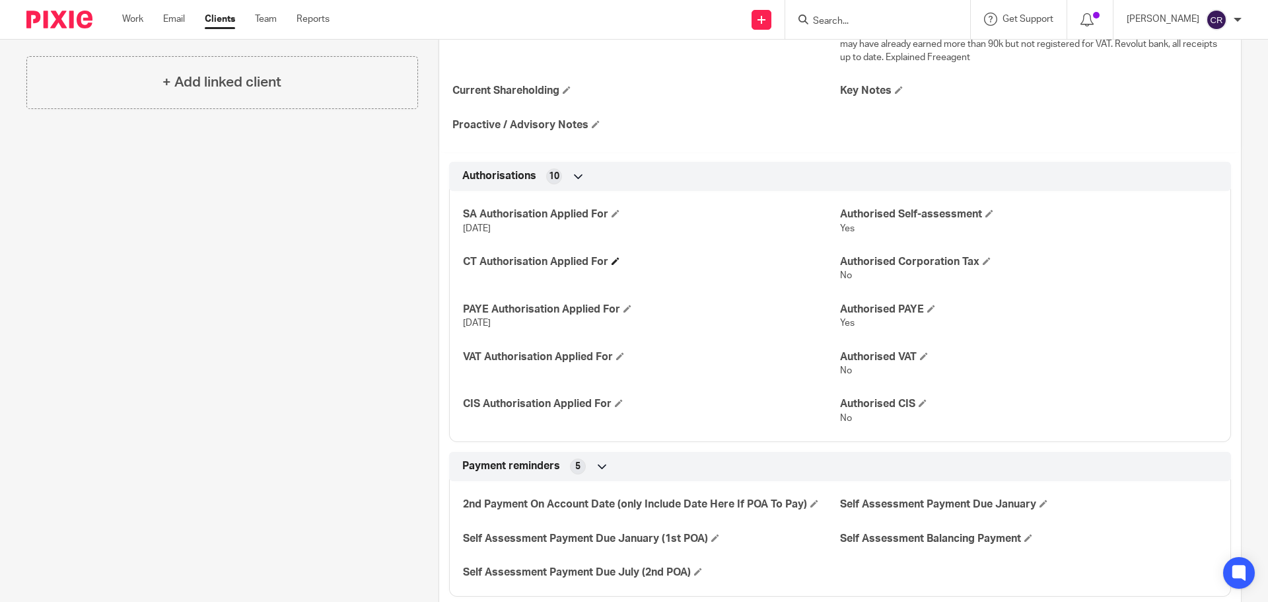
drag, startPoint x: 608, startPoint y: 273, endPoint x: 616, endPoint y: 273, distance: 8.0
click at [608, 269] on h4 "CT Authorisation Applied For" at bounding box center [651, 262] width 377 height 14
click at [617, 265] on span at bounding box center [616, 261] width 8 height 8
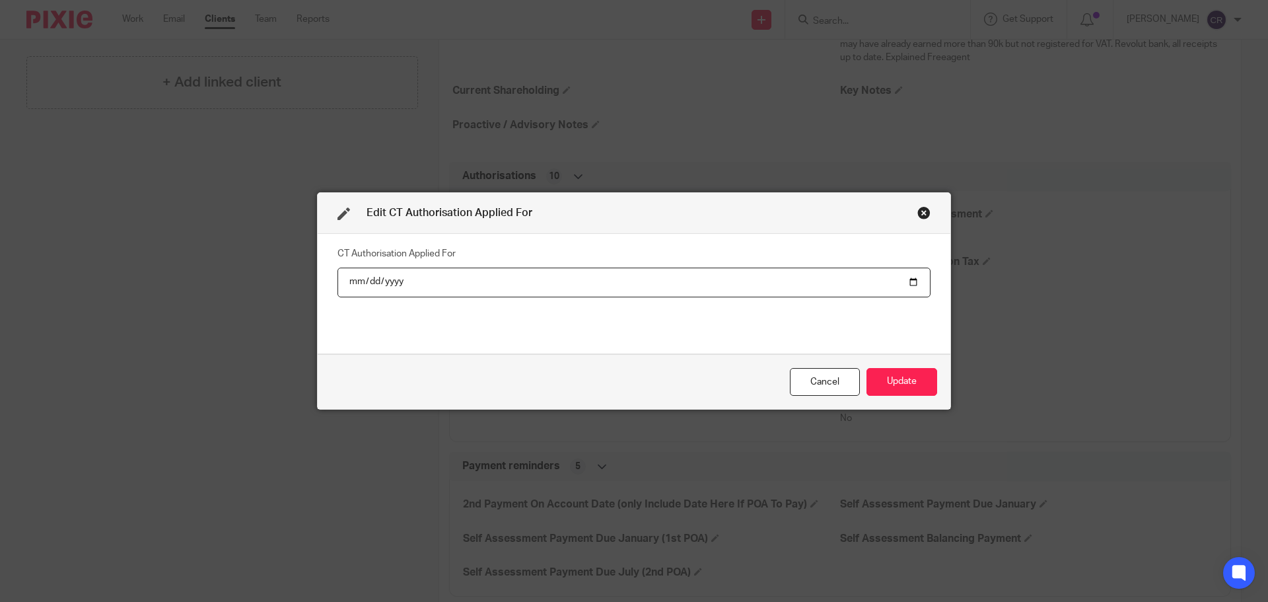
click at [907, 277] on input "date" at bounding box center [634, 282] width 593 height 30
type input "[DATE]"
drag, startPoint x: 903, startPoint y: 378, endPoint x: 773, endPoint y: 13, distance: 387.7
click at [900, 372] on button "Update" at bounding box center [902, 382] width 71 height 28
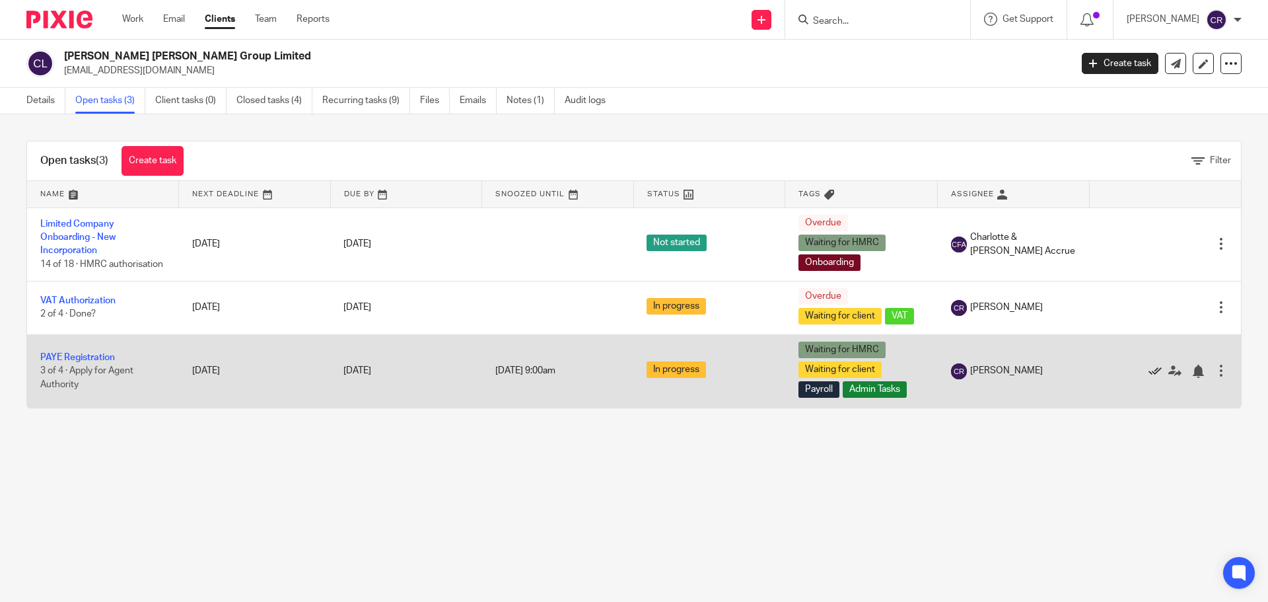
click at [1149, 378] on icon at bounding box center [1155, 371] width 13 height 13
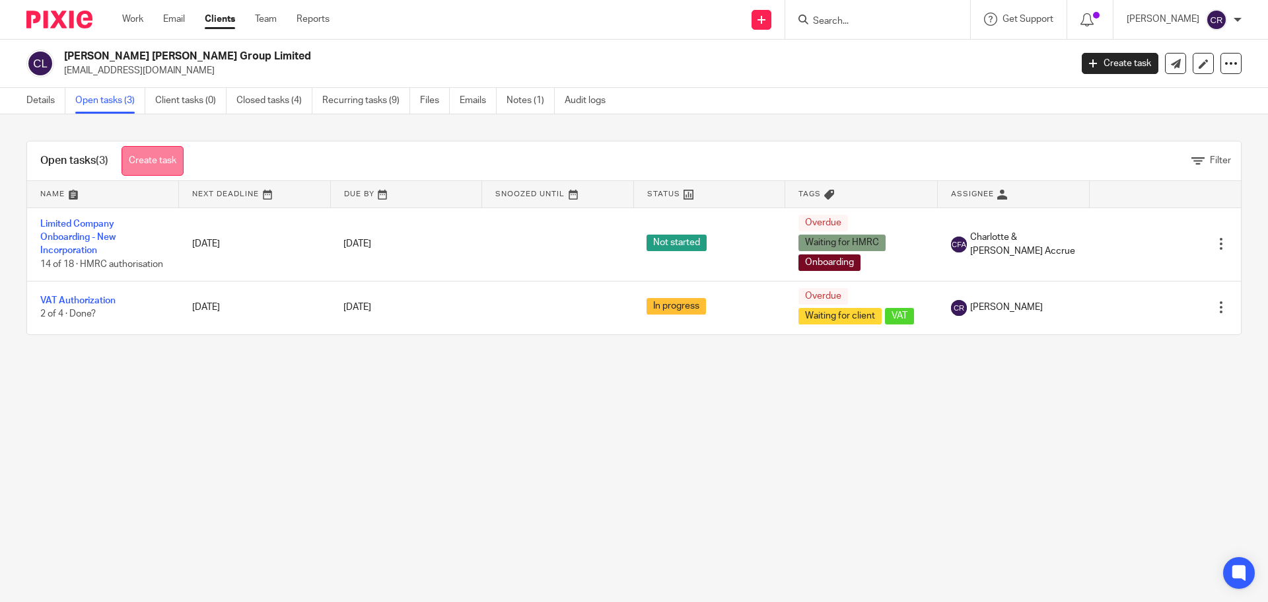
click at [156, 166] on link "Create task" at bounding box center [153, 161] width 62 height 30
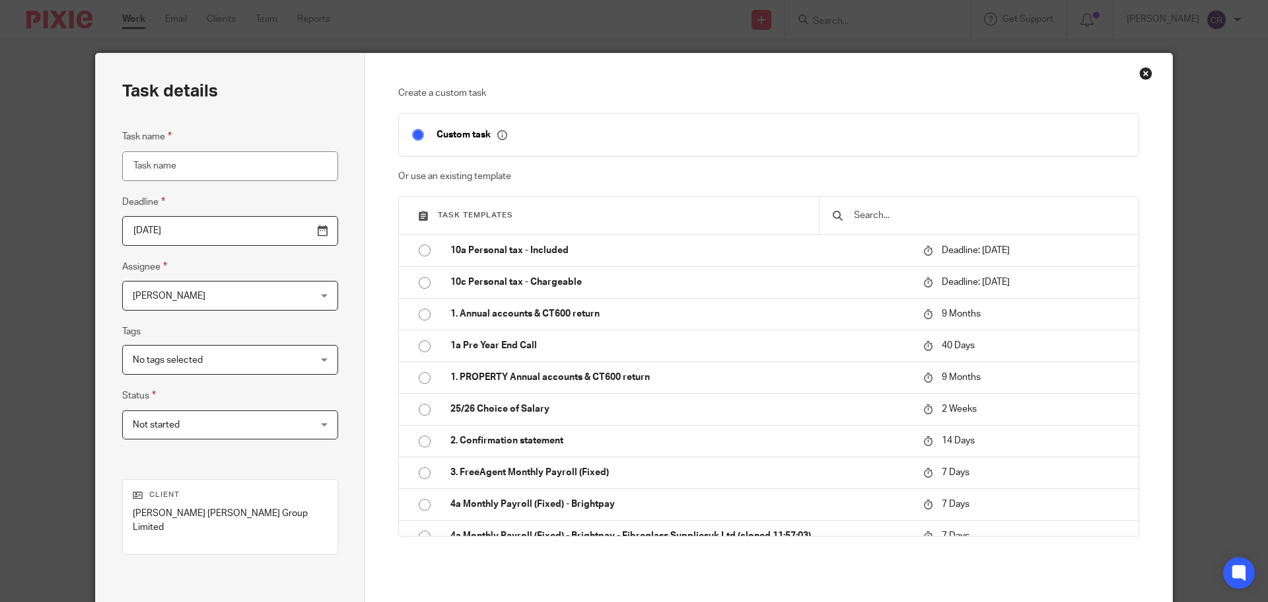
click at [986, 203] on div at bounding box center [979, 215] width 320 height 37
drag, startPoint x: 892, startPoint y: 194, endPoint x: 892, endPoint y: 206, distance: 11.9
click at [892, 197] on div "Create a custom task Custom task Or use an existing template Task templates 10a…" at bounding box center [769, 340] width 742 height 506
drag, startPoint x: 892, startPoint y: 206, endPoint x: 897, endPoint y: 223, distance: 18.0
click at [896, 218] on div at bounding box center [979, 215] width 320 height 37
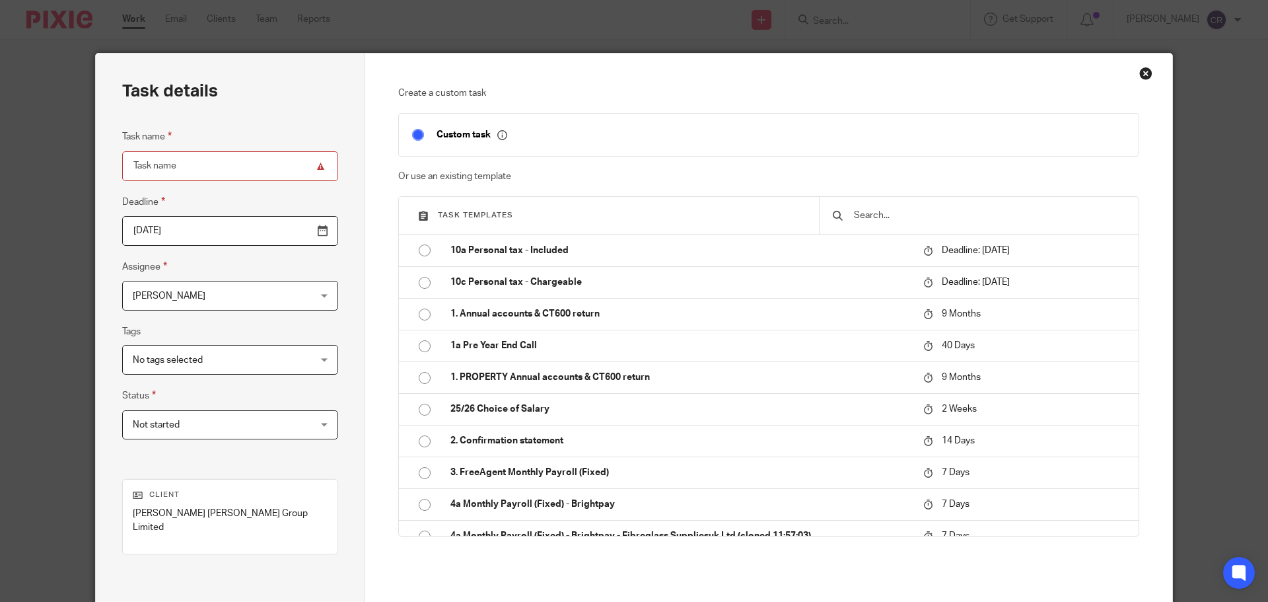
click at [897, 223] on div at bounding box center [979, 215] width 320 height 37
click at [897, 223] on input "text" at bounding box center [989, 215] width 273 height 15
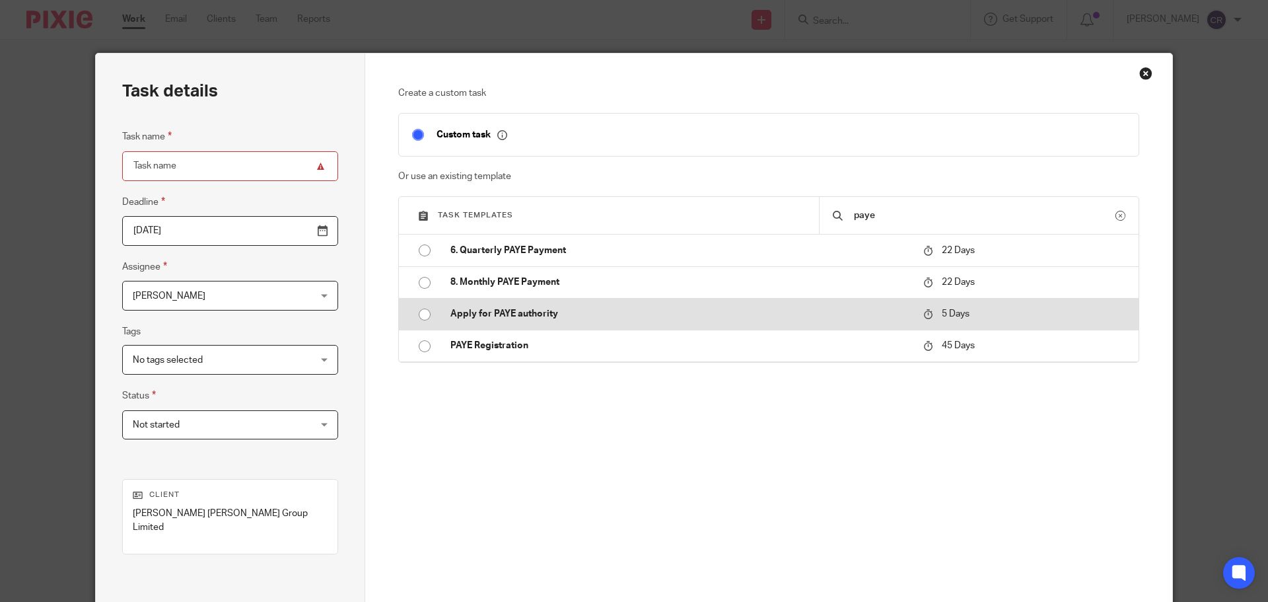
type input "paye"
click at [812, 317] on p "Apply for PAYE authority" at bounding box center [680, 313] width 460 height 13
type input "2025-09-27"
type input "Apply for PAYE authority"
checkbox input "false"
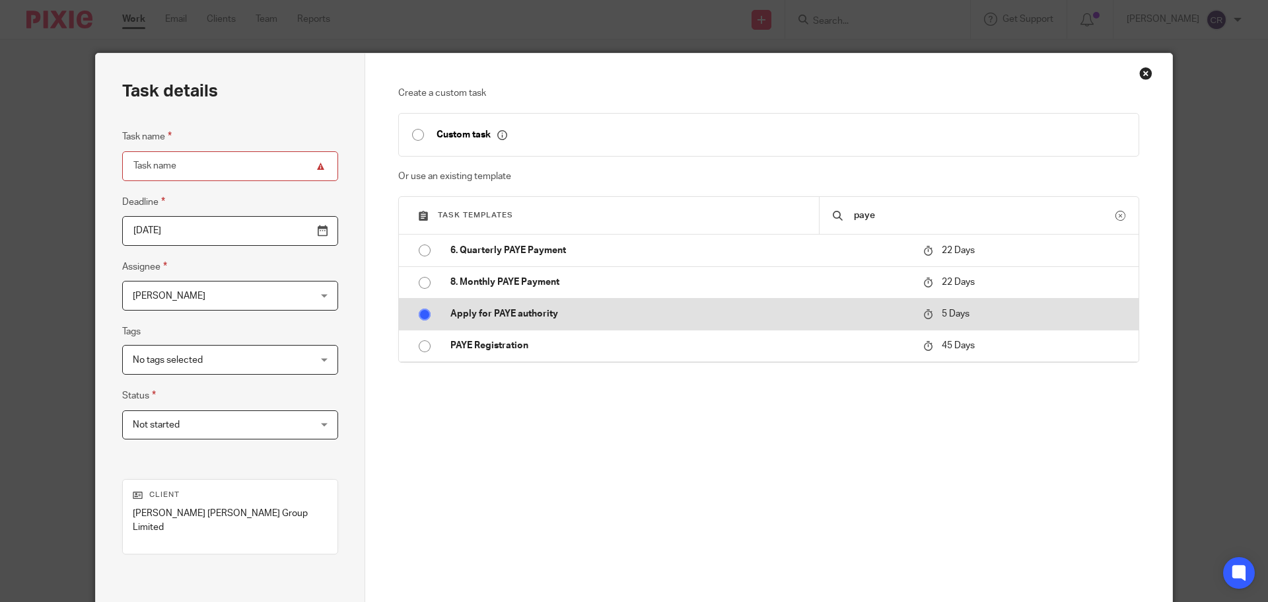
radio input "true"
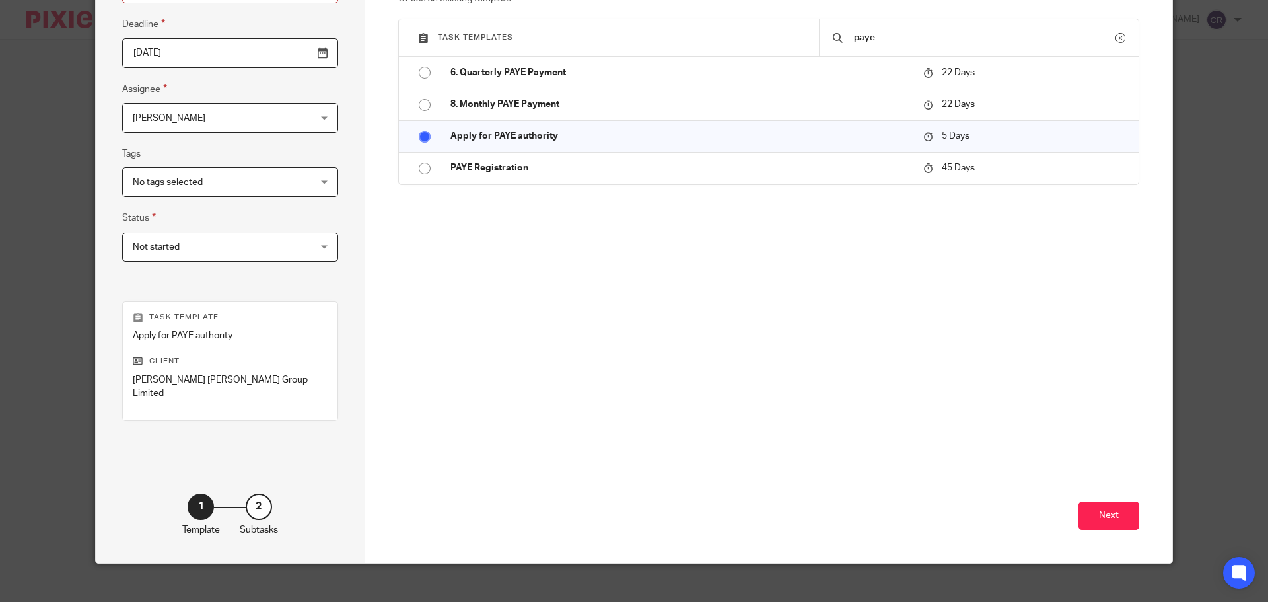
scroll to position [179, 0]
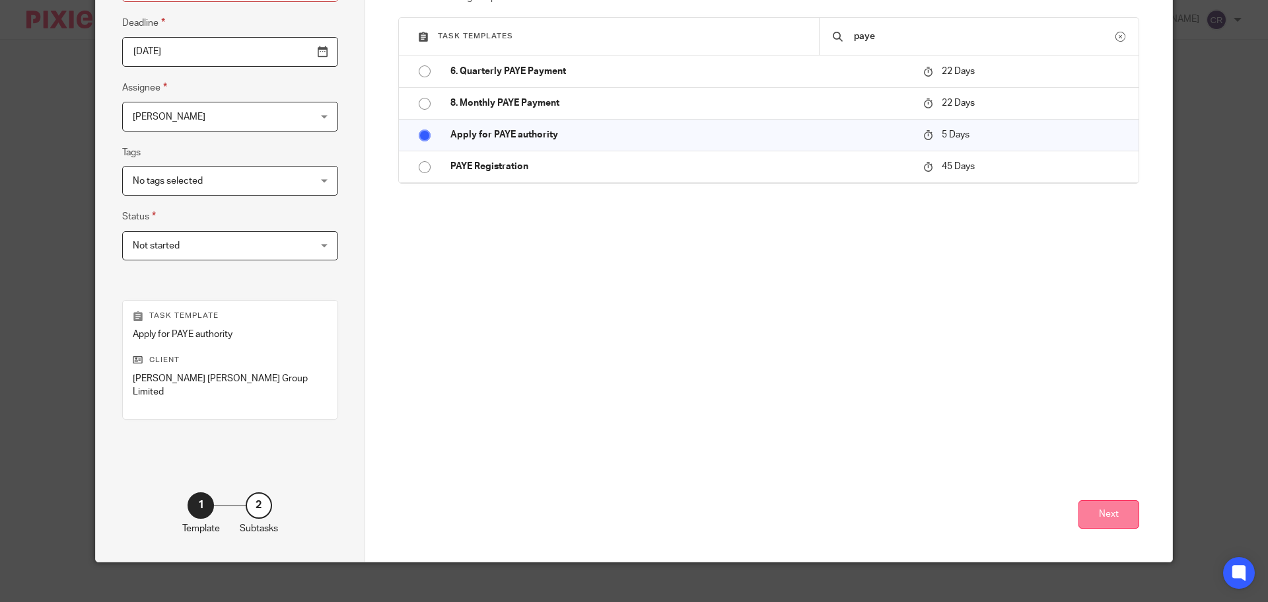
click at [1118, 509] on button "Next" at bounding box center [1109, 514] width 61 height 28
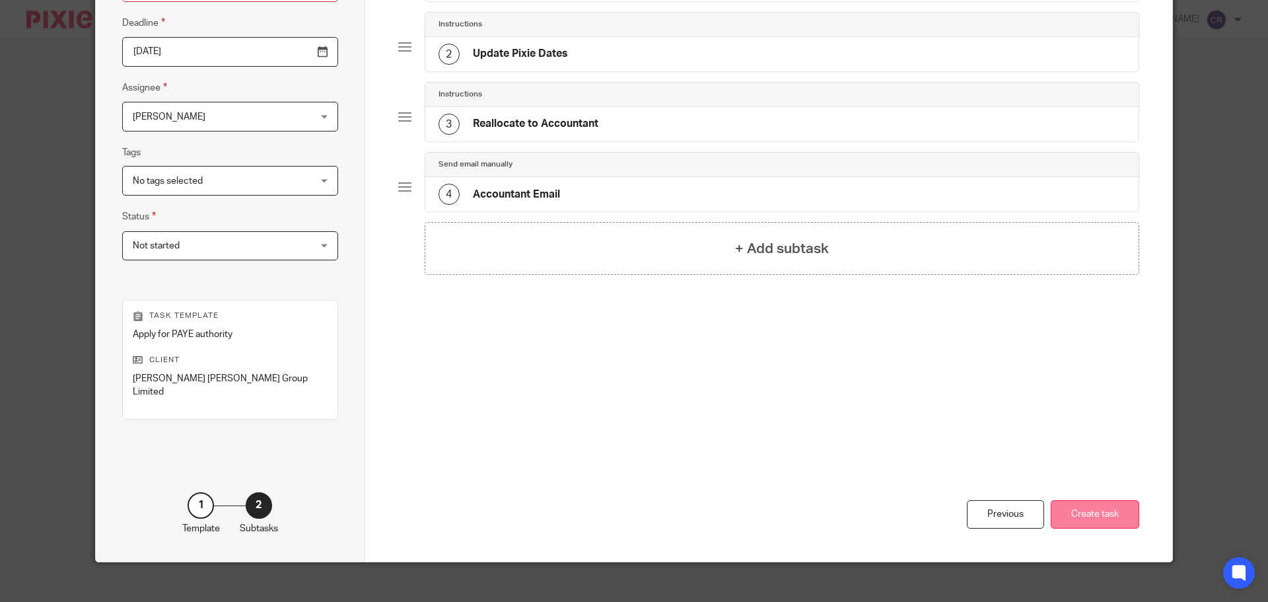
click at [1128, 501] on button "Create task" at bounding box center [1095, 514] width 89 height 28
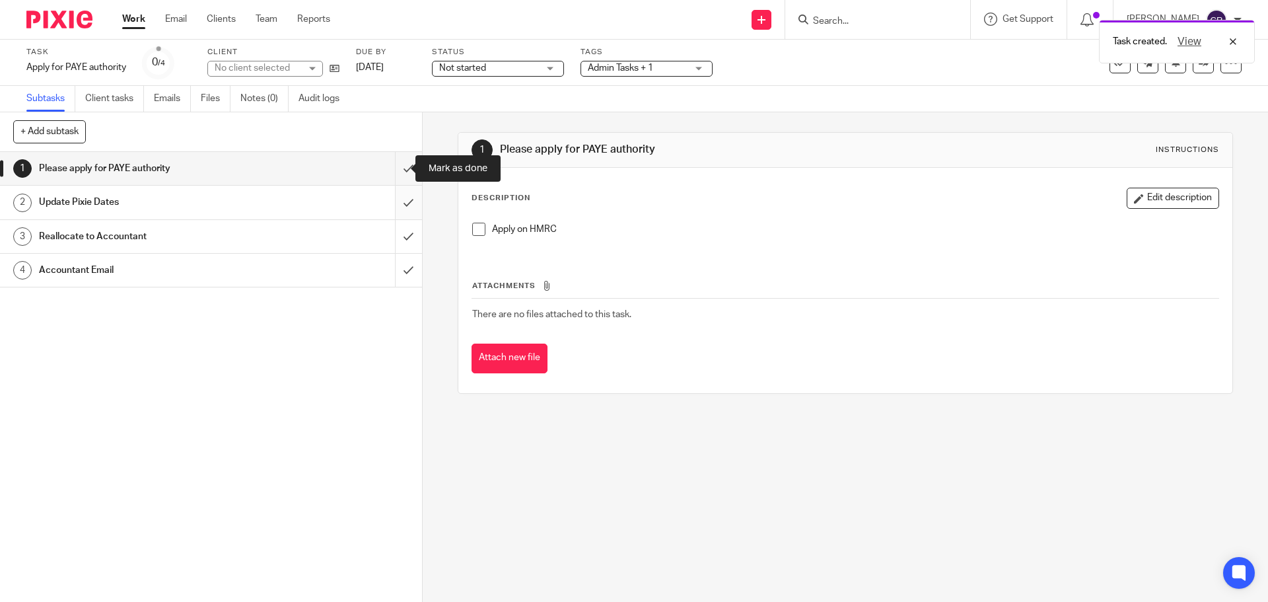
drag, startPoint x: 396, startPoint y: 165, endPoint x: 397, endPoint y: 212, distance: 46.9
click at [397, 168] on input "submit" at bounding box center [211, 168] width 422 height 33
click at [397, 207] on input "submit" at bounding box center [211, 202] width 422 height 33
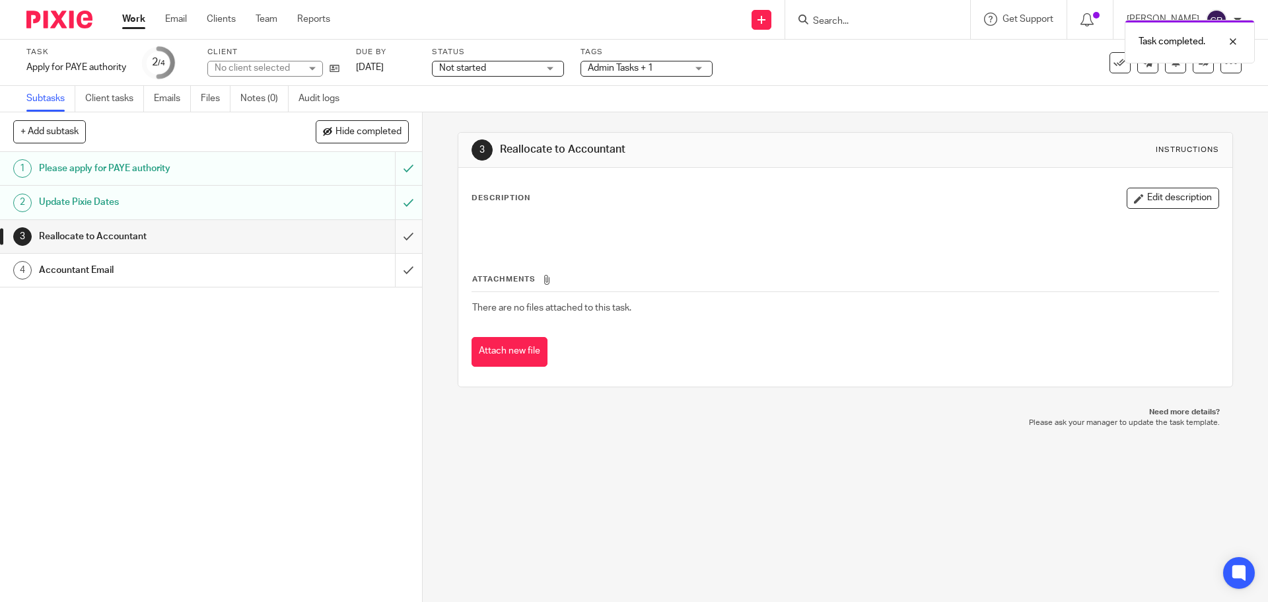
click at [396, 232] on input "submit" at bounding box center [211, 236] width 422 height 33
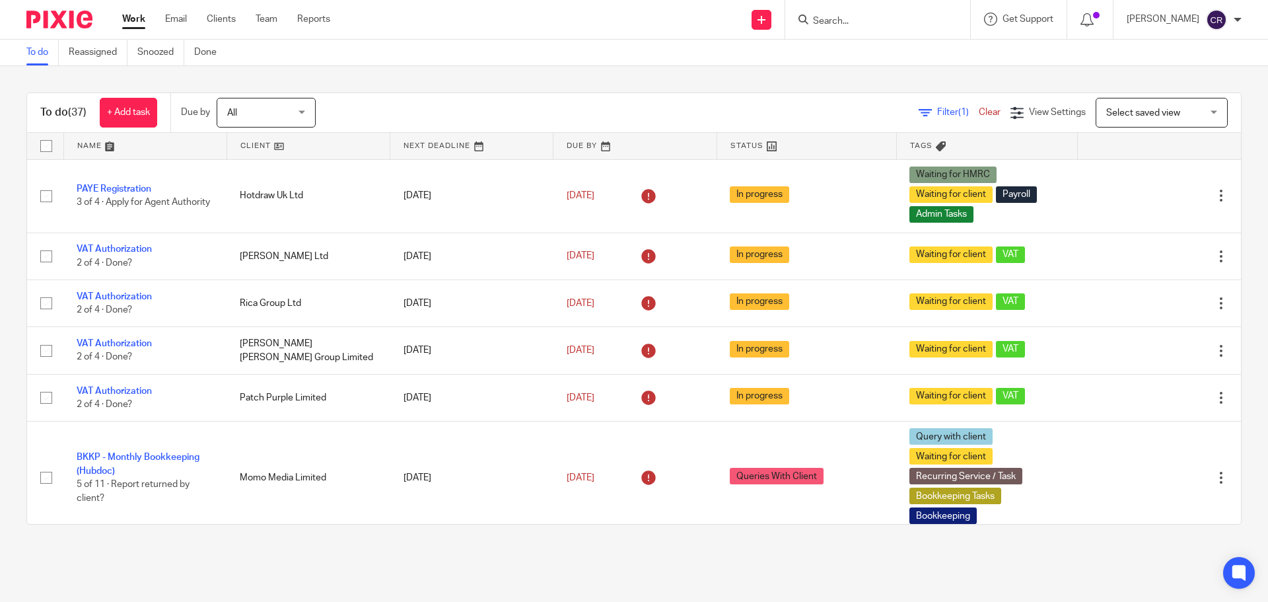
click at [849, 20] on input "Search" at bounding box center [871, 22] width 119 height 12
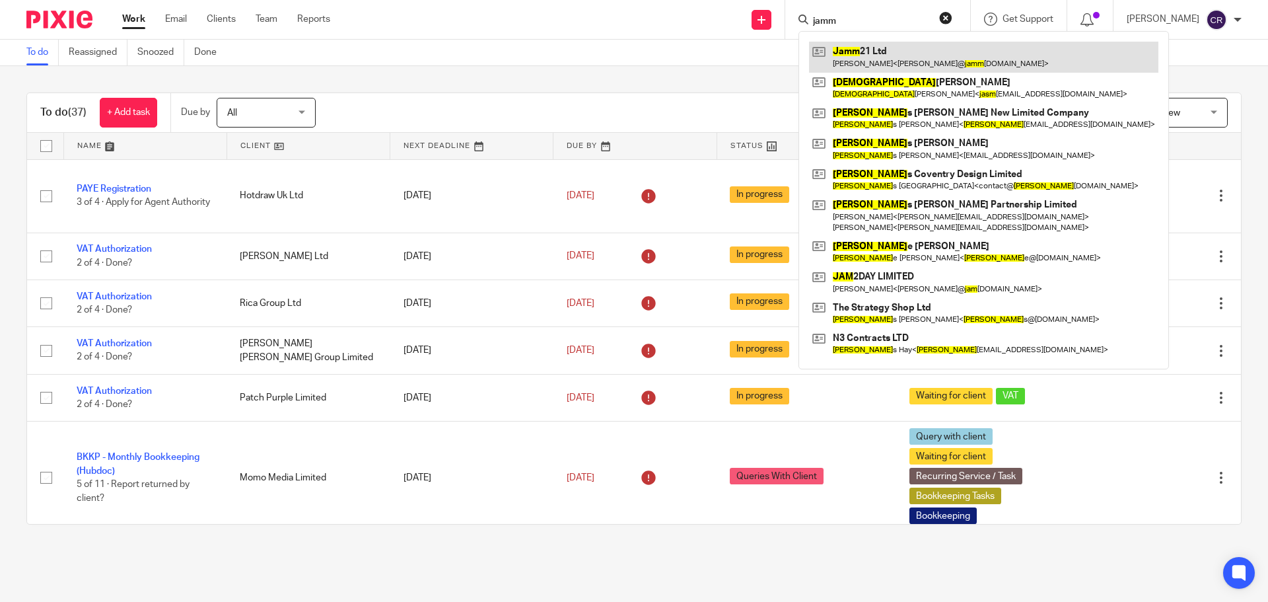
type input "jamm"
click at [883, 52] on link at bounding box center [983, 57] width 349 height 30
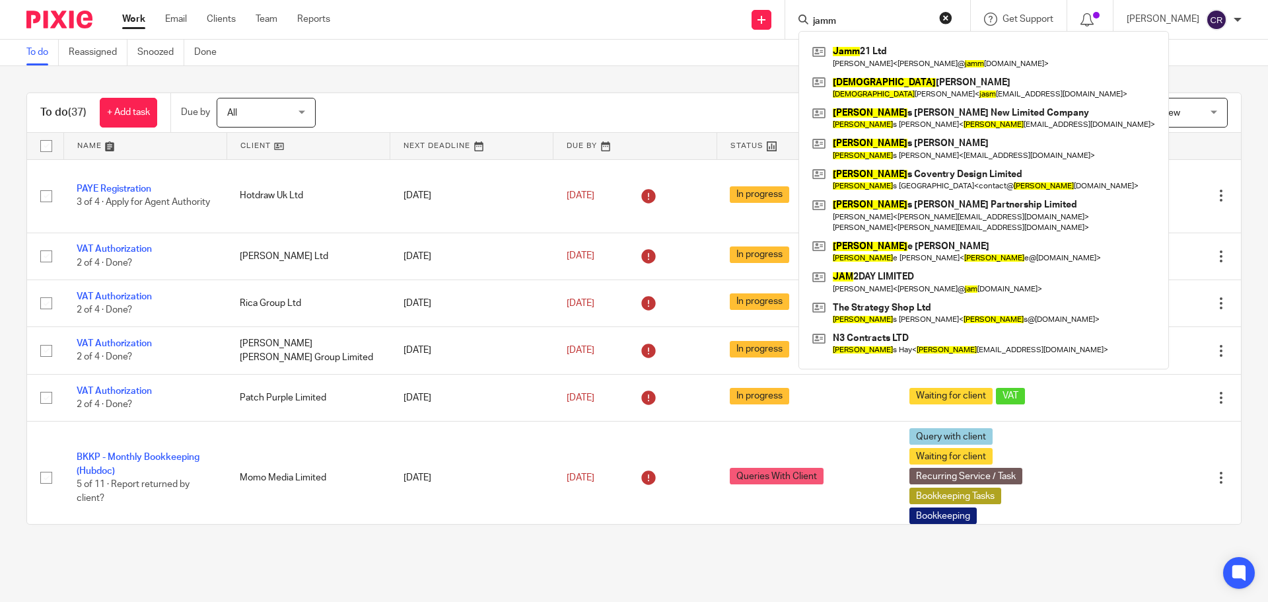
click at [413, 19] on div "Send new email Create task Add client Request signature jamm Jamm 21 Ltd Jessie…" at bounding box center [809, 19] width 918 height 39
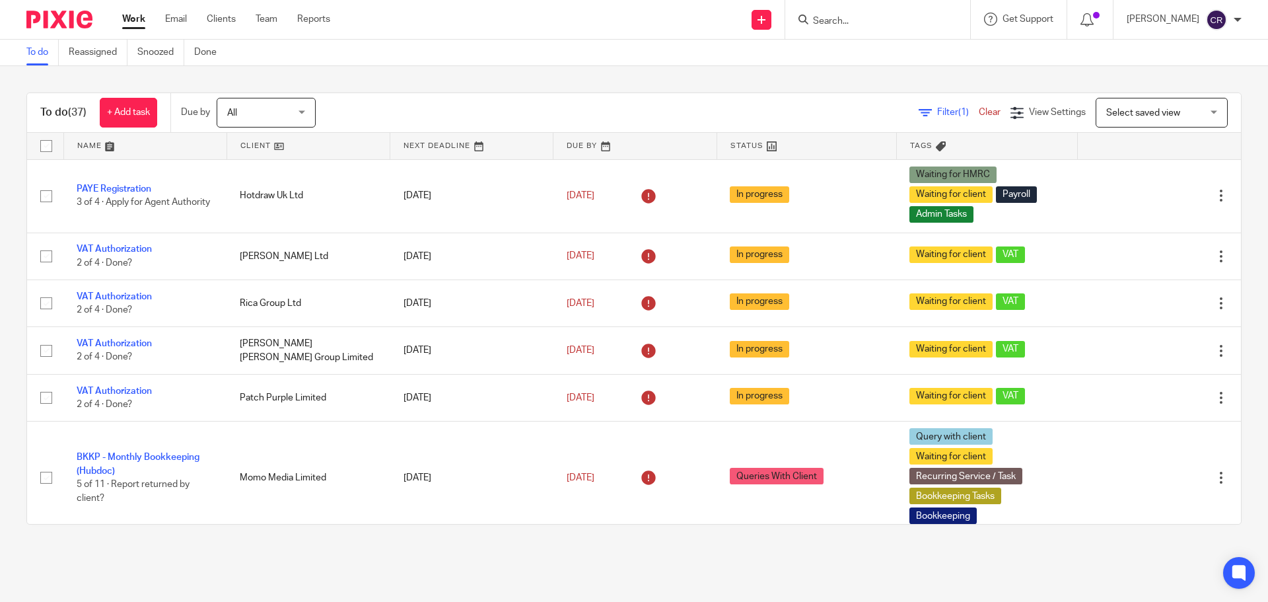
click at [844, 22] on input "Search" at bounding box center [871, 22] width 119 height 12
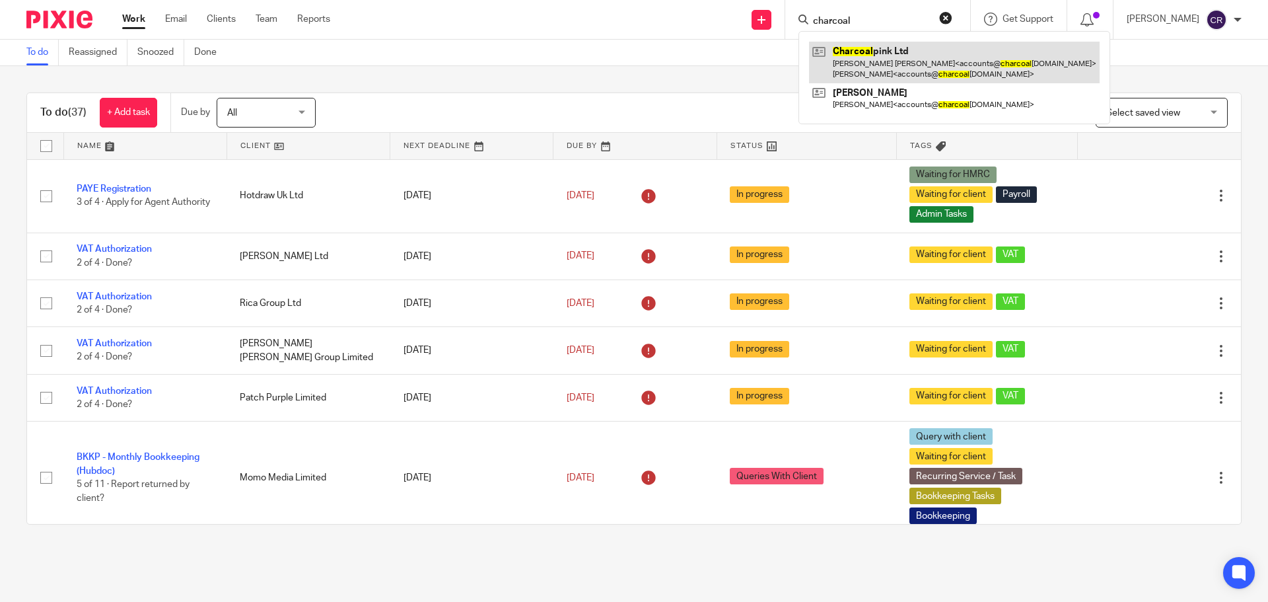
type input "charcoal"
click at [936, 67] on link at bounding box center [954, 62] width 291 height 41
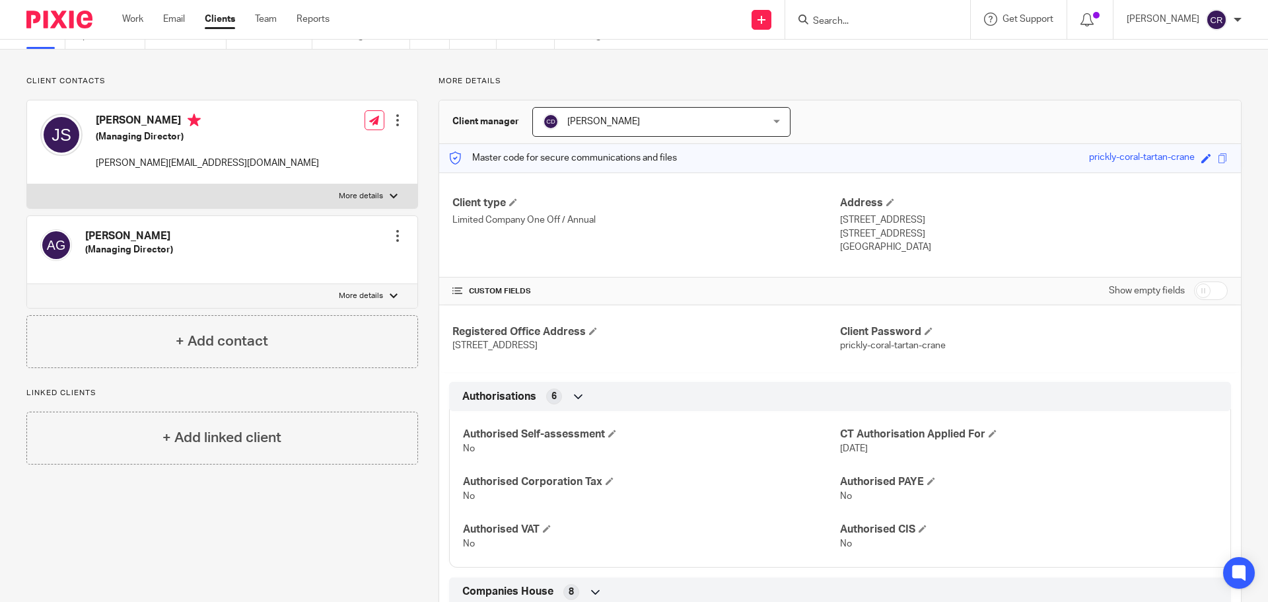
scroll to position [66, 0]
click at [609, 480] on span at bounding box center [610, 480] width 8 height 8
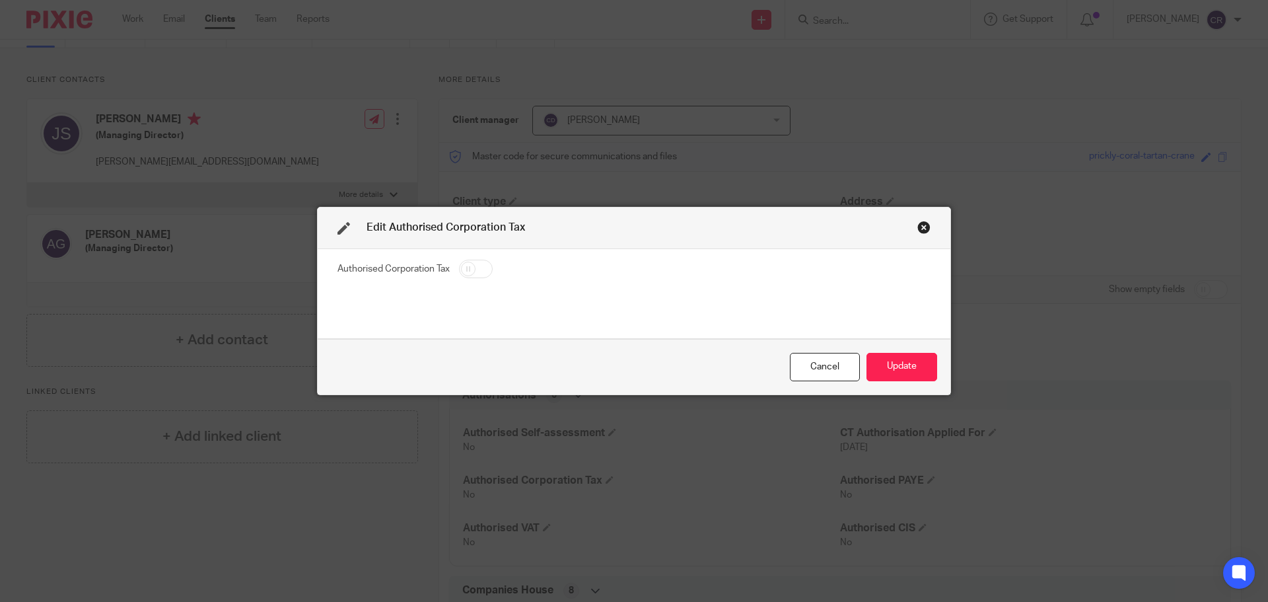
click at [467, 268] on input "checkbox" at bounding box center [476, 269] width 34 height 18
checkbox input "true"
click at [888, 359] on button "Update" at bounding box center [902, 367] width 71 height 28
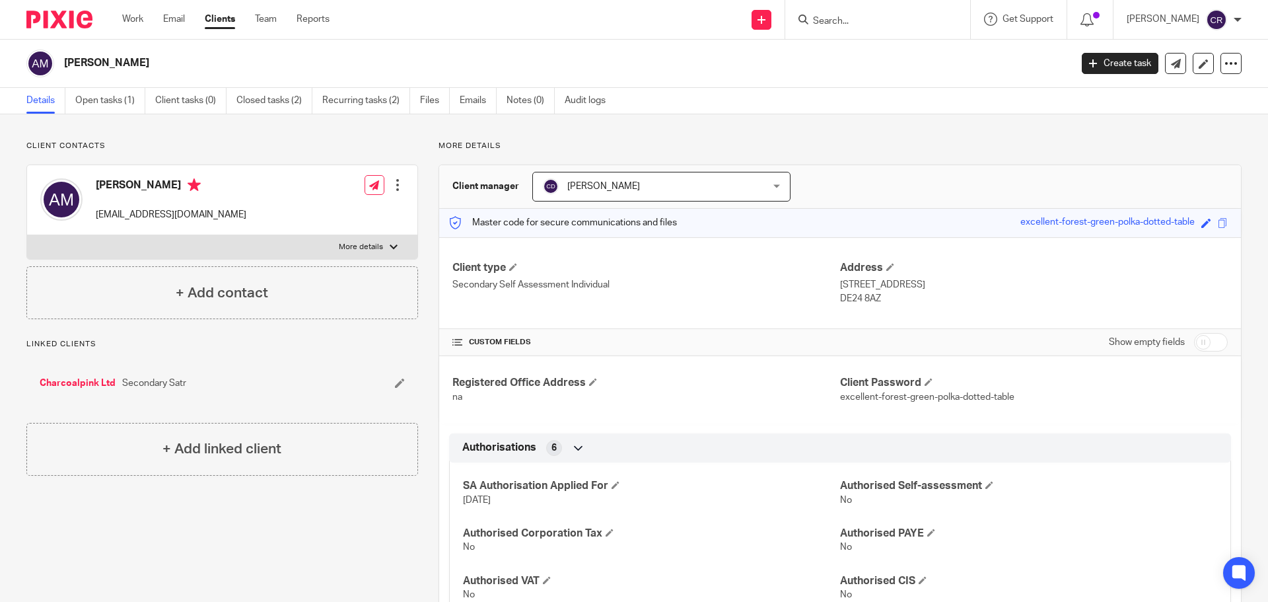
click at [839, 20] on input "Search" at bounding box center [871, 22] width 119 height 12
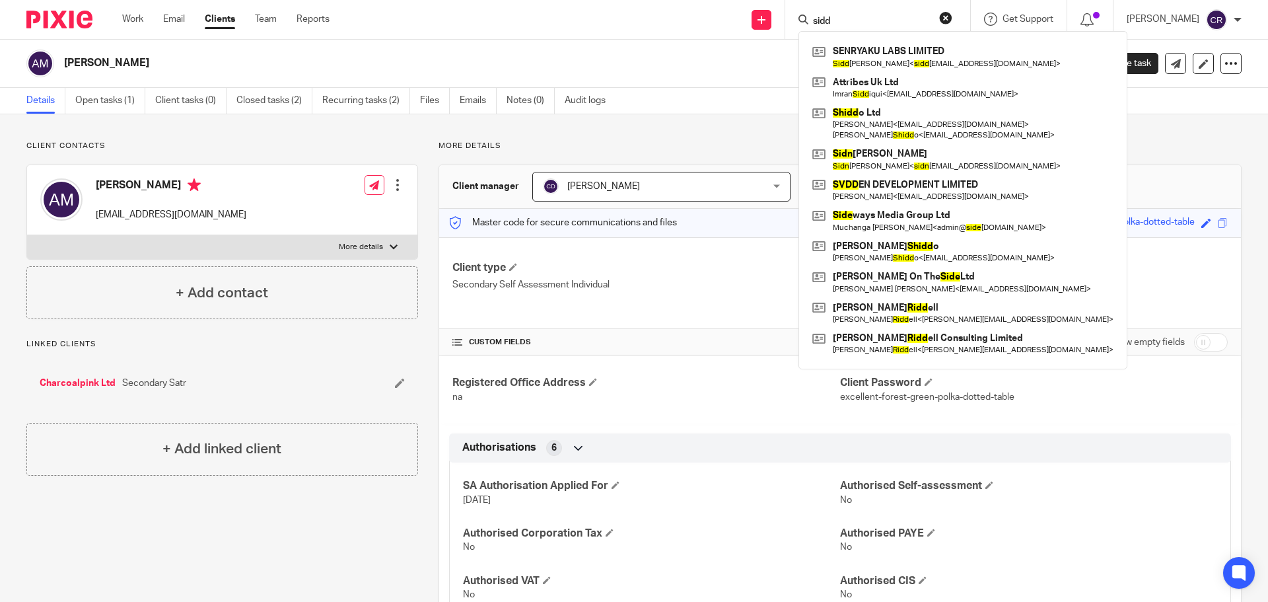
type input "sidd"
click at [951, 17] on button "reset" at bounding box center [945, 17] width 13 height 13
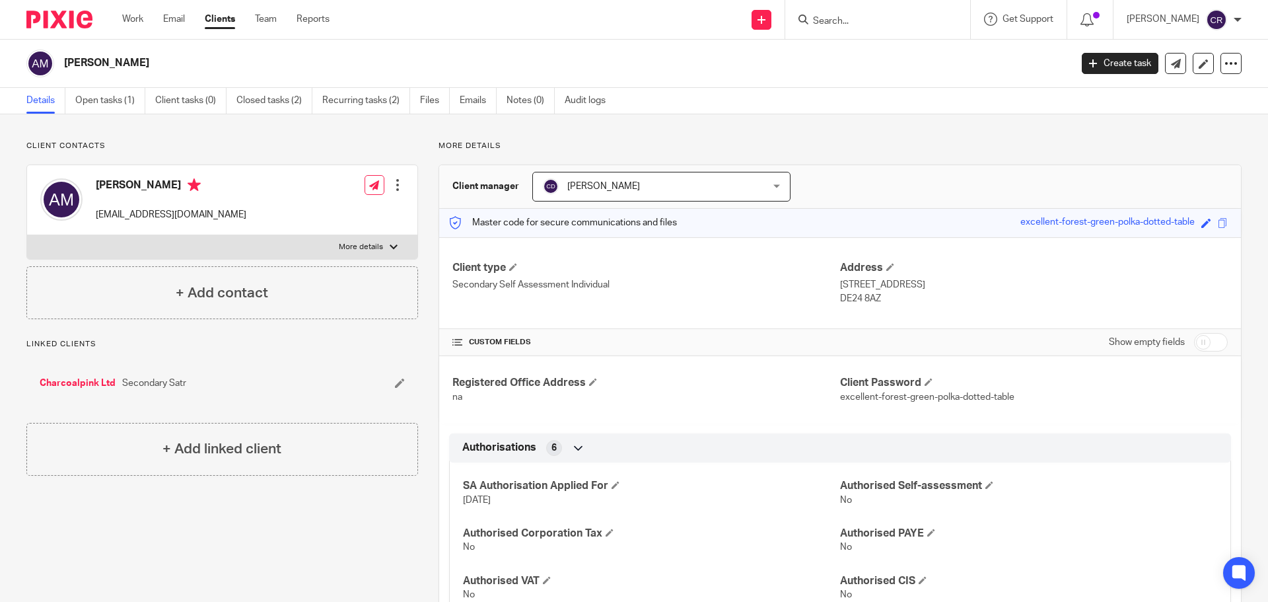
click at [941, 17] on form at bounding box center [882, 19] width 141 height 17
click at [841, 22] on input "Search" at bounding box center [871, 22] width 119 height 12
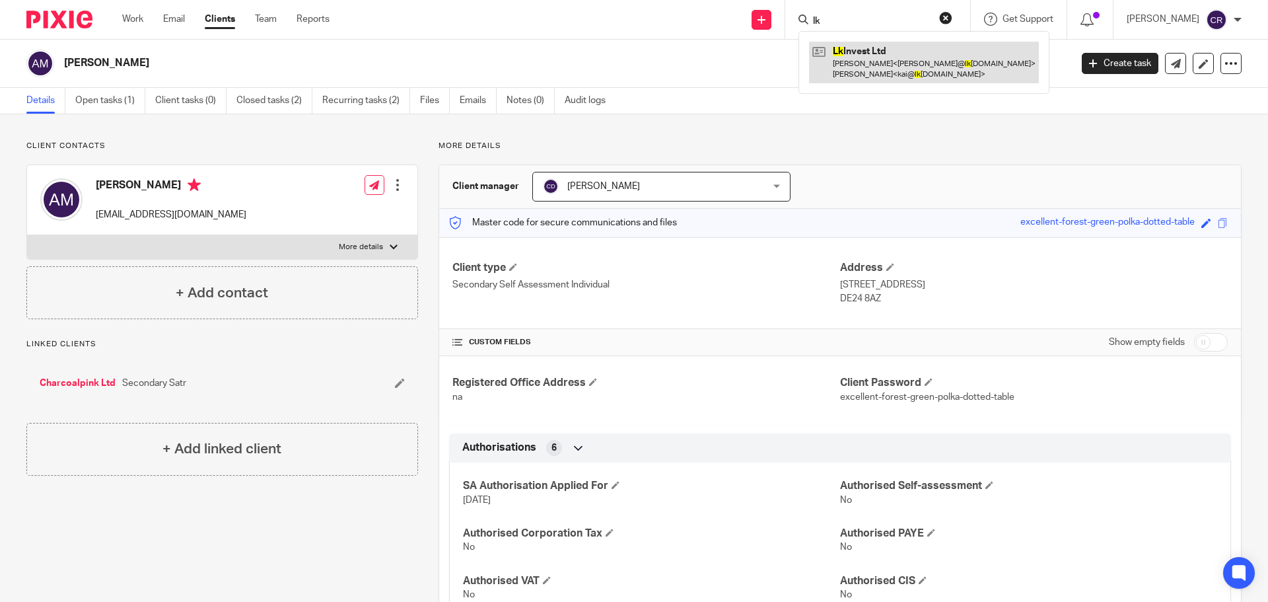
type input "lk"
click at [873, 61] on link at bounding box center [924, 62] width 230 height 41
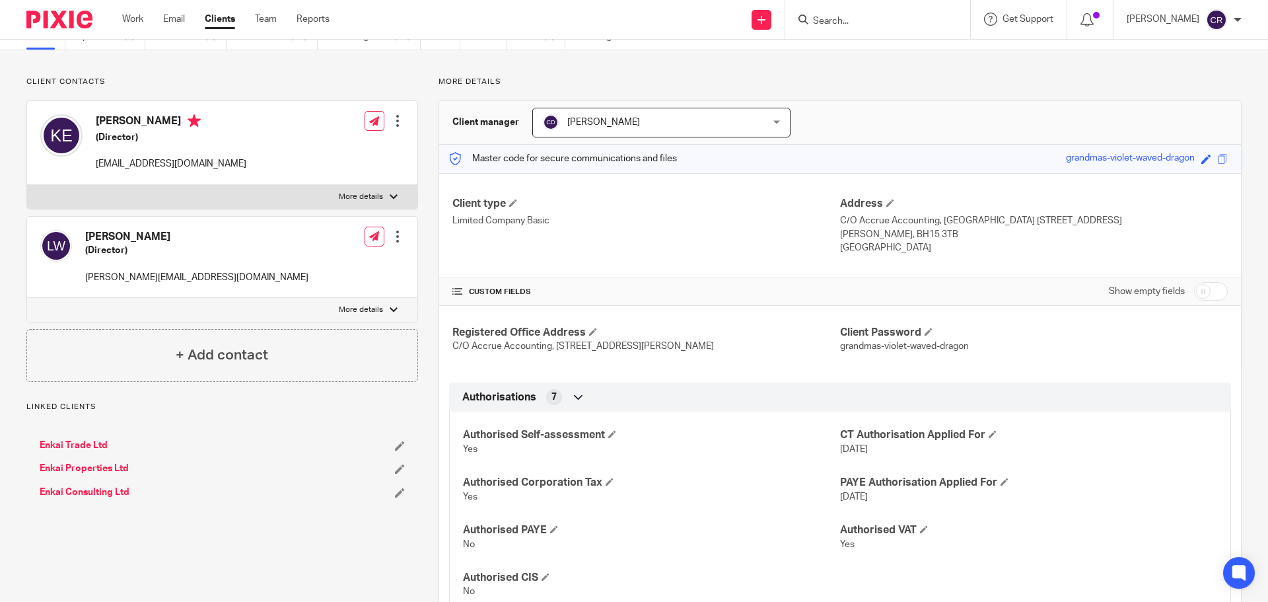
scroll to position [66, 0]
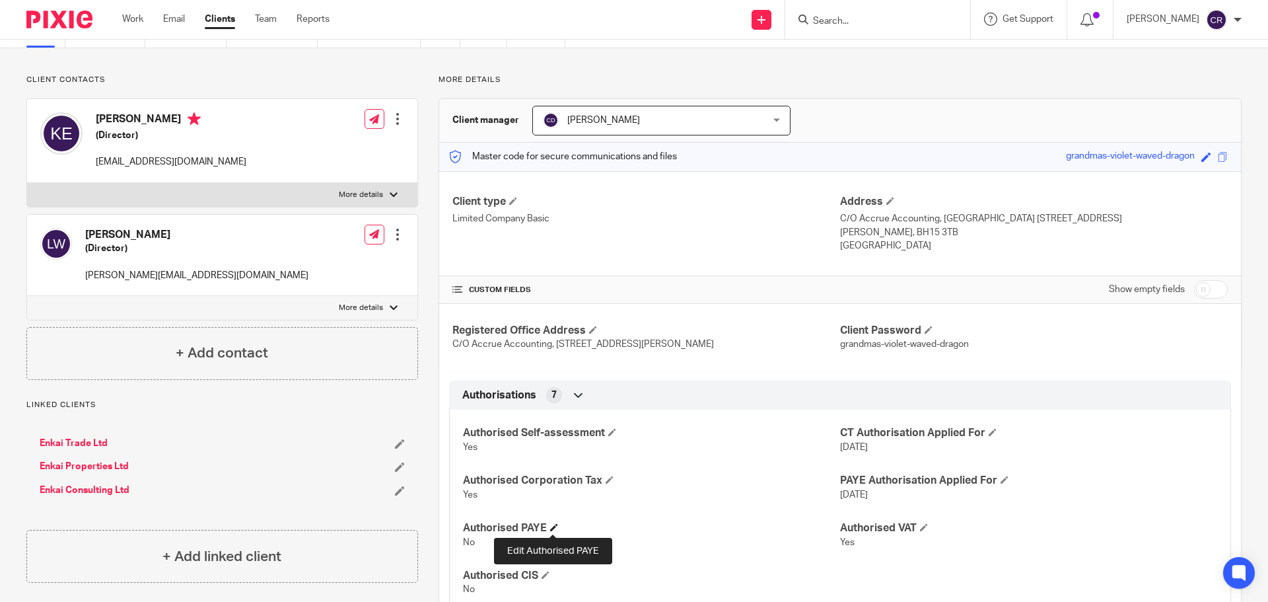
click at [551, 526] on span at bounding box center [554, 527] width 8 height 8
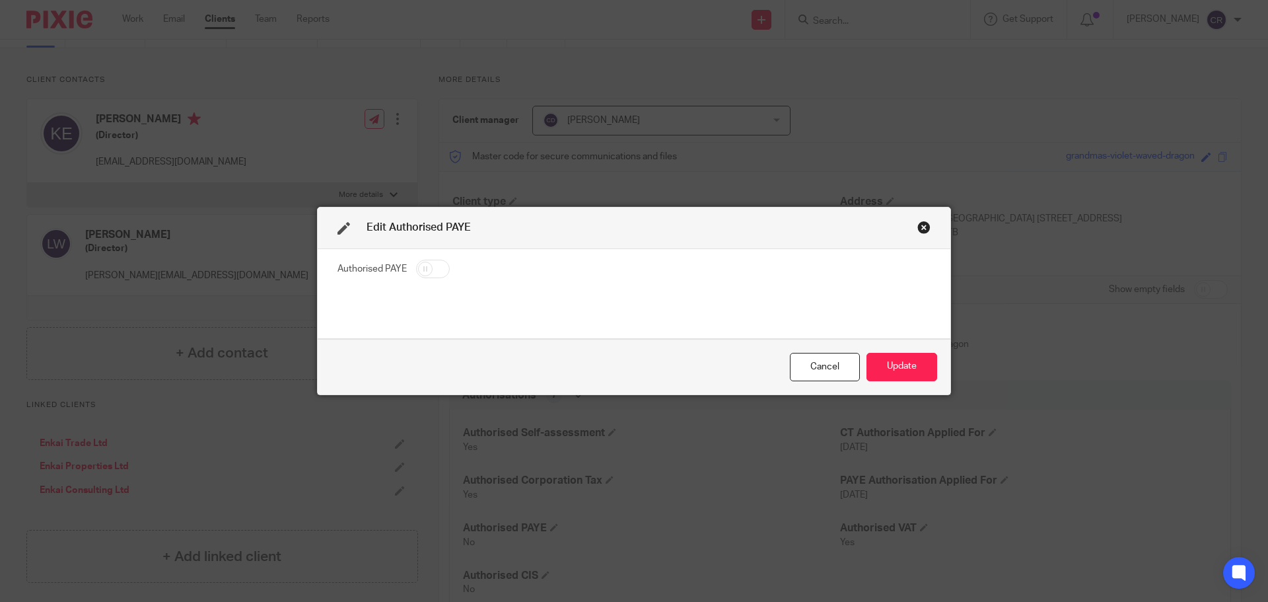
click at [423, 265] on input "checkbox" at bounding box center [433, 269] width 34 height 18
checkbox input "true"
click at [897, 367] on button "Update" at bounding box center [902, 367] width 71 height 28
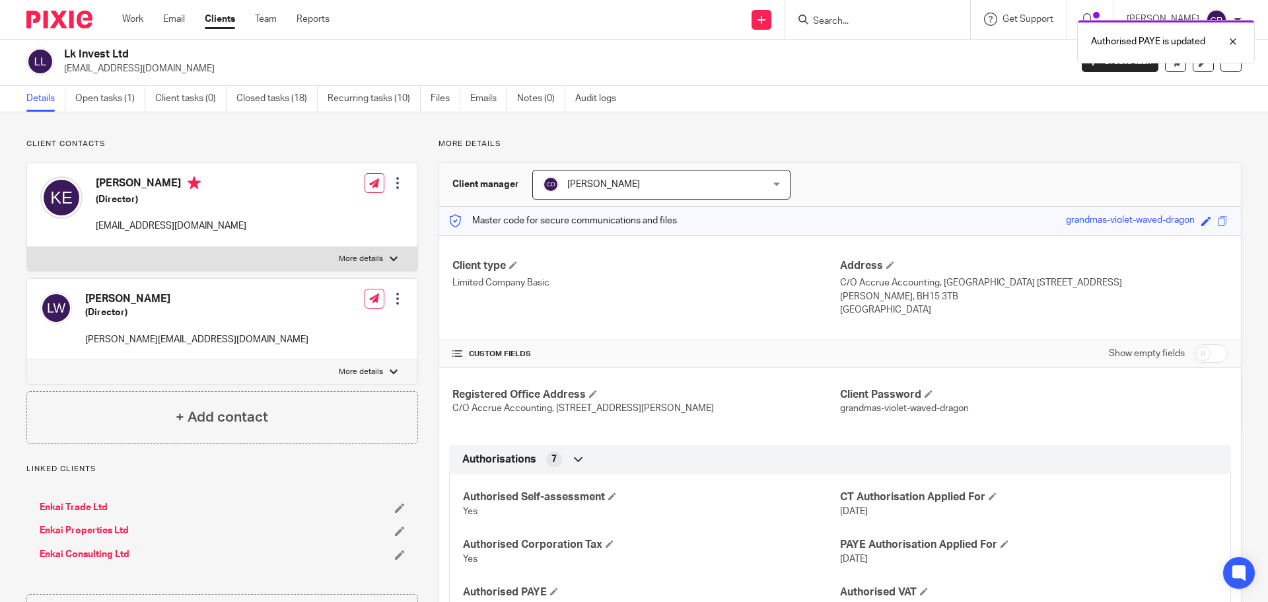
scroll to position [0, 0]
drag, startPoint x: 116, startPoint y: 104, endPoint x: 131, endPoint y: 87, distance: 23.0
click at [116, 104] on link "Open tasks (1)" at bounding box center [110, 101] width 70 height 26
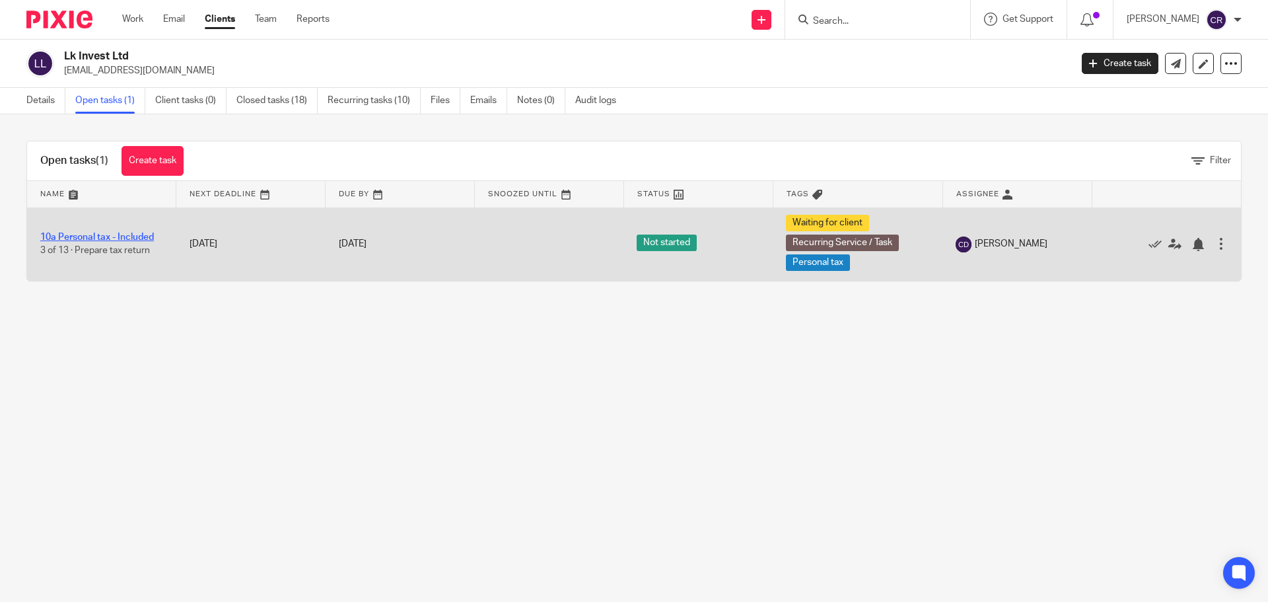
click at [116, 232] on link "10a Personal tax - Included" at bounding box center [97, 236] width 114 height 9
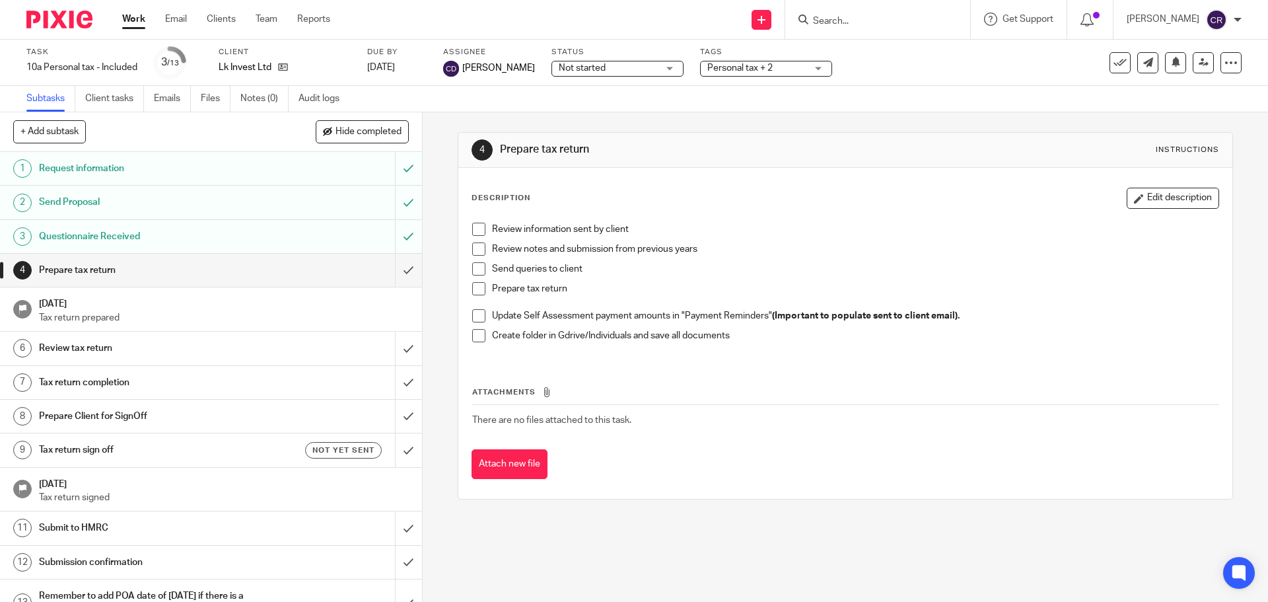
click at [147, 167] on h1 "Request information" at bounding box center [153, 169] width 229 height 20
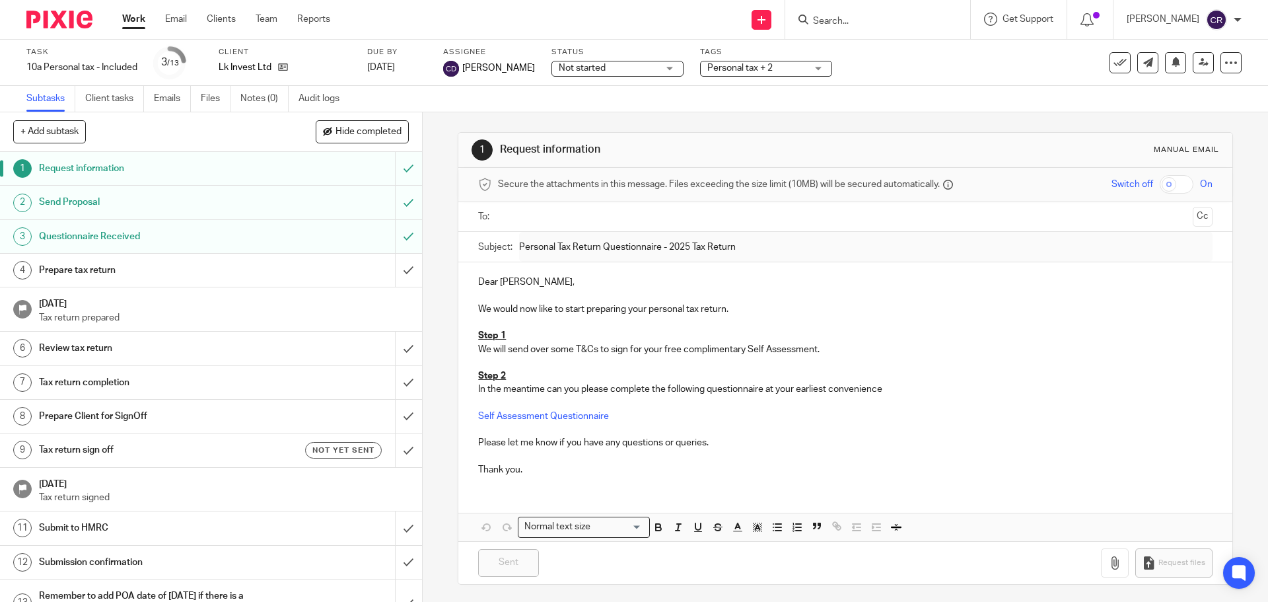
click at [844, 19] on input "Search" at bounding box center [871, 22] width 119 height 12
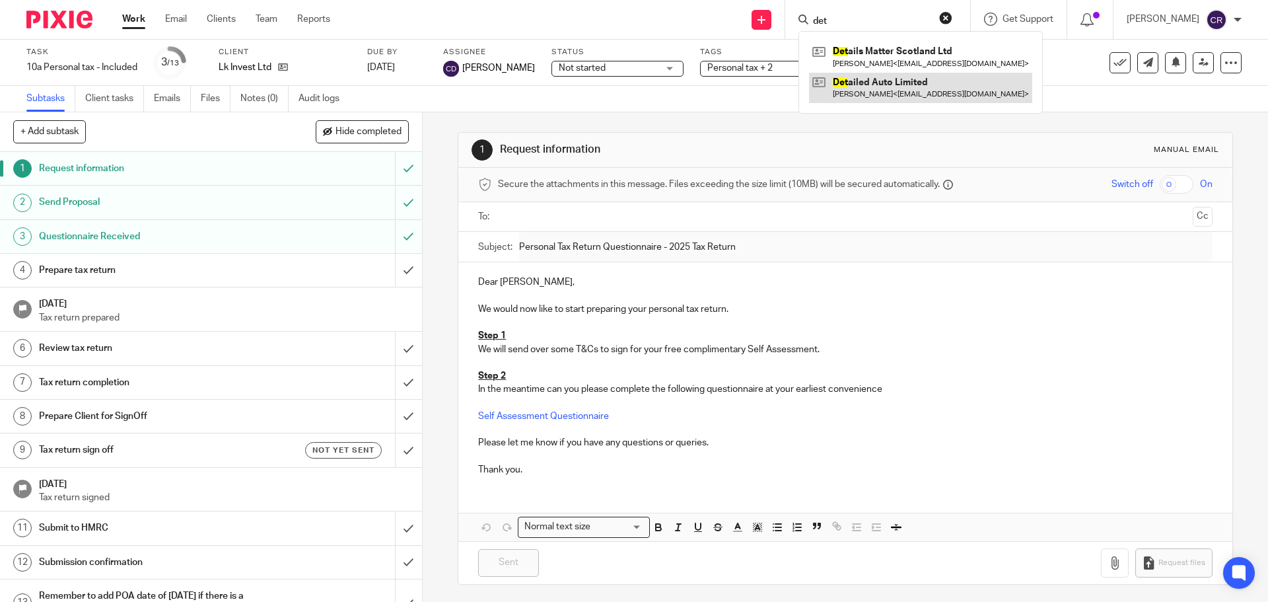
type input "det"
click at [870, 86] on link at bounding box center [920, 88] width 223 height 30
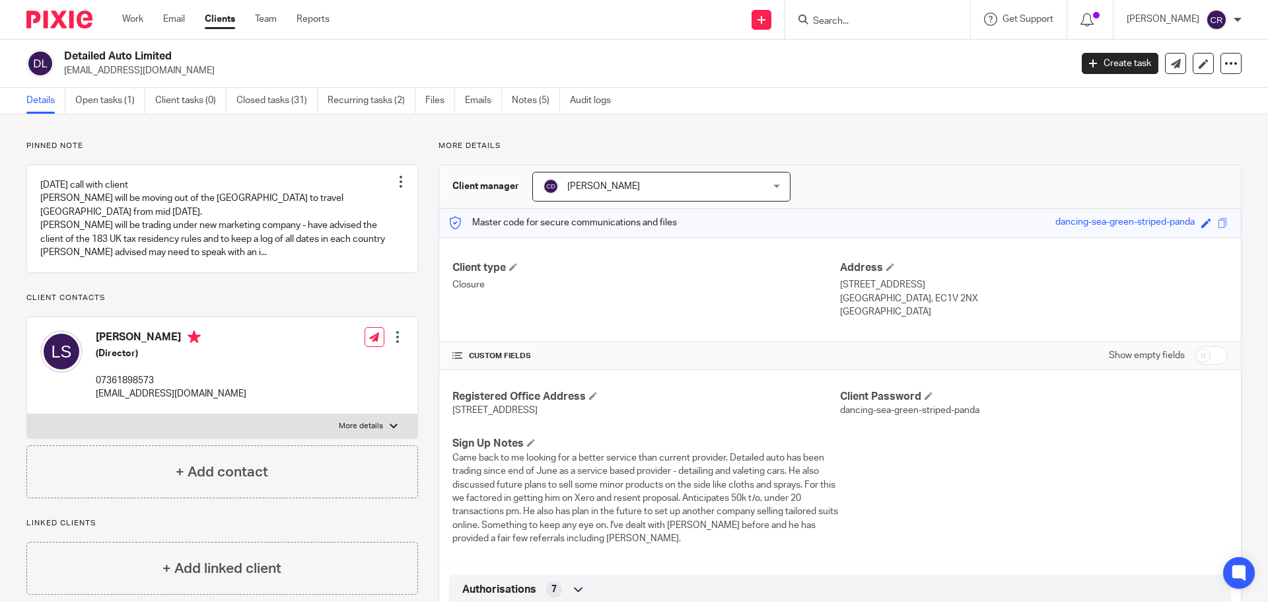
click at [866, 17] on input "Search" at bounding box center [871, 22] width 119 height 12
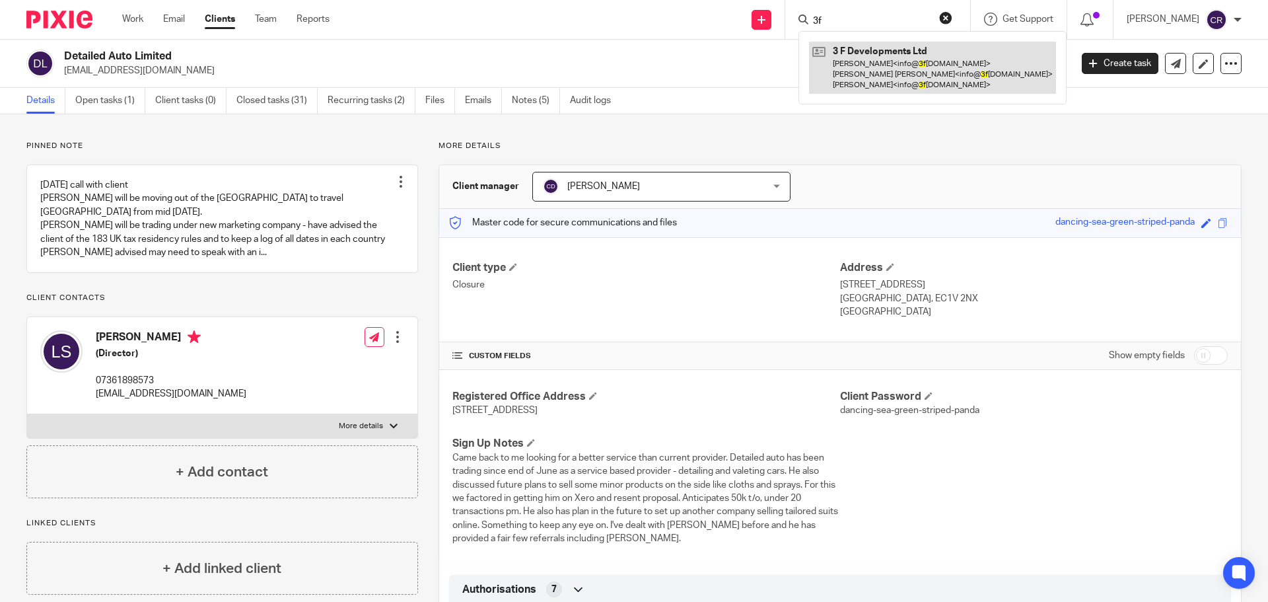
type input "3f"
click at [890, 79] on link at bounding box center [932, 68] width 247 height 52
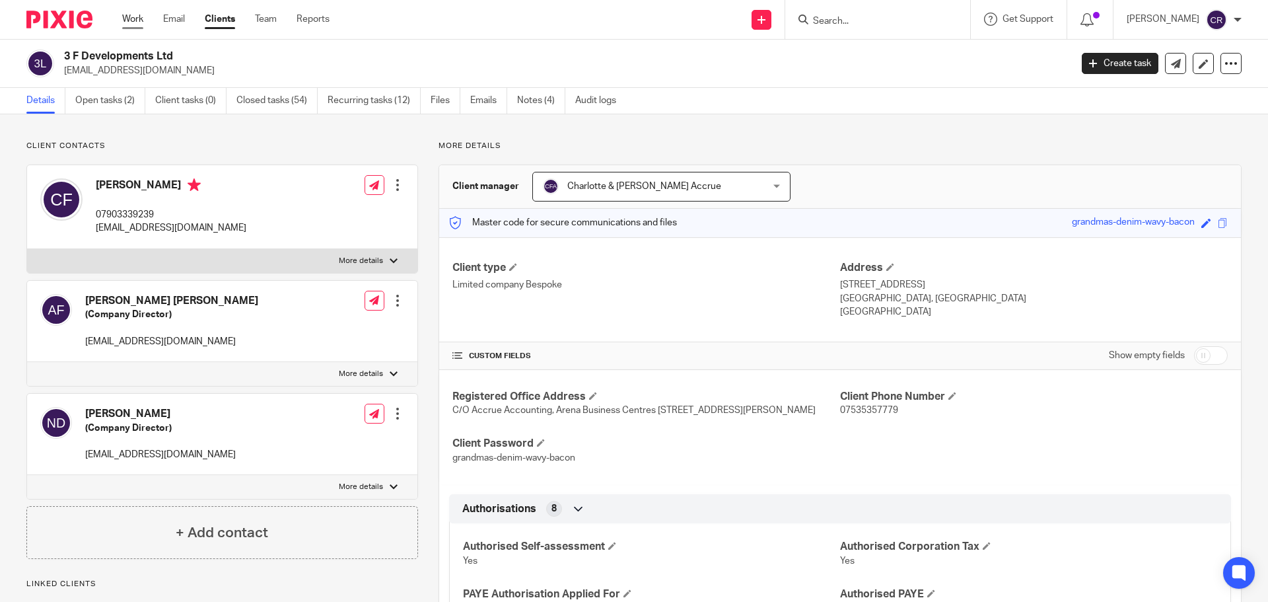
click at [141, 17] on link "Work" at bounding box center [132, 19] width 21 height 13
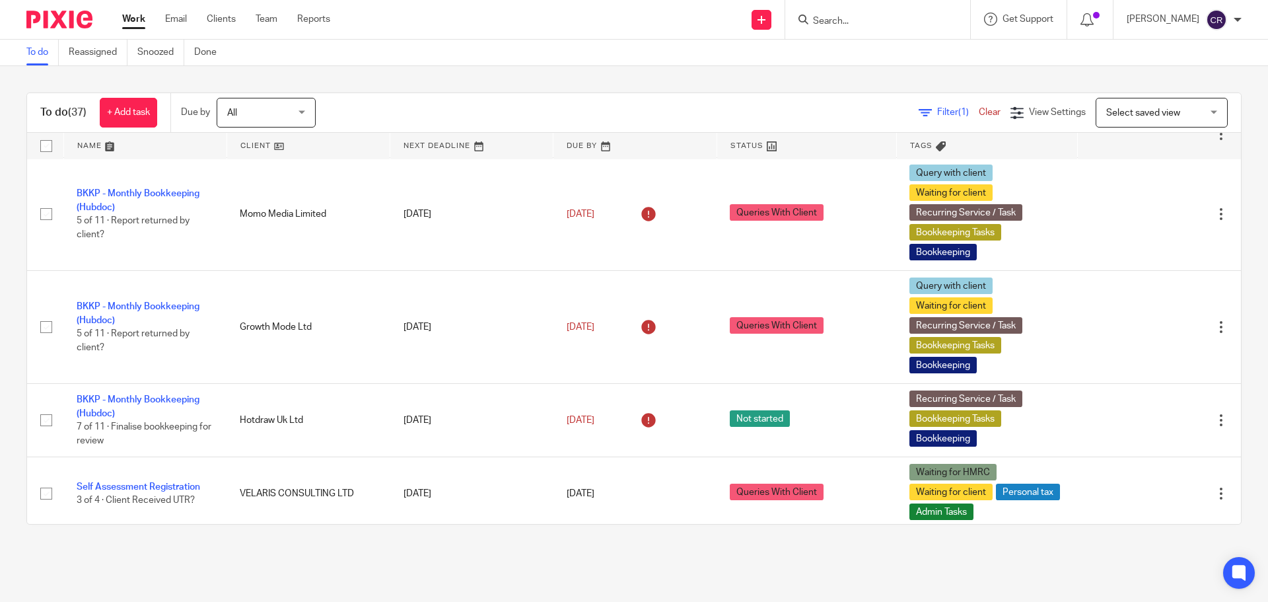
scroll to position [264, 0]
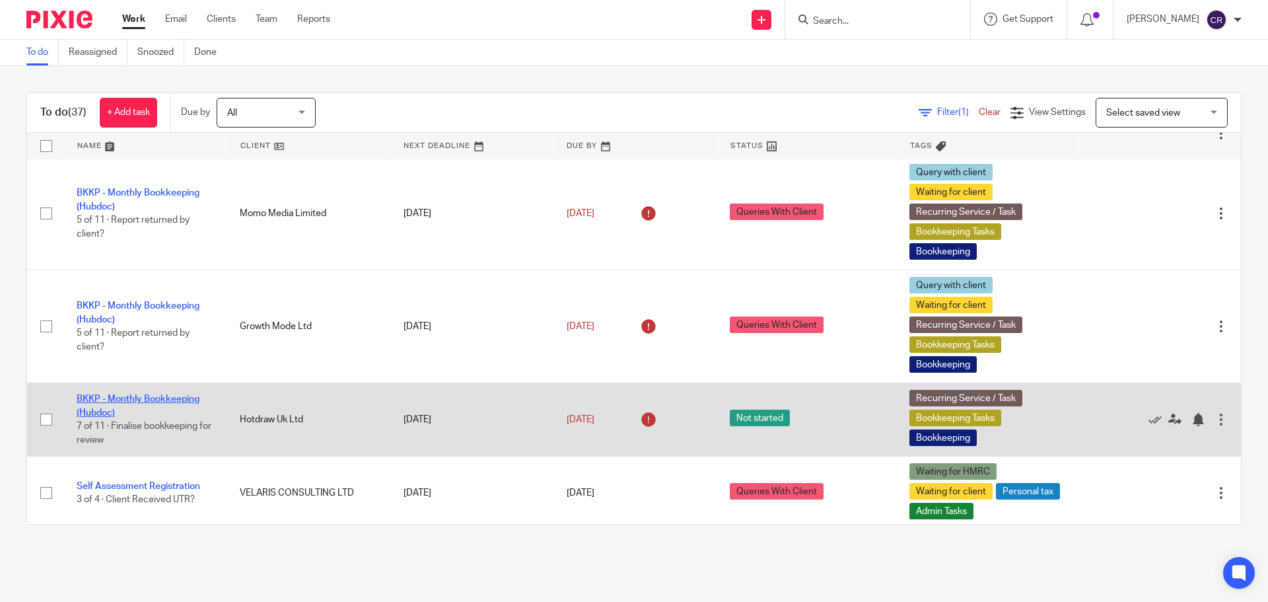
click at [151, 398] on link "BKKP - Monthly Bookkeeping (Hubdoc)" at bounding box center [138, 405] width 123 height 22
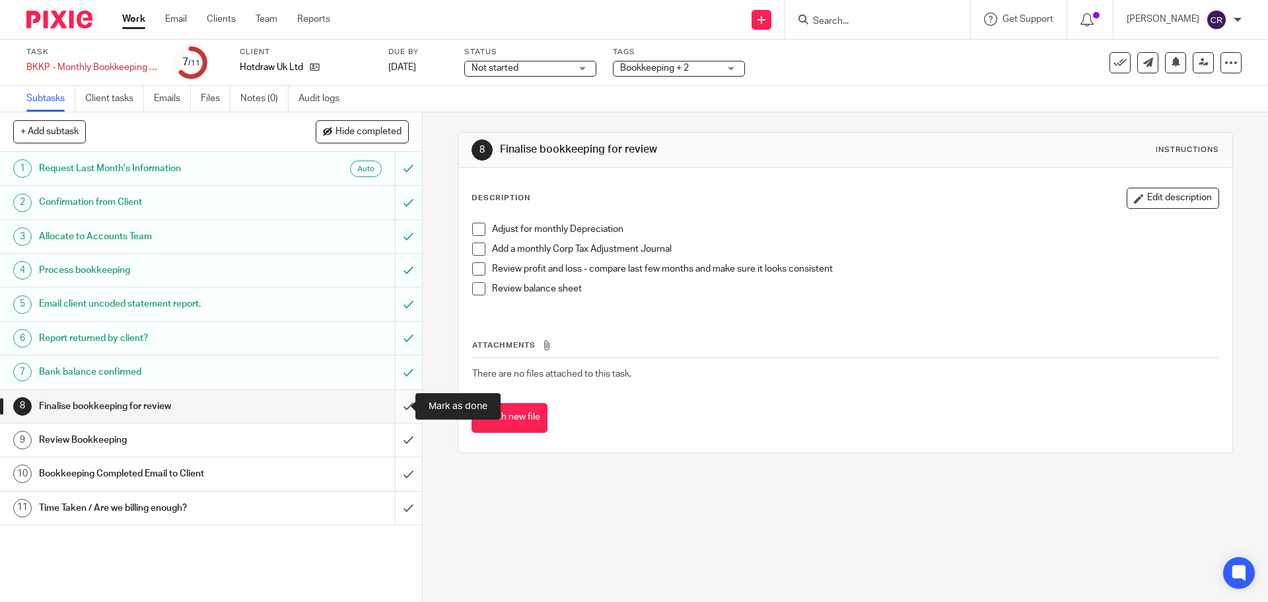
click at [402, 407] on input "submit" at bounding box center [211, 406] width 422 height 33
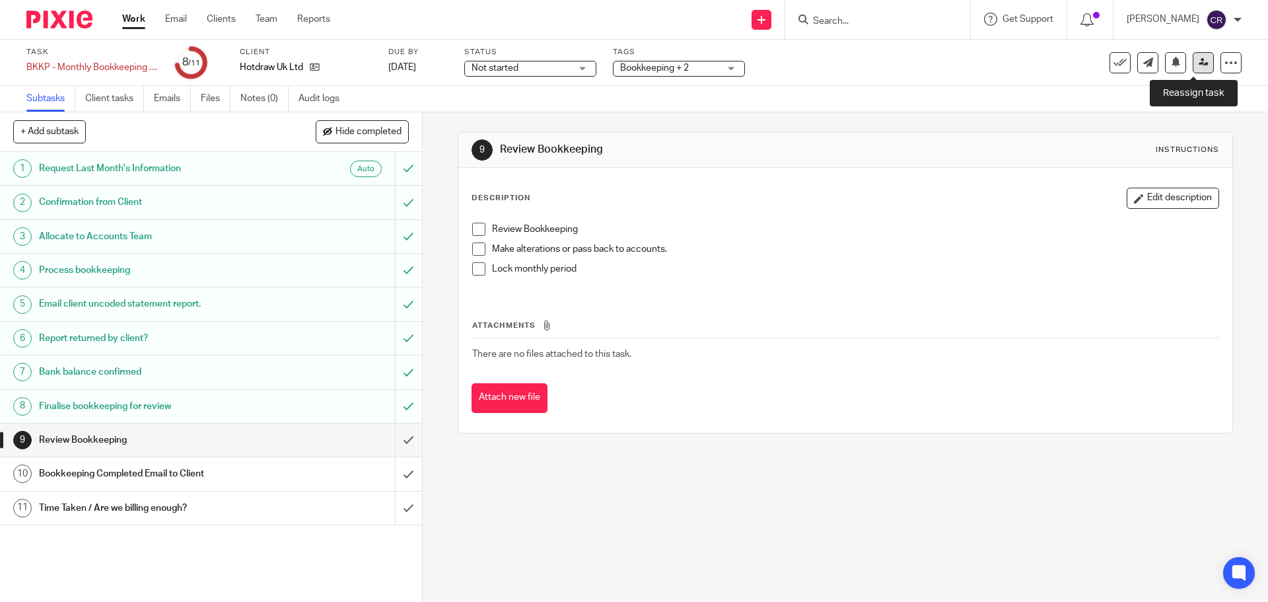
click at [1196, 69] on link at bounding box center [1203, 62] width 21 height 21
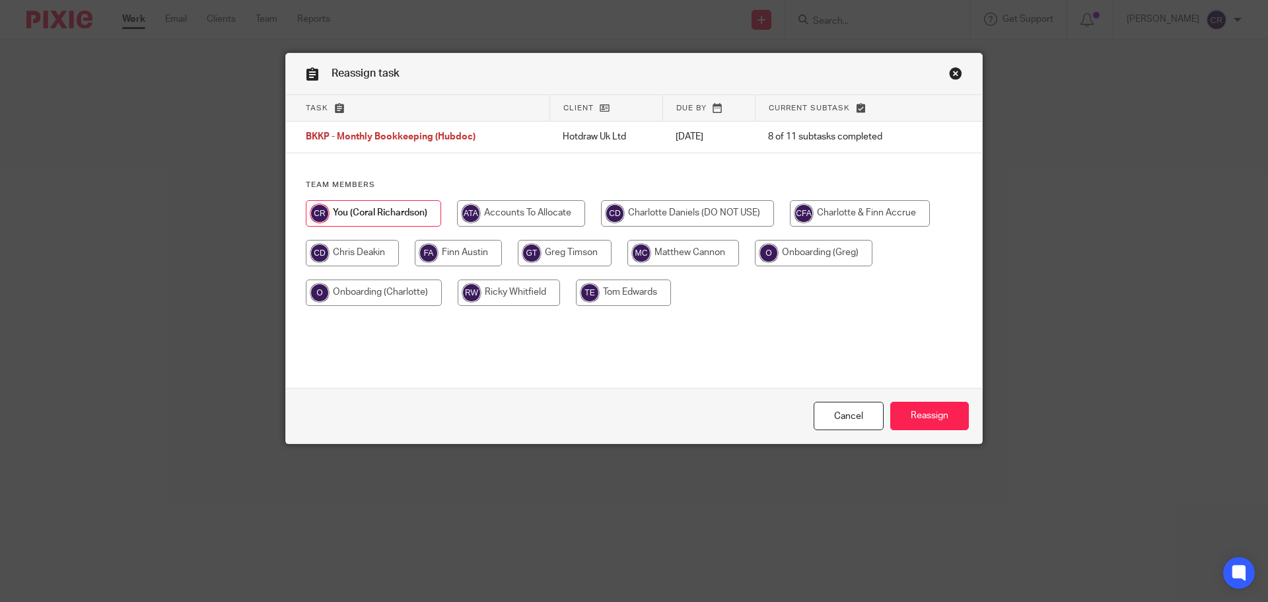
click at [902, 209] on input "radio" at bounding box center [860, 213] width 140 height 26
radio input "true"
click at [929, 426] on input "Reassign" at bounding box center [929, 416] width 79 height 28
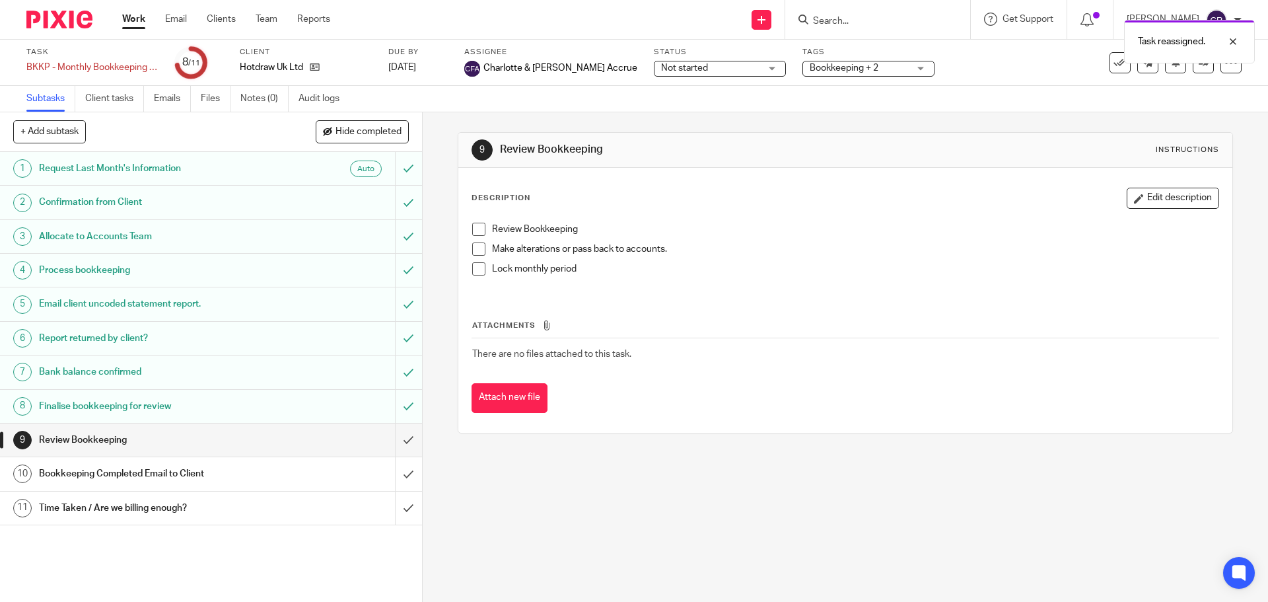
click at [654, 60] on div "Task reassigned." at bounding box center [944, 38] width 621 height 50
click at [661, 67] on span "Not started" at bounding box center [710, 68] width 99 height 14
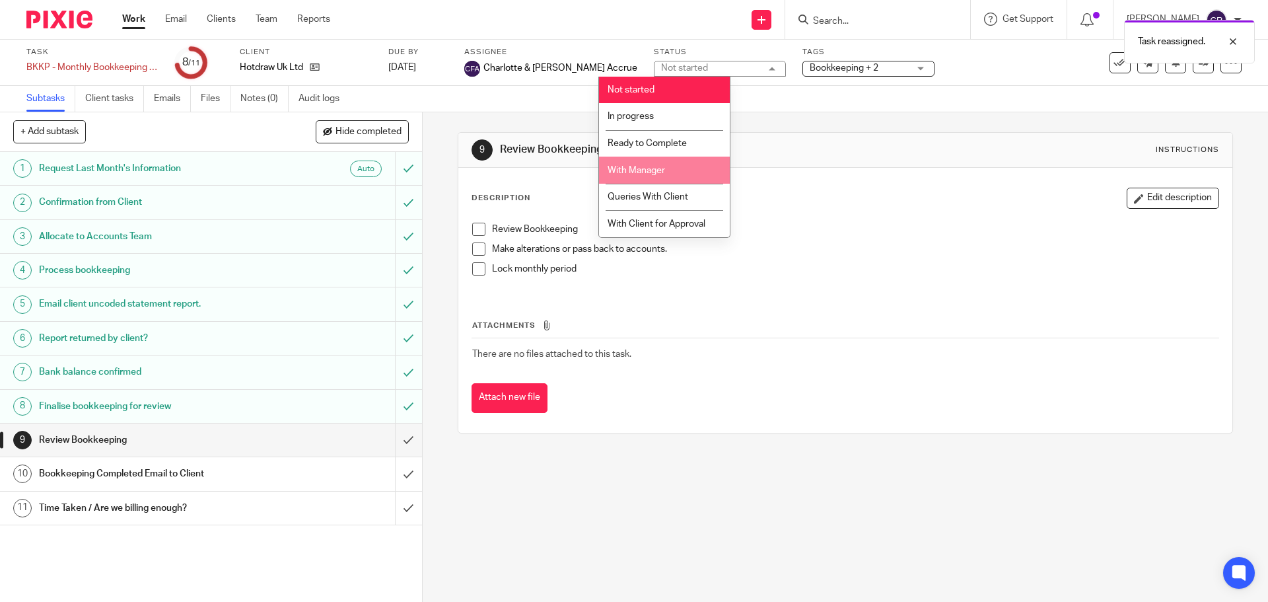
click at [649, 159] on li "With Manager" at bounding box center [664, 170] width 131 height 27
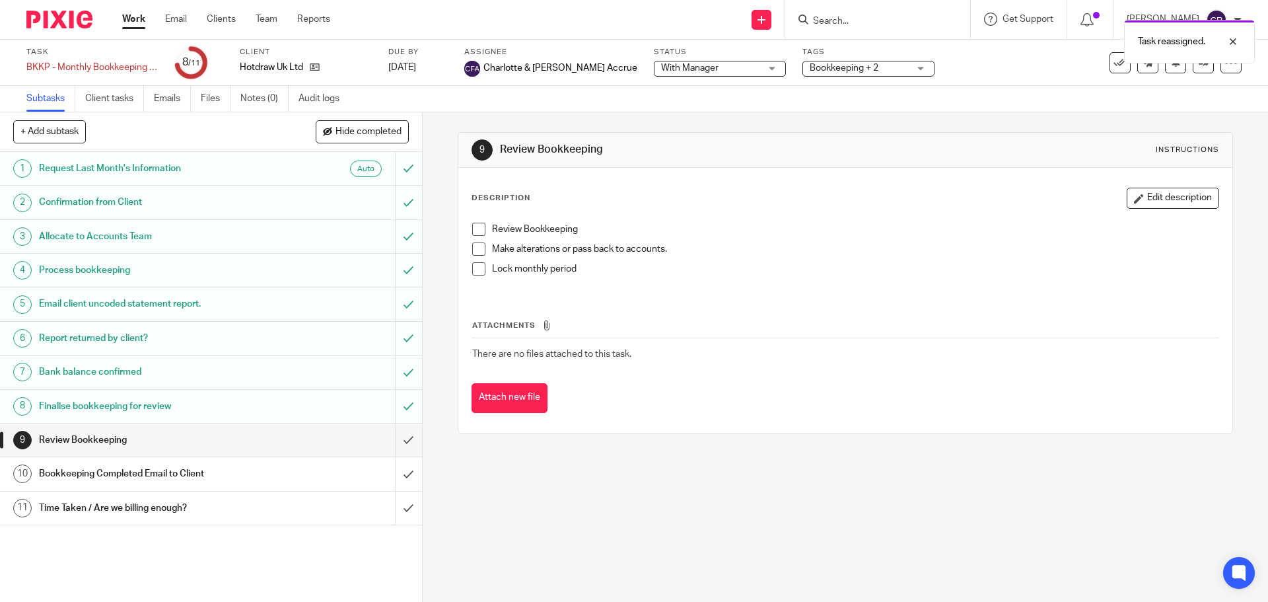
click at [798, 53] on div "Task reassigned." at bounding box center [944, 38] width 621 height 50
drag, startPoint x: 792, startPoint y: 65, endPoint x: 806, endPoint y: 82, distance: 22.1
click at [810, 66] on span "Bookkeeping + 2" at bounding box center [844, 67] width 69 height 9
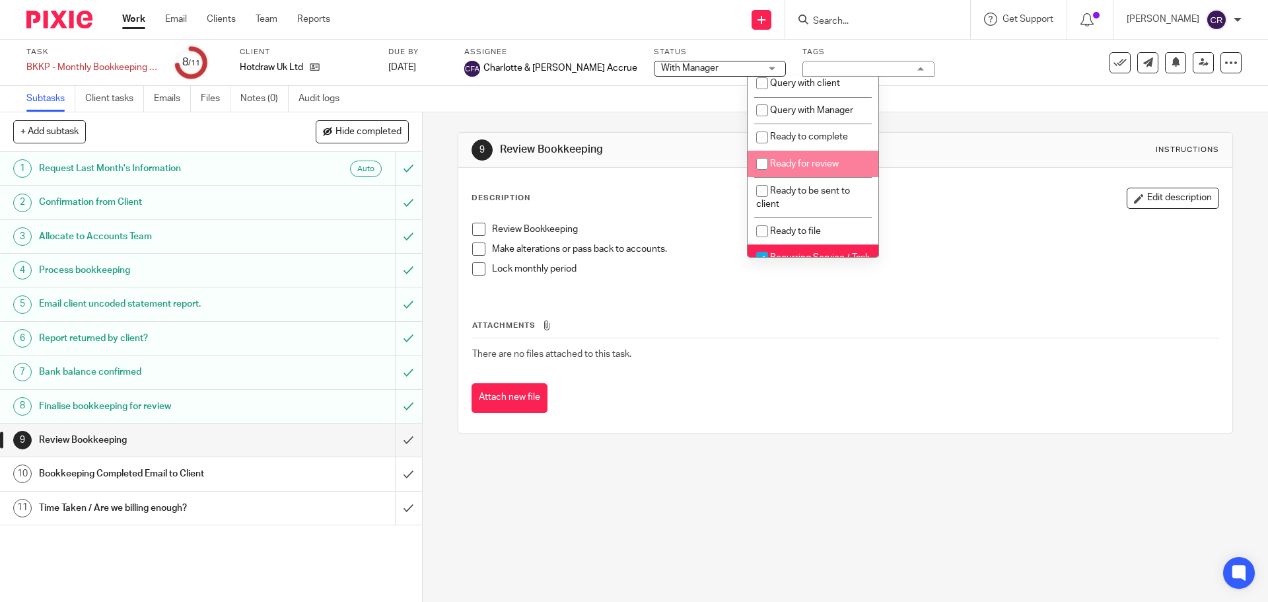
click at [814, 168] on span "Ready for review" at bounding box center [804, 163] width 69 height 9
checkbox input "true"
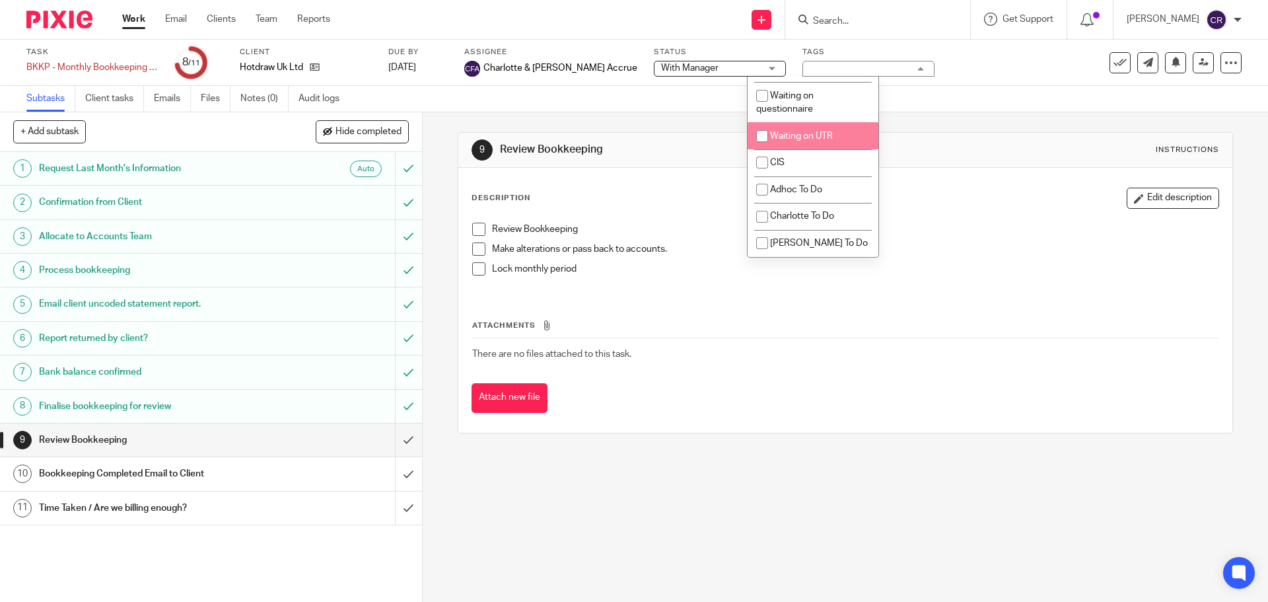
scroll to position [1190, 0]
drag, startPoint x: 1036, startPoint y: 245, endPoint x: 822, endPoint y: 2, distance: 323.8
click at [1034, 244] on p "Make alterations or pass back to accounts." at bounding box center [855, 248] width 726 height 13
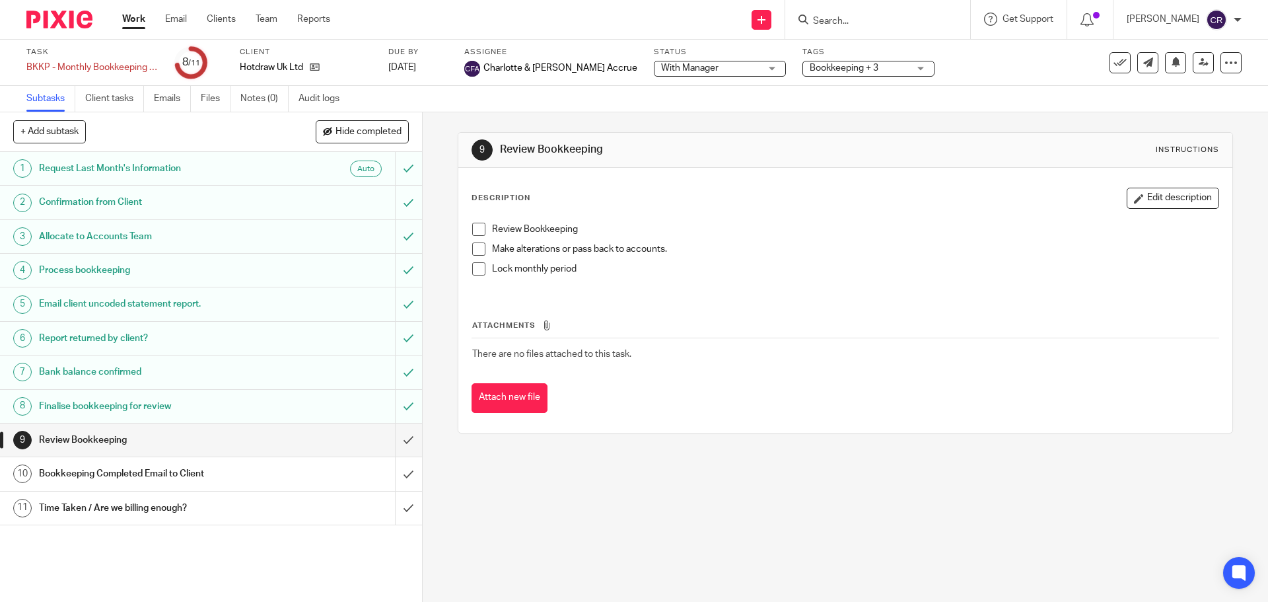
click at [167, 473] on h1 "Bookkeeping Completed Email to Client" at bounding box center [153, 474] width 229 height 20
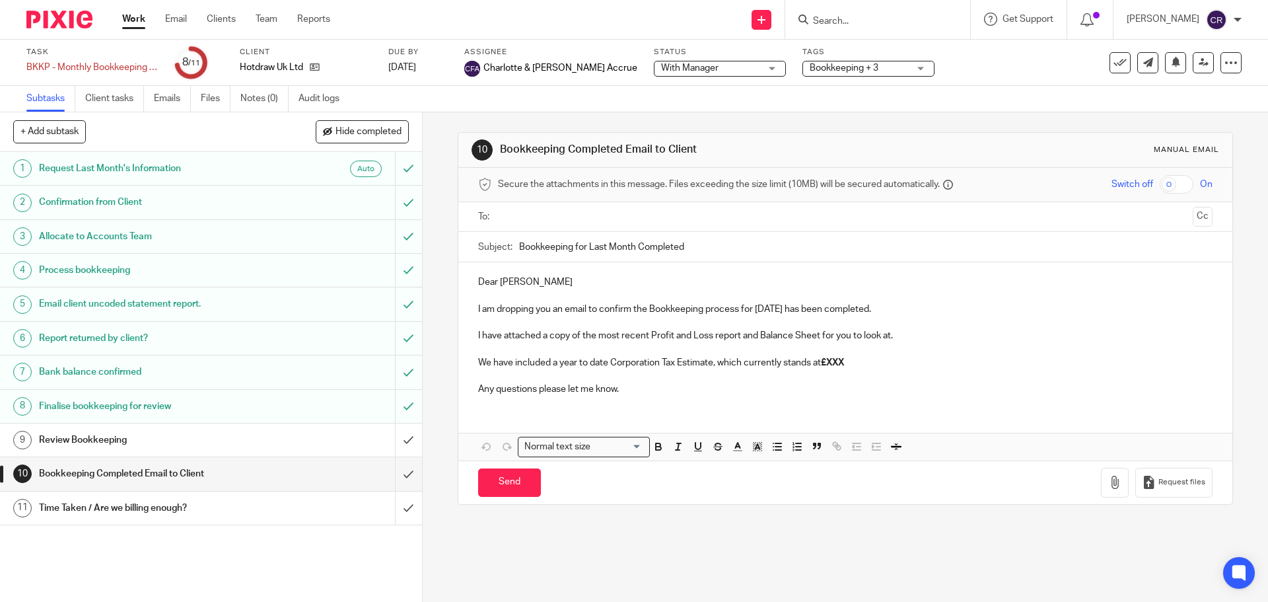
click at [120, 515] on h1 "Time Taken / Are we billing enough?" at bounding box center [153, 508] width 229 height 20
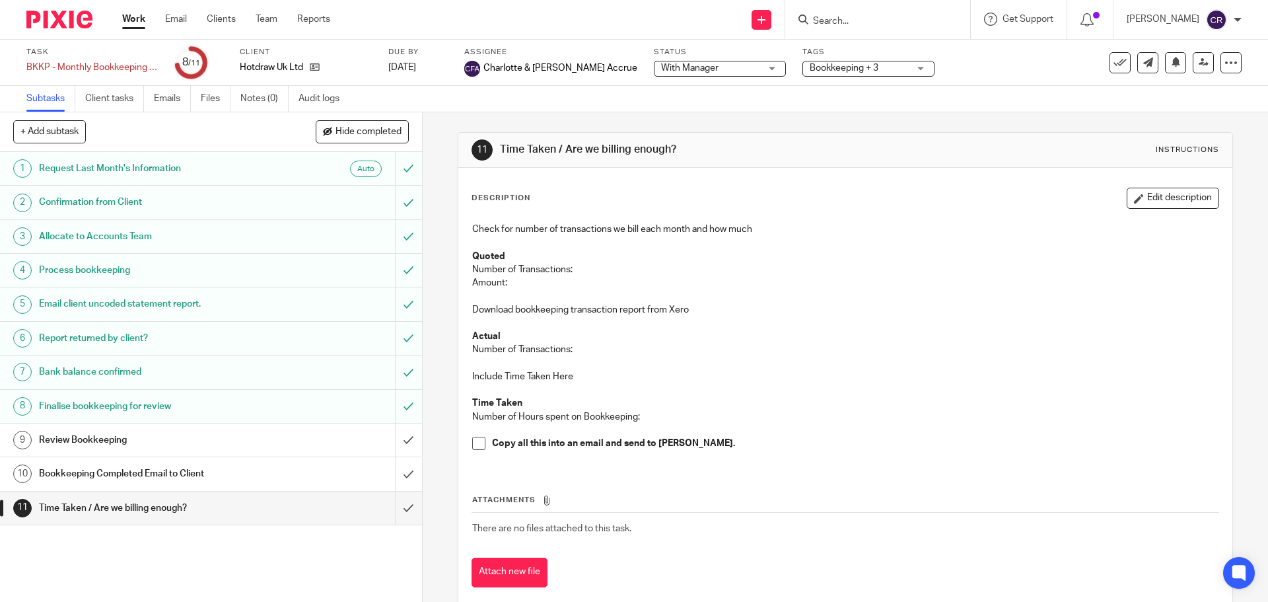
click at [860, 24] on input "Search" at bounding box center [871, 22] width 119 height 12
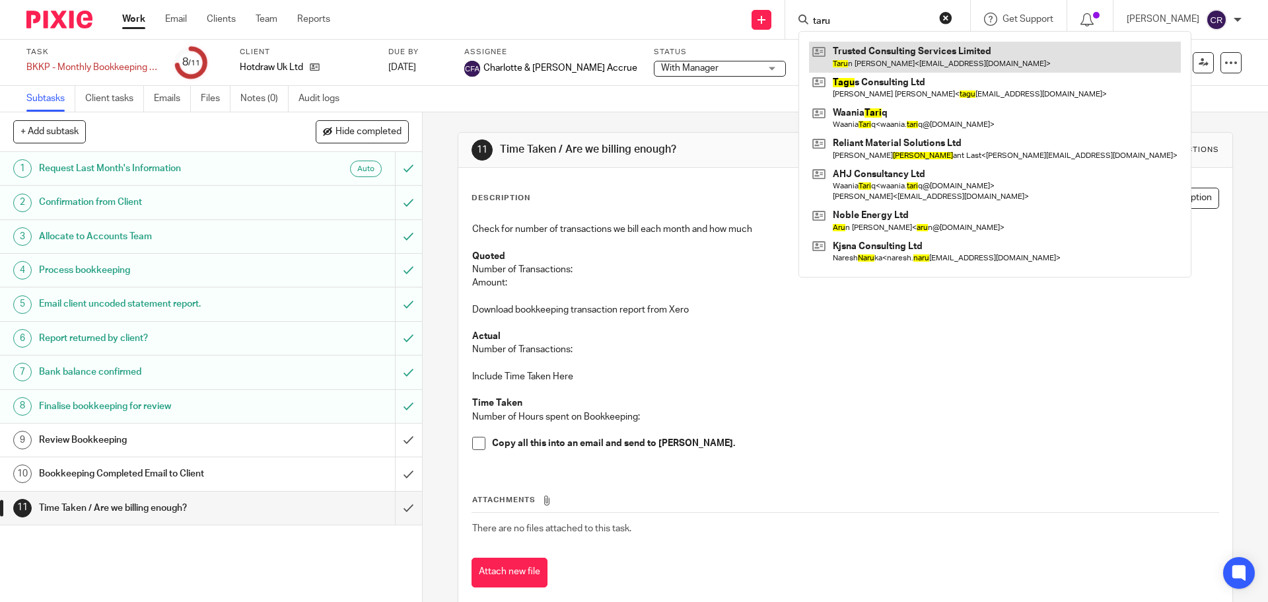
type input "taru"
click at [900, 67] on link at bounding box center [995, 57] width 372 height 30
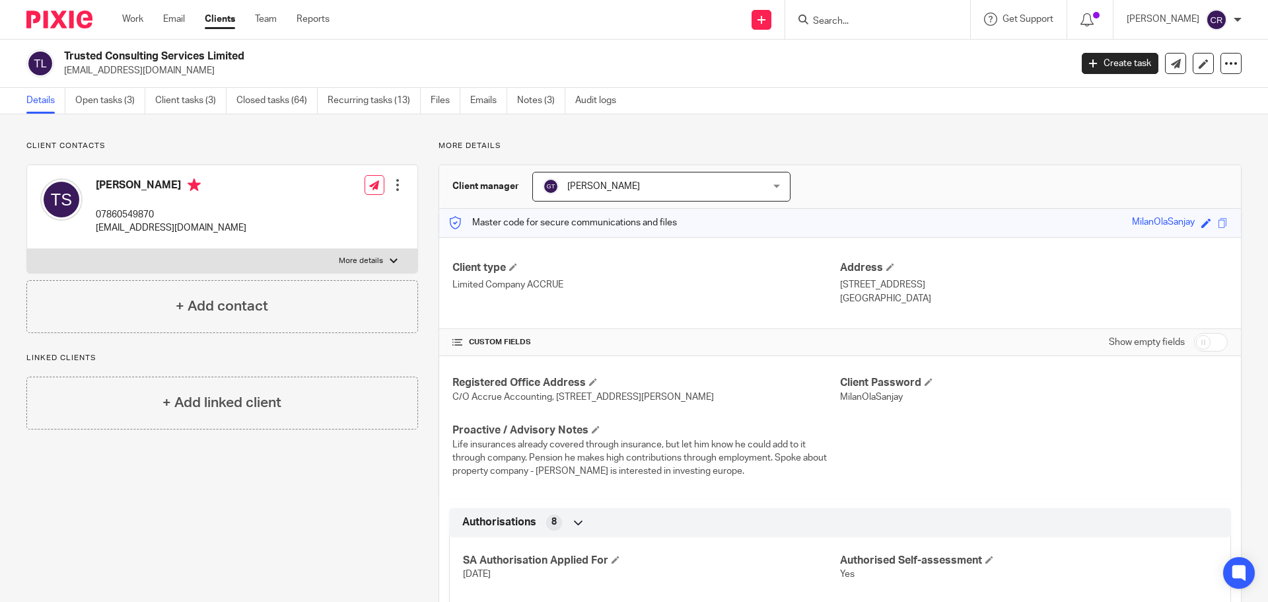
drag, startPoint x: 860, startPoint y: 22, endPoint x: 908, endPoint y: 38, distance: 50.1
click at [860, 22] on input "Search" at bounding box center [871, 22] width 119 height 12
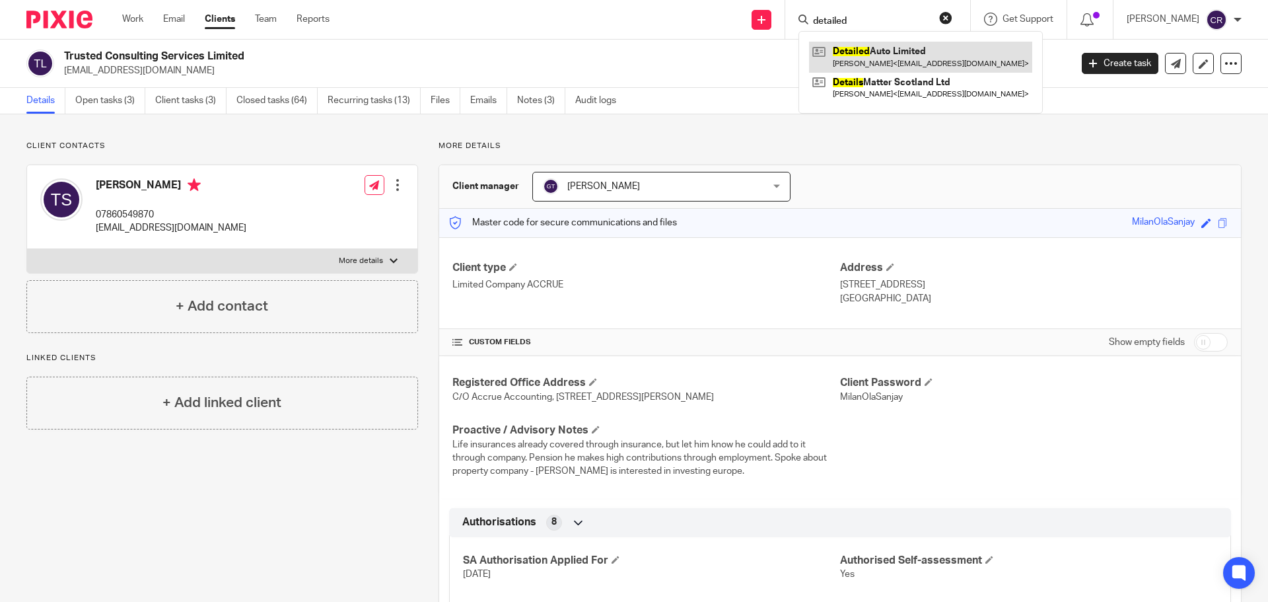
type input "detailed"
click at [876, 58] on link at bounding box center [920, 57] width 223 height 30
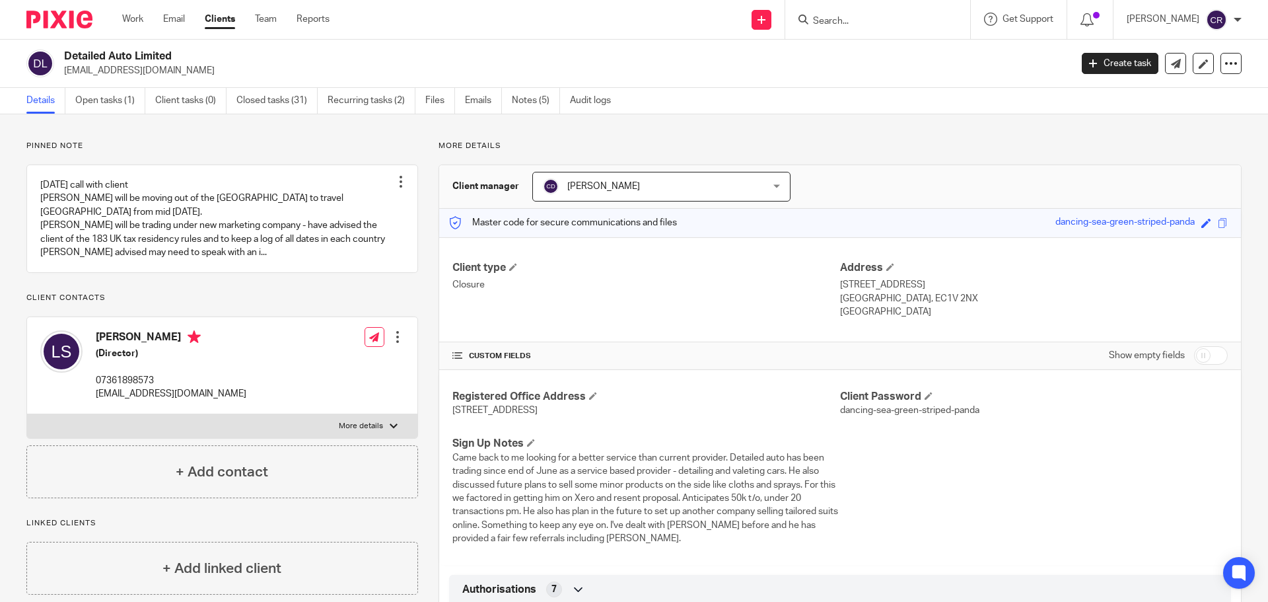
click at [837, 22] on input "Search" at bounding box center [871, 22] width 119 height 12
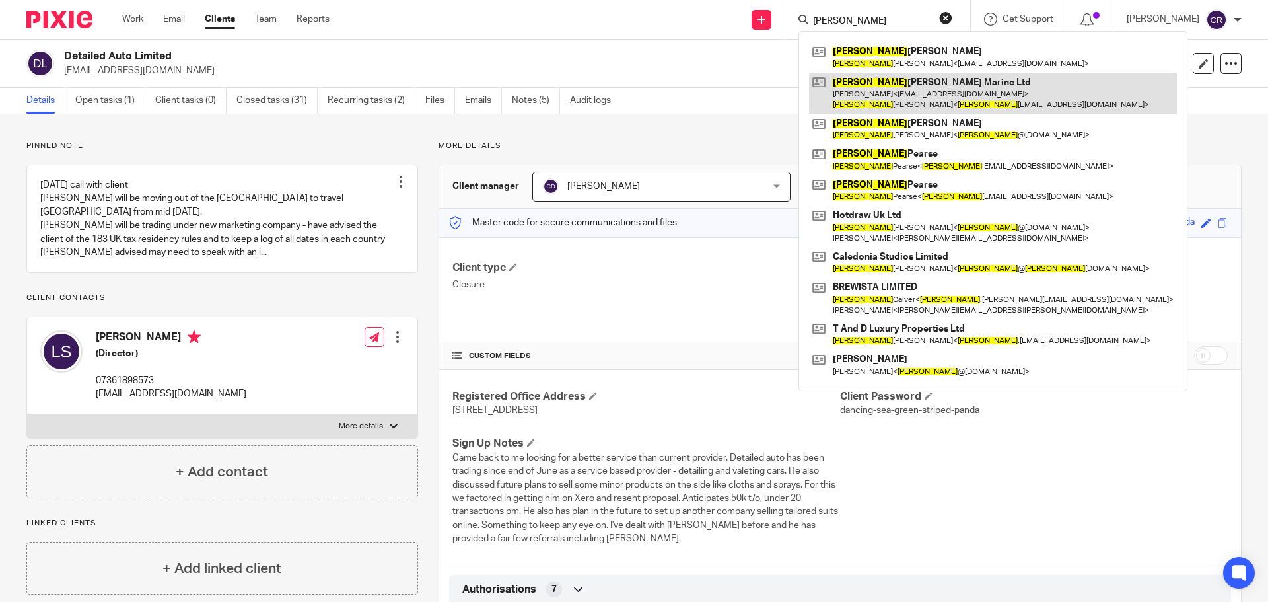
type input "david"
click at [919, 87] on link at bounding box center [993, 93] width 368 height 41
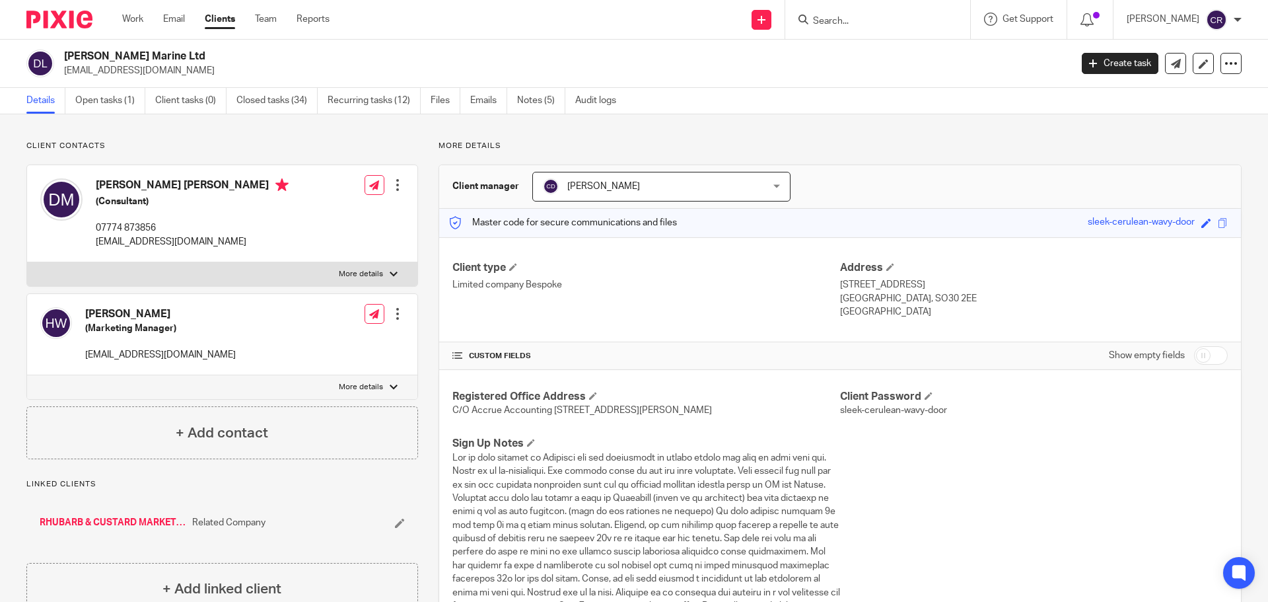
click at [92, 53] on h2 "David Martin Marine Ltd" at bounding box center [463, 57] width 799 height 14
click at [92, 53] on h2 "[PERSON_NAME] Marine Ltd" at bounding box center [463, 57] width 799 height 14
copy div "[PERSON_NAME] Marine Ltd"
click at [1171, 63] on icon at bounding box center [1176, 64] width 10 height 10
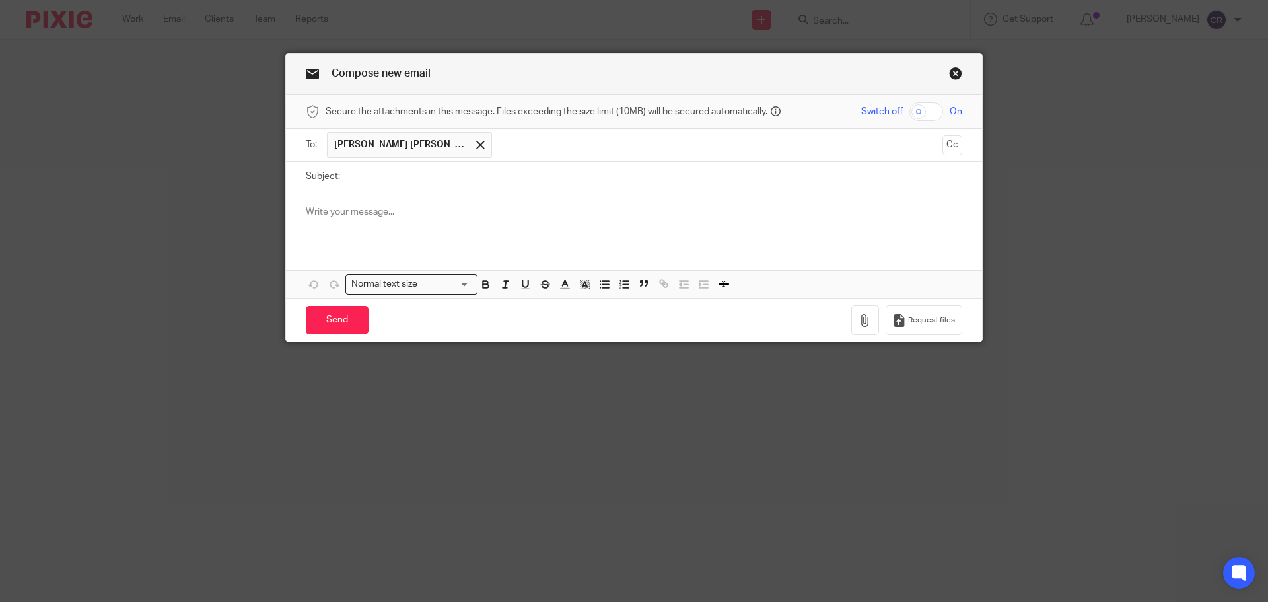
click at [446, 176] on input "Subject:" at bounding box center [655, 177] width 616 height 30
paste input "[PERSON_NAME] Marine Ltd"
type input "Letter - [PERSON_NAME] Marine Ltd"
click at [952, 145] on button "Cc" at bounding box center [953, 145] width 20 height 20
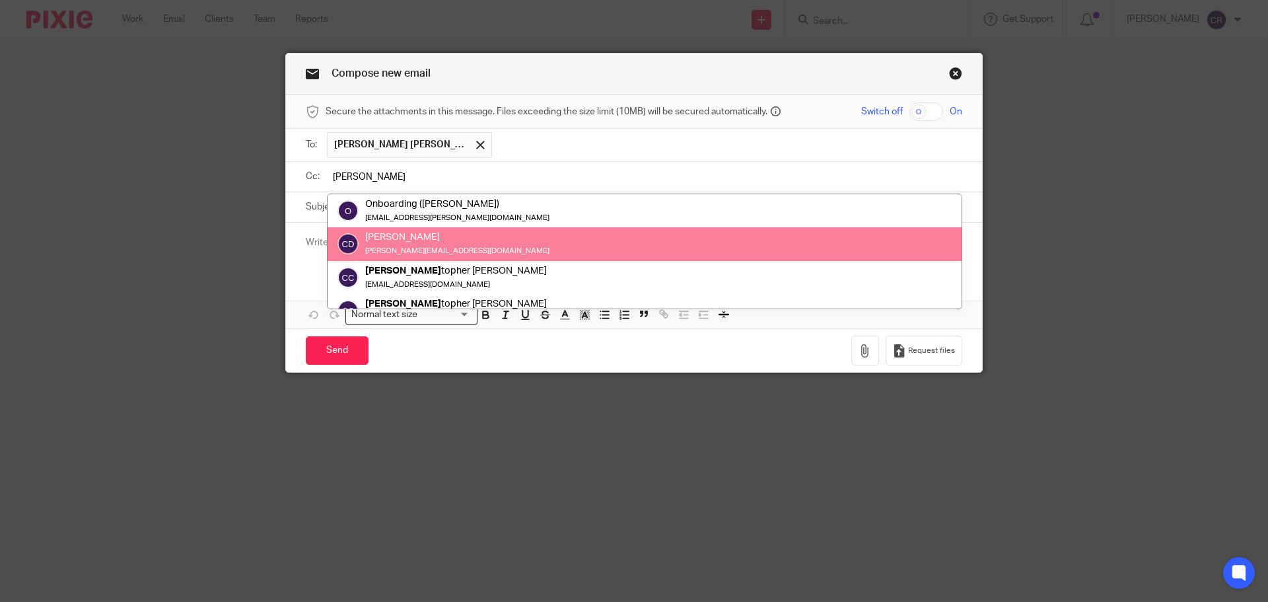
type input "chris"
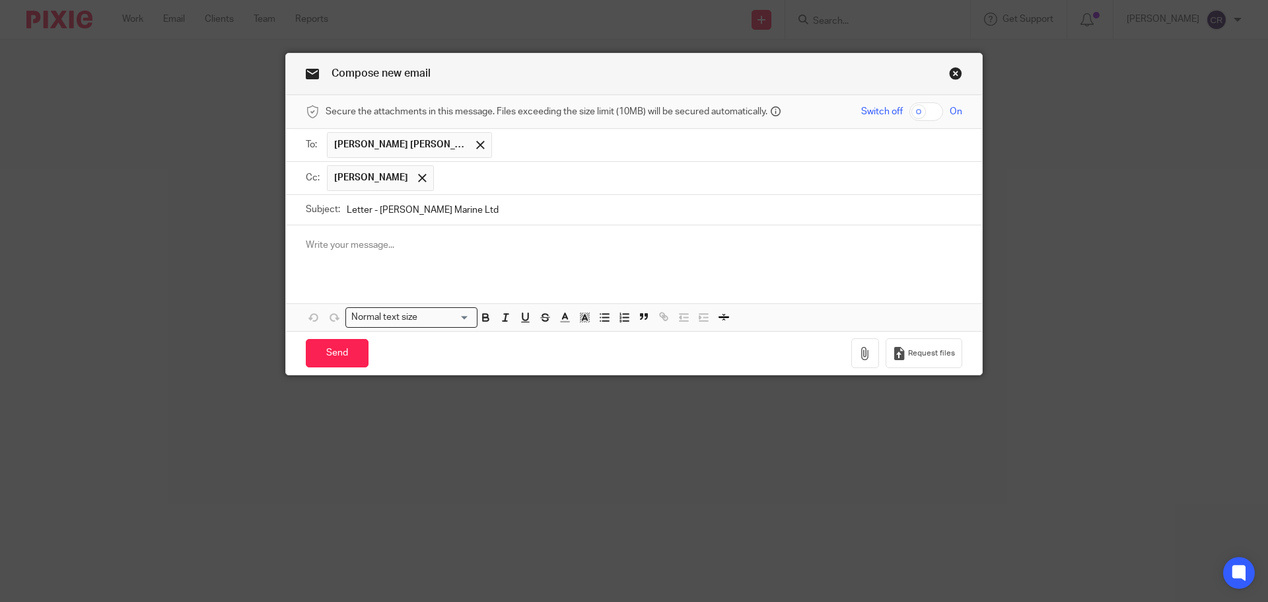
click at [541, 213] on input "Letter - David Martin Marine Ltd" at bounding box center [655, 210] width 616 height 30
type input "Letter - David Martin Marine Ltd - Direct Debit"
click at [483, 271] on div at bounding box center [634, 251] width 696 height 52
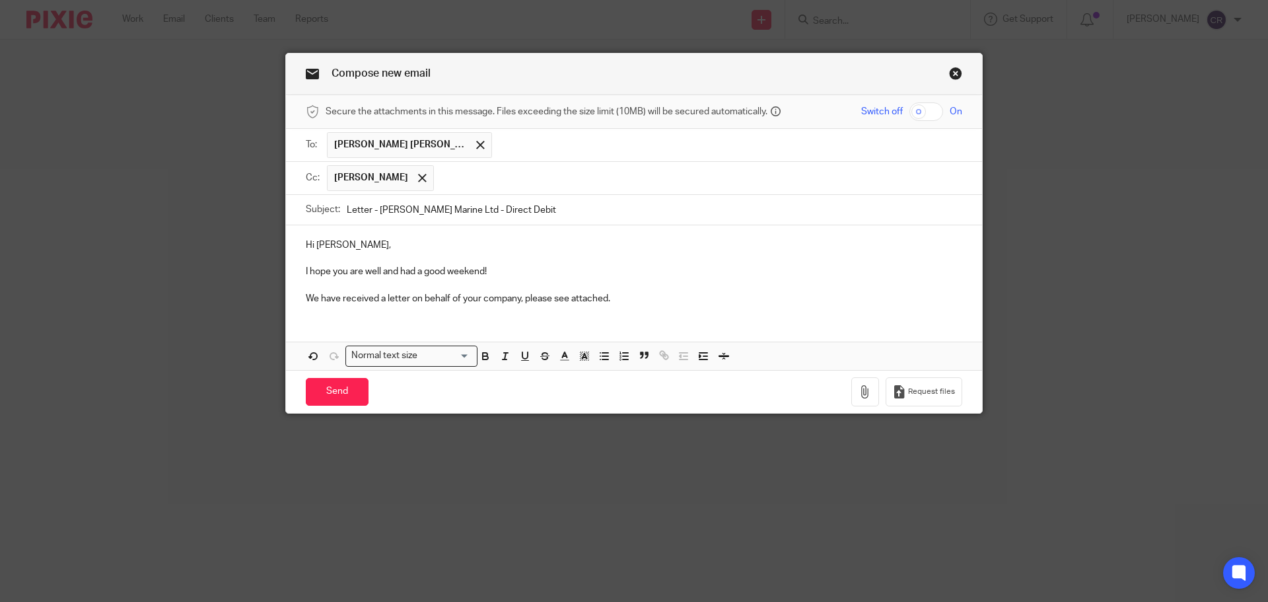
click at [548, 211] on input "Letter - David Martin Marine Ltd - Direct Debit" at bounding box center [655, 210] width 616 height 30
click at [851, 390] on button "button" at bounding box center [865, 392] width 28 height 30
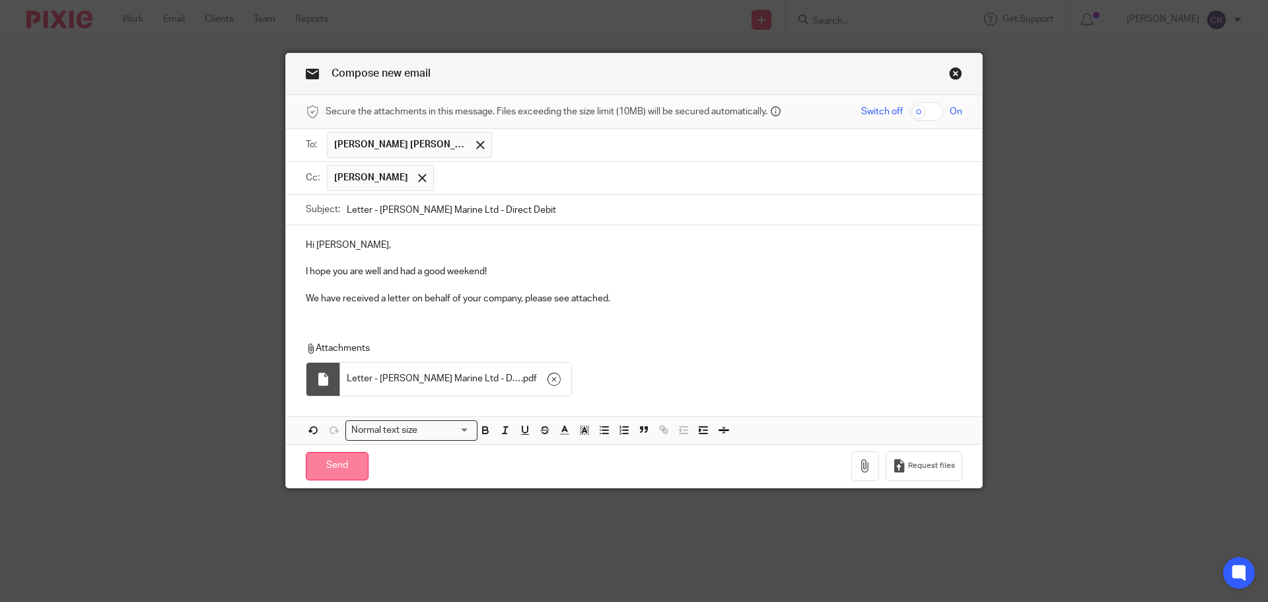
click at [336, 470] on input "Send" at bounding box center [337, 466] width 63 height 28
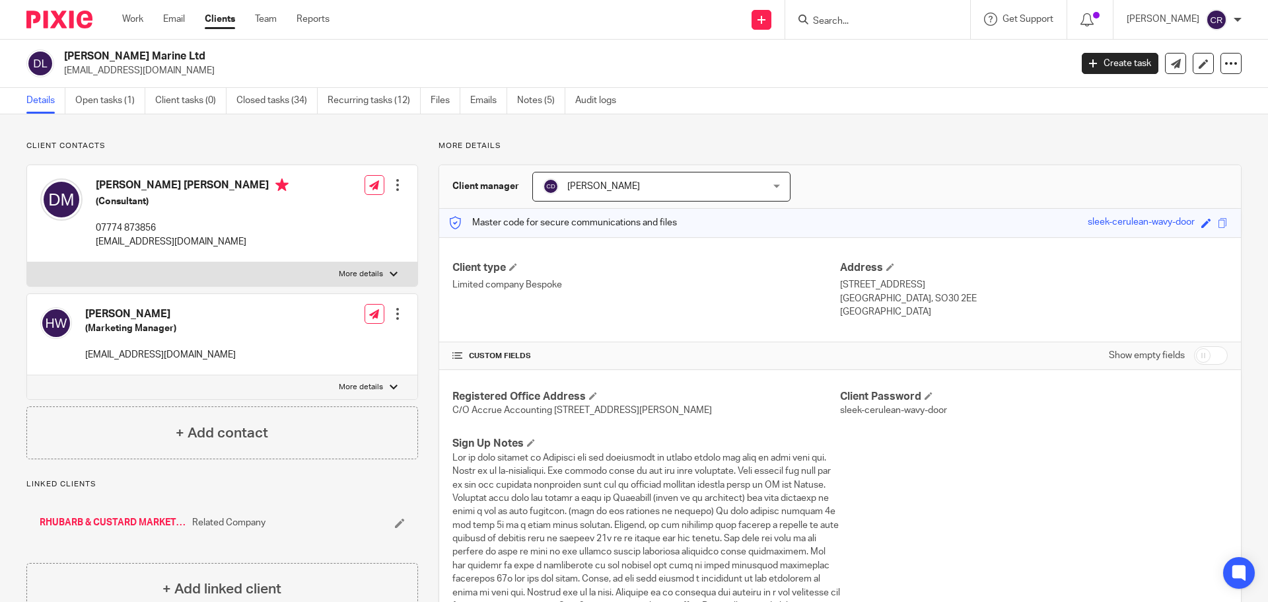
click at [847, 20] on input "Search" at bounding box center [871, 22] width 119 height 12
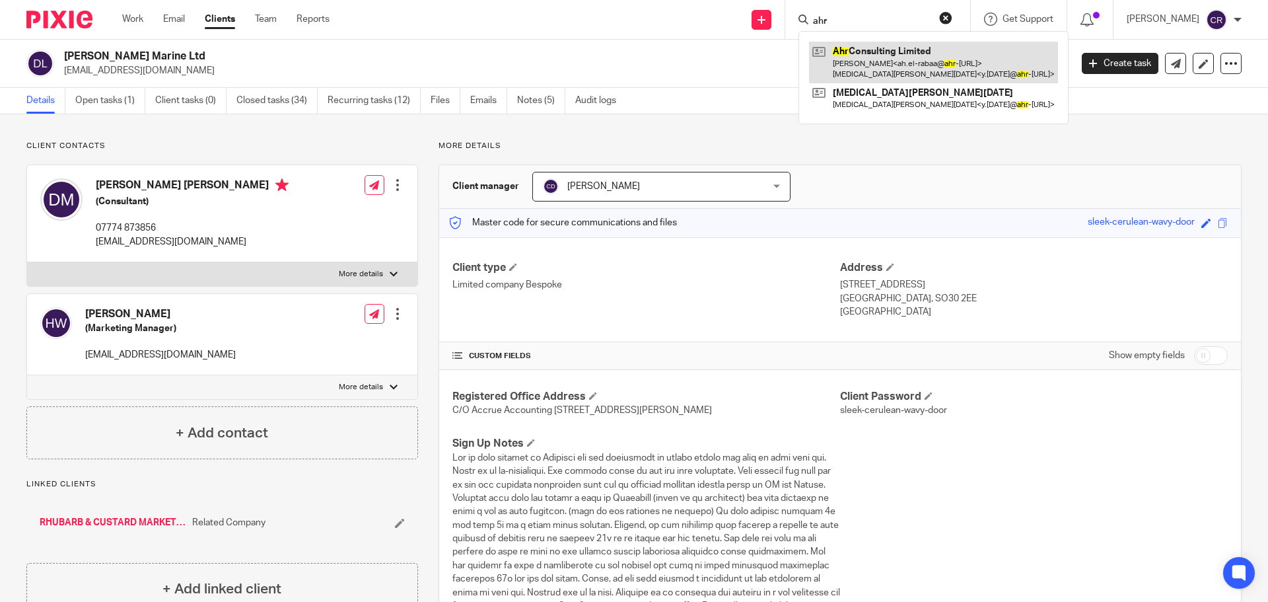
type input "ahr"
click at [880, 60] on link at bounding box center [933, 62] width 249 height 41
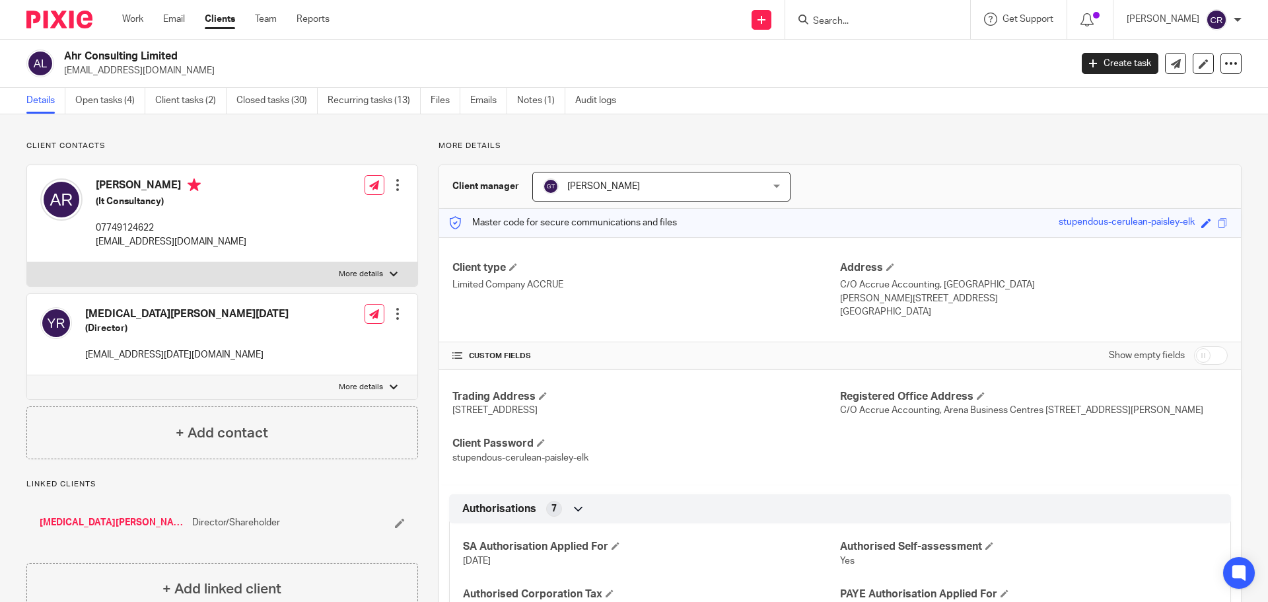
click at [114, 51] on h2 "Ahr Consulting Limited" at bounding box center [463, 57] width 799 height 14
copy div "Ahr Consulting Limited"
click at [445, 105] on link "Files" at bounding box center [446, 101] width 30 height 26
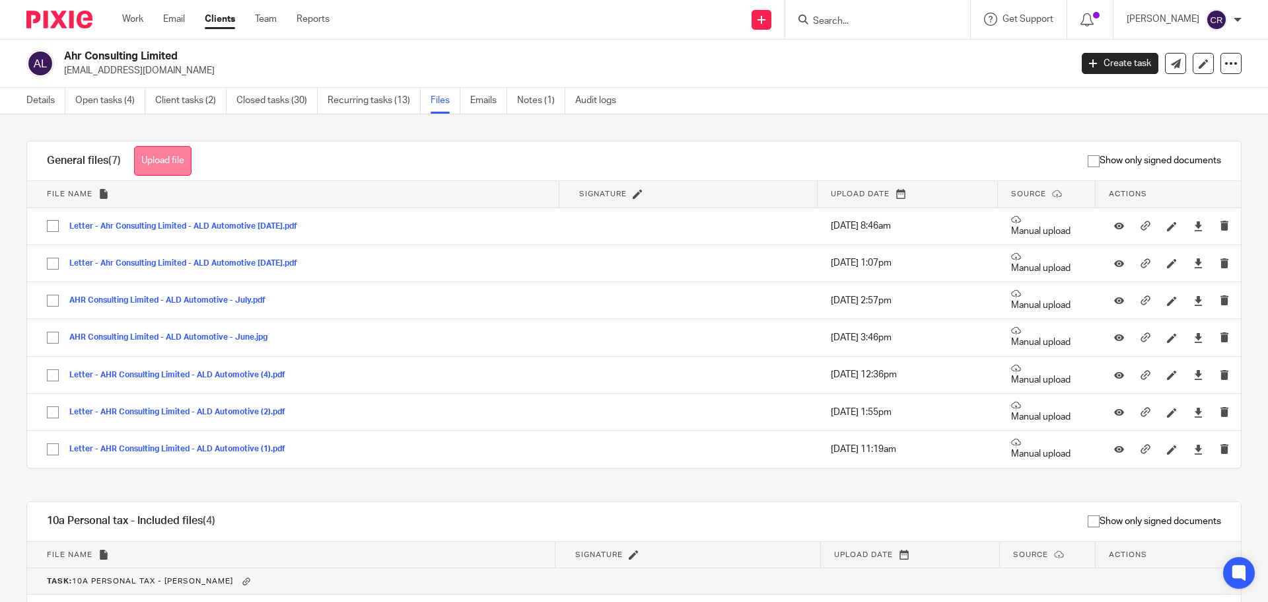
click at [154, 149] on button "Upload file" at bounding box center [162, 161] width 57 height 30
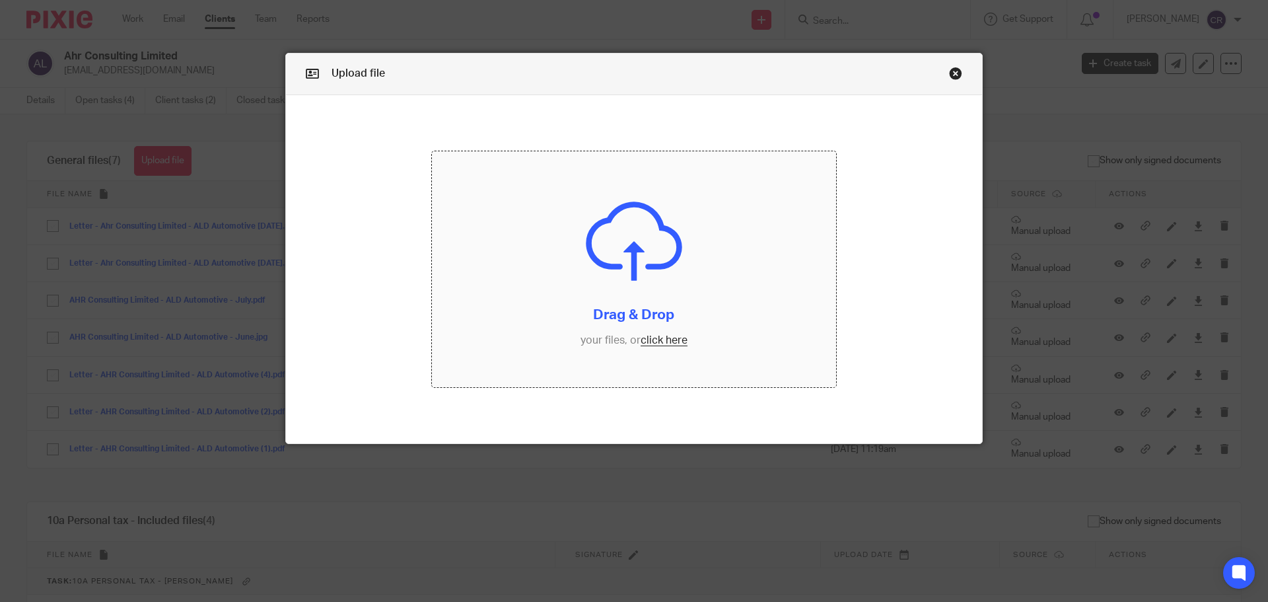
click at [597, 290] on input "file" at bounding box center [634, 269] width 405 height 236
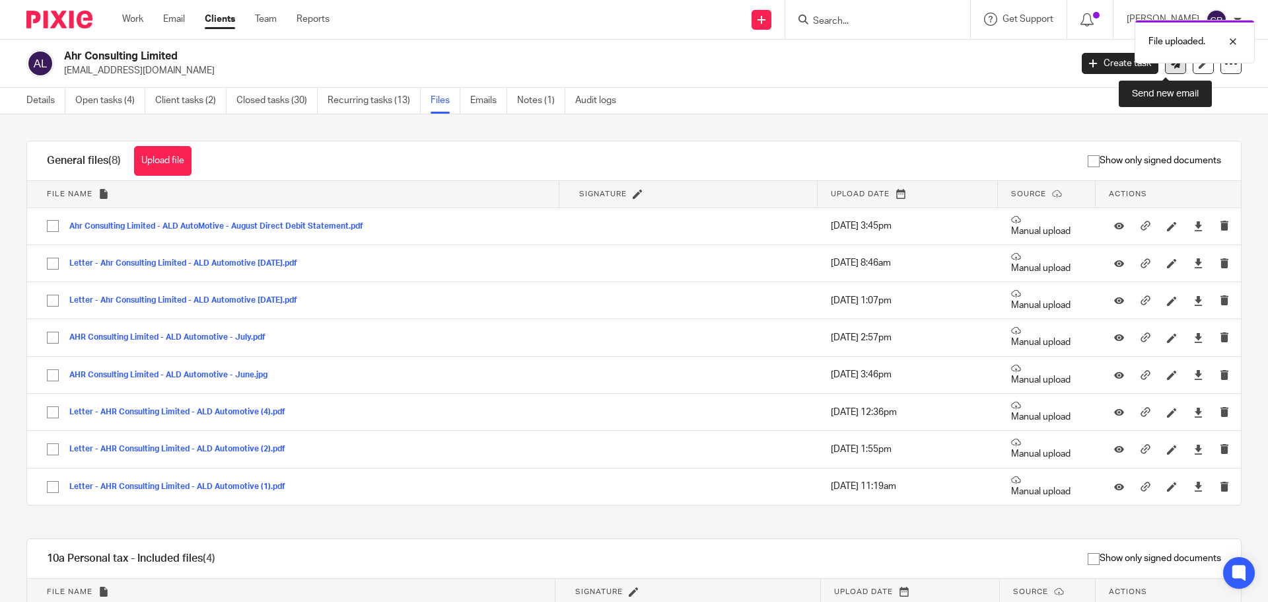
click at [1167, 72] on link at bounding box center [1175, 63] width 21 height 21
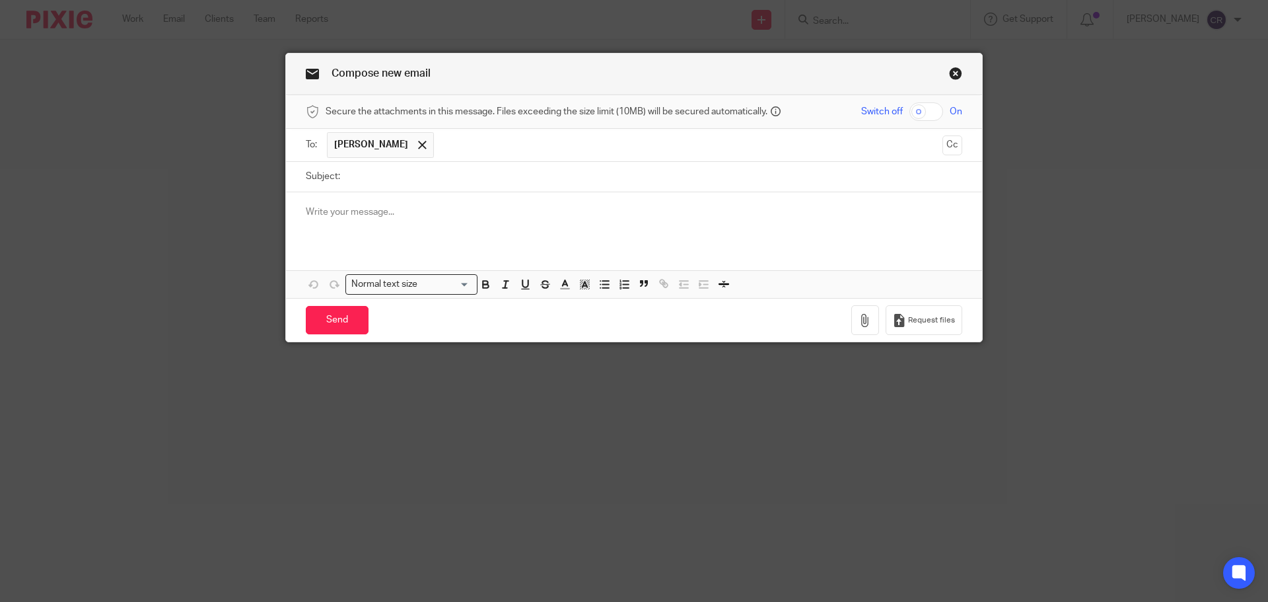
click at [425, 229] on div at bounding box center [634, 218] width 696 height 52
click at [475, 167] on input "Subject:" at bounding box center [655, 177] width 616 height 30
paste input "Ahr Consulting Limited - ALD AutoMotive - August Direct Debit Statement"
type input "Ahr Consulting Limited - ALD AutoMotive - August Direct Debit Statement"
click at [861, 318] on icon "button" at bounding box center [865, 320] width 13 height 13
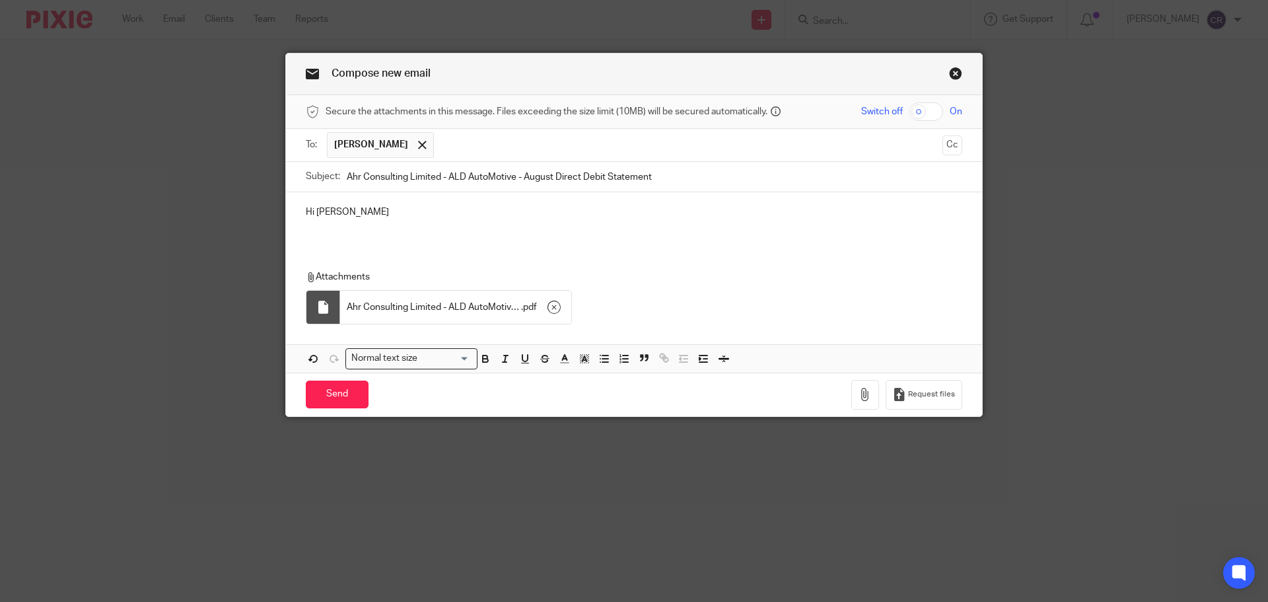
click at [422, 219] on p "Hi Abdel" at bounding box center [634, 211] width 657 height 13
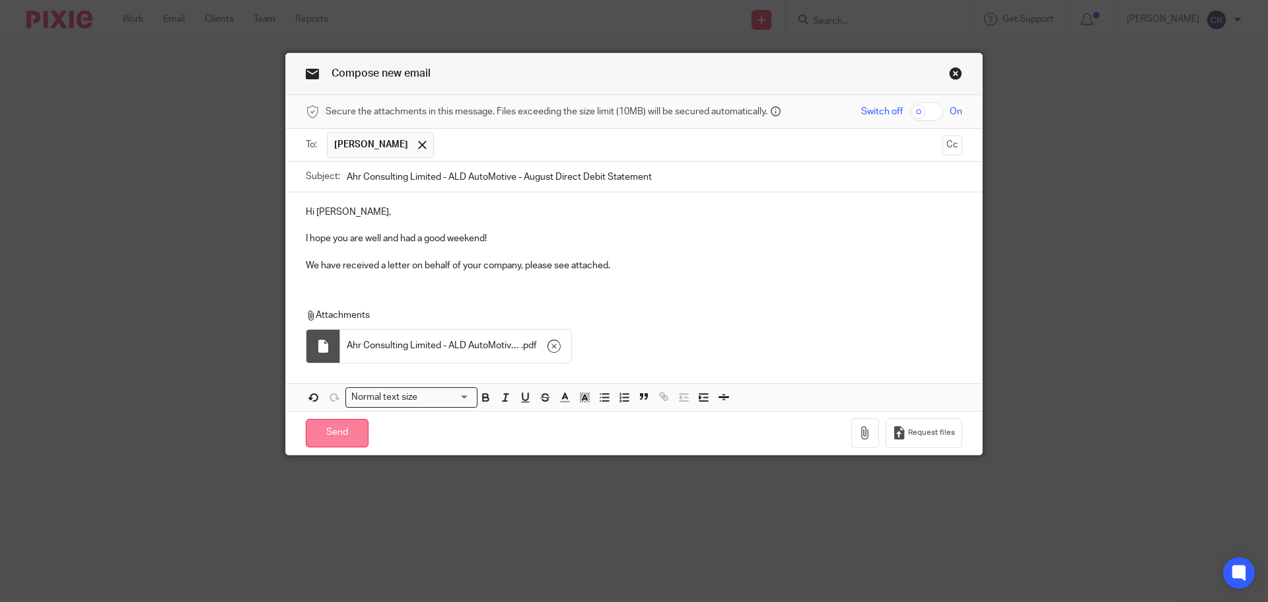
click at [339, 427] on input "Send" at bounding box center [337, 433] width 63 height 28
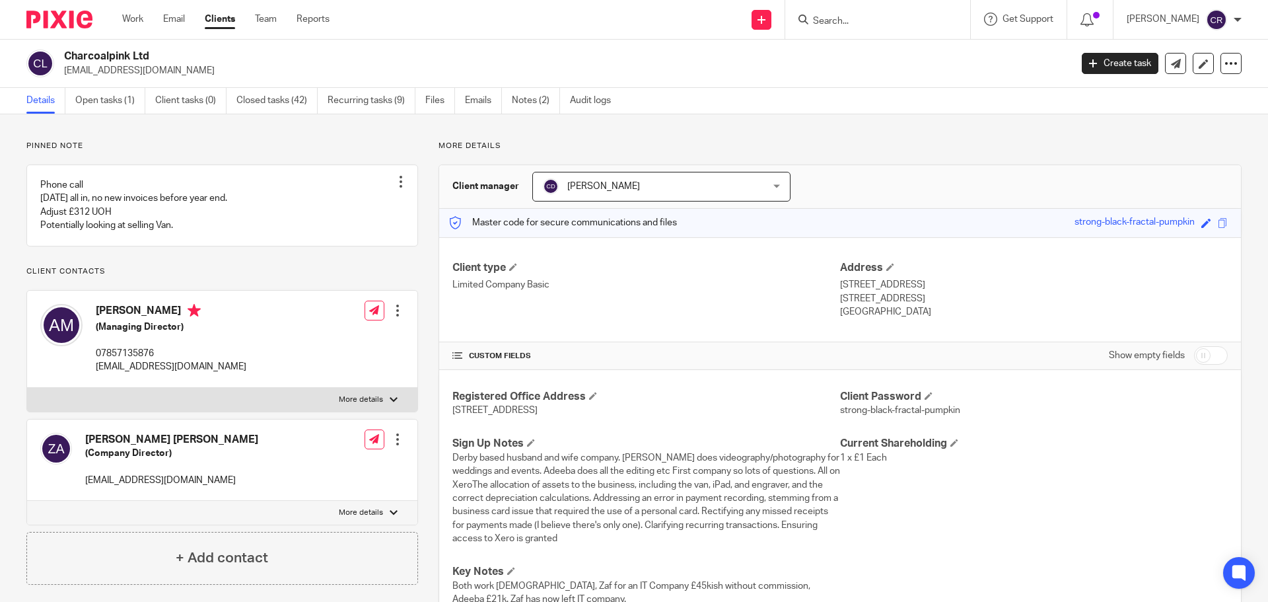
drag, startPoint x: 0, startPoint y: 0, endPoint x: 883, endPoint y: 19, distance: 883.3
click at [899, 19] on input "Search" at bounding box center [871, 22] width 119 height 12
type input "k"
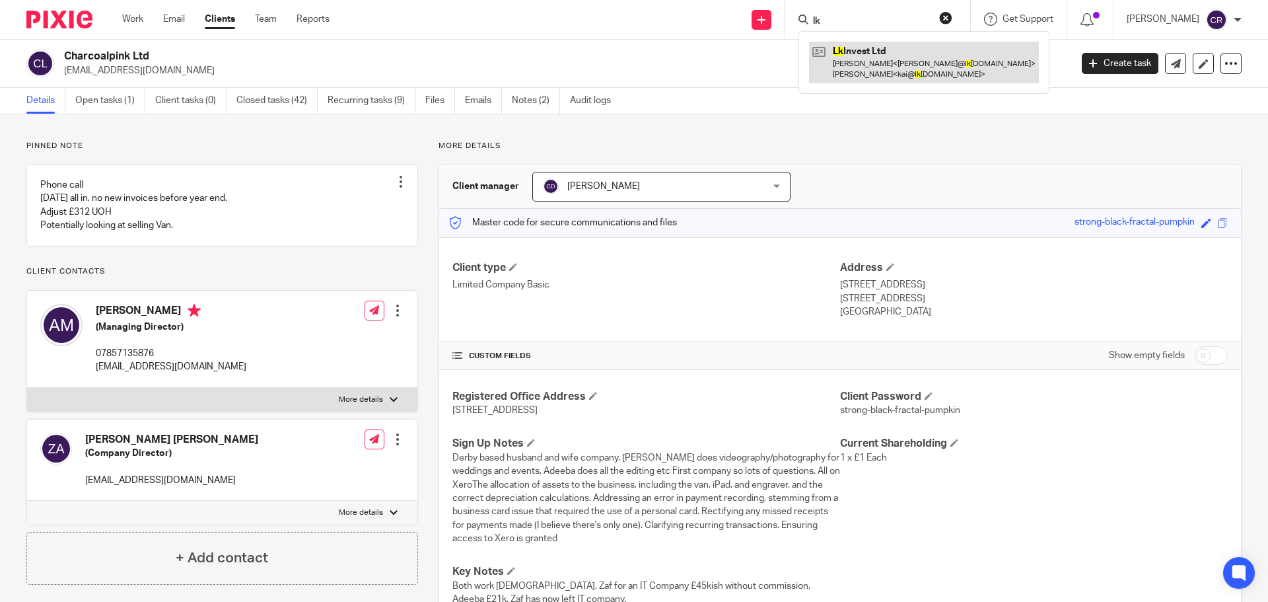
type input "lk"
click at [880, 59] on link at bounding box center [924, 62] width 230 height 41
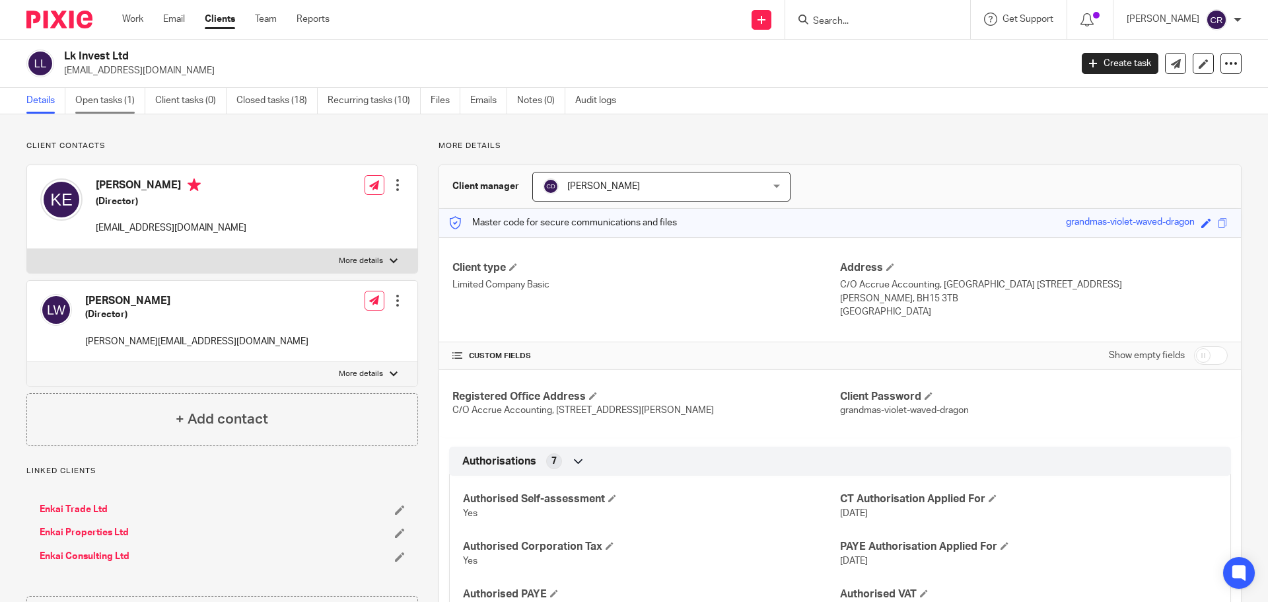
click at [102, 92] on link "Open tasks (1)" at bounding box center [110, 101] width 70 height 26
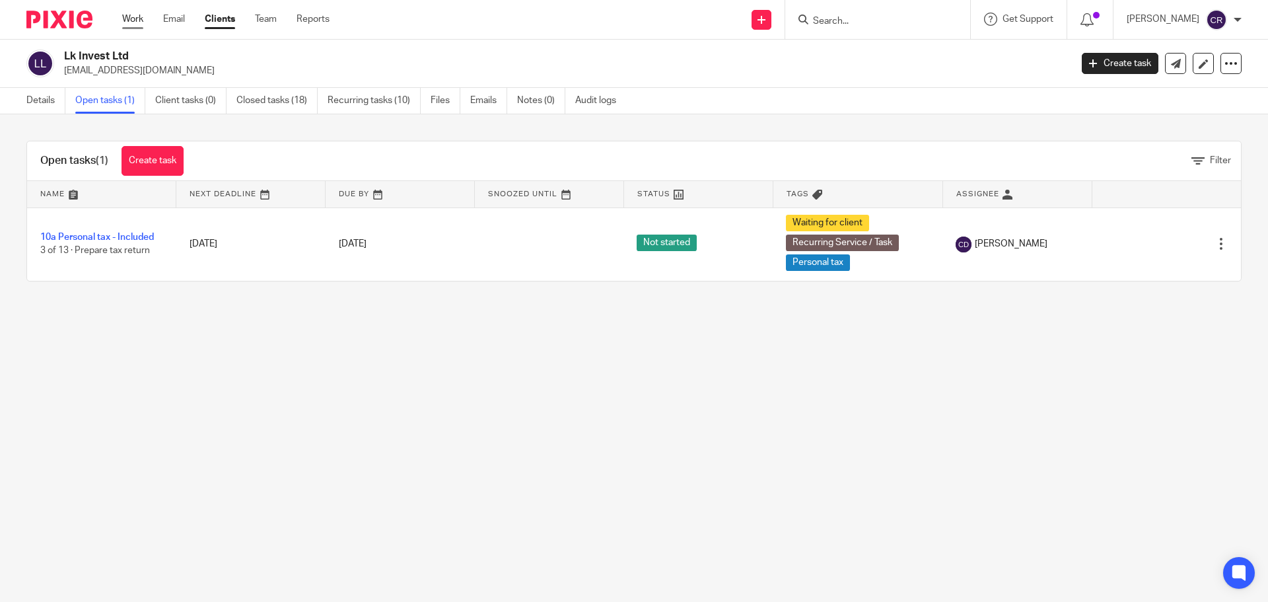
click at [123, 21] on link "Work" at bounding box center [132, 19] width 21 height 13
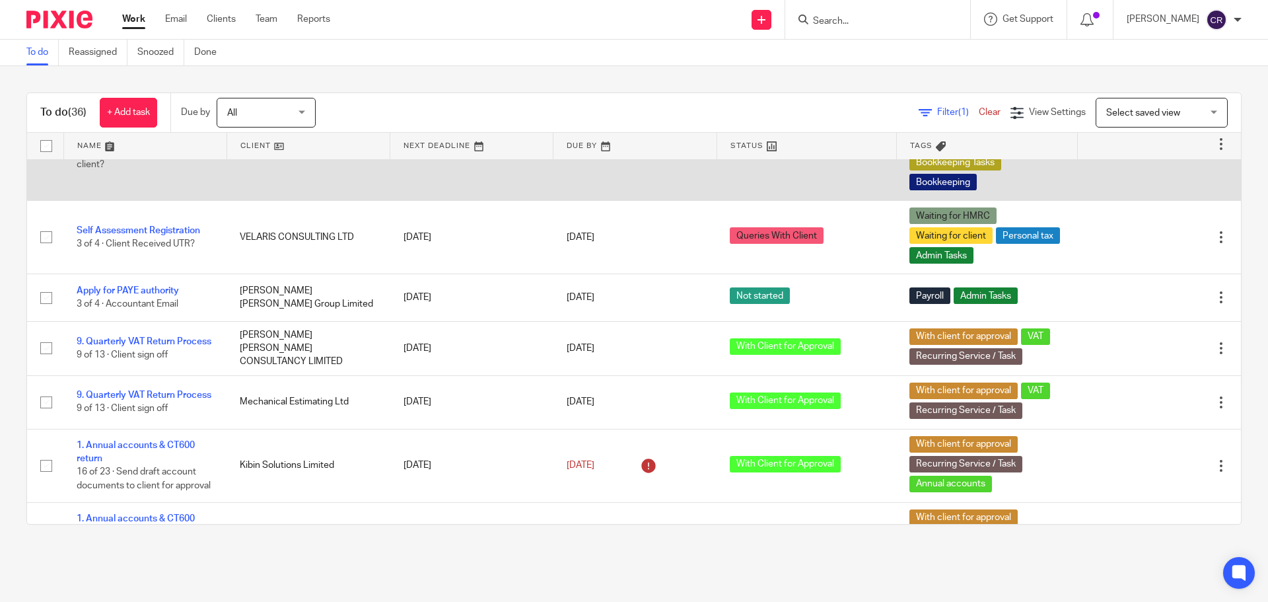
scroll to position [462, 0]
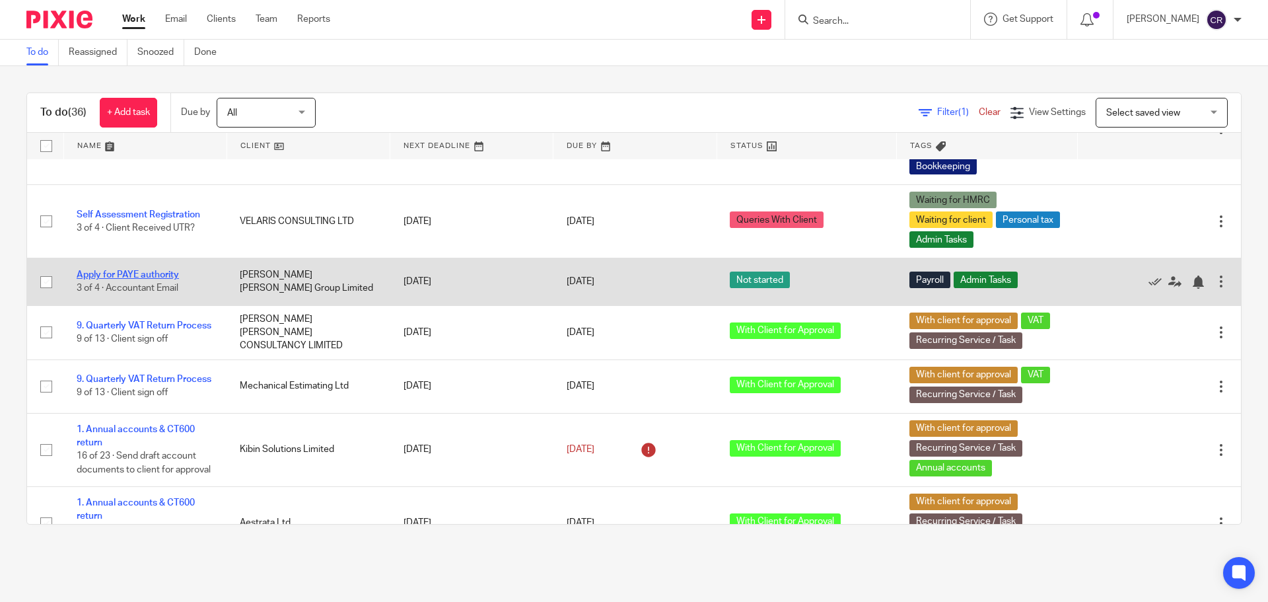
click at [147, 275] on link "Apply for PAYE authority" at bounding box center [128, 274] width 102 height 9
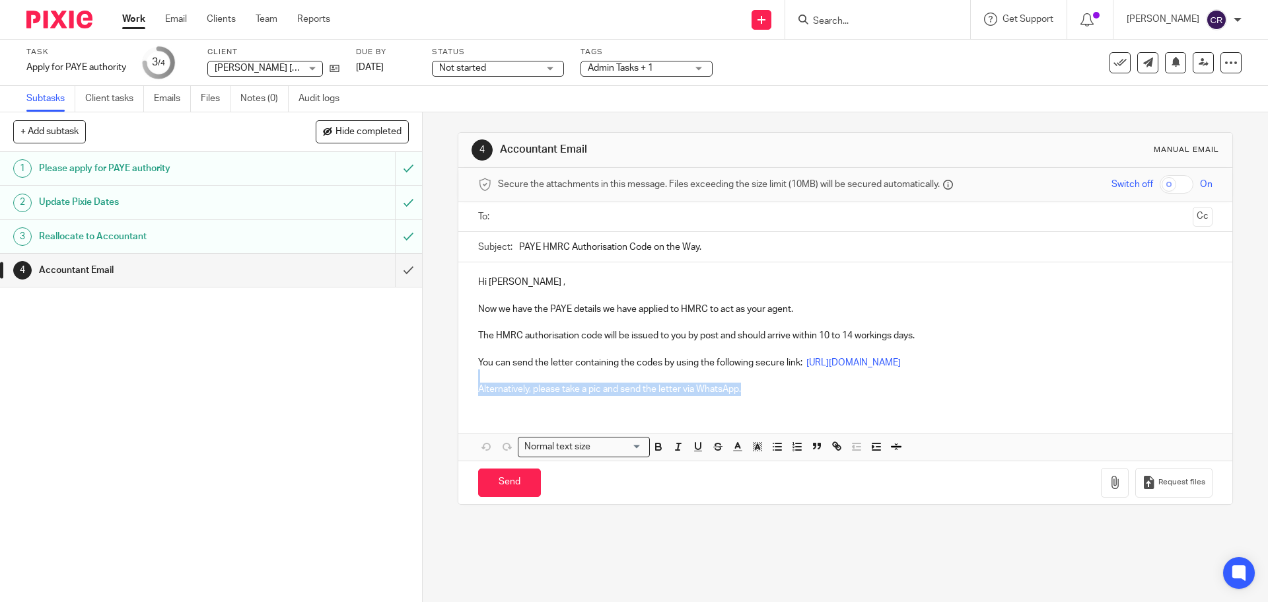
drag, startPoint x: 874, startPoint y: 393, endPoint x: 466, endPoint y: 380, distance: 409.0
click at [466, 380] on div "Hi Jackson , Now we have the PAYE details we have applied to HMRC to act as you…" at bounding box center [844, 333] width 773 height 143
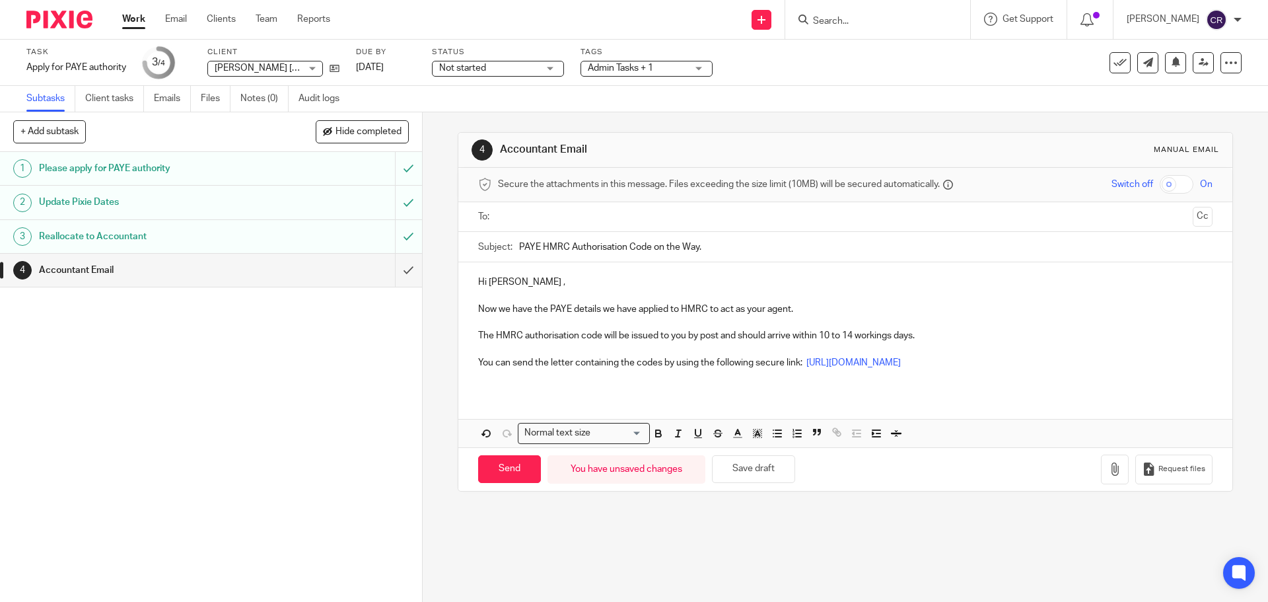
click at [612, 210] on input "text" at bounding box center [845, 216] width 684 height 15
click at [1193, 227] on button "Cc" at bounding box center [1203, 218] width 20 height 20
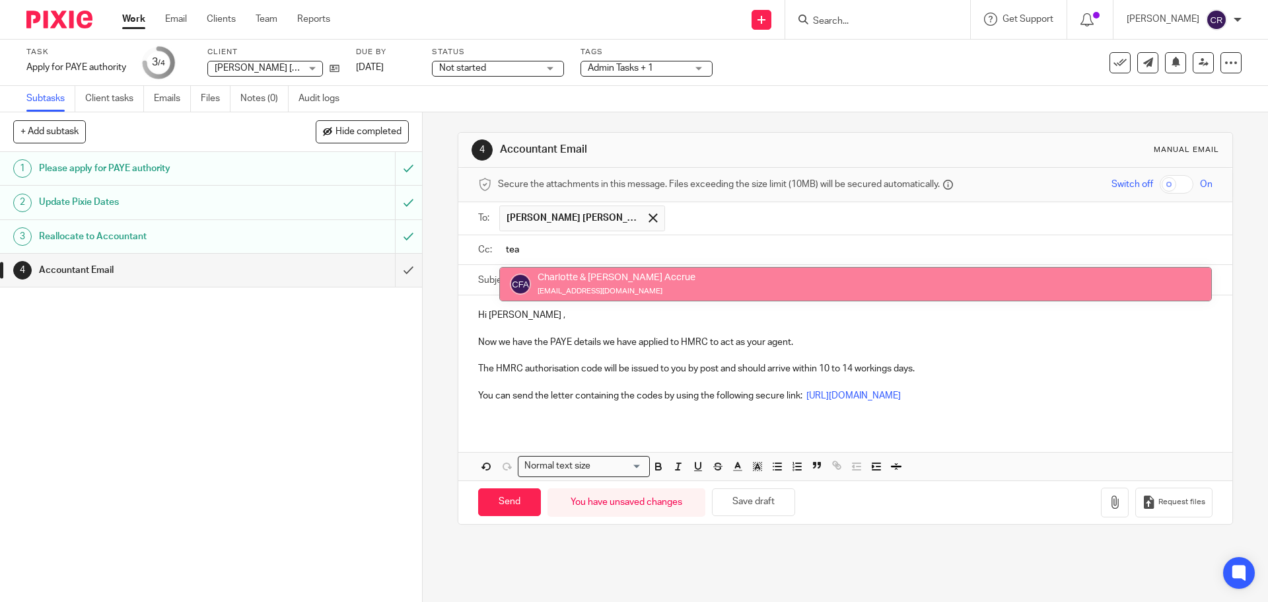
type input "tea"
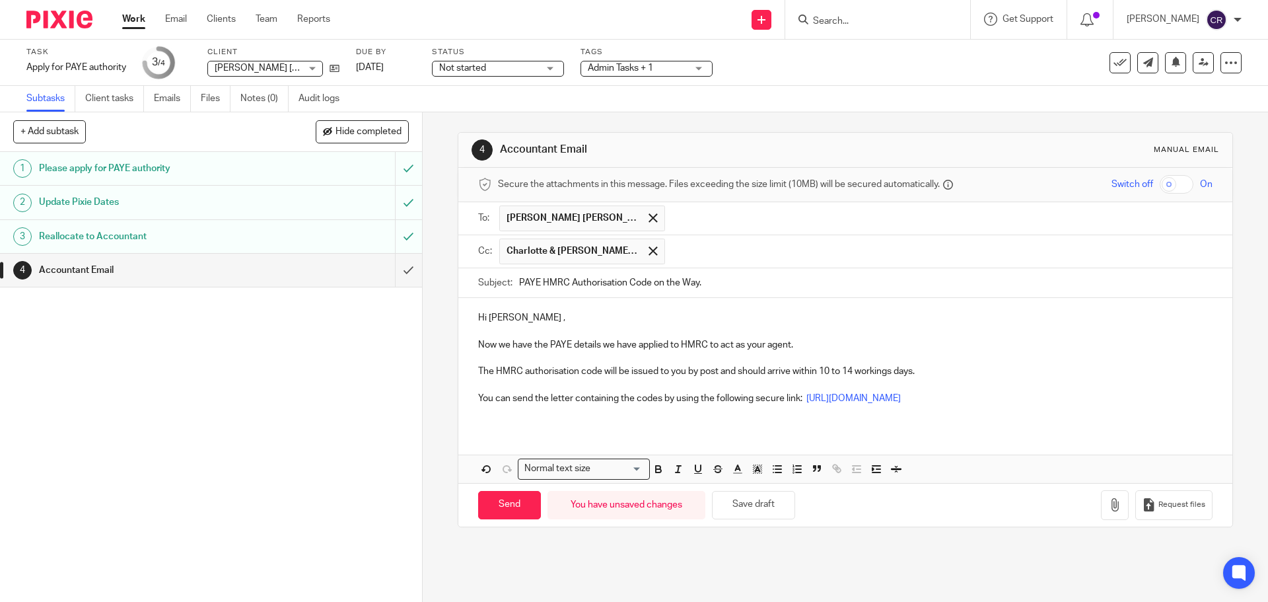
drag, startPoint x: 795, startPoint y: 282, endPoint x: 795, endPoint y: 271, distance: 10.6
click at [488, 501] on input "Send" at bounding box center [509, 505] width 63 height 28
type input "Sent"
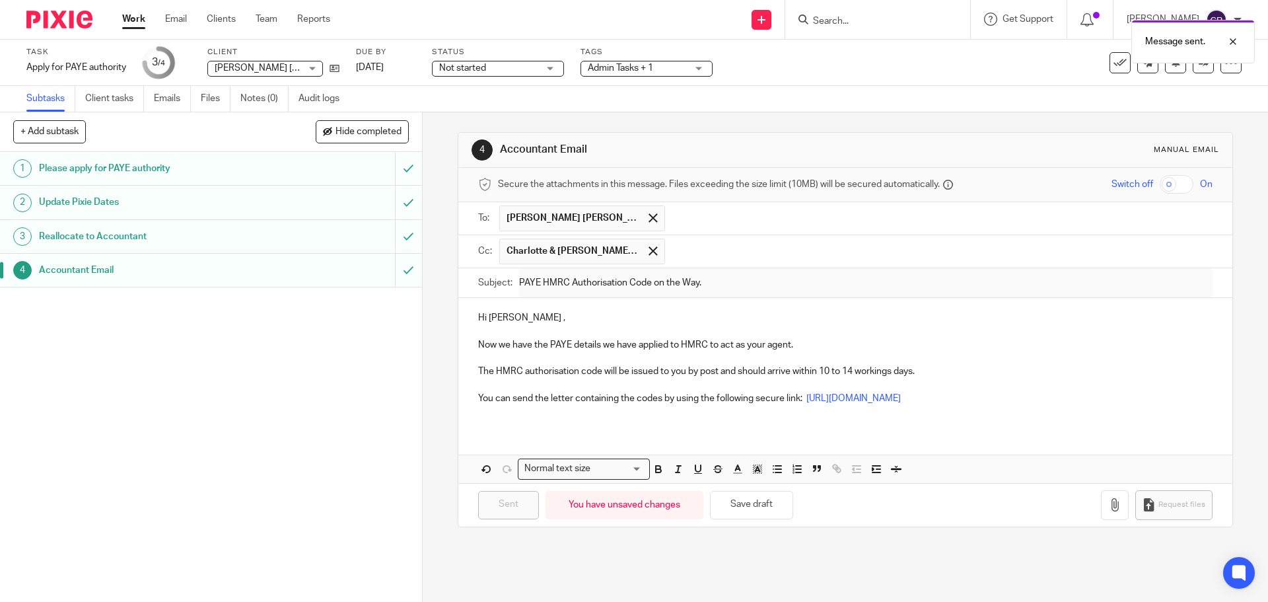
click at [130, 19] on link "Work" at bounding box center [133, 19] width 23 height 13
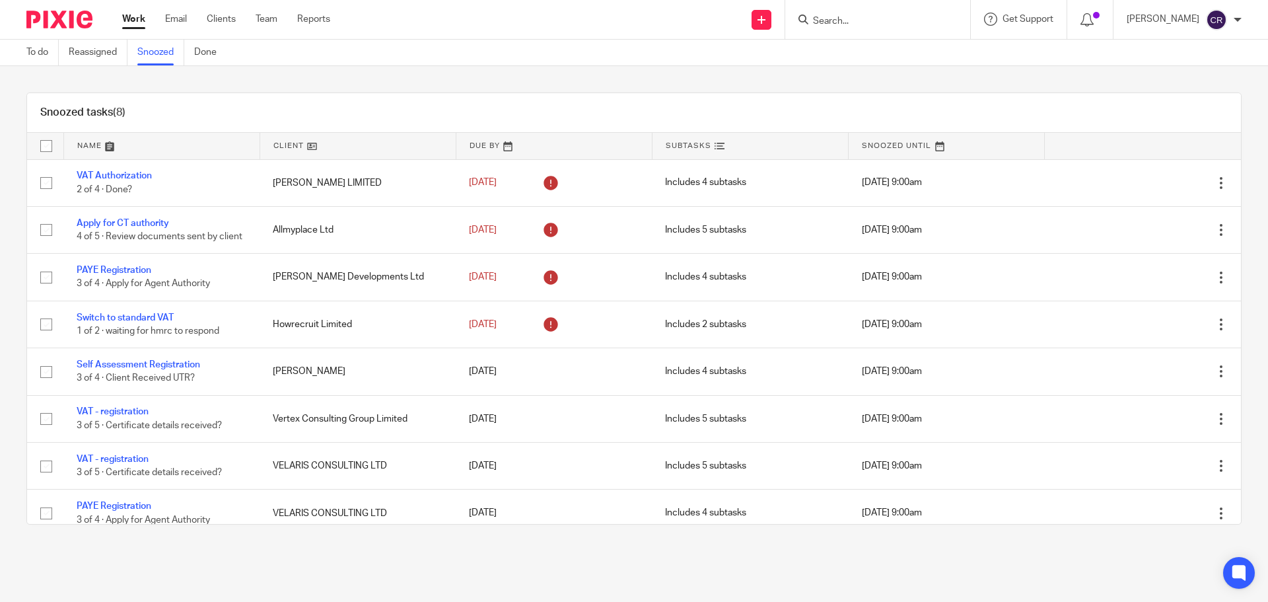
click at [886, 34] on div at bounding box center [877, 19] width 185 height 39
click at [878, 21] on input "Search" at bounding box center [871, 22] width 119 height 12
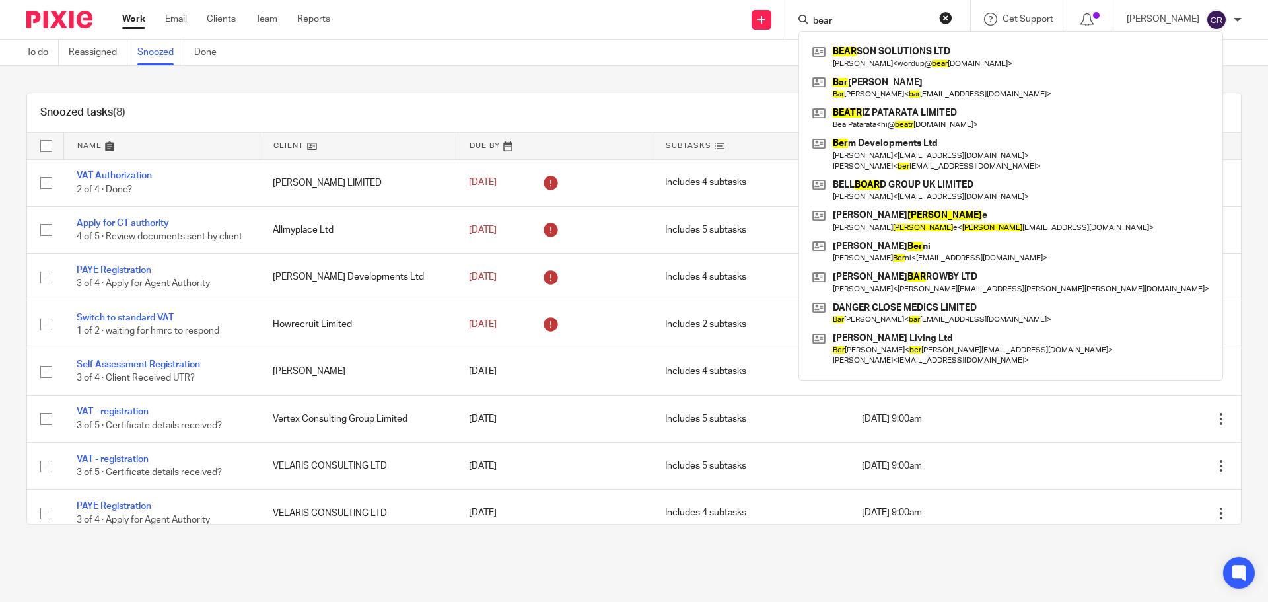
type input "bear"
click at [948, 18] on button "reset" at bounding box center [945, 17] width 13 height 13
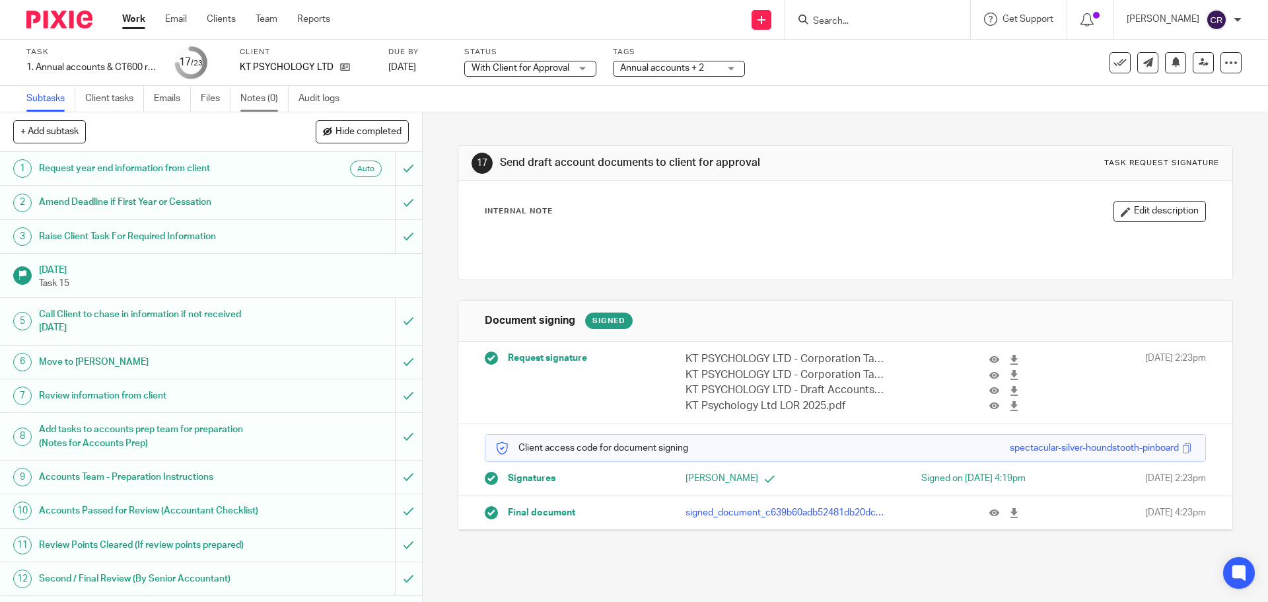
click at [259, 98] on link "Notes (0)" at bounding box center [264, 99] width 48 height 26
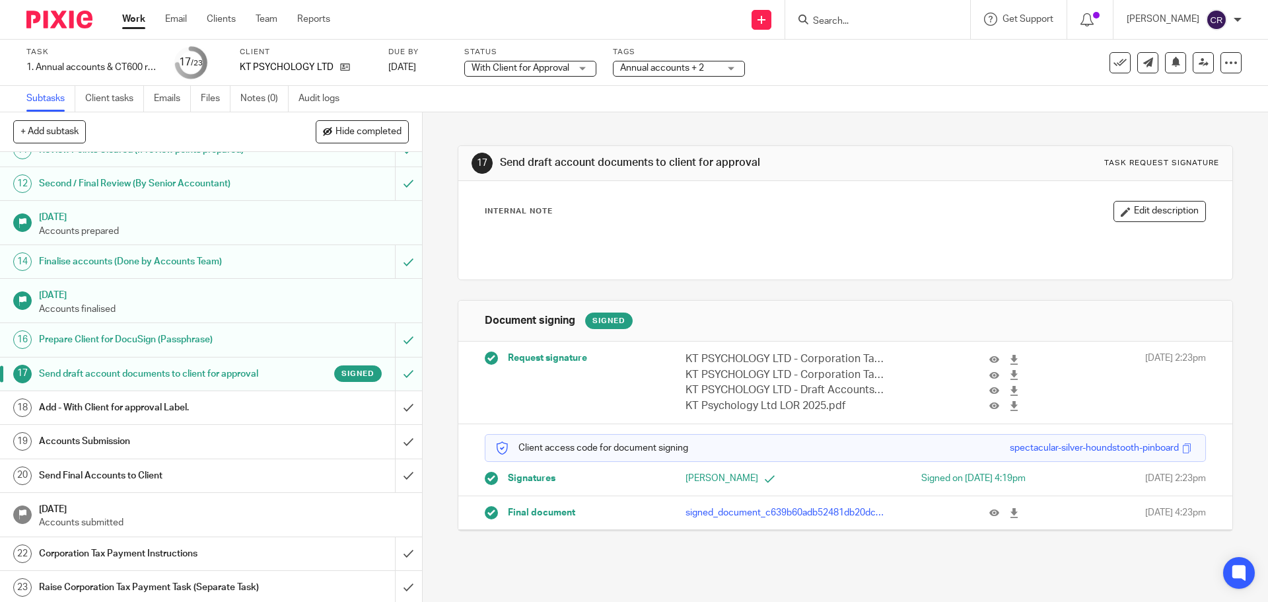
scroll to position [396, 0]
click at [395, 423] on input "submit" at bounding box center [211, 406] width 422 height 33
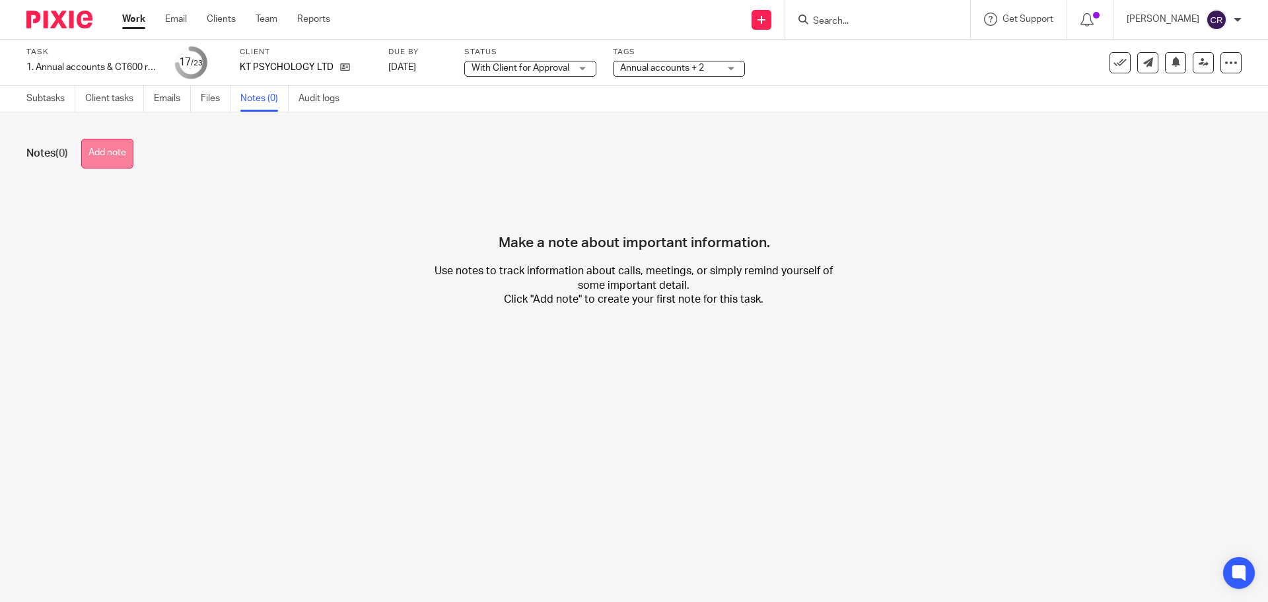
click at [119, 158] on button "Add note" at bounding box center [107, 154] width 52 height 30
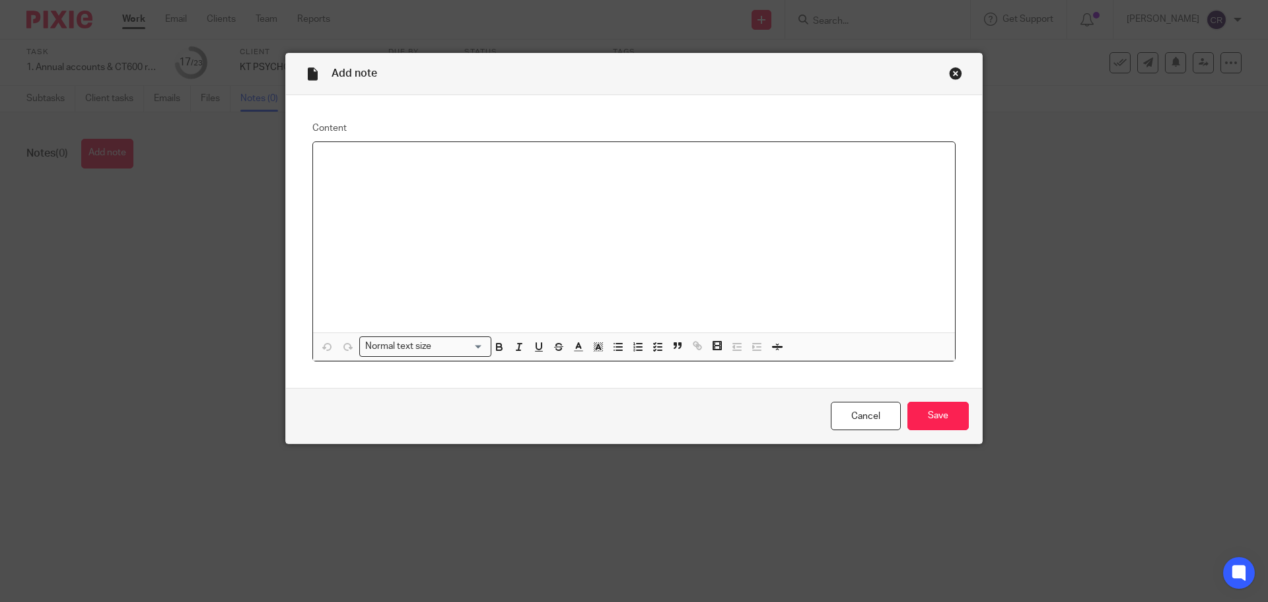
click at [421, 230] on div at bounding box center [634, 237] width 642 height 190
paste div
click at [327, 170] on p at bounding box center [634, 172] width 621 height 13
click at [612, 190] on p at bounding box center [634, 185] width 621 height 13
drag, startPoint x: 322, startPoint y: 184, endPoint x: 354, endPoint y: 195, distance: 34.0
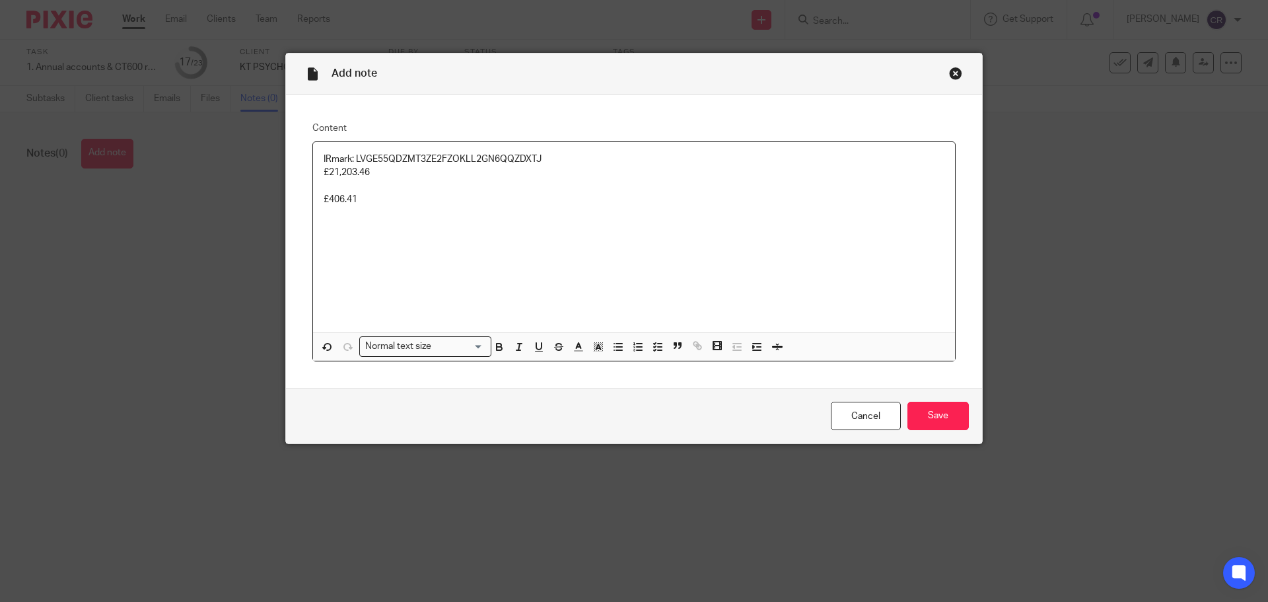
click at [324, 185] on p at bounding box center [634, 185] width 621 height 13
click at [557, 171] on p "£21,203.46" at bounding box center [634, 172] width 621 height 13
click at [931, 410] on input "Save" at bounding box center [938, 416] width 61 height 28
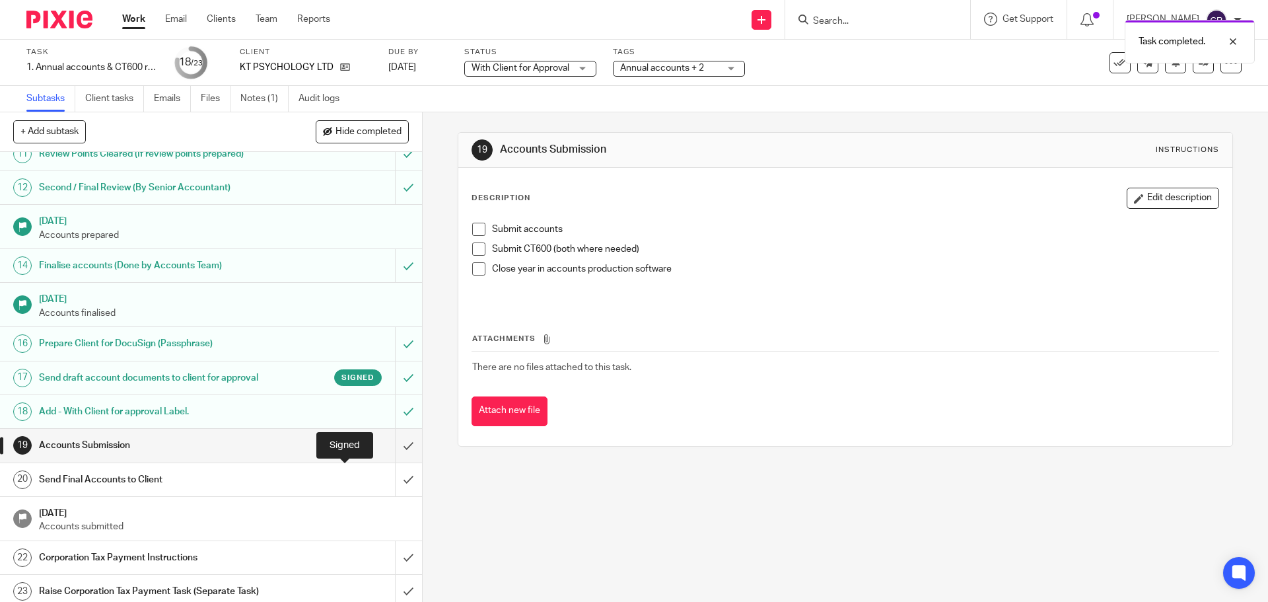
scroll to position [425, 0]
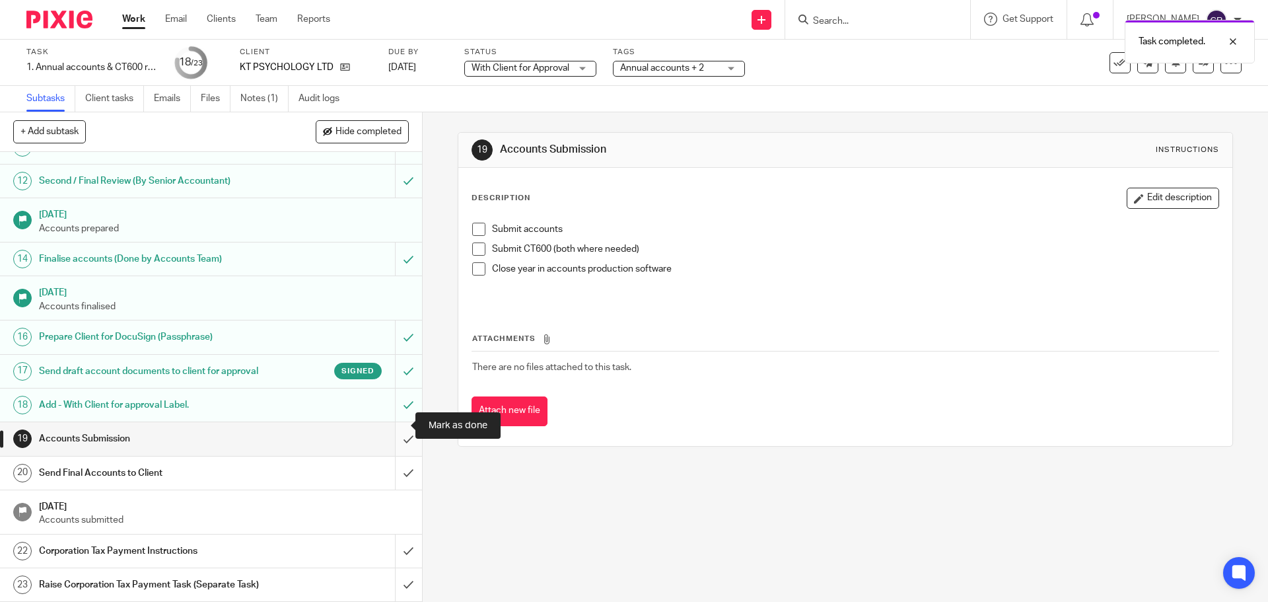
click at [402, 427] on input "submit" at bounding box center [211, 438] width 422 height 33
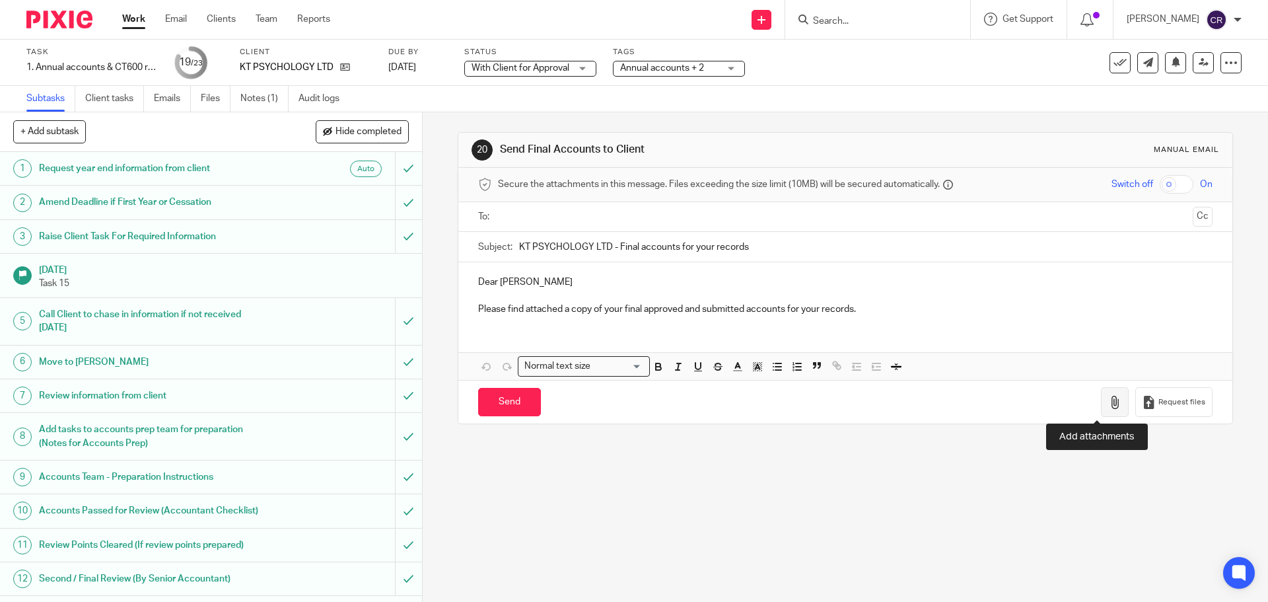
click at [1108, 400] on icon "button" at bounding box center [1114, 402] width 13 height 13
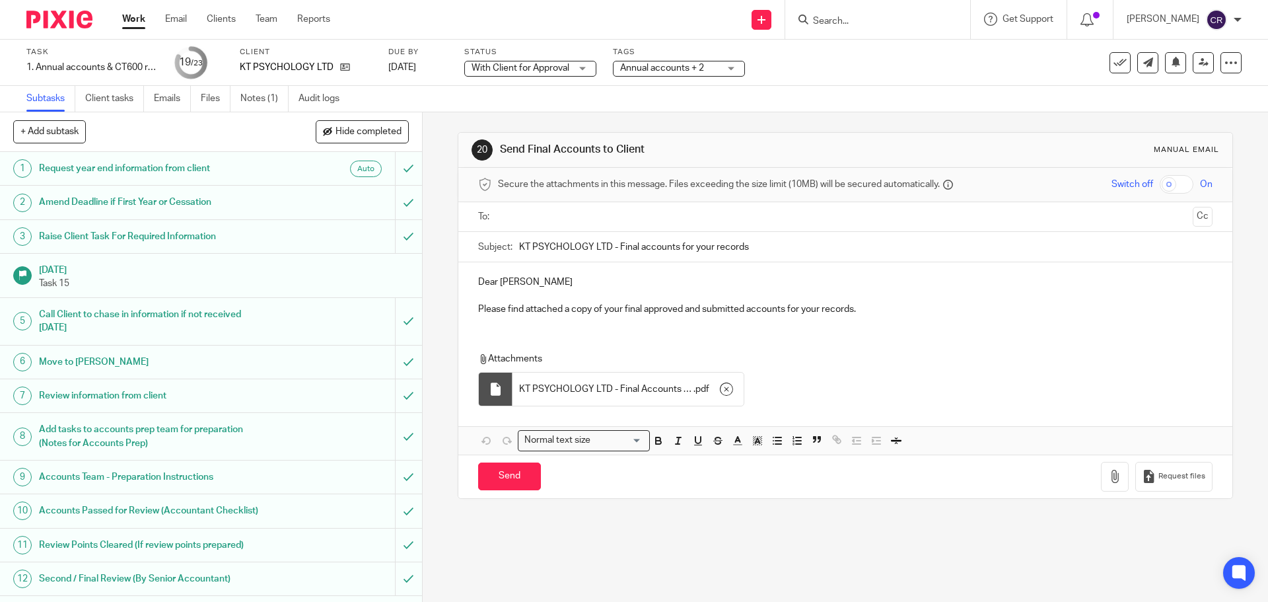
click at [639, 211] on input "text" at bounding box center [845, 216] width 684 height 15
click at [483, 283] on p "Dear Kelly" at bounding box center [845, 284] width 734 height 13
click at [549, 285] on p "Hi [PERSON_NAME]" at bounding box center [845, 284] width 734 height 13
drag, startPoint x: 511, startPoint y: 486, endPoint x: 466, endPoint y: 481, distance: 44.5
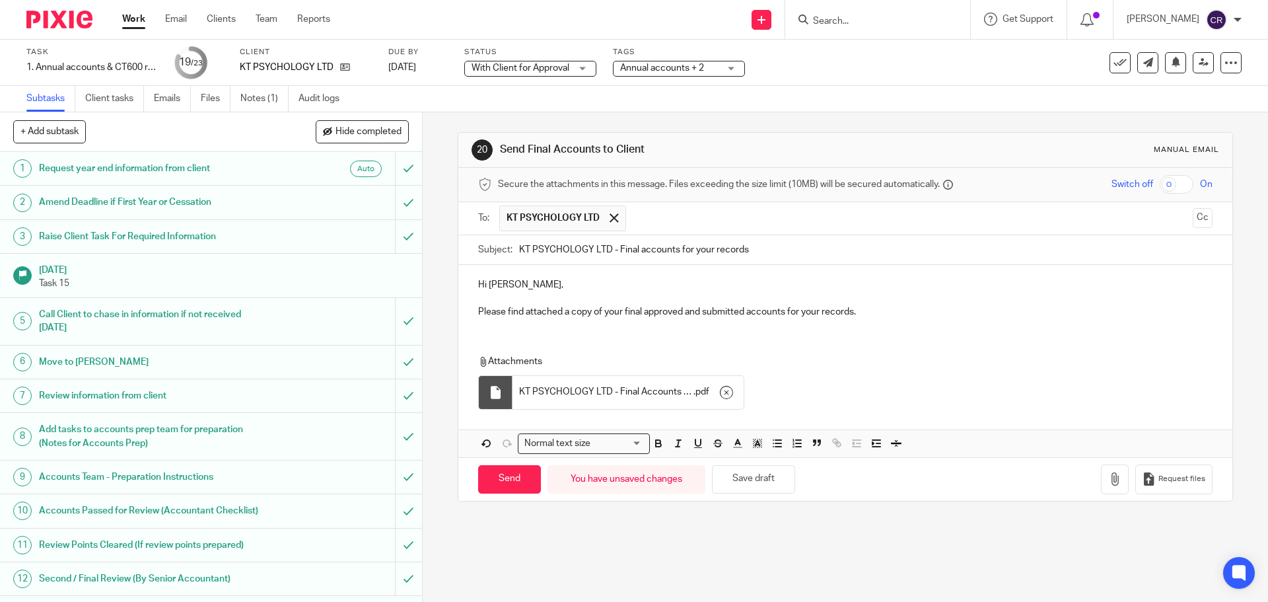
click at [511, 485] on input "Send" at bounding box center [509, 479] width 63 height 28
type input "Sent"
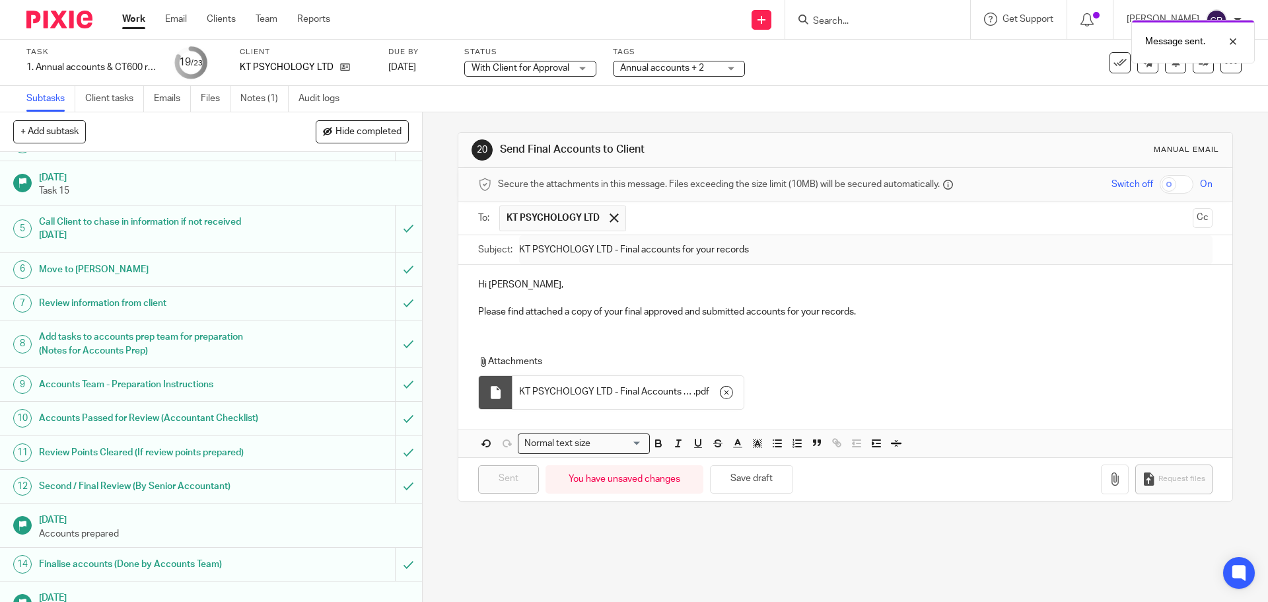
scroll to position [425, 0]
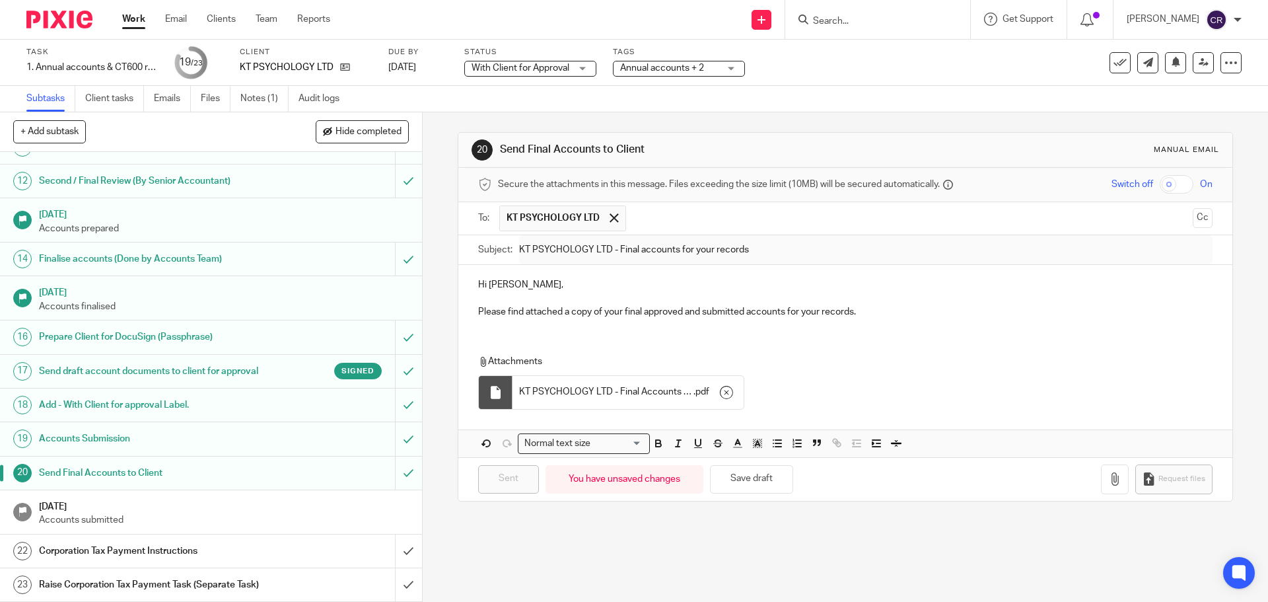
click at [155, 541] on h1 "Corporation Tax Payment Instructions" at bounding box center [153, 551] width 229 height 20
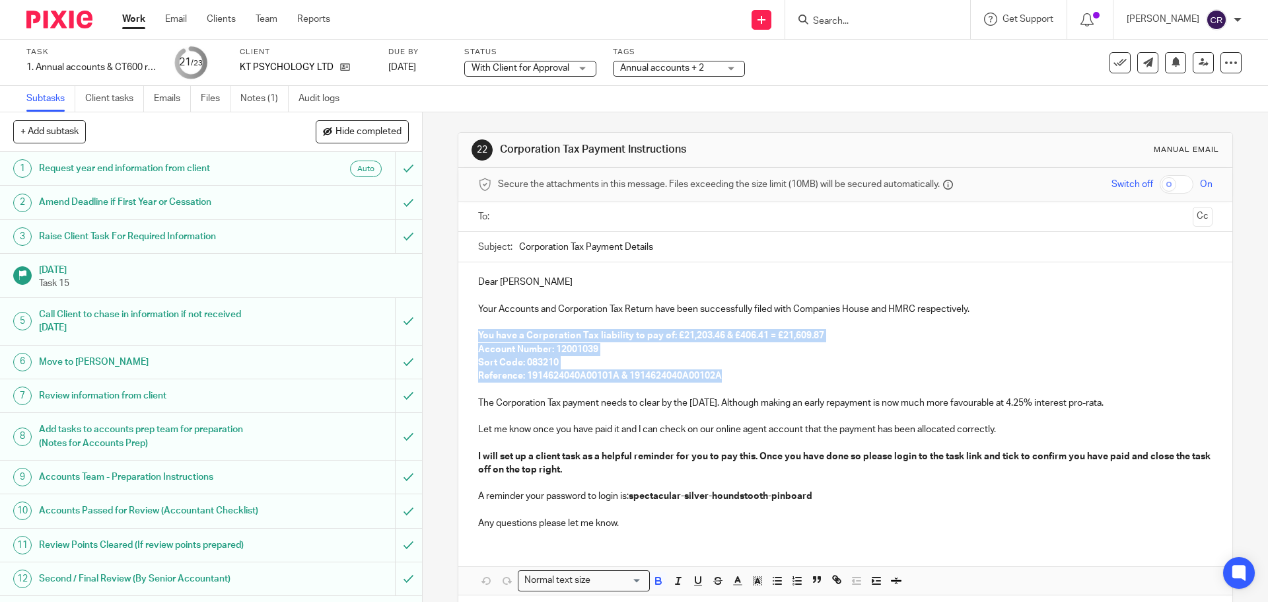
drag, startPoint x: 732, startPoint y: 373, endPoint x: 455, endPoint y: 333, distance: 279.6
click at [458, 333] on div "Dear Kelly Your Accounts and Corporation Tax Return have been successfully file…" at bounding box center [844, 400] width 773 height 277
copy div "You have a Corporation Tax liability to pay of: £21,203.46 & £406.41 = £21,609.…"
click at [762, 374] on p "Reference: 1914624040A00101A & 1914624040A00102A" at bounding box center [845, 375] width 734 height 13
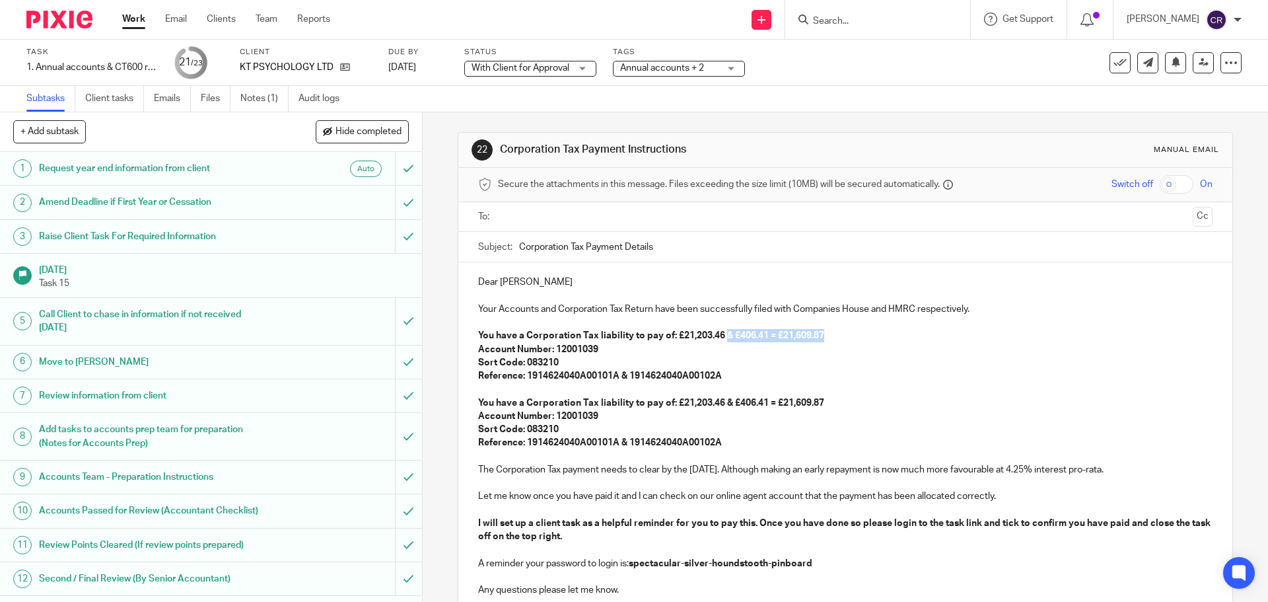
drag, startPoint x: 721, startPoint y: 336, endPoint x: 824, endPoint y: 338, distance: 103.1
click at [824, 338] on p "You have a Corporation Tax liability to pay of: £21,203.46 & £406.41 = £21,609.…" at bounding box center [845, 335] width 734 height 13
drag, startPoint x: 762, startPoint y: 372, endPoint x: 622, endPoint y: 378, distance: 140.2
click at [622, 378] on p "Reference: 1914624040A00101A & 1914624040A00102A" at bounding box center [845, 375] width 734 height 13
drag, startPoint x: 788, startPoint y: 404, endPoint x: 763, endPoint y: 405, distance: 25.1
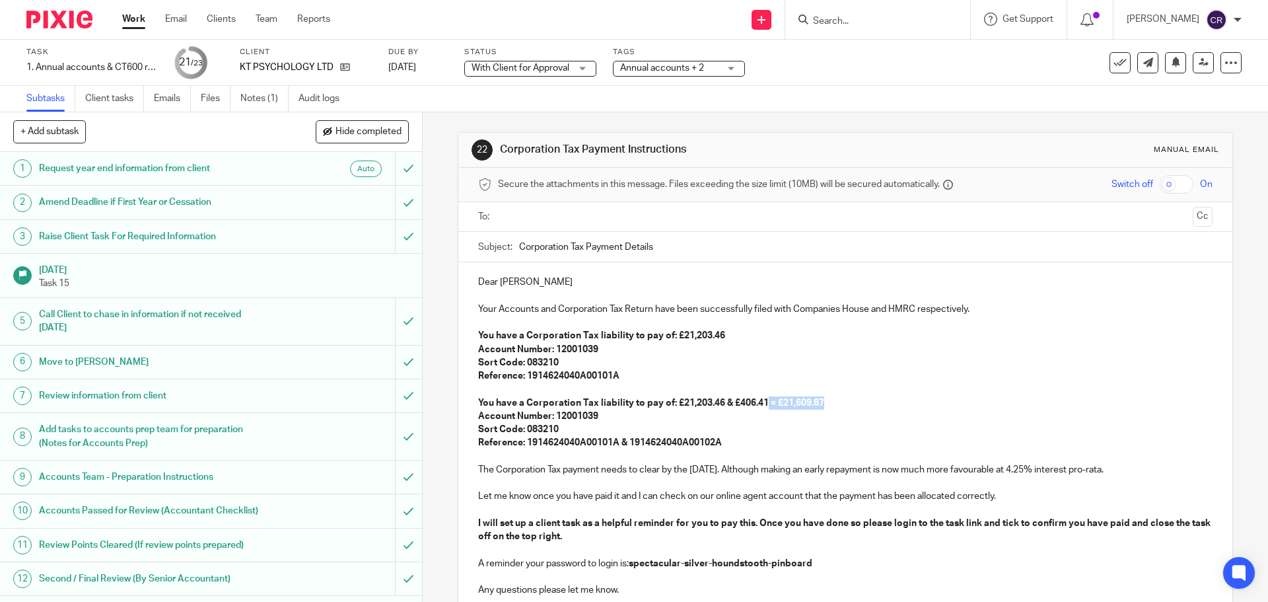
click at [763, 405] on p "You have a Corporation Tax liability to pay of: £21,203.46 & £406.41 = £21,609.…" at bounding box center [845, 402] width 734 height 13
drag, startPoint x: 727, startPoint y: 406, endPoint x: 670, endPoint y: 407, distance: 57.5
click at [670, 407] on strong "You have a Corporation Tax liability to pay of: £21,203.46 & £406.41" at bounding box center [623, 402] width 291 height 9
drag, startPoint x: 628, startPoint y: 442, endPoint x: 524, endPoint y: 447, distance: 104.5
click at [524, 447] on strong "Reference: 1914624040A00101A & 1914624040A00102A" at bounding box center [600, 442] width 244 height 9
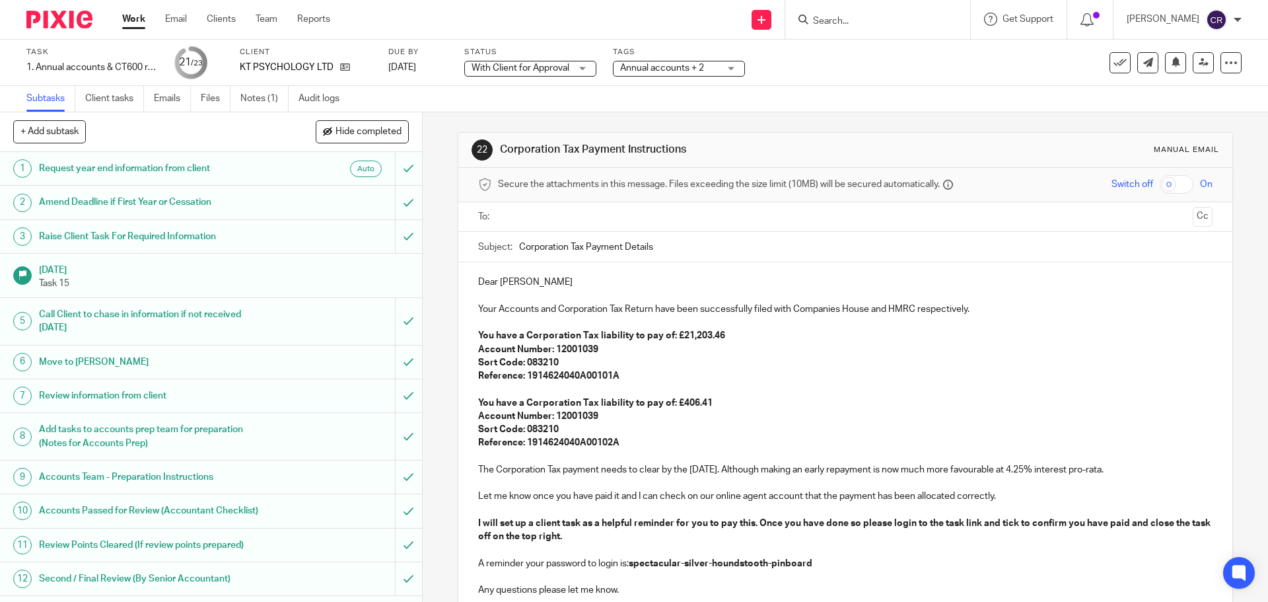
click at [1046, 472] on p "The Corporation Tax payment needs to clear by the 25 Feb 2026. Although making …" at bounding box center [845, 469] width 734 height 13
drag, startPoint x: 1051, startPoint y: 472, endPoint x: 1032, endPoint y: 471, distance: 19.2
click at [1032, 471] on p "The Corporation Tax payment needs to clear by the 25 Feb 2026. Although making …" at bounding box center [845, 469] width 734 height 13
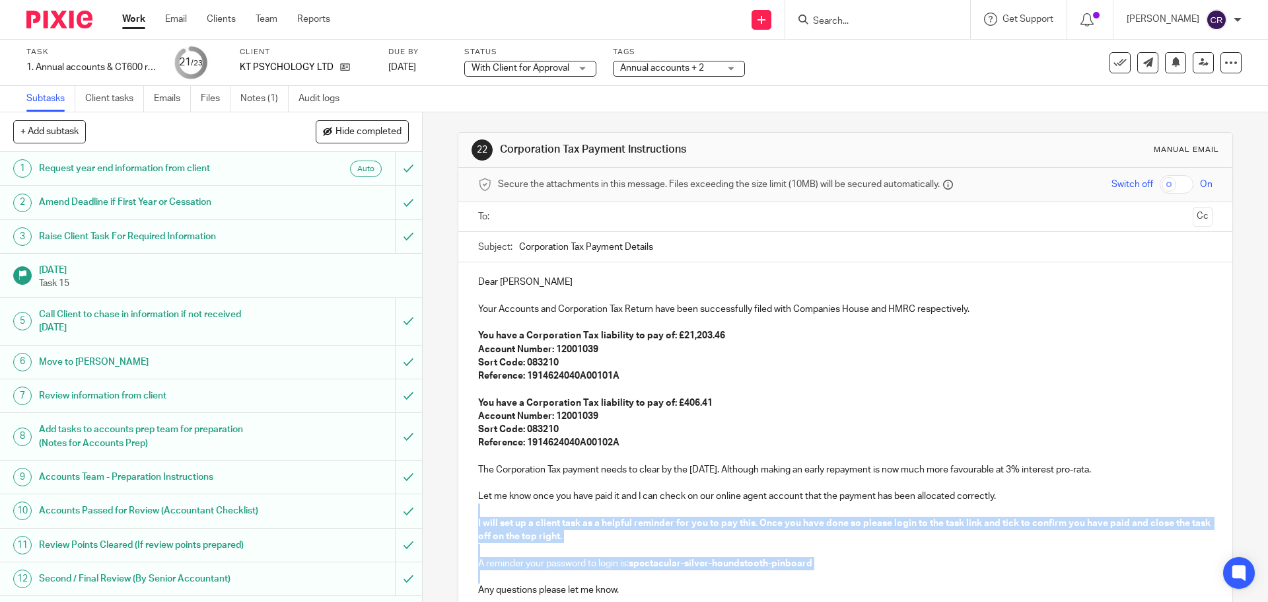
drag, startPoint x: 492, startPoint y: 581, endPoint x: 463, endPoint y: 507, distance: 78.9
click at [463, 507] on div "Dear Kelly Your Accounts and Corporation Tax Return have been successfully file…" at bounding box center [844, 434] width 773 height 344
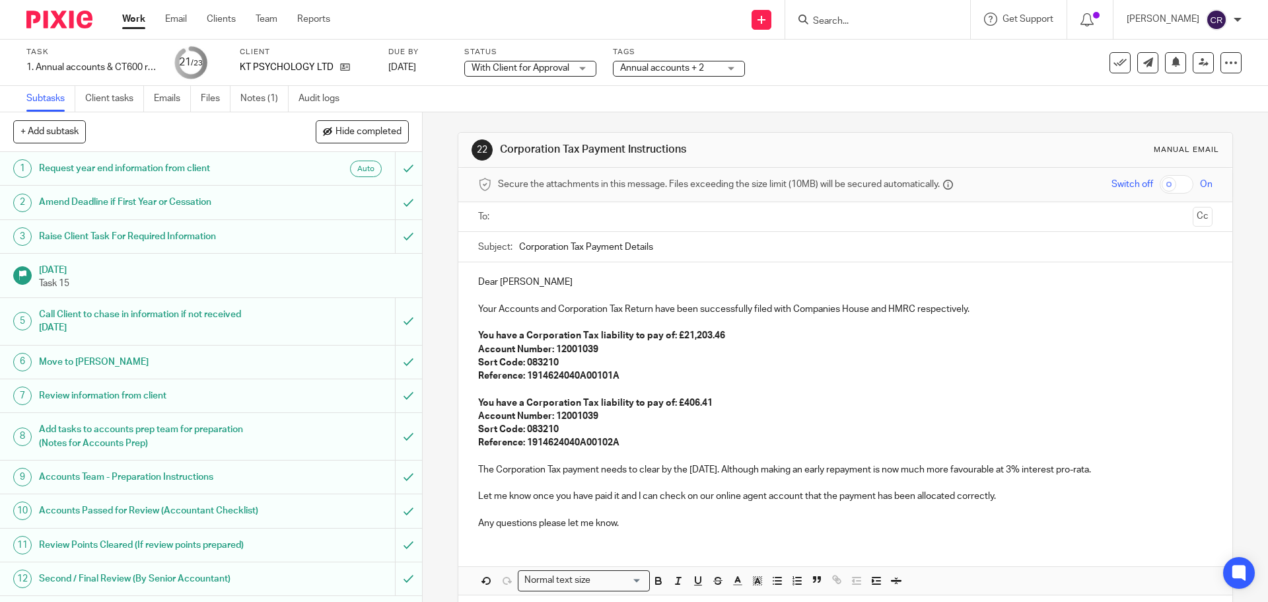
click at [570, 220] on input "text" at bounding box center [845, 216] width 684 height 15
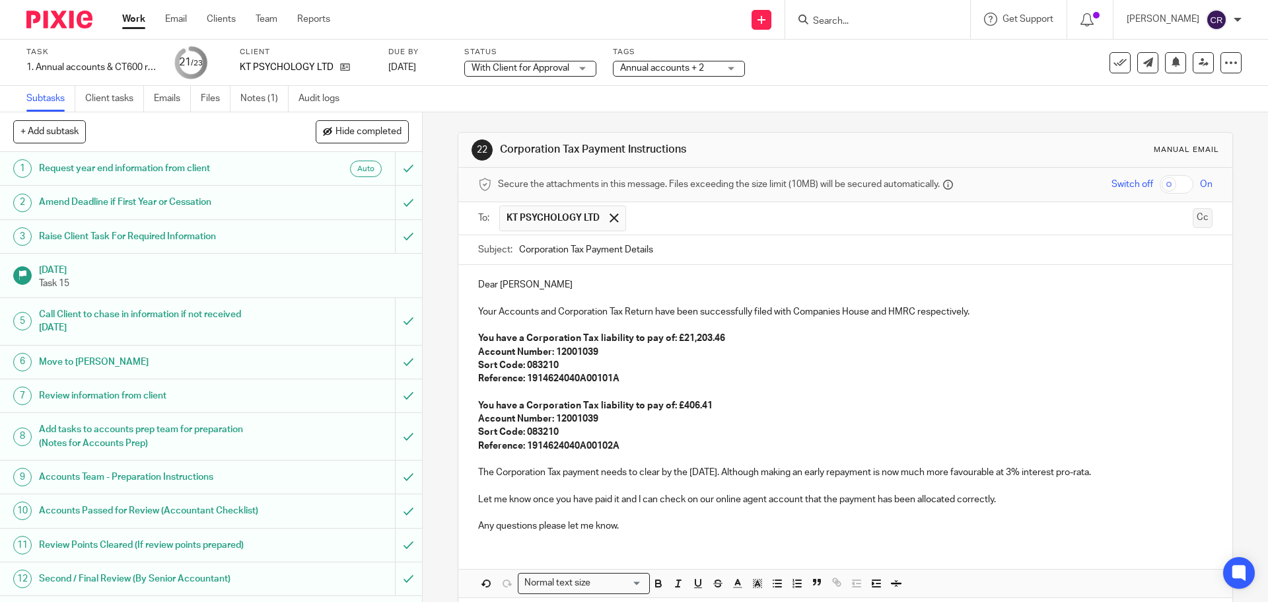
click at [1193, 221] on button "Cc" at bounding box center [1203, 218] width 20 height 20
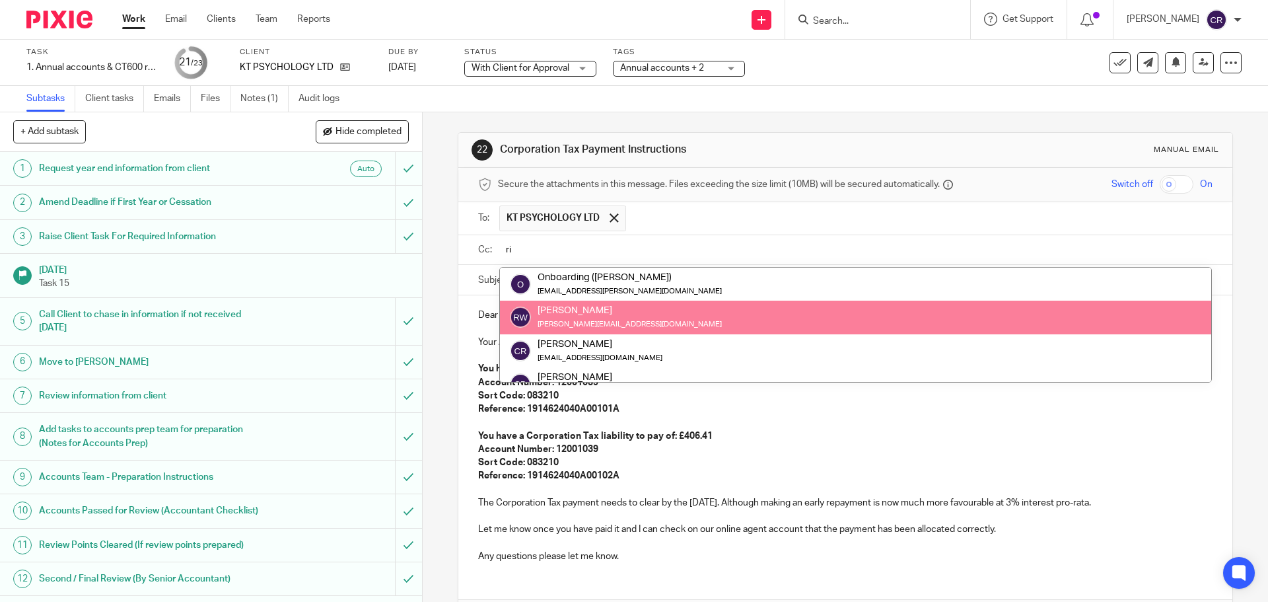
type input "ri"
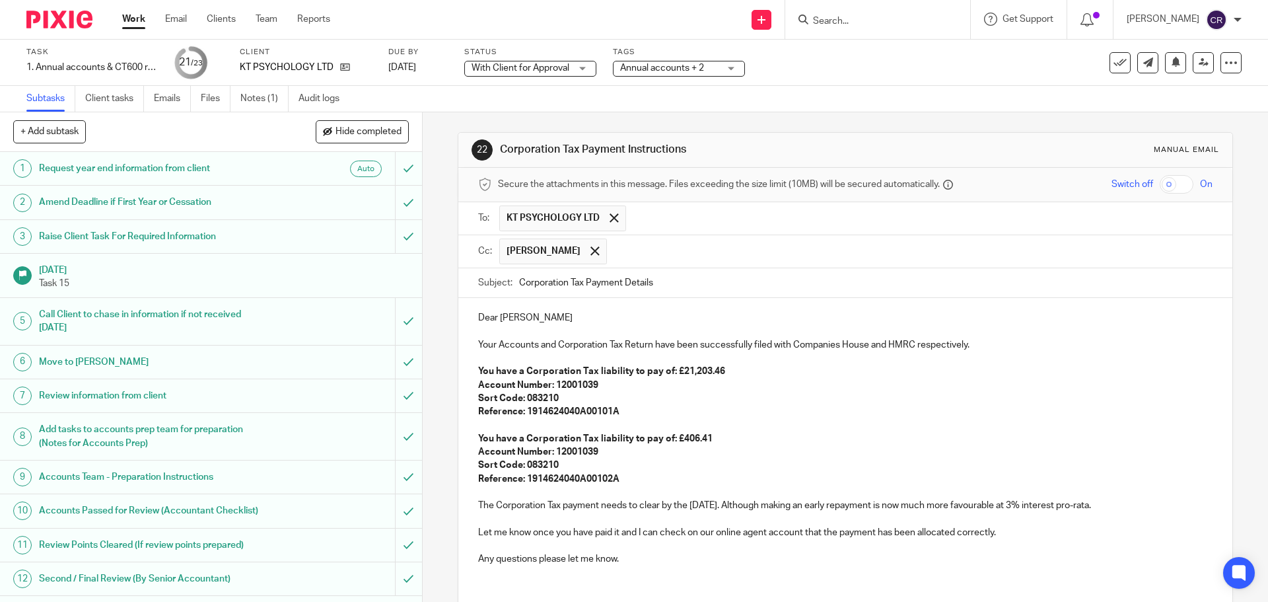
click at [478, 314] on p "Dear Kelly" at bounding box center [845, 317] width 734 height 13
drag, startPoint x: 528, startPoint y: 330, endPoint x: 530, endPoint y: 318, distance: 11.4
click at [528, 325] on p at bounding box center [845, 331] width 734 height 13
click at [530, 318] on p "Hi Kelly" at bounding box center [845, 317] width 734 height 13
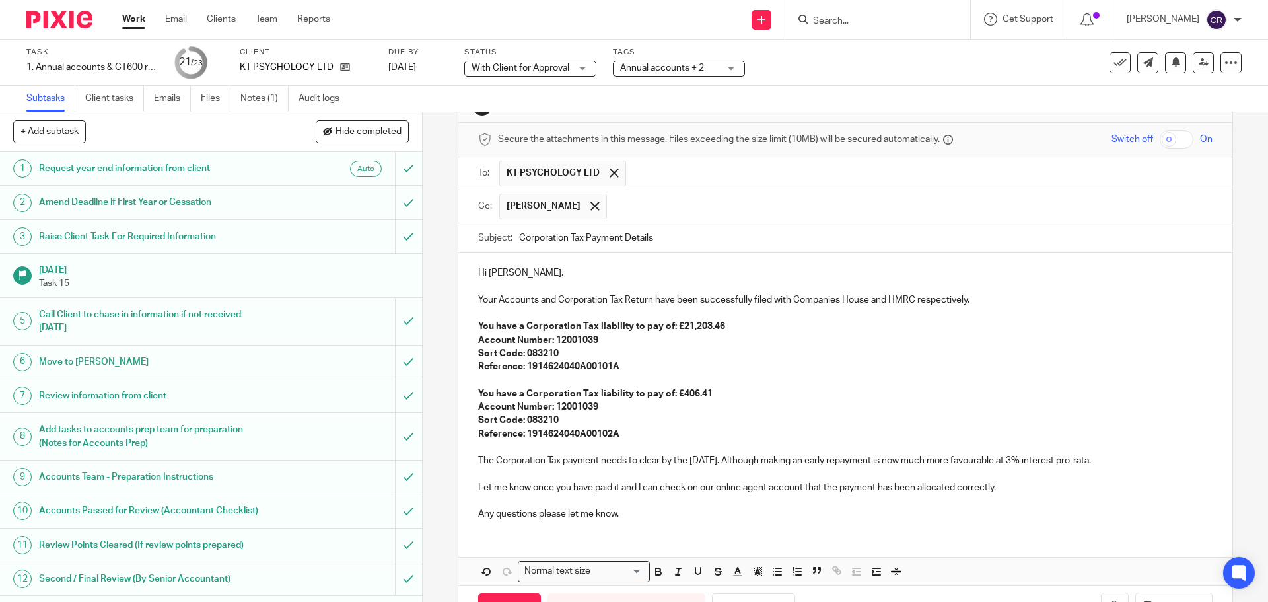
scroll to position [92, 0]
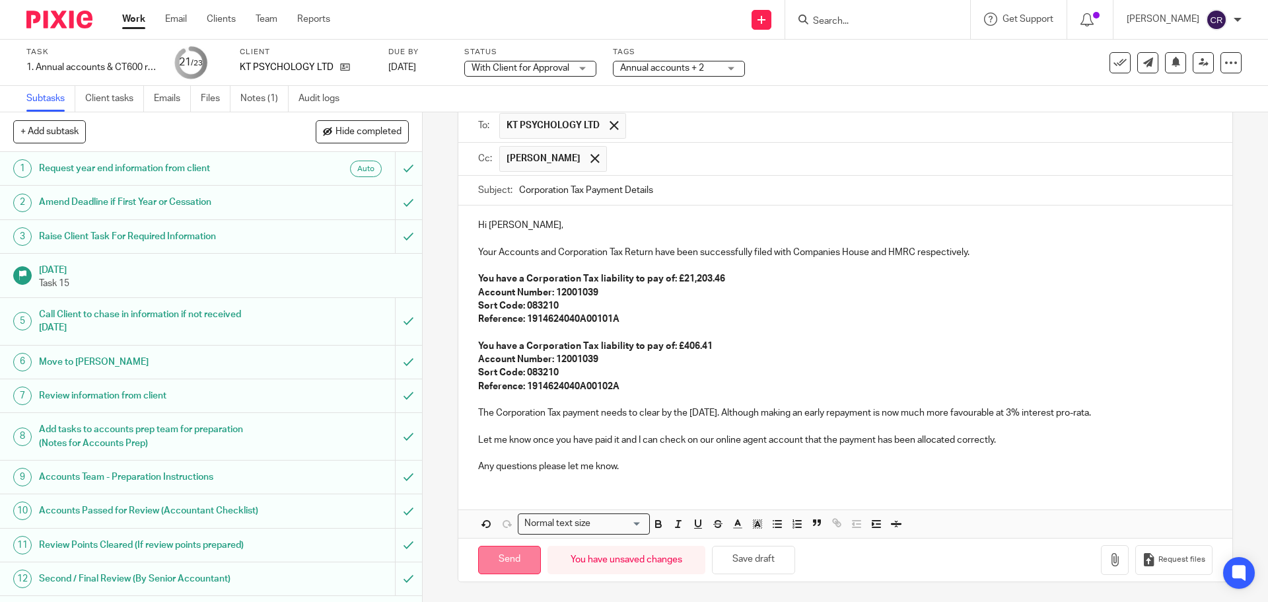
click at [497, 561] on input "Send" at bounding box center [509, 560] width 63 height 28
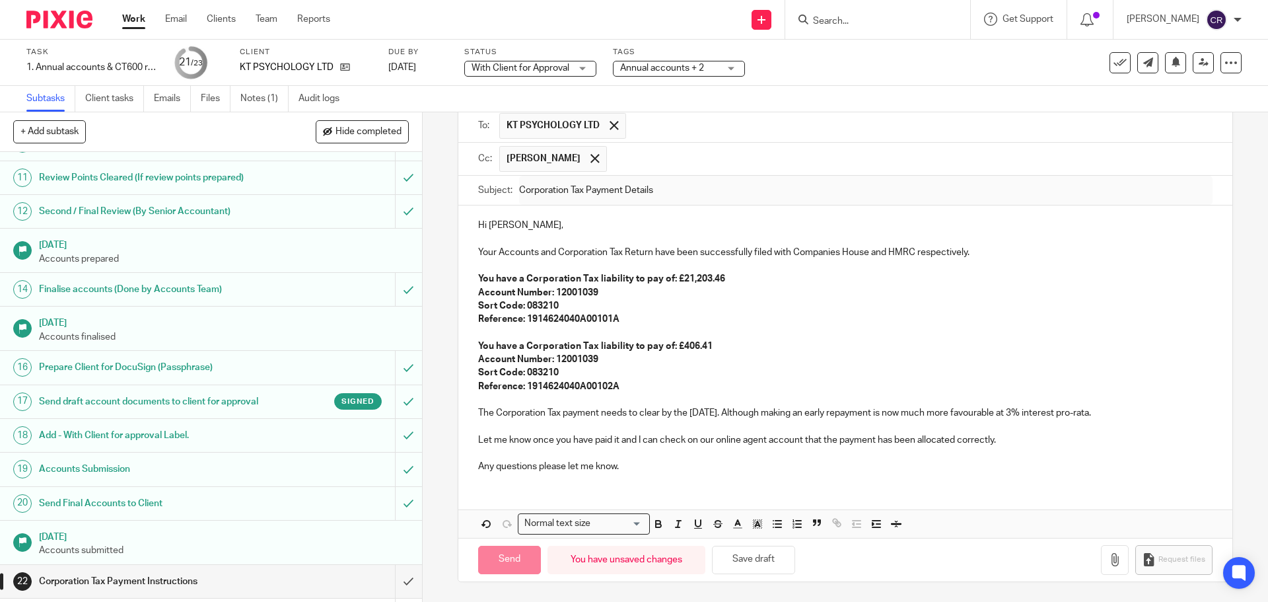
scroll to position [425, 0]
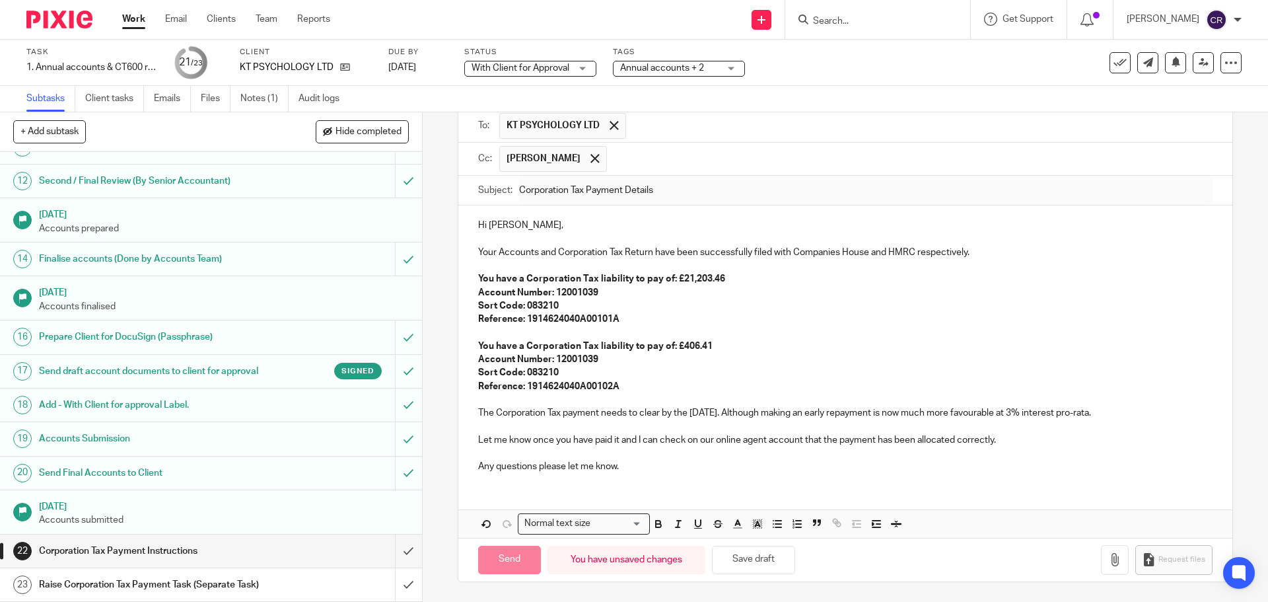
type input "Sent"
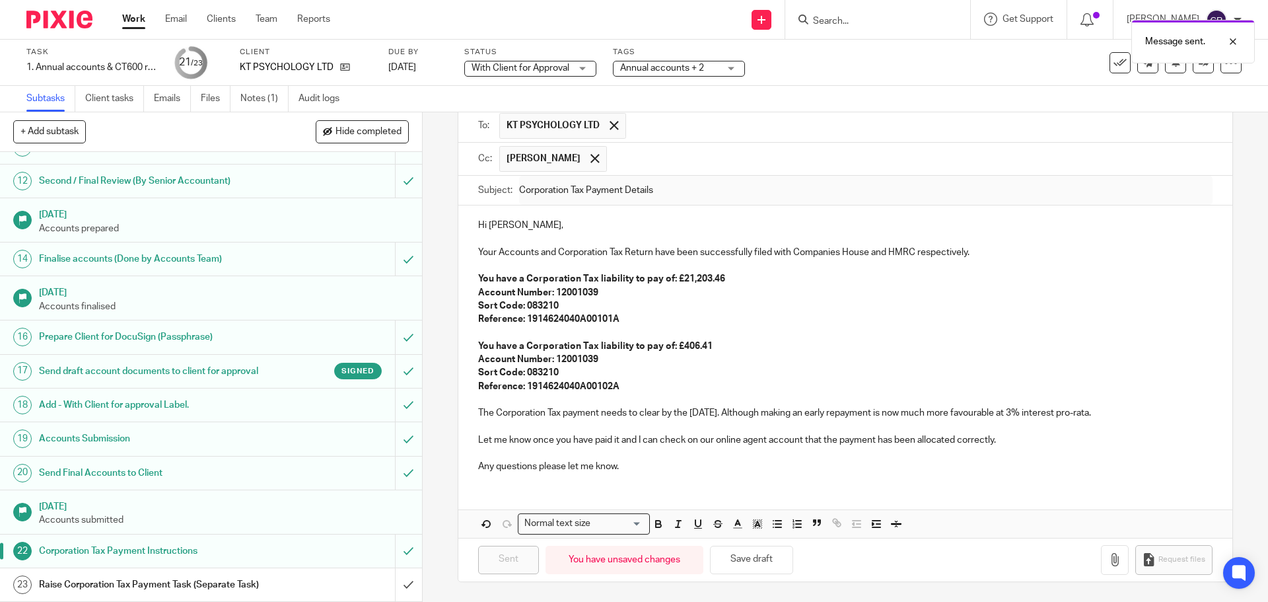
click at [287, 575] on div "Raise Corporation Tax Payment Task (Separate Task)" at bounding box center [210, 585] width 343 height 20
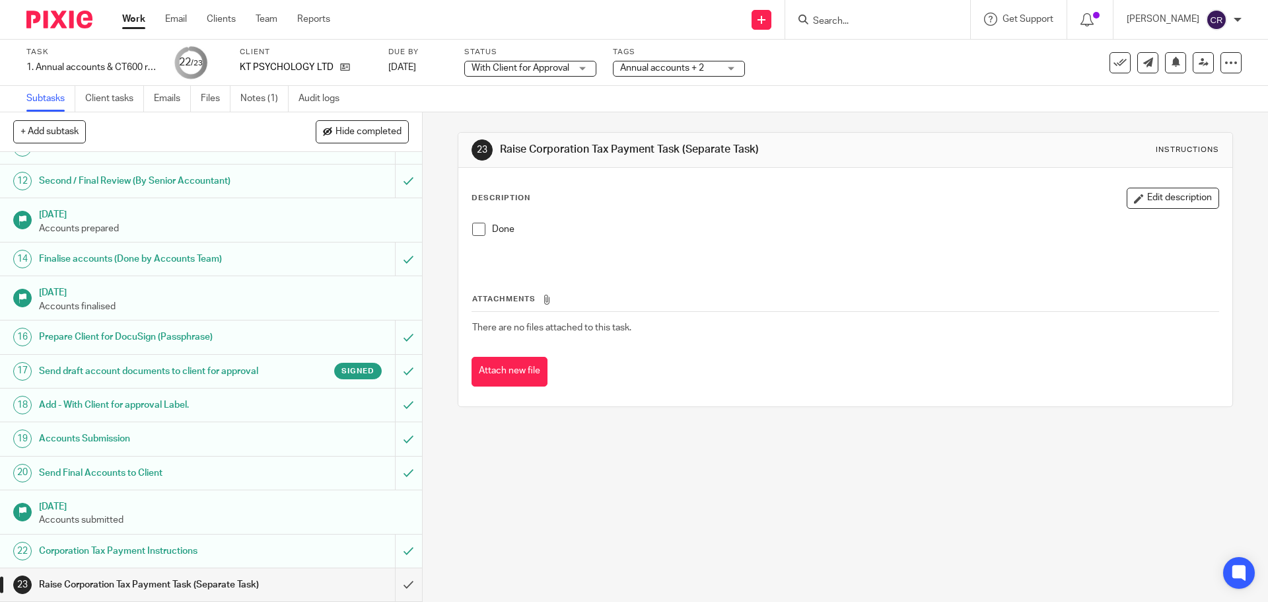
scroll to position [425, 0]
click at [398, 573] on input "submit" at bounding box center [211, 584] width 422 height 33
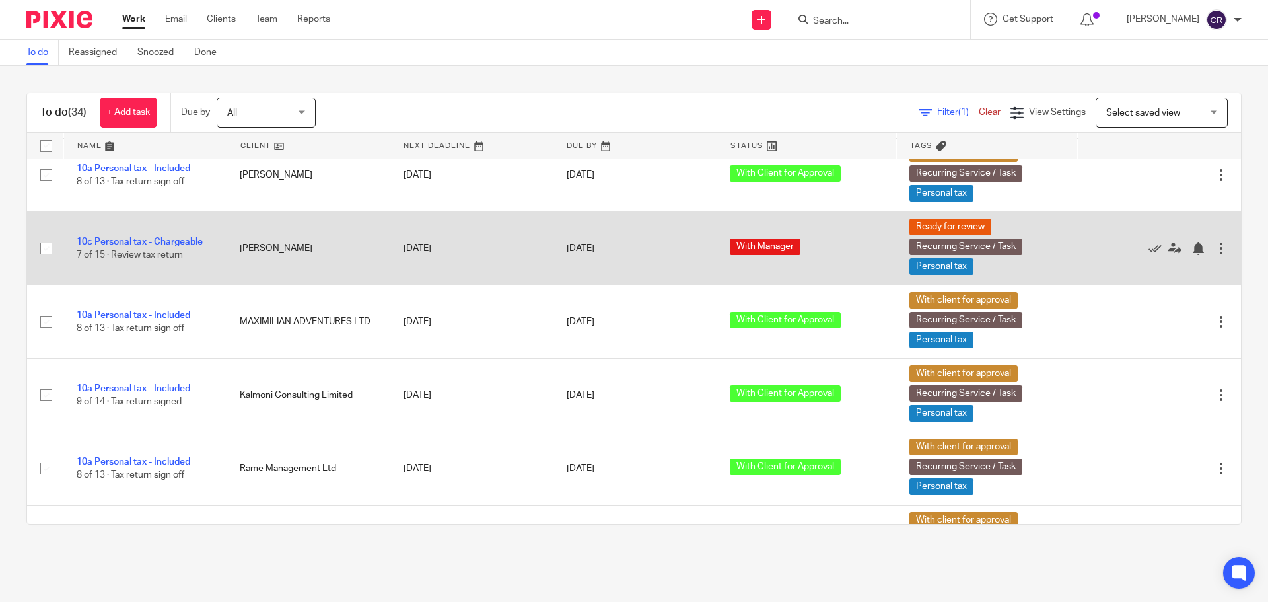
scroll to position [1189, 0]
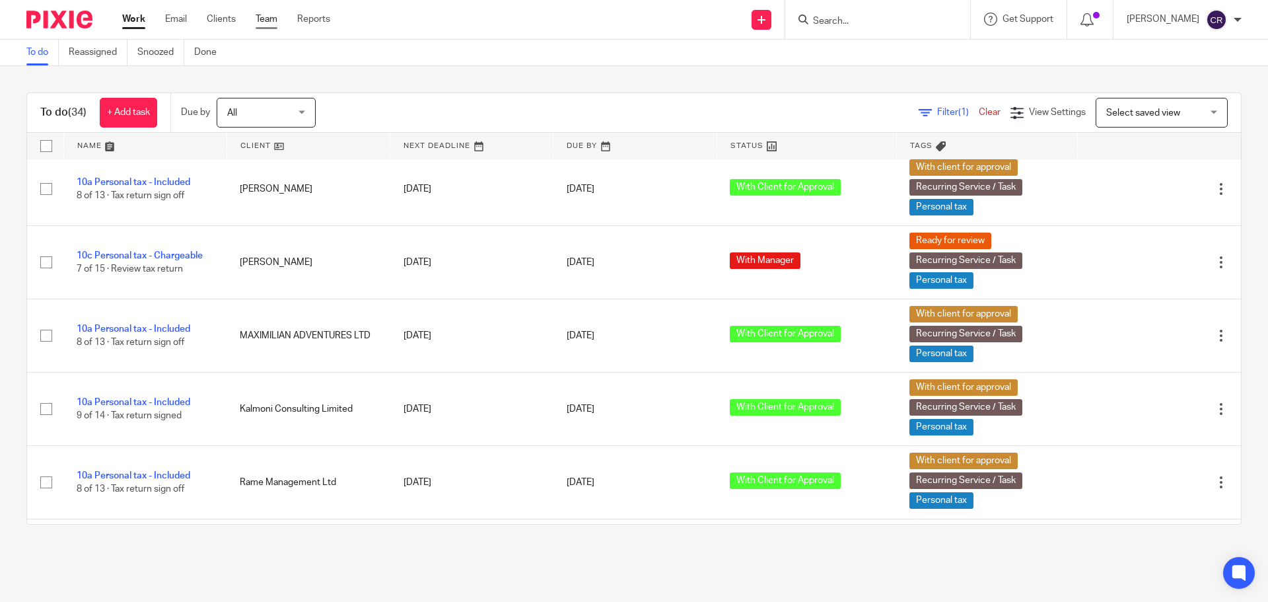
click at [274, 18] on link "Team" at bounding box center [267, 19] width 22 height 13
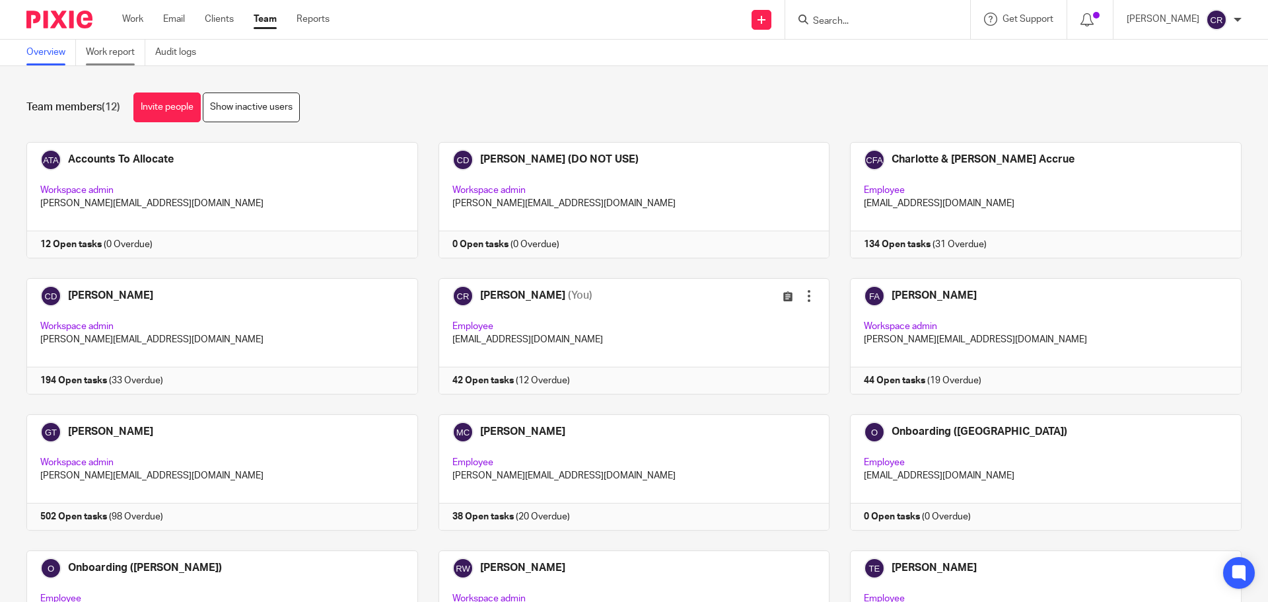
click at [145, 53] on link "Work report" at bounding box center [115, 53] width 59 height 26
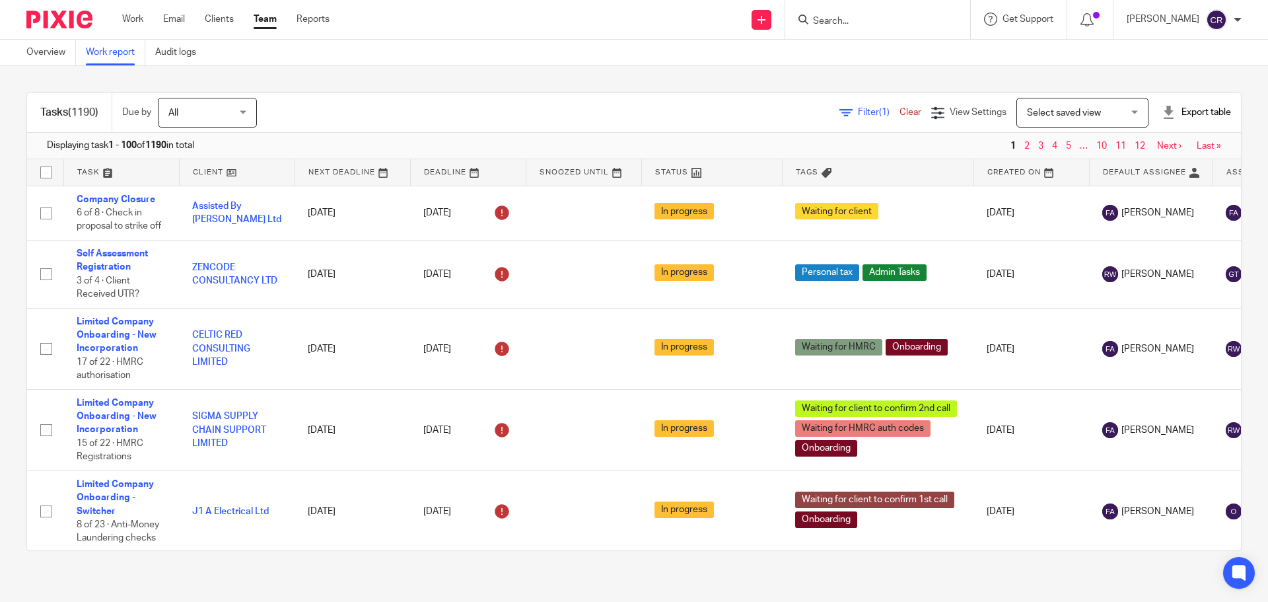
click at [858, 112] on span "Filter (1)" at bounding box center [879, 112] width 42 height 9
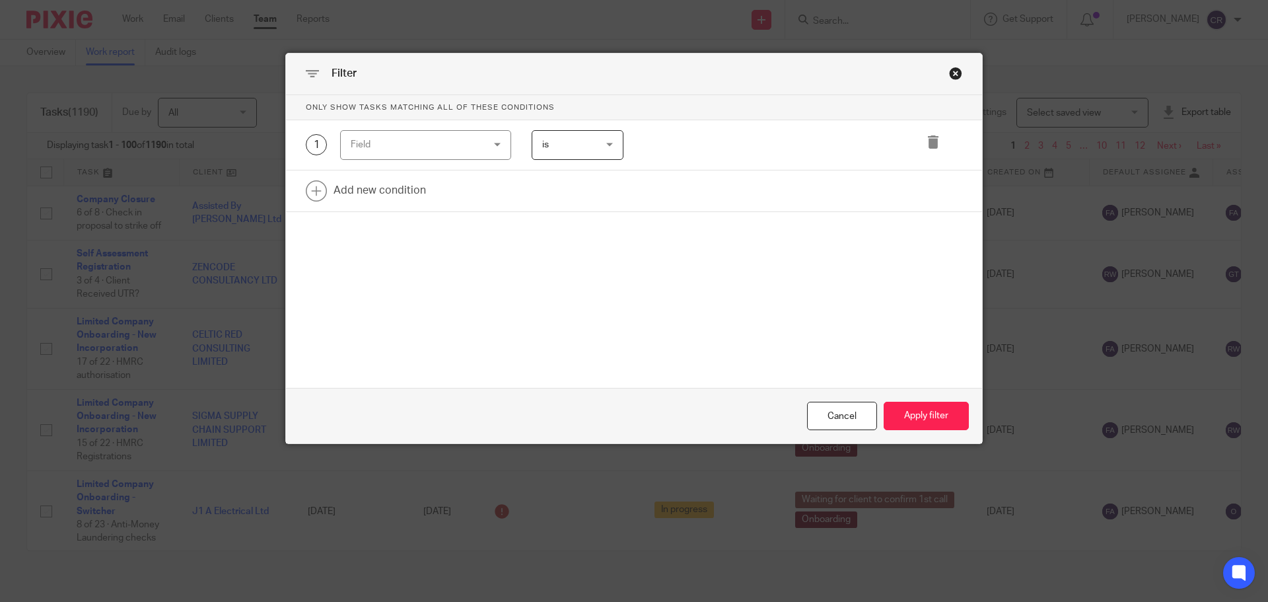
click at [413, 137] on div "Field" at bounding box center [414, 145] width 127 height 28
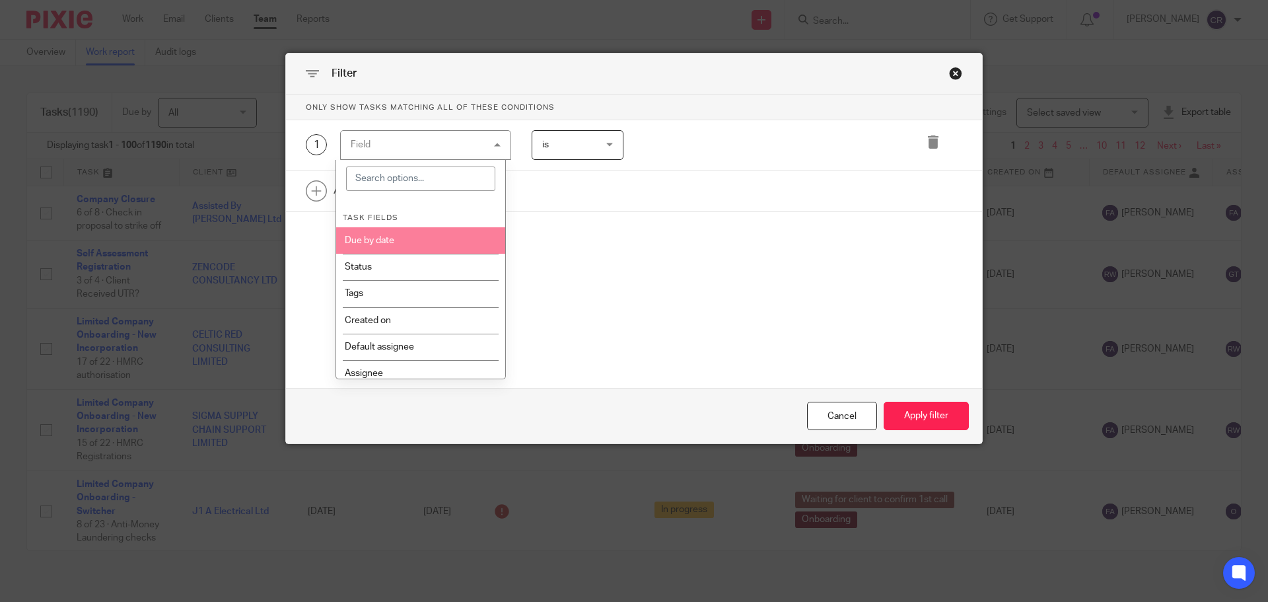
click at [433, 234] on li "Due by date" at bounding box center [421, 240] width 170 height 26
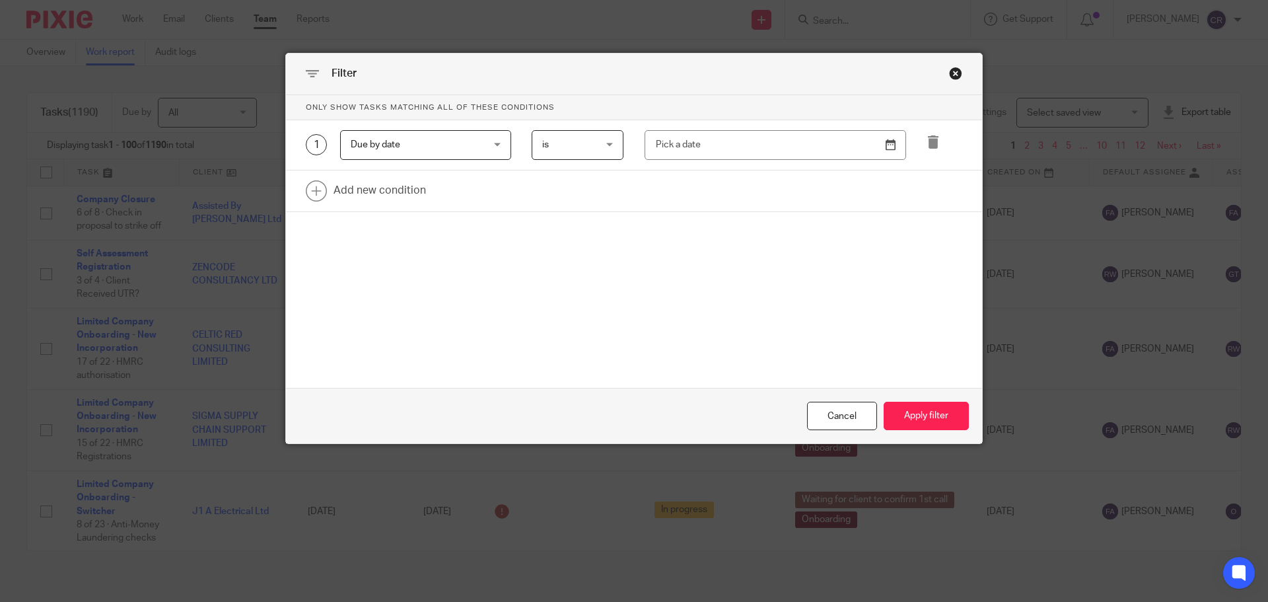
click at [582, 126] on div "1 Due by date Due by date Task fields Due by date Status Tags Created on Defaul…" at bounding box center [634, 145] width 696 height 50
click at [583, 138] on span "is" at bounding box center [574, 145] width 65 height 28
click at [575, 279] on li "between" at bounding box center [572, 280] width 91 height 27
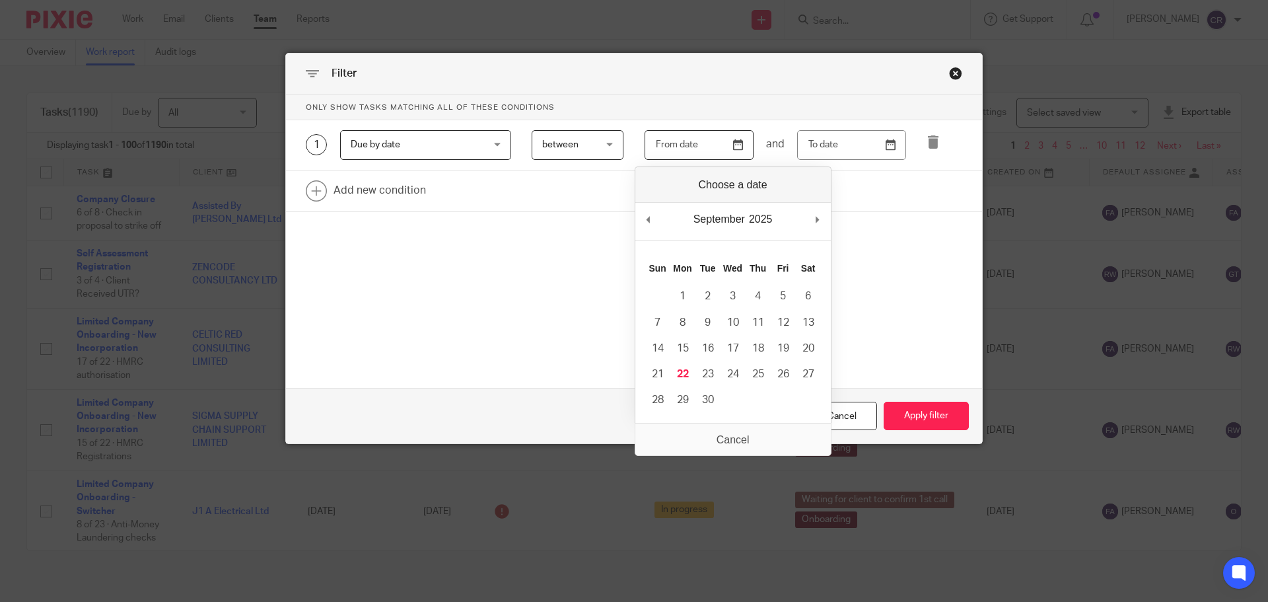
click at [735, 144] on input "Use the arrow keys to pick a date" at bounding box center [699, 145] width 109 height 30
type input "[DATE]"
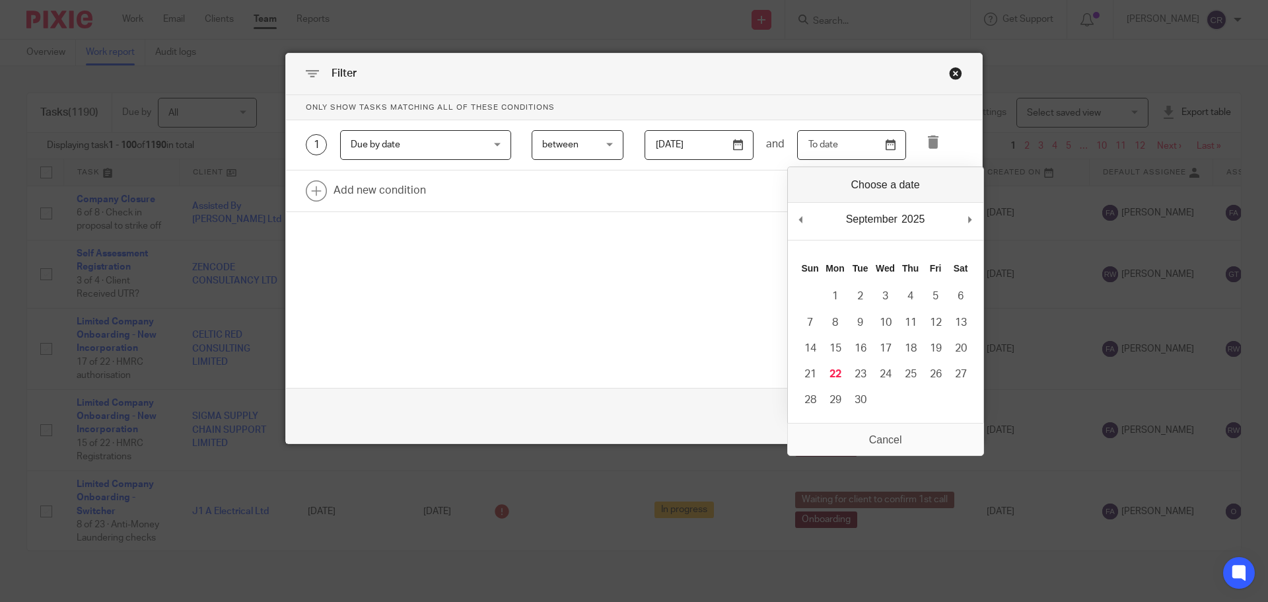
click at [879, 147] on input "Use the arrow keys to pick a date" at bounding box center [851, 145] width 109 height 30
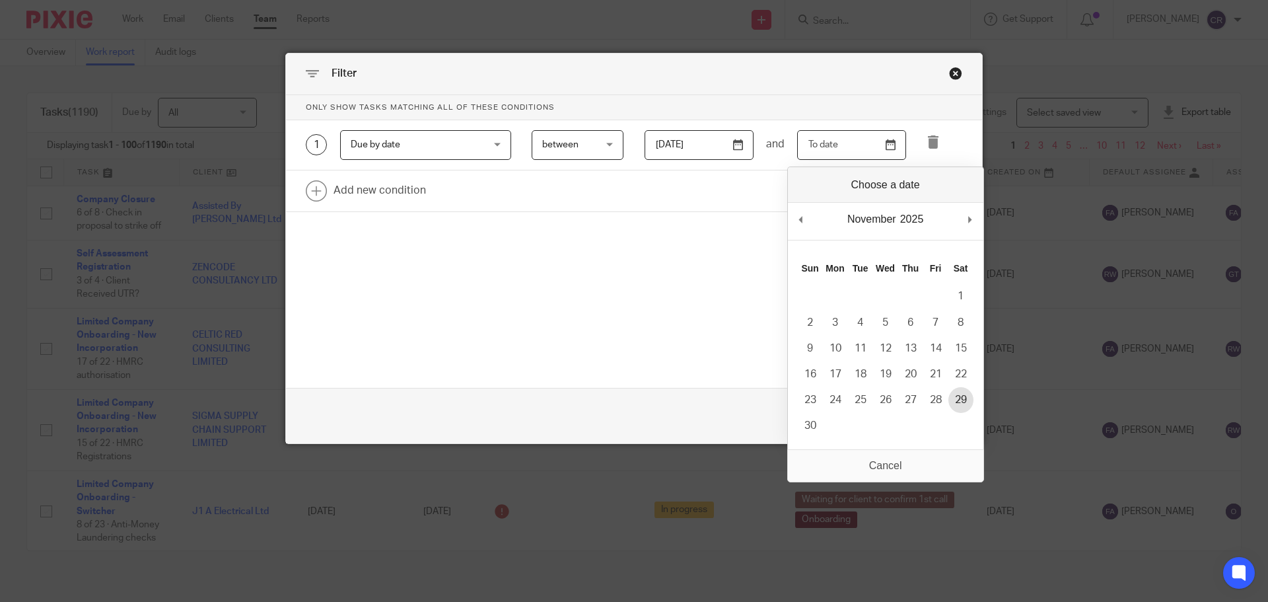
type input "[DATE]"
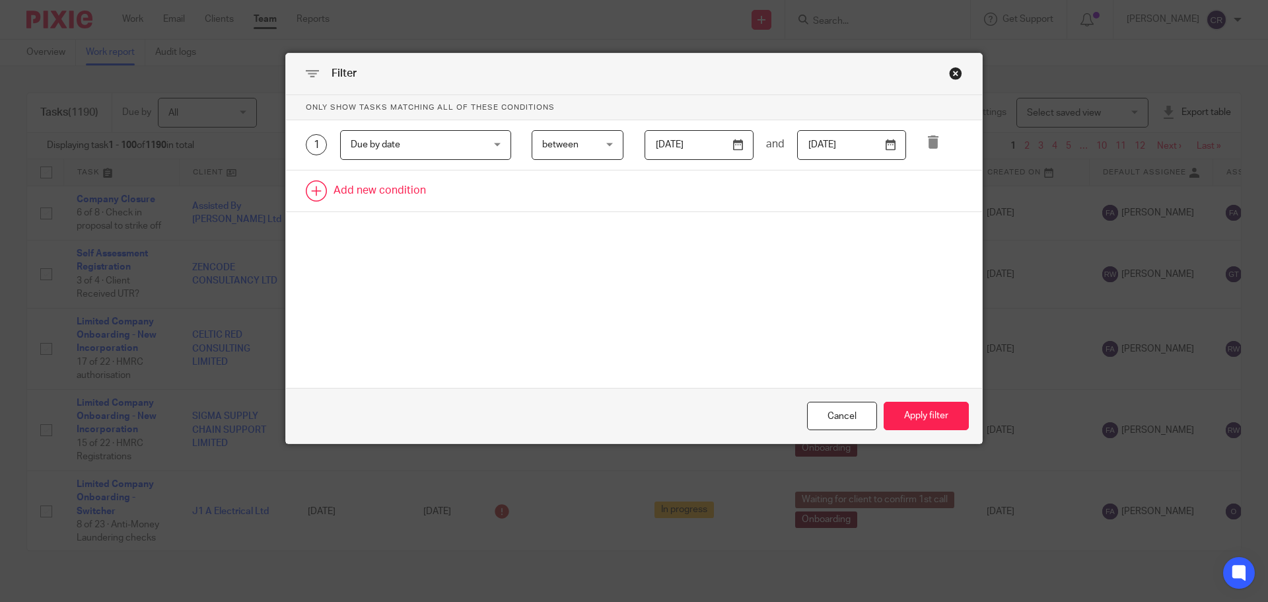
click at [390, 199] on link at bounding box center [634, 190] width 696 height 41
click at [403, 199] on div "Field" at bounding box center [414, 195] width 127 height 28
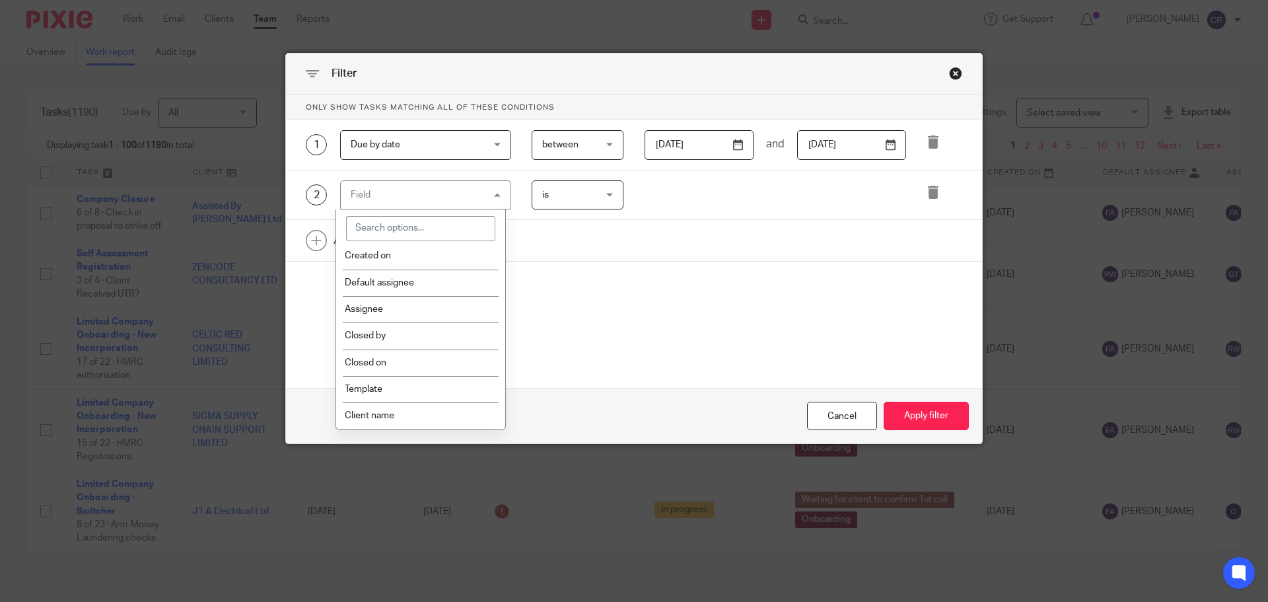
scroll to position [132, 0]
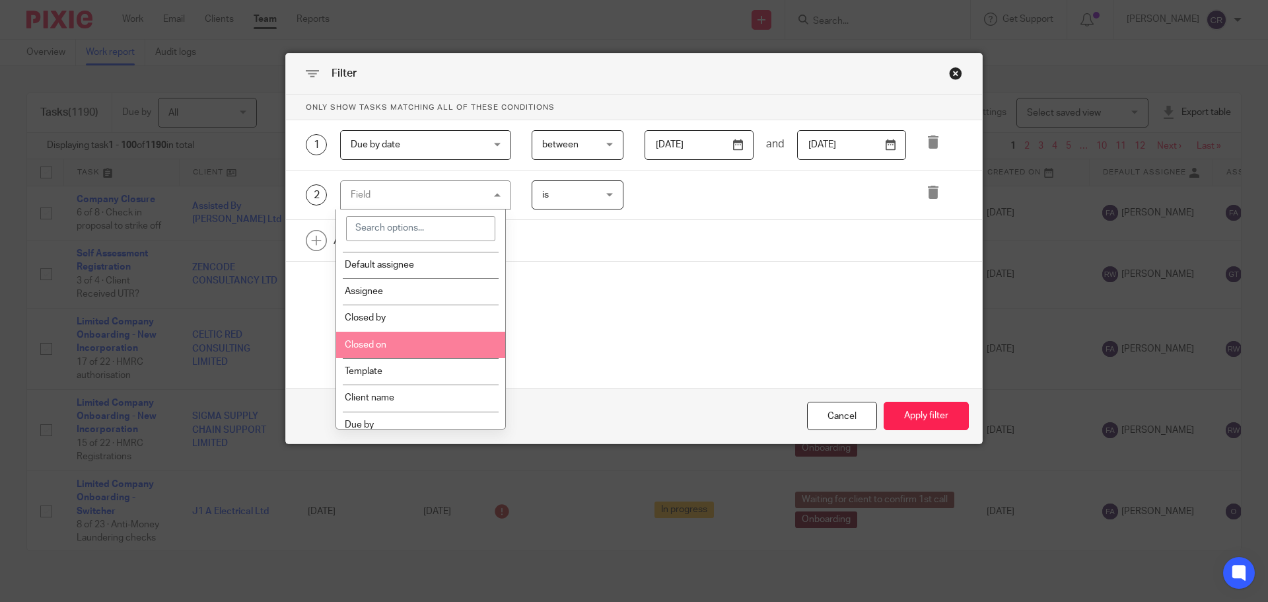
click at [431, 359] on li "Template" at bounding box center [421, 371] width 170 height 26
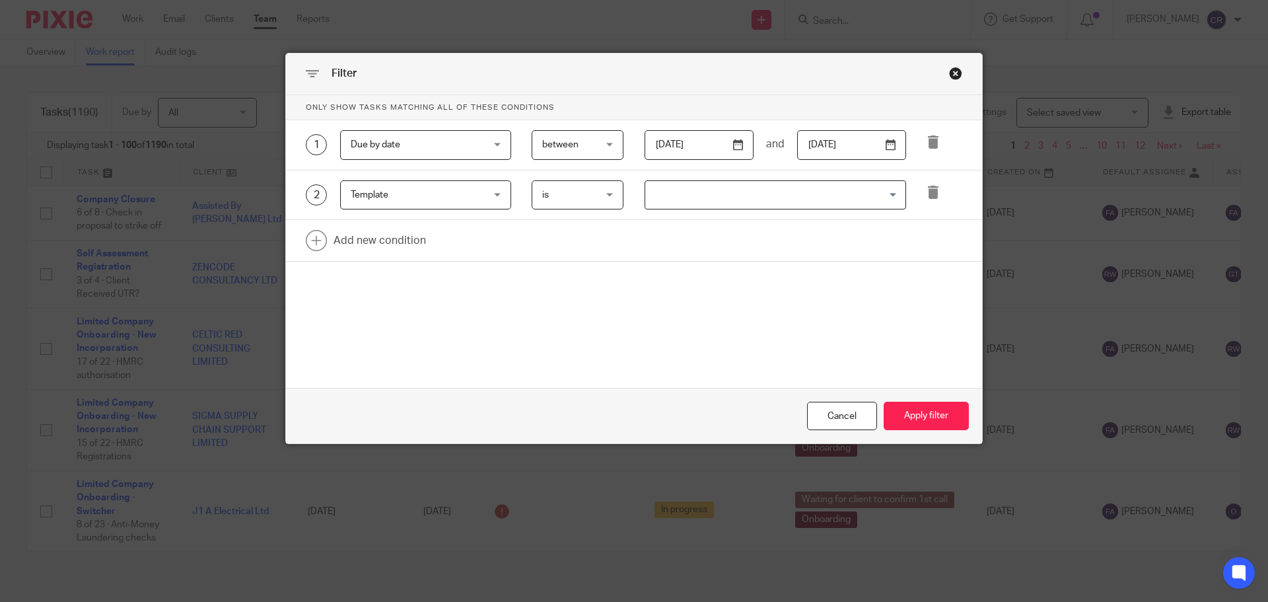
click at [683, 185] on input "Search for option" at bounding box center [773, 195] width 252 height 23
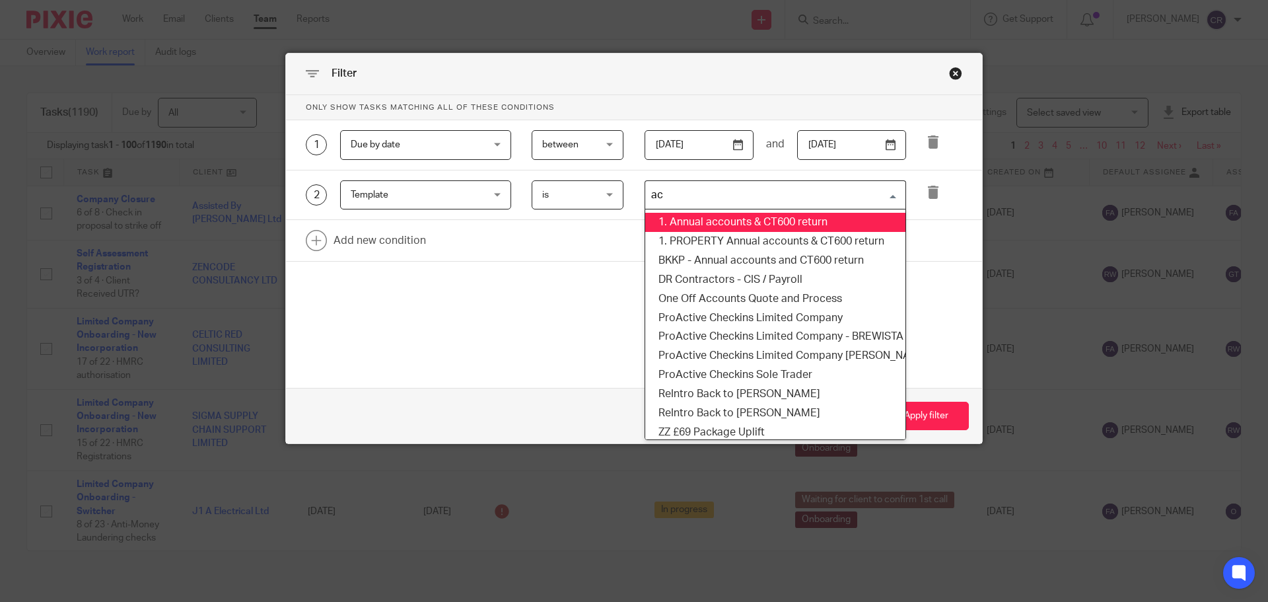
type input "acc"
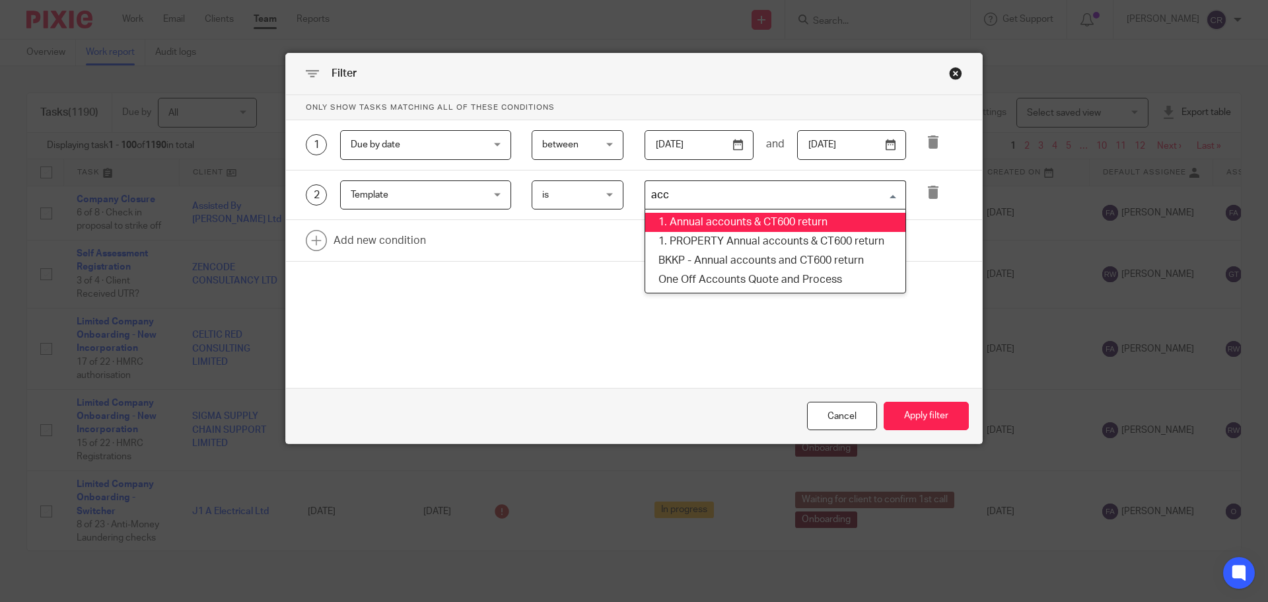
click at [784, 219] on li "1. Annual accounts & CT600 return" at bounding box center [775, 222] width 260 height 19
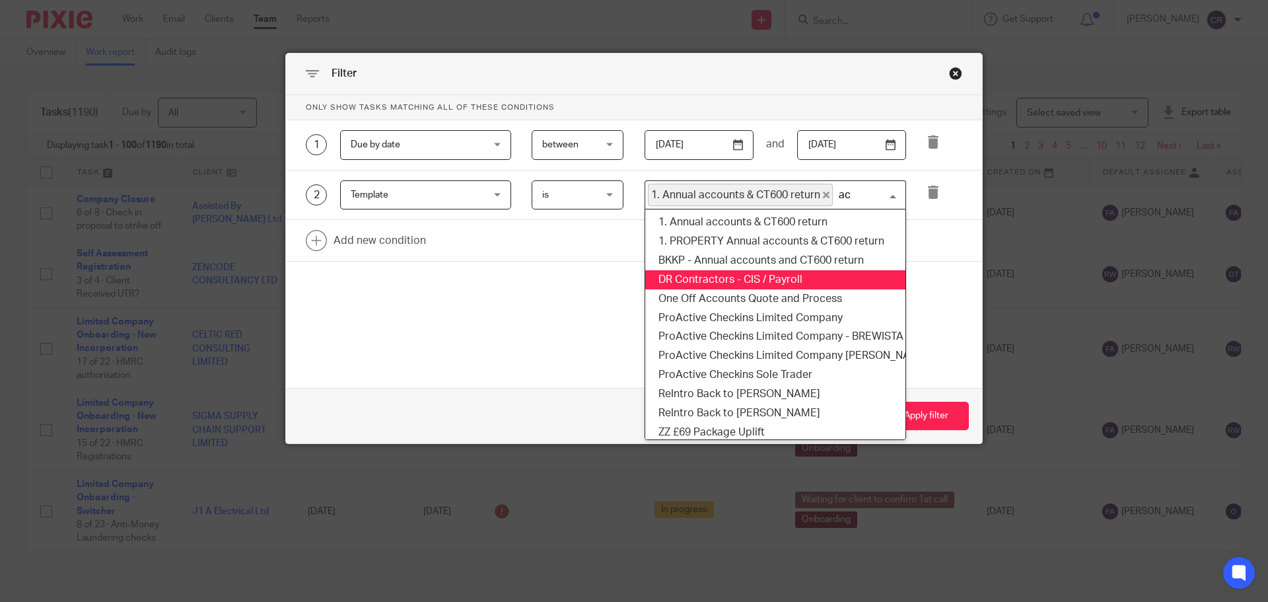
type input "acc"
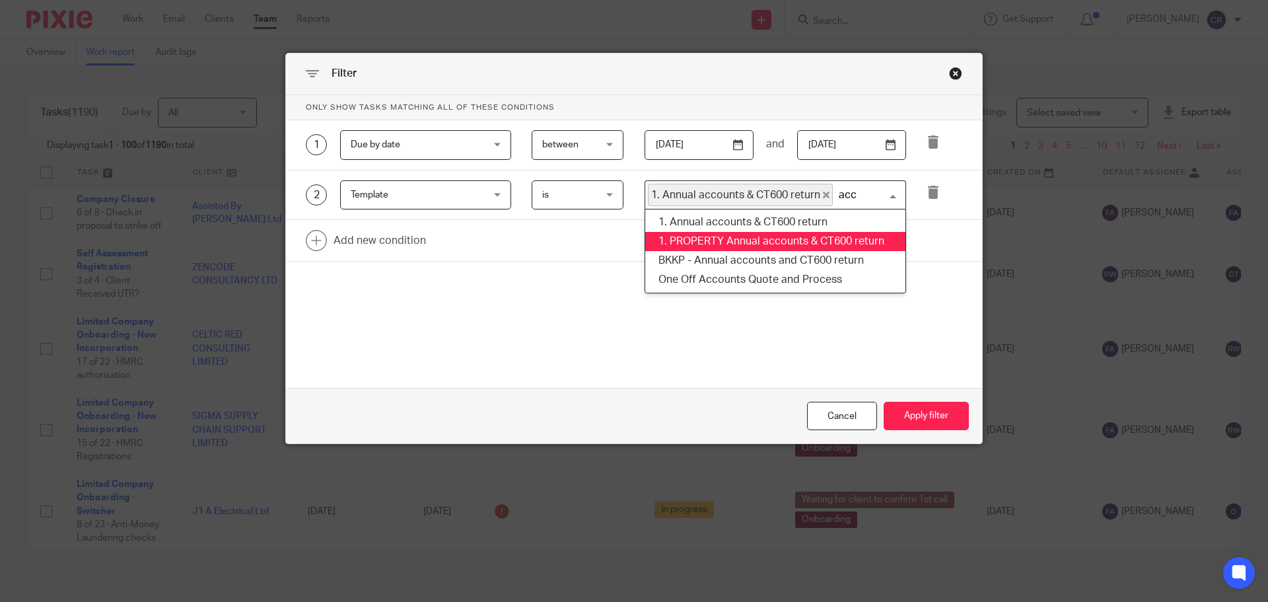
click at [806, 238] on li "1. PROPERTY Annual accounts & CT600 return" at bounding box center [775, 241] width 260 height 19
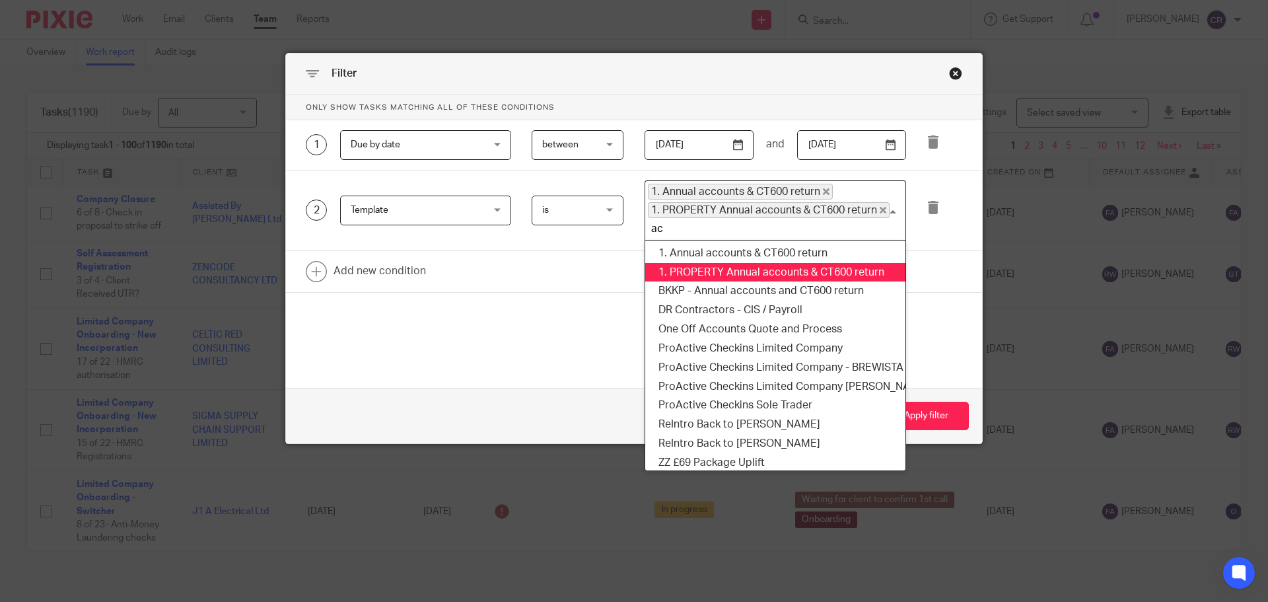
type input "acc"
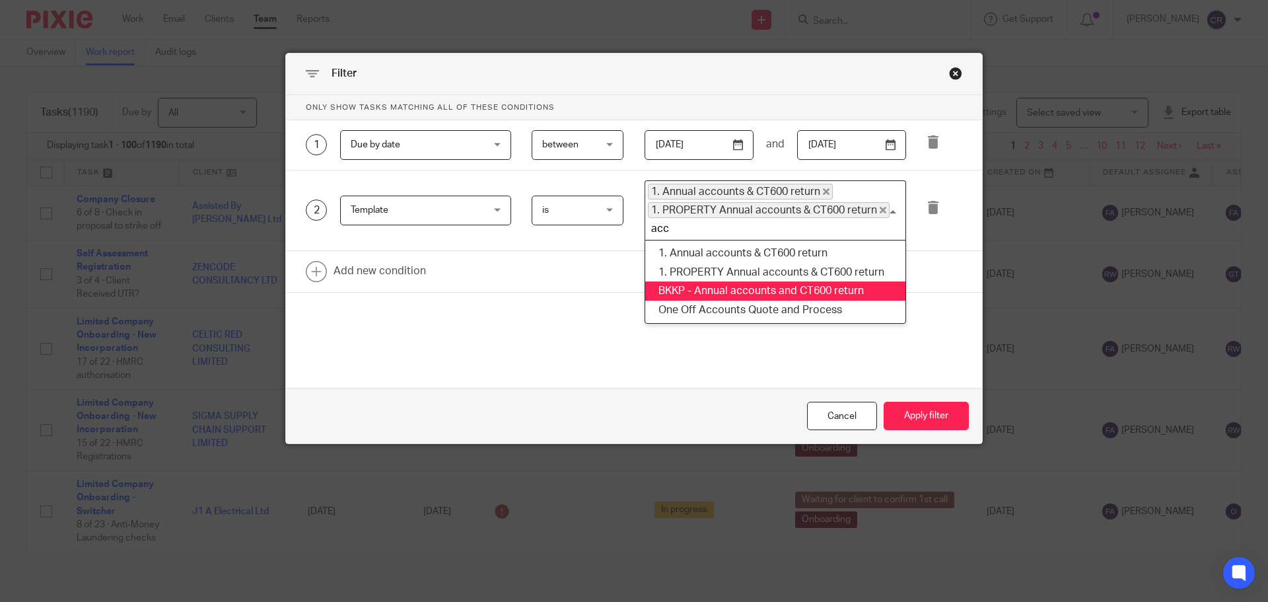
click at [806, 281] on li "BKKP - Annual accounts and CT600 return" at bounding box center [775, 290] width 260 height 19
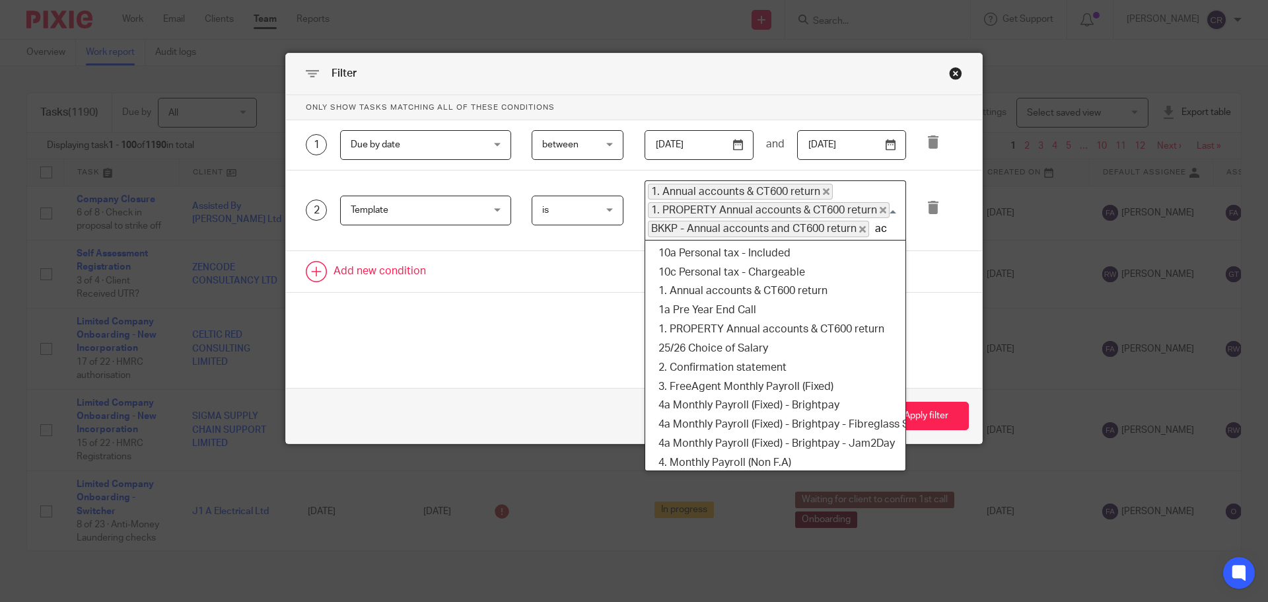
scroll to position [3, 0]
type input "acc"
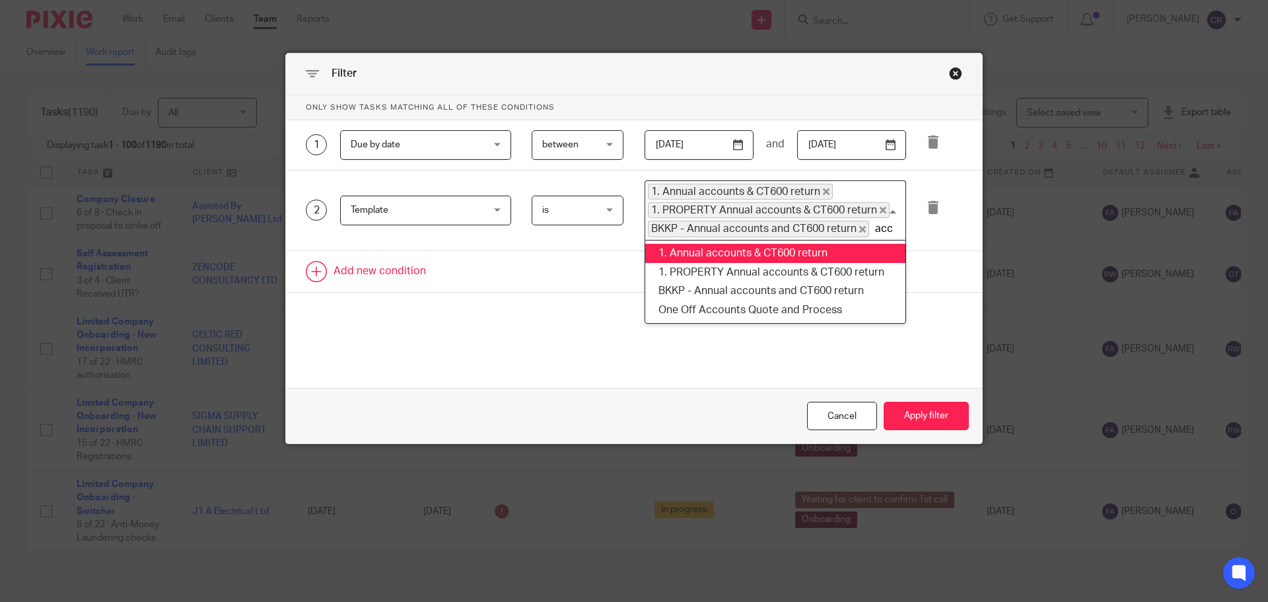
scroll to position [0, 0]
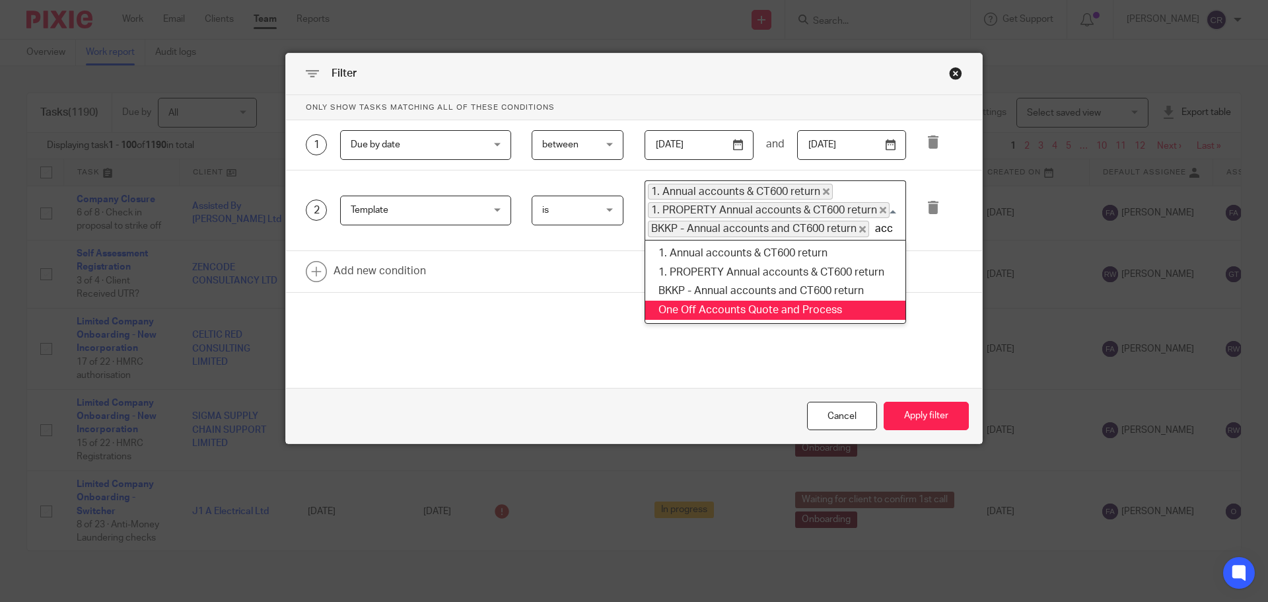
click at [783, 301] on li "One Off Accounts Quote and Process" at bounding box center [775, 310] width 260 height 19
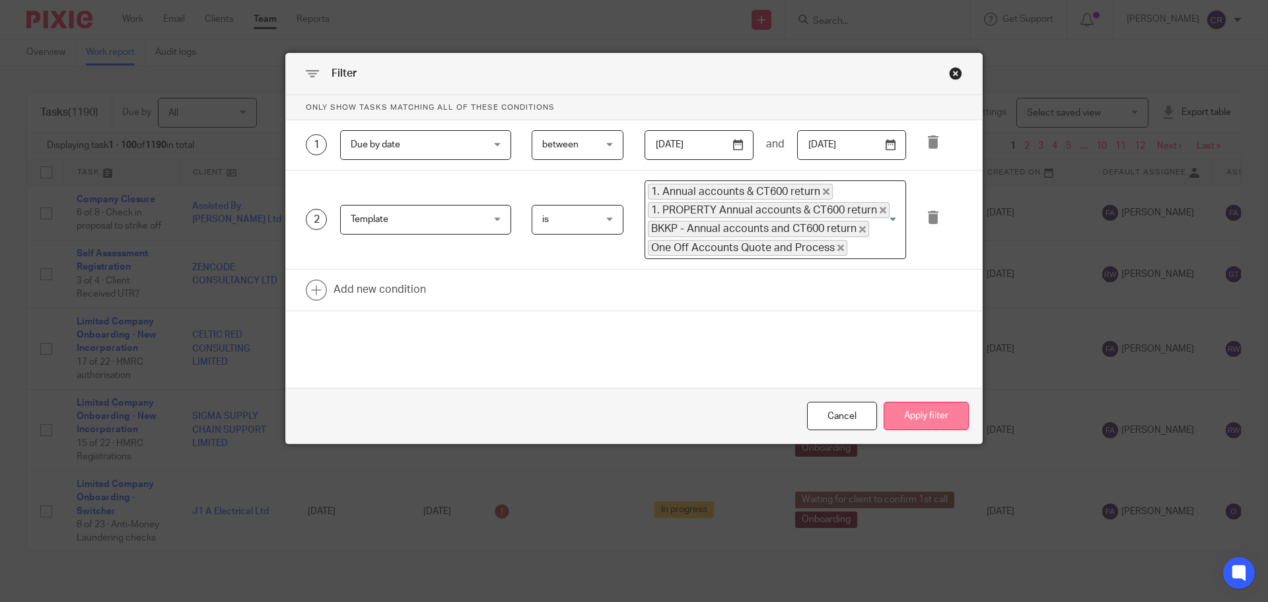
click at [942, 413] on button "Apply filter" at bounding box center [926, 416] width 85 height 28
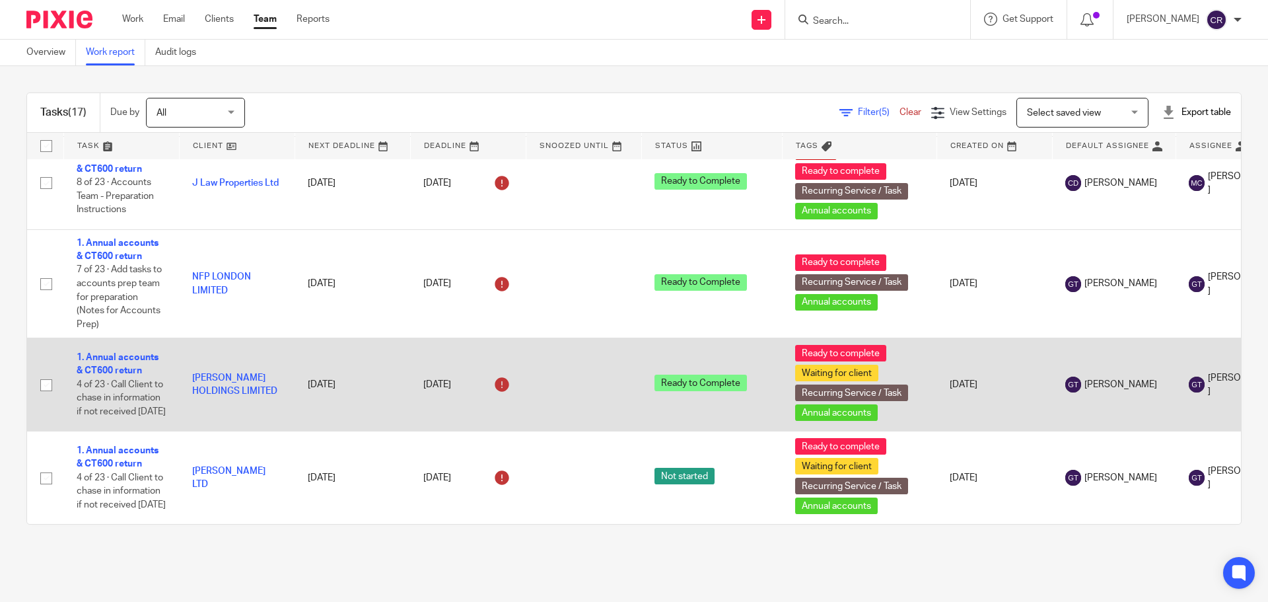
scroll to position [1135, 0]
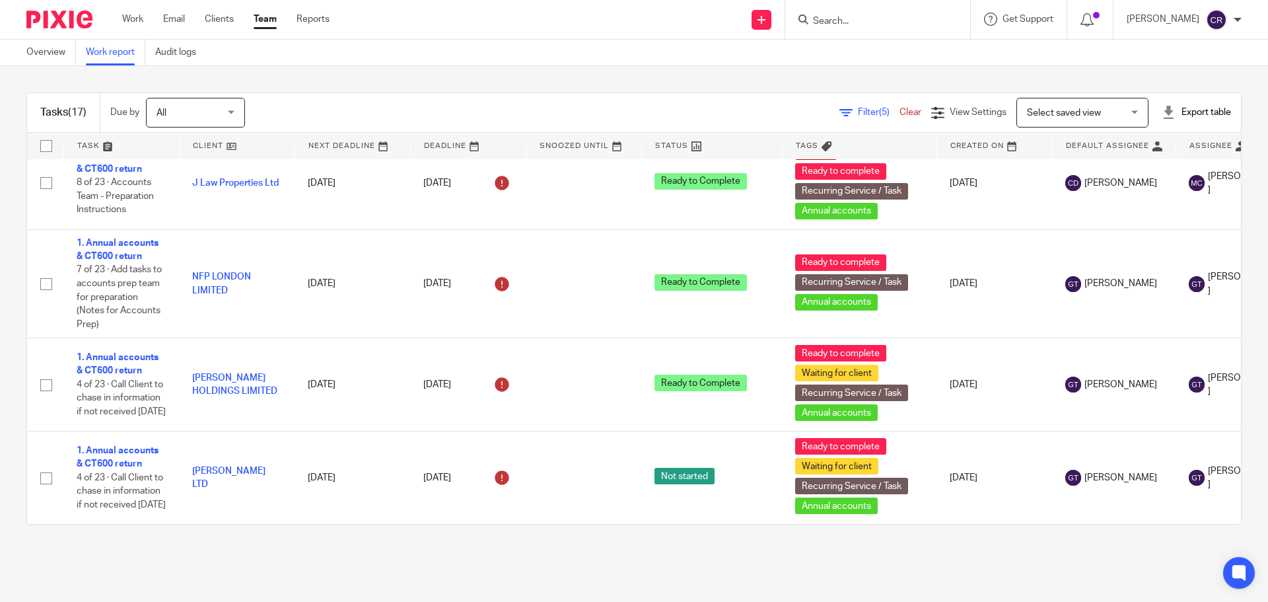
click at [858, 110] on span "Filter (5)" at bounding box center [879, 112] width 42 height 9
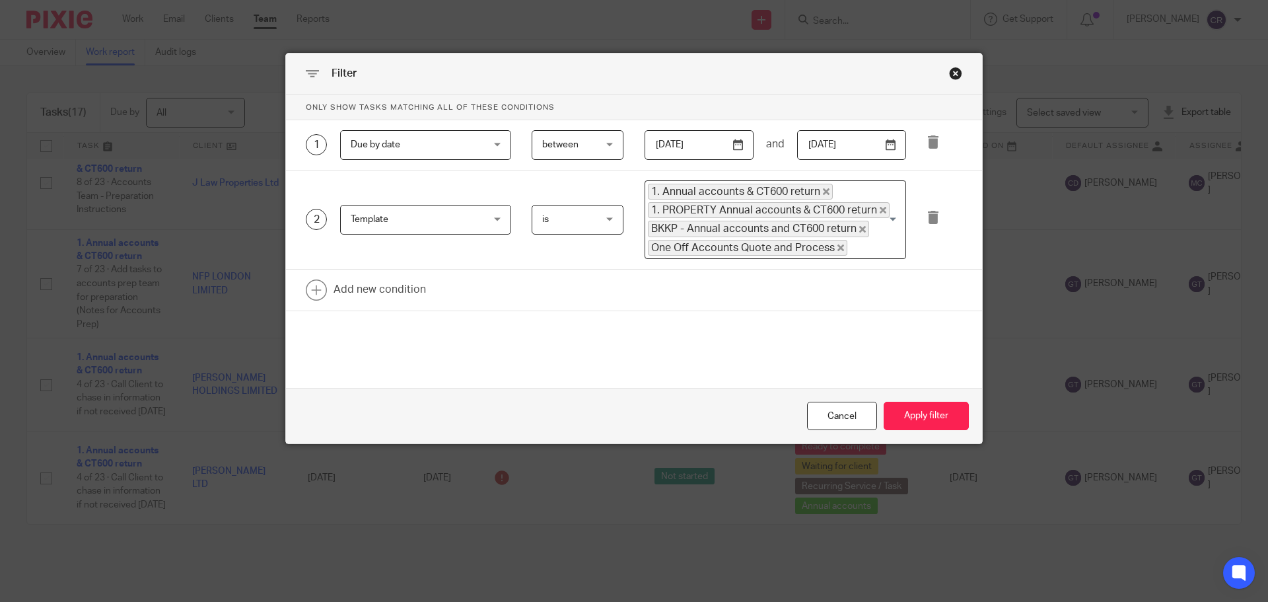
click at [950, 74] on div "Close this dialog window" at bounding box center [955, 73] width 13 height 13
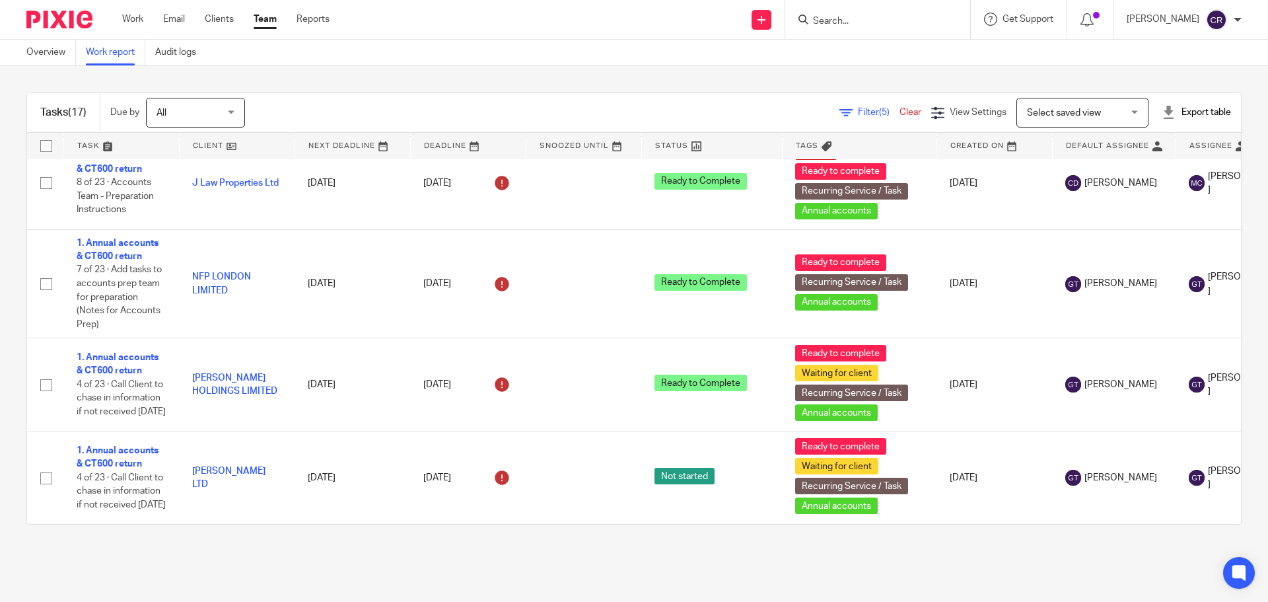
drag, startPoint x: 865, startPoint y: 105, endPoint x: 856, endPoint y: 105, distance: 9.2
click at [865, 105] on div "Filter (5) Clear View Settings View Settings (5) Filters Clear Save Manage save…" at bounding box center [754, 113] width 973 height 30
click at [858, 108] on span "Filter (5)" at bounding box center [879, 112] width 42 height 9
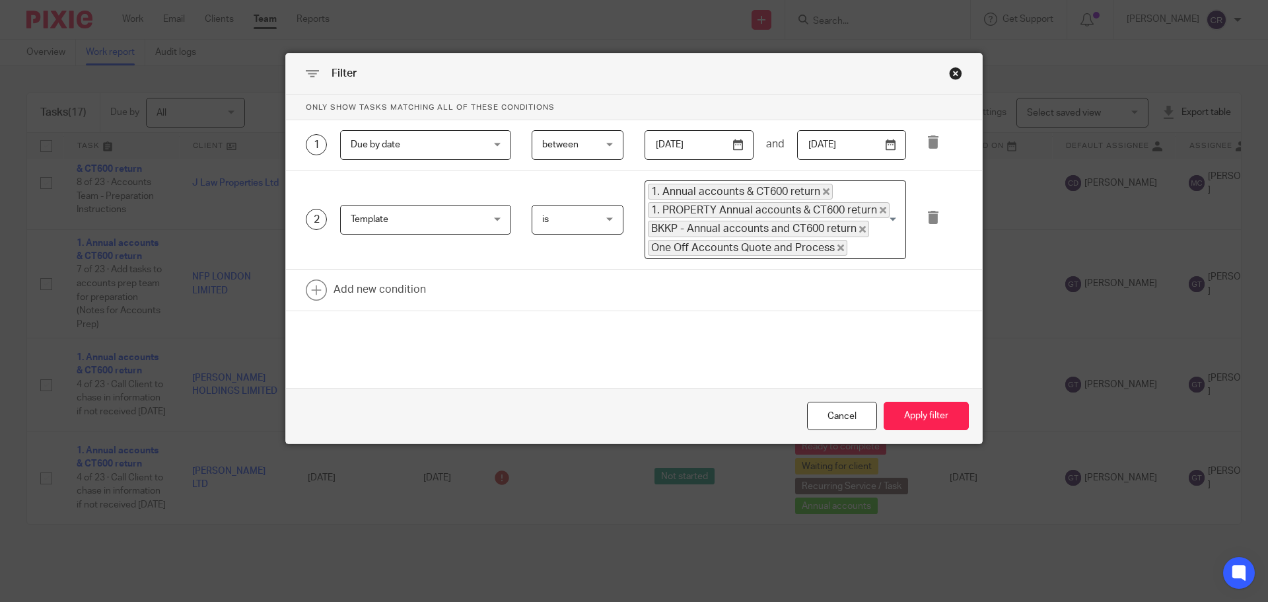
drag, startPoint x: 931, startPoint y: 221, endPoint x: 709, endPoint y: 234, distance: 222.3
click at [929, 221] on icon at bounding box center [933, 217] width 13 height 13
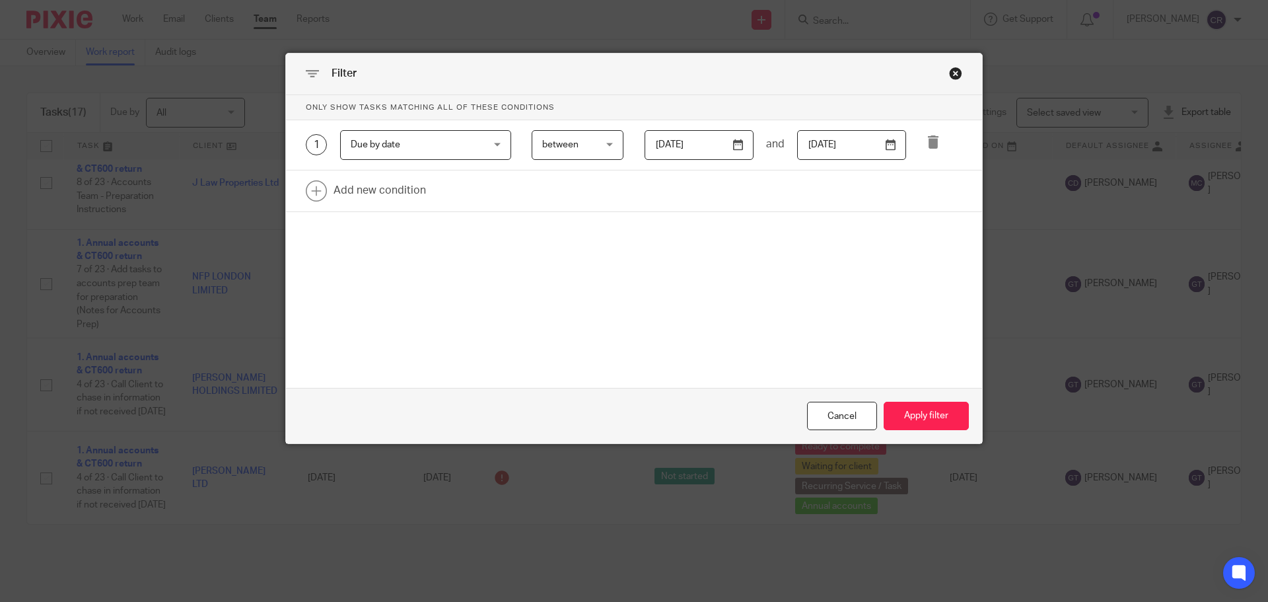
drag, startPoint x: 698, startPoint y: 146, endPoint x: 713, endPoint y: 151, distance: 15.5
click at [701, 151] on input "2025-10-30" at bounding box center [699, 145] width 109 height 30
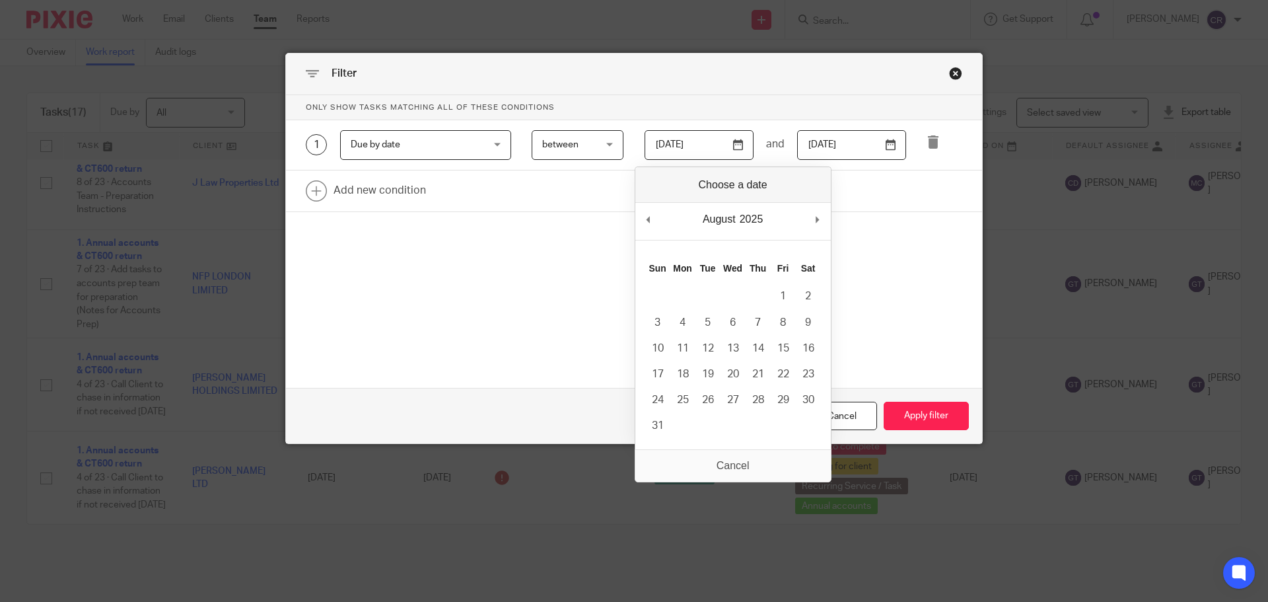
click at [831, 219] on div "August January February March April May June July August September October Nove…" at bounding box center [733, 222] width 196 height 38
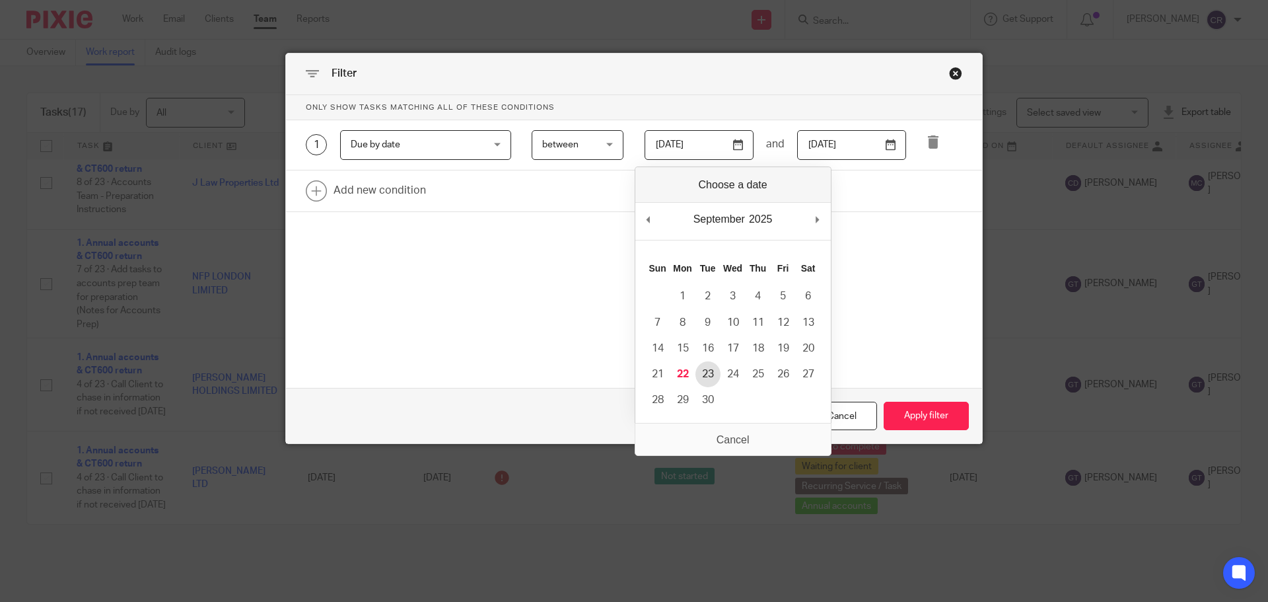
type input "2025-09-23"
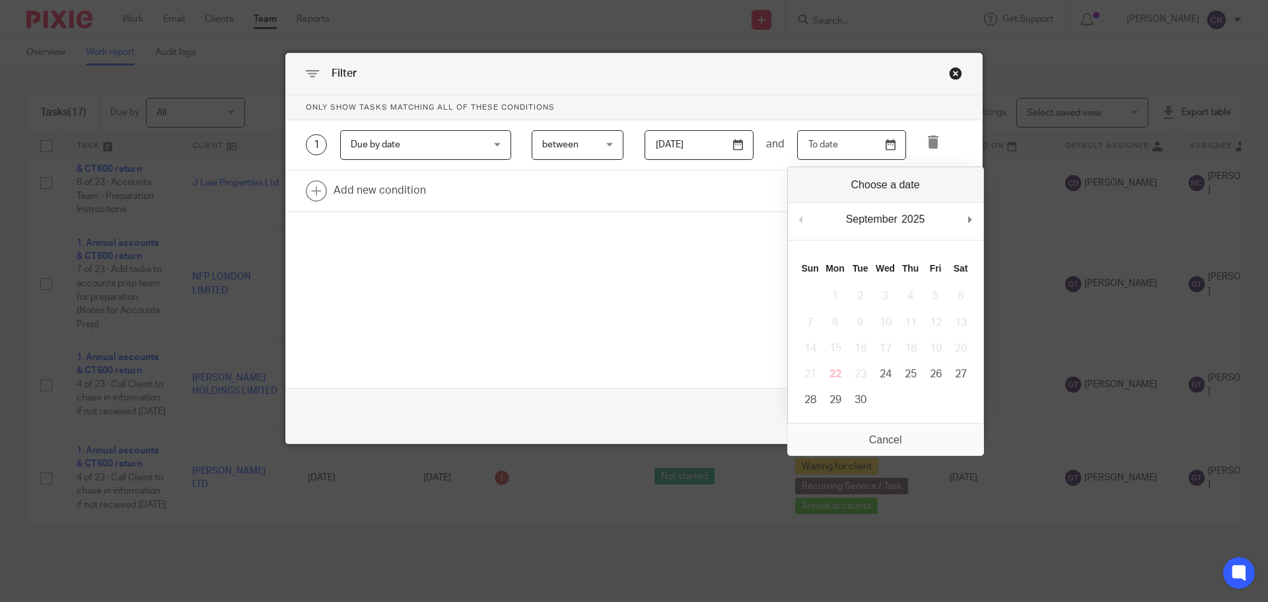
click at [883, 146] on input "Use the arrow keys to pick a date" at bounding box center [851, 145] width 109 height 30
type input "2025-10-08"
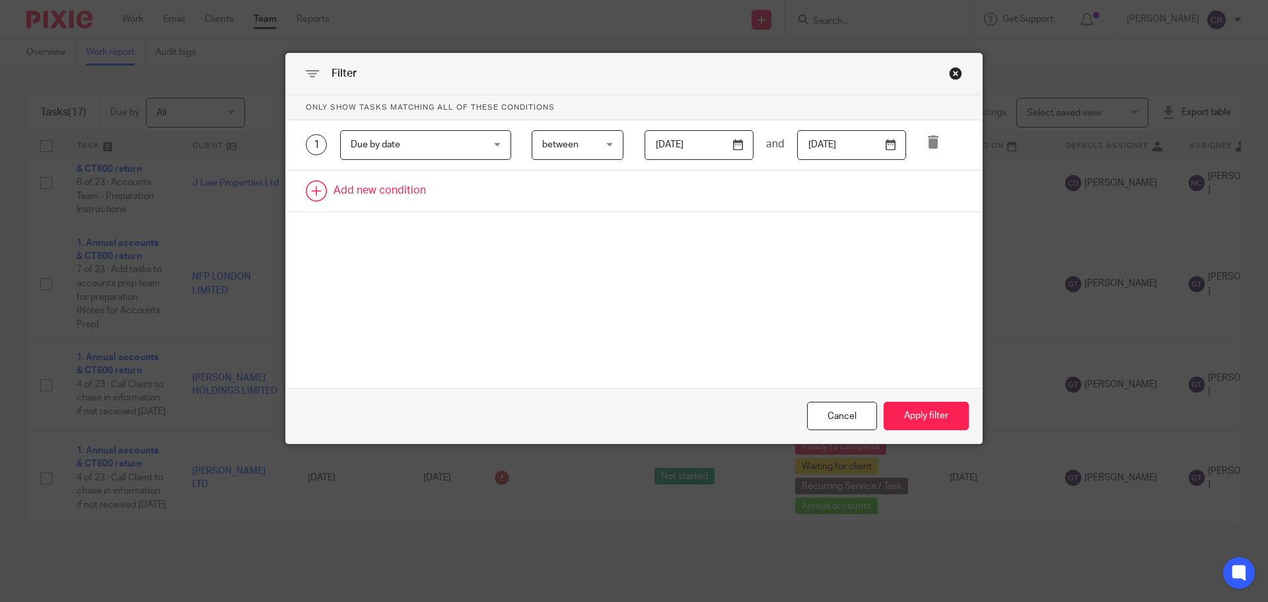
click at [399, 189] on link at bounding box center [634, 190] width 696 height 41
click at [400, 188] on div "Field" at bounding box center [414, 195] width 127 height 28
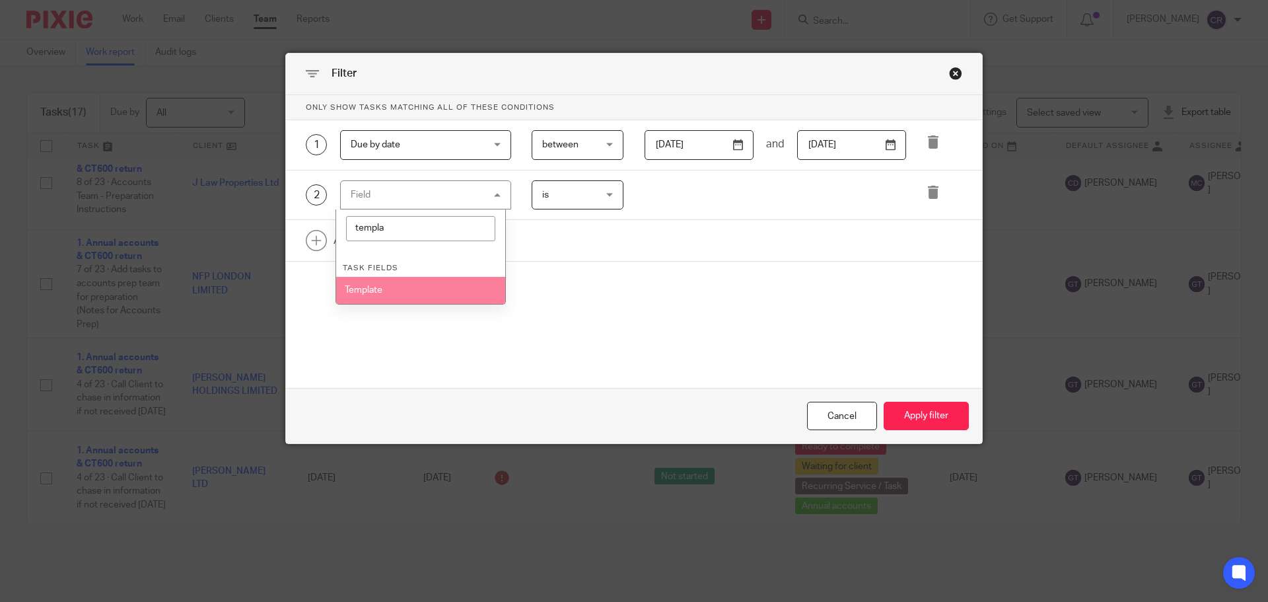
type input "templa"
click at [396, 289] on li "Template" at bounding box center [421, 290] width 170 height 26
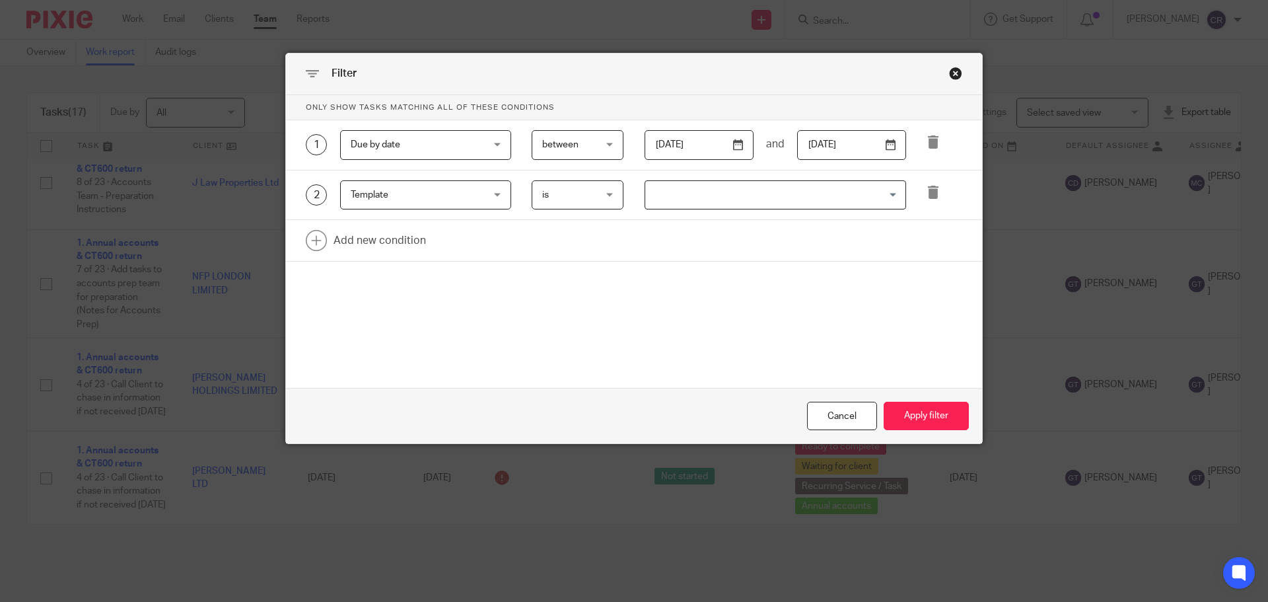
click at [675, 191] on input "Search for option" at bounding box center [773, 195] width 252 height 23
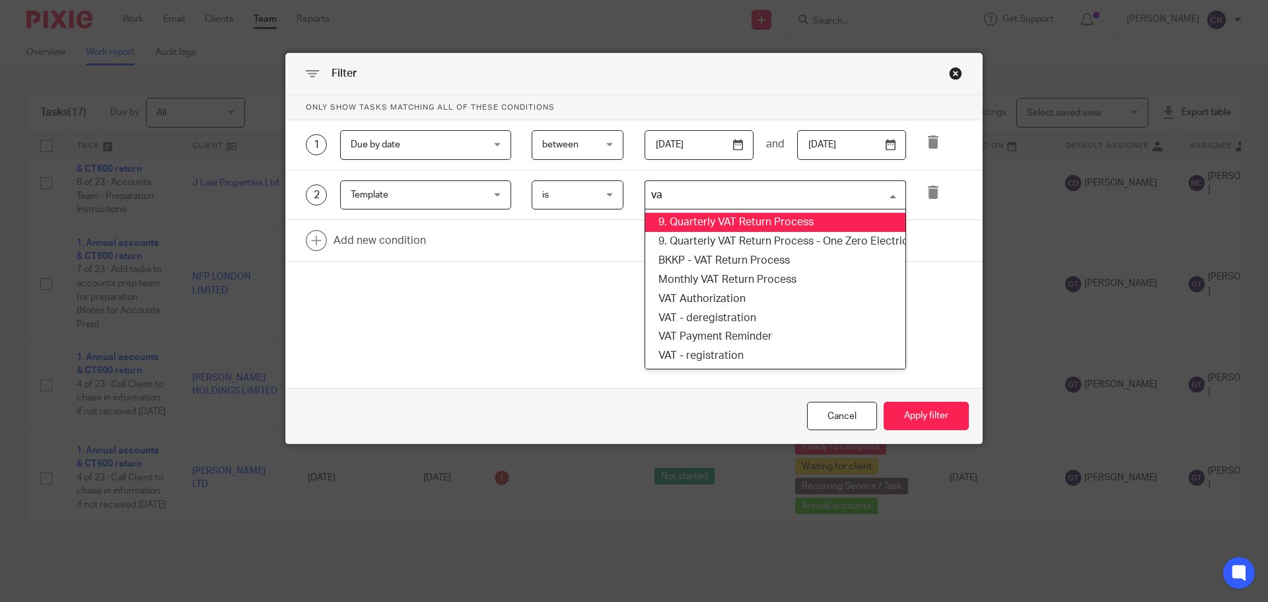
type input "vat"
click at [740, 214] on li "9. Quarterly VAT Return Process" at bounding box center [775, 222] width 260 height 19
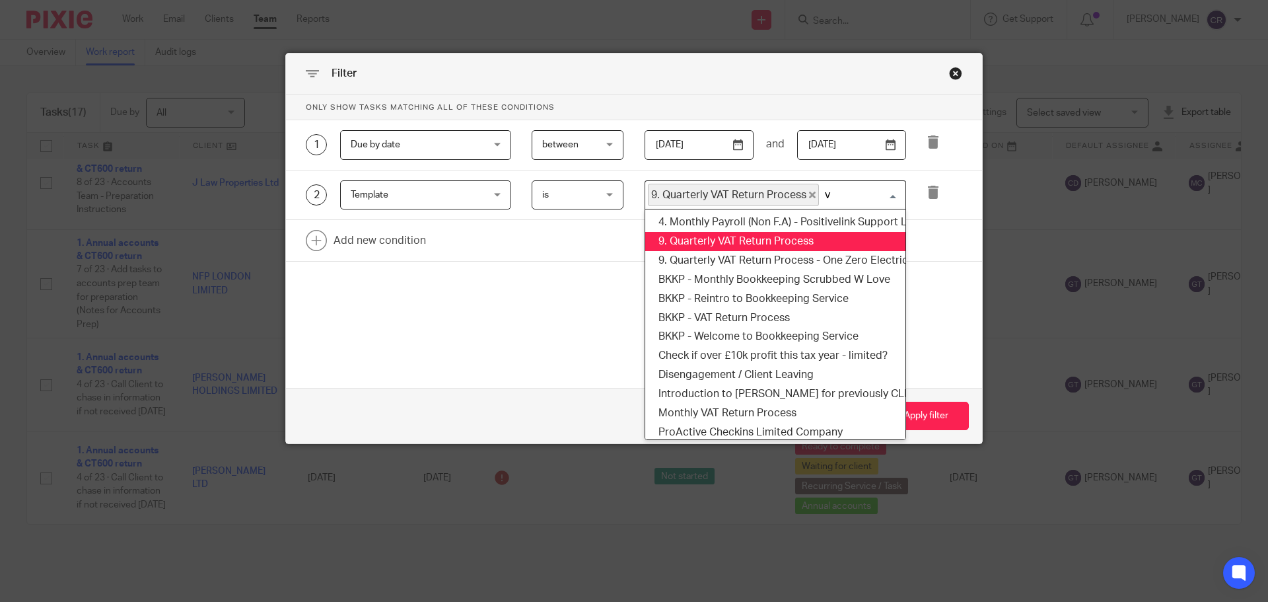
type input "va"
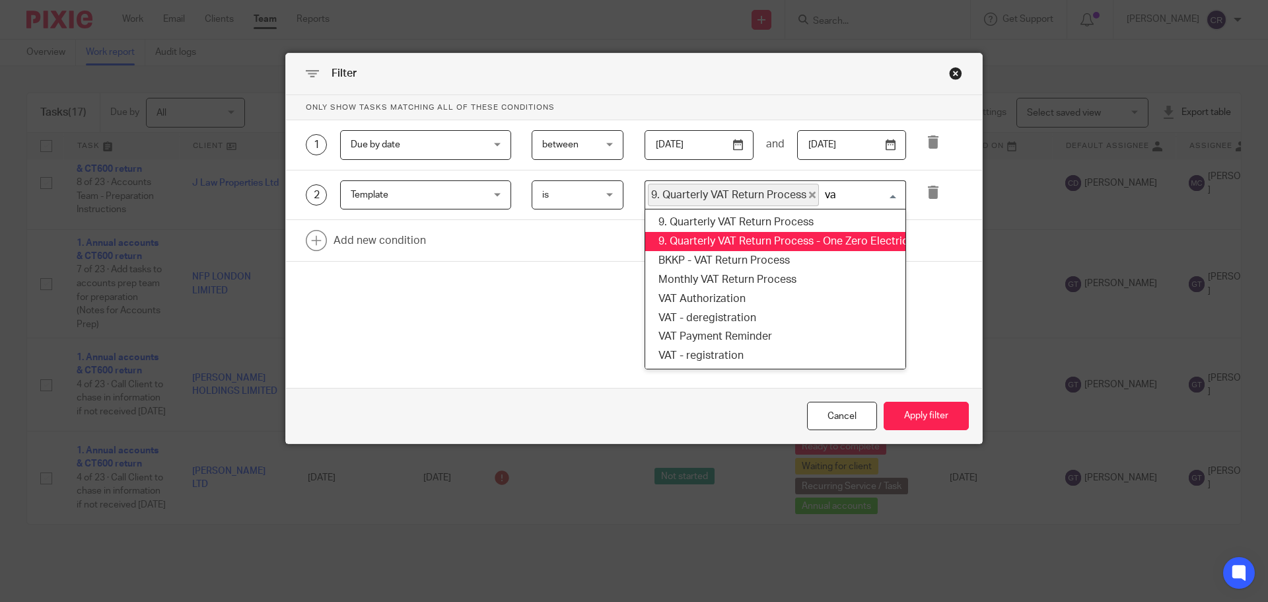
click at [731, 237] on li "9. Quarterly VAT Return Process - One Zero Electrical Ltd (cloned 14:30:14)" at bounding box center [775, 241] width 260 height 19
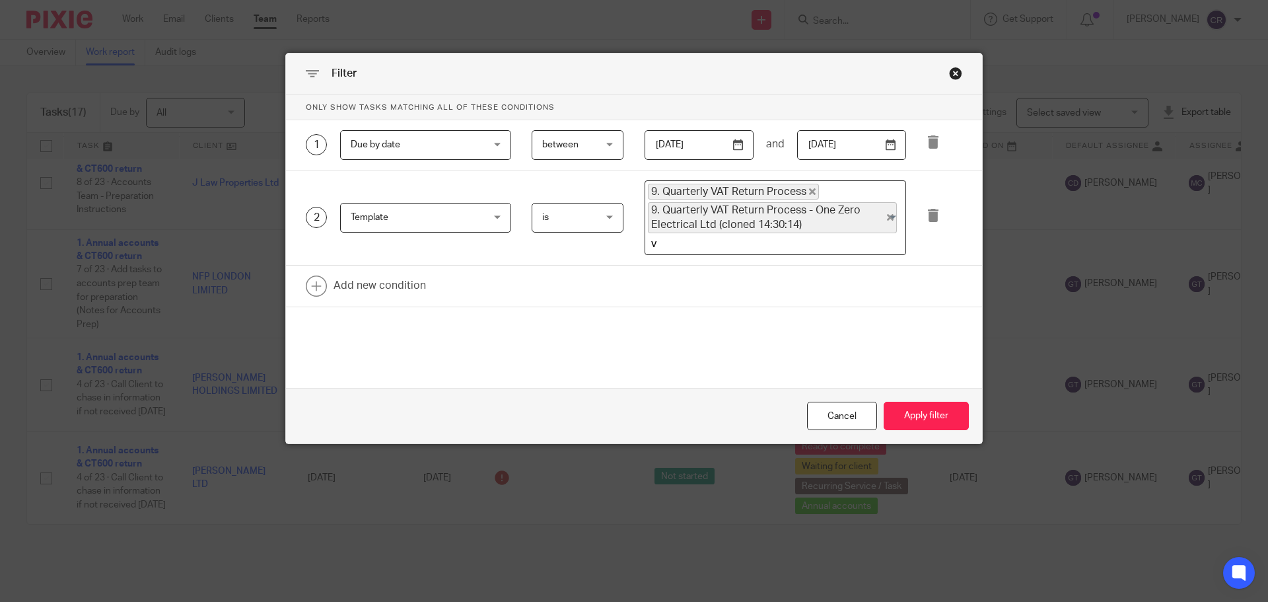
type input "va"
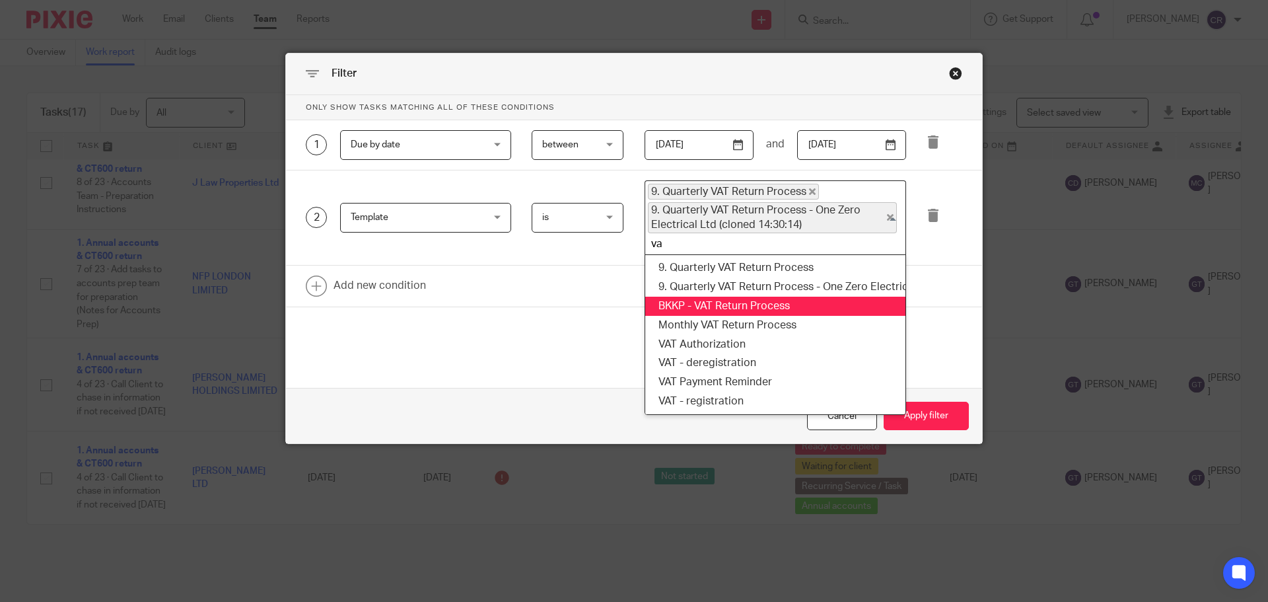
click at [723, 302] on li "BKKP - VAT Return Process" at bounding box center [775, 306] width 260 height 19
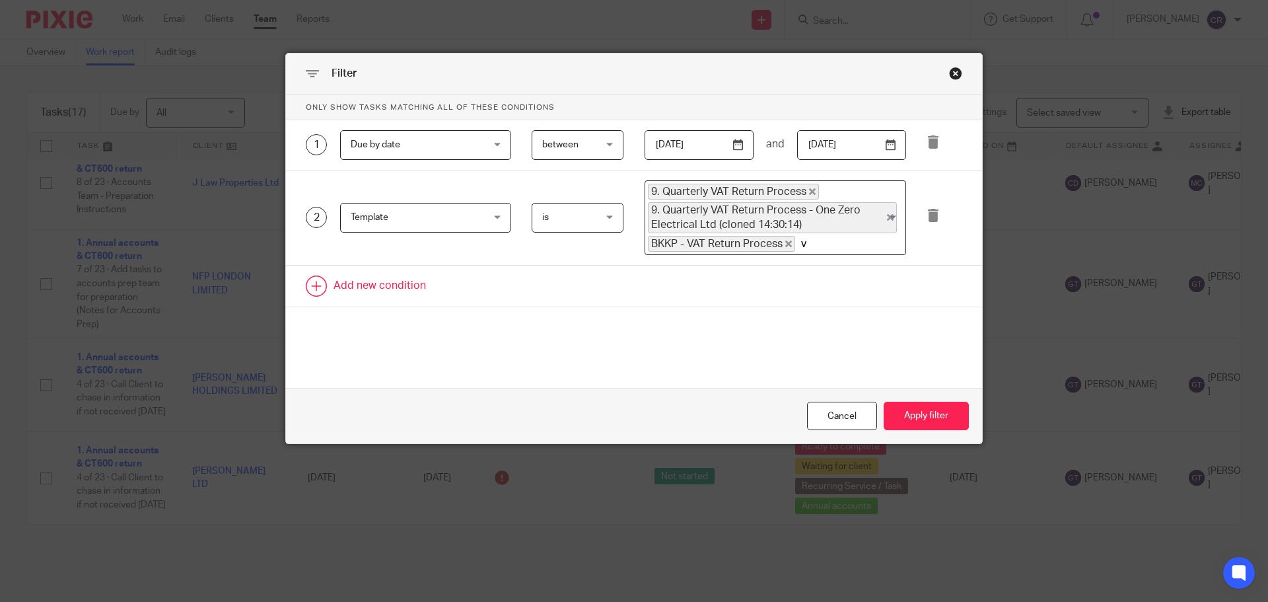
type input "va"
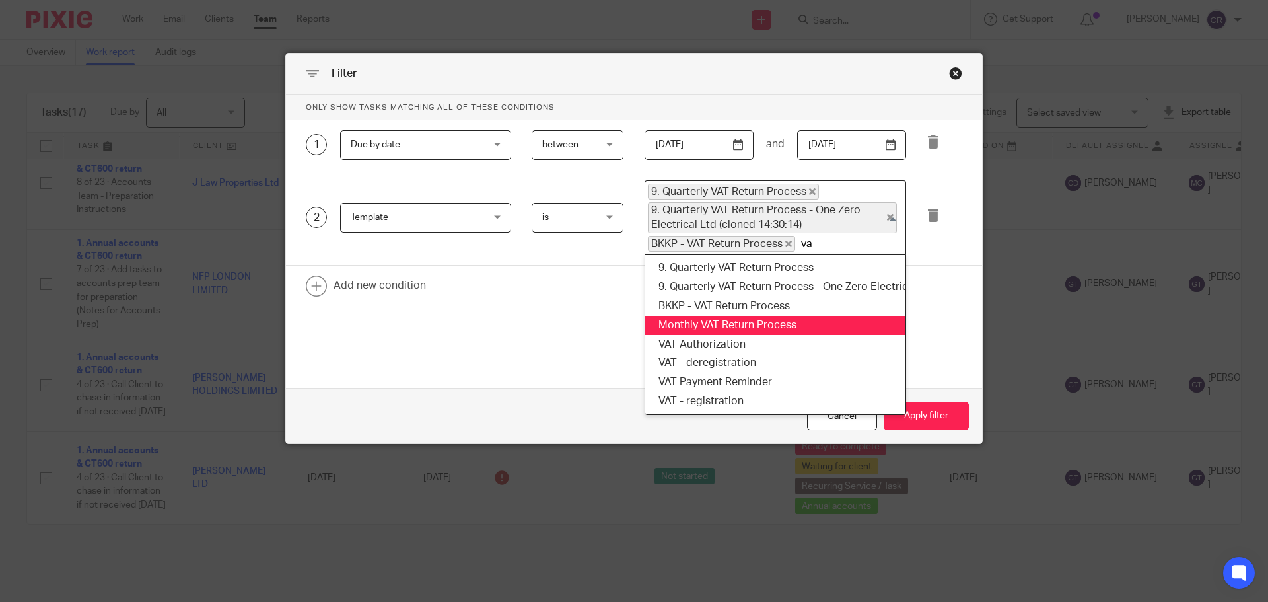
click at [709, 316] on li "Monthly VAT Return Process" at bounding box center [775, 325] width 260 height 19
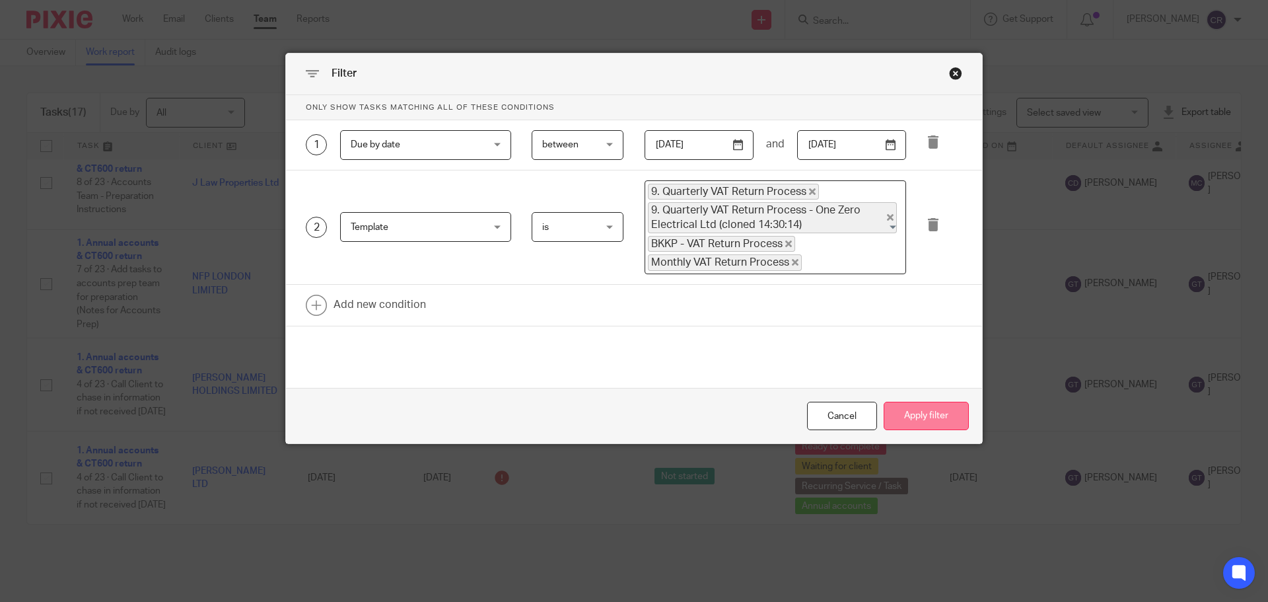
click at [949, 411] on button "Apply filter" at bounding box center [926, 416] width 85 height 28
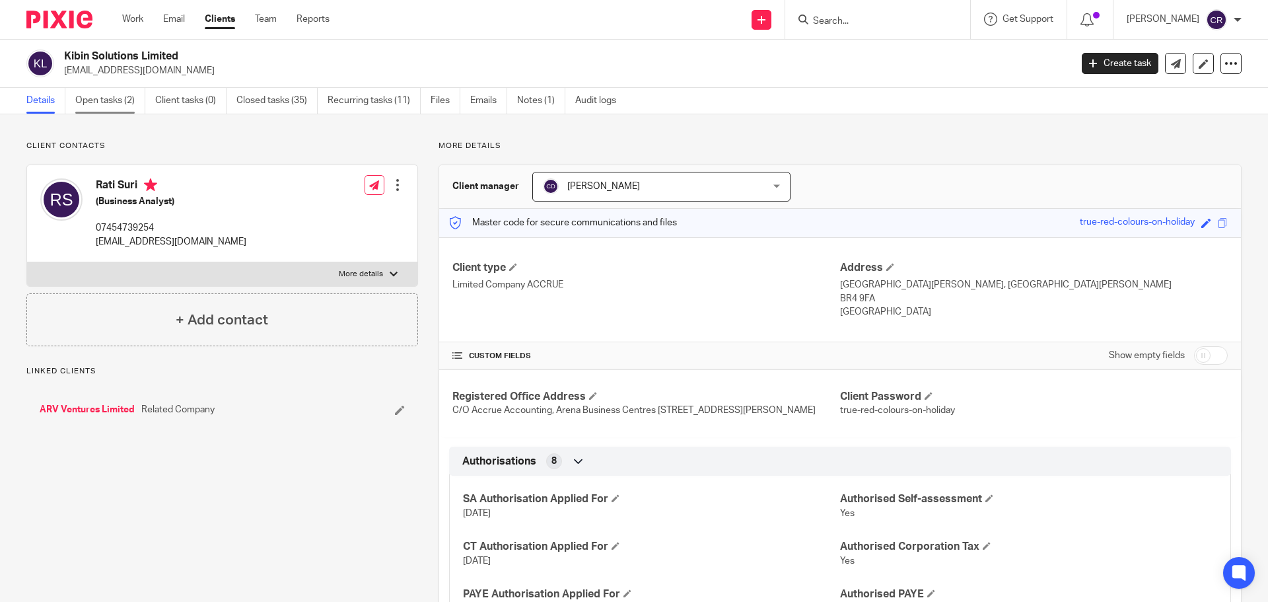
click at [114, 105] on link "Open tasks (2)" at bounding box center [110, 101] width 70 height 26
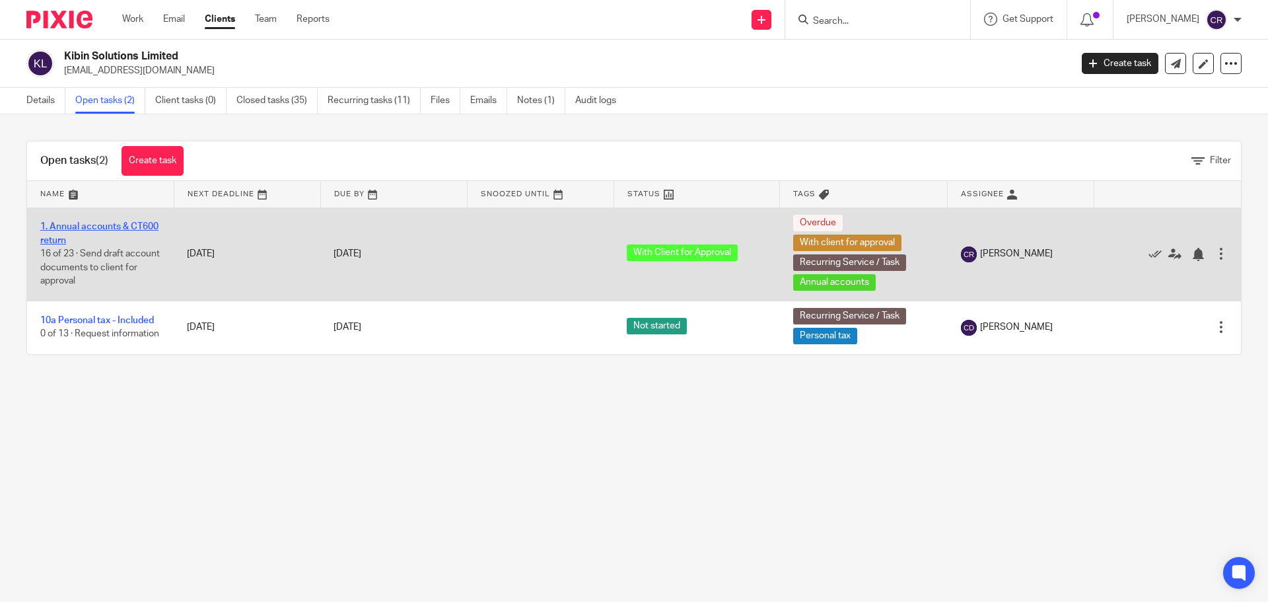
click at [73, 238] on link "1. Annual accounts & CT600 return" at bounding box center [99, 233] width 118 height 22
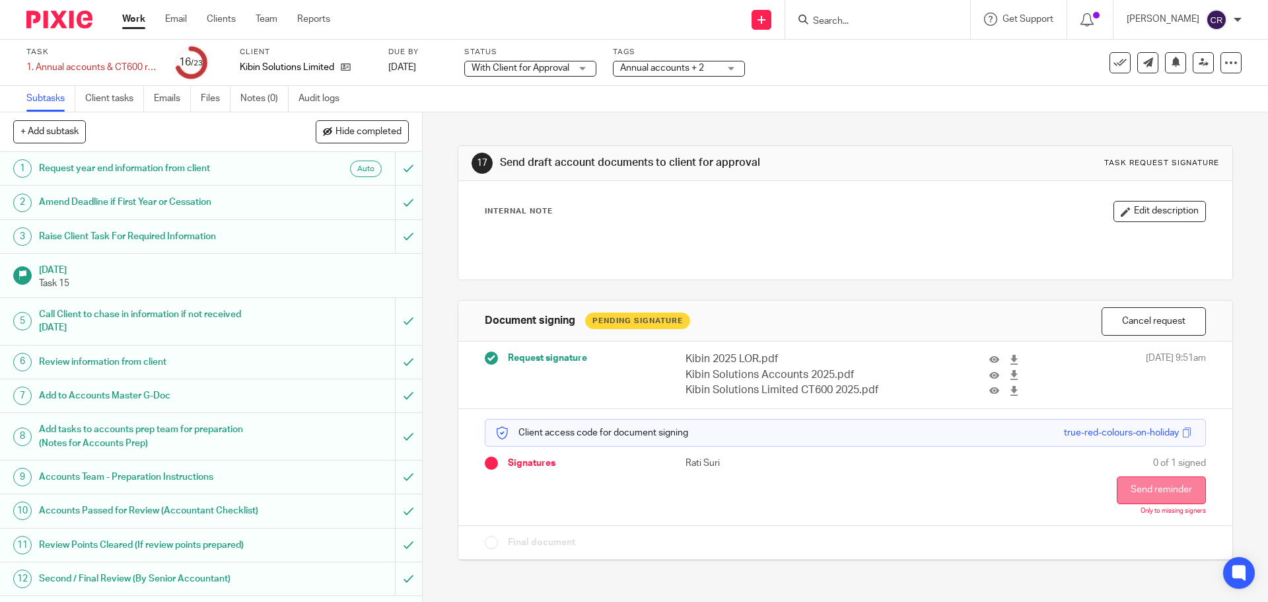
click at [1150, 491] on button "Send reminder" at bounding box center [1161, 490] width 89 height 28
